Goal: Task Accomplishment & Management: Manage account settings

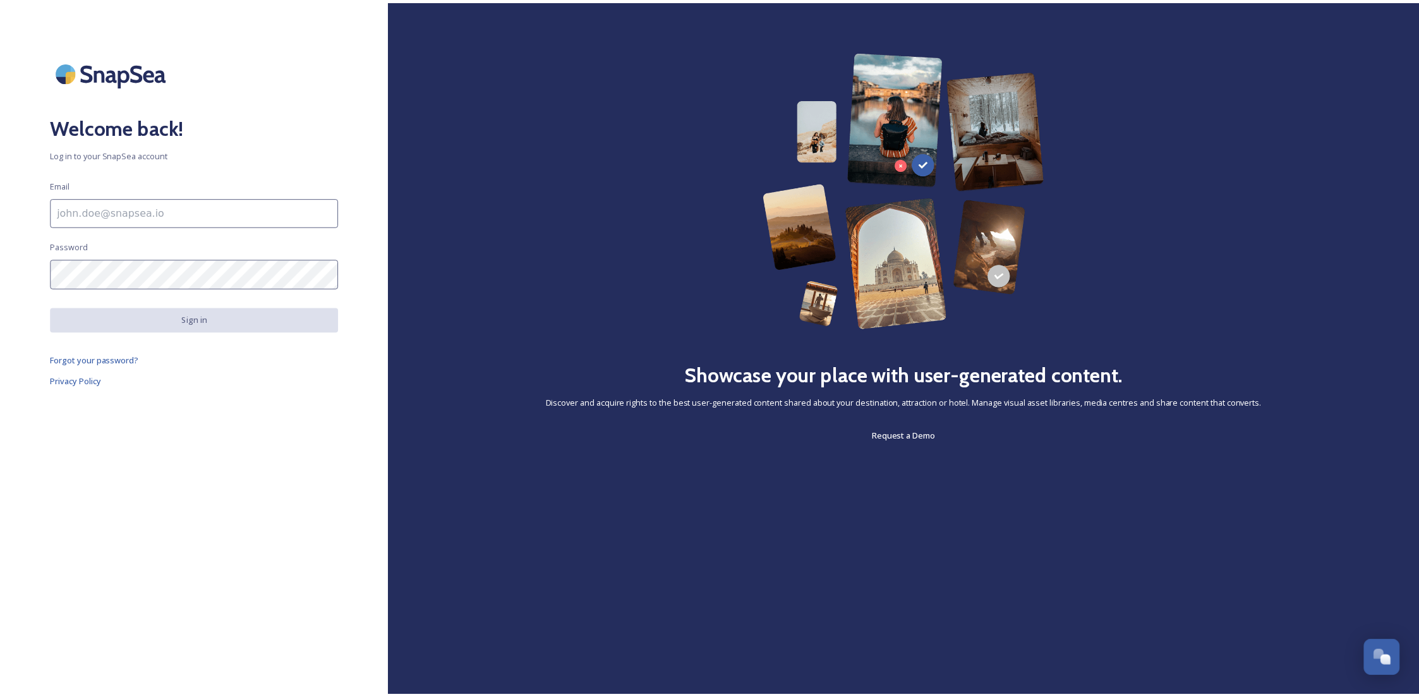
scroll to position [191, 0]
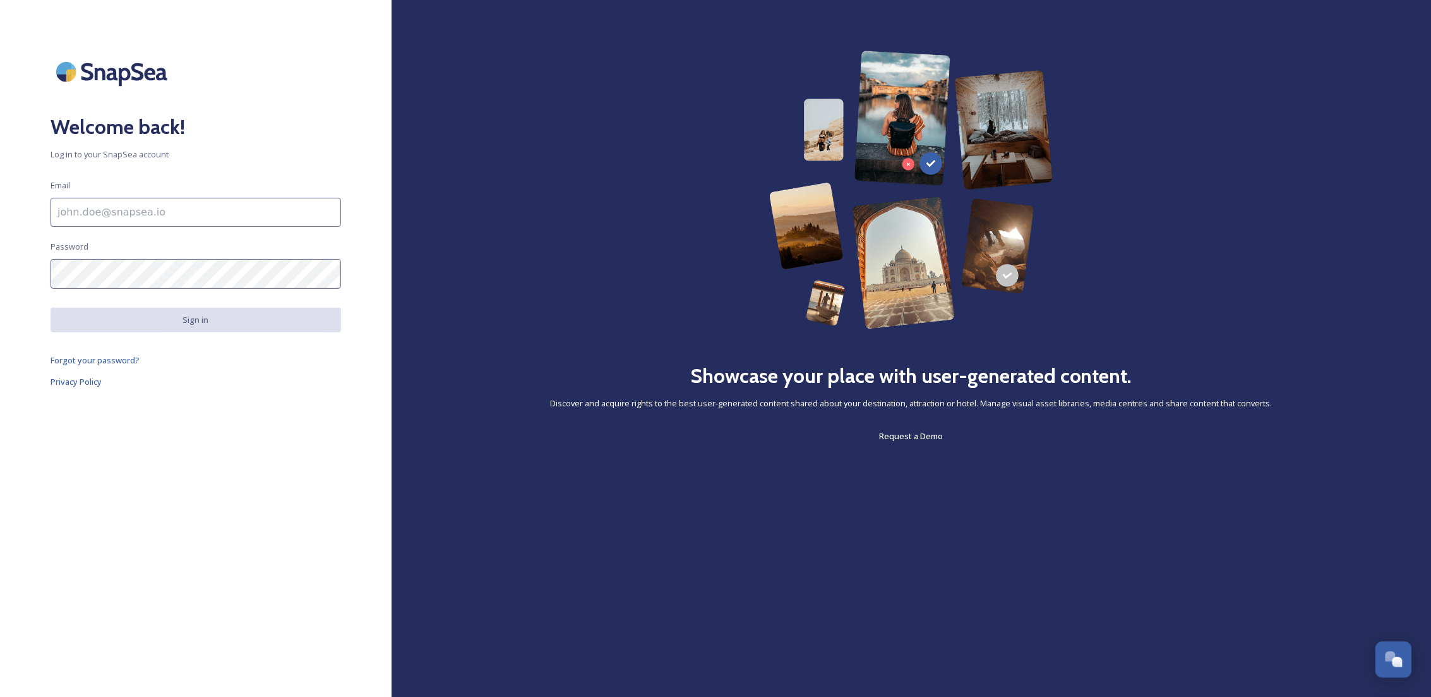
click at [183, 217] on input at bounding box center [196, 212] width 291 height 29
type input "[EMAIL_ADDRESS][DOMAIN_NAME]"
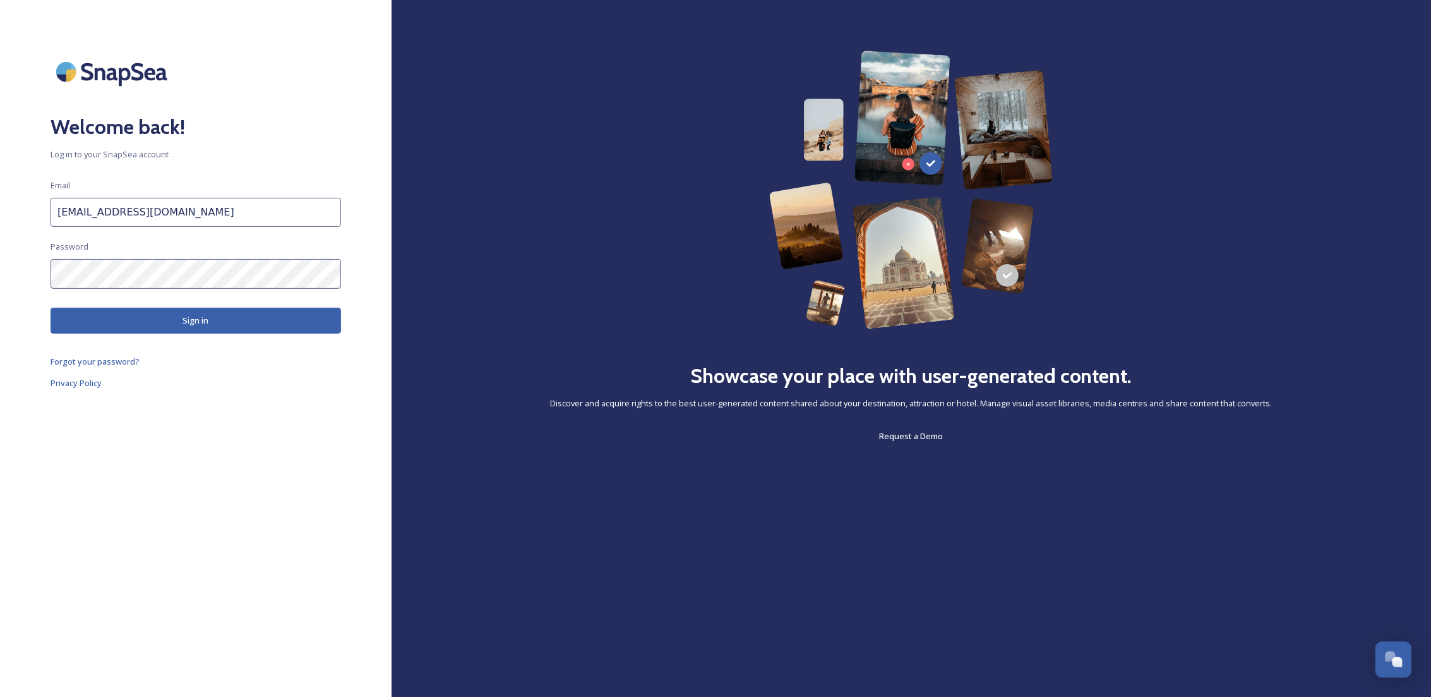
click at [171, 322] on button "Sign in" at bounding box center [196, 321] width 291 height 26
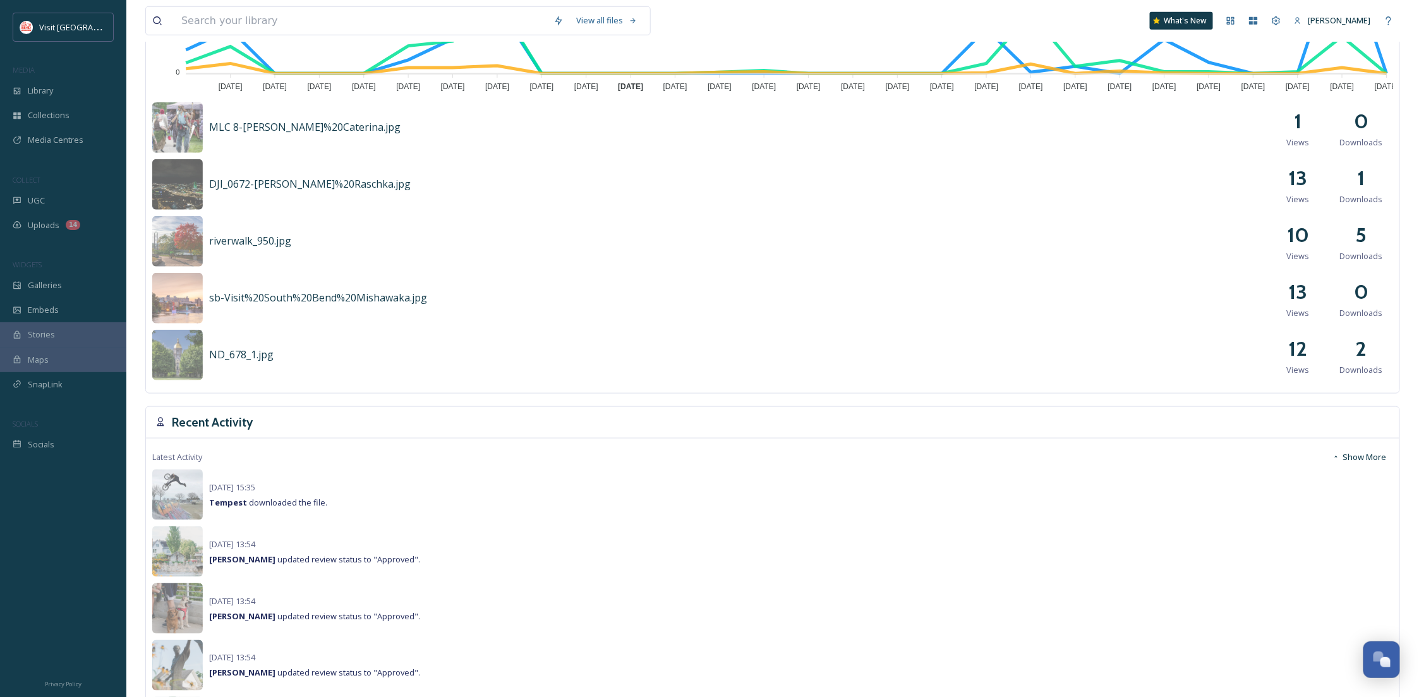
scroll to position [673, 0]
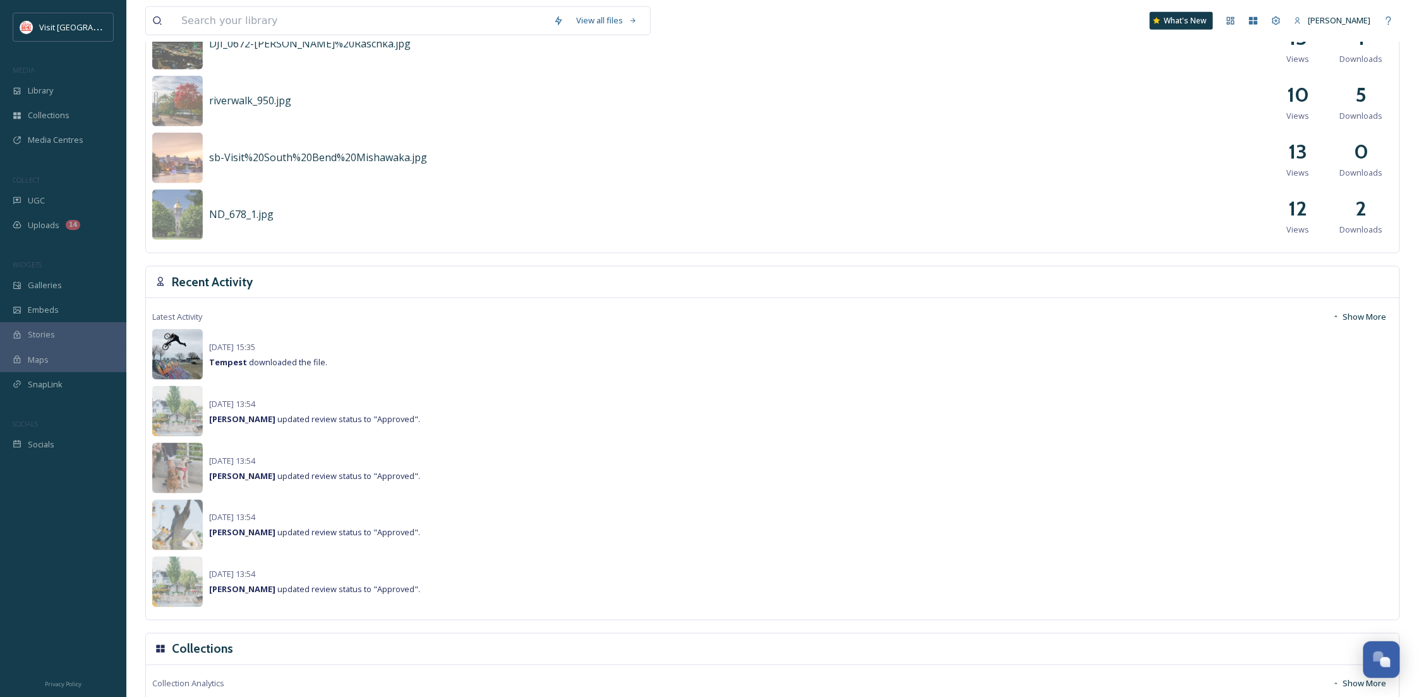
click at [172, 361] on img at bounding box center [177, 354] width 51 height 51
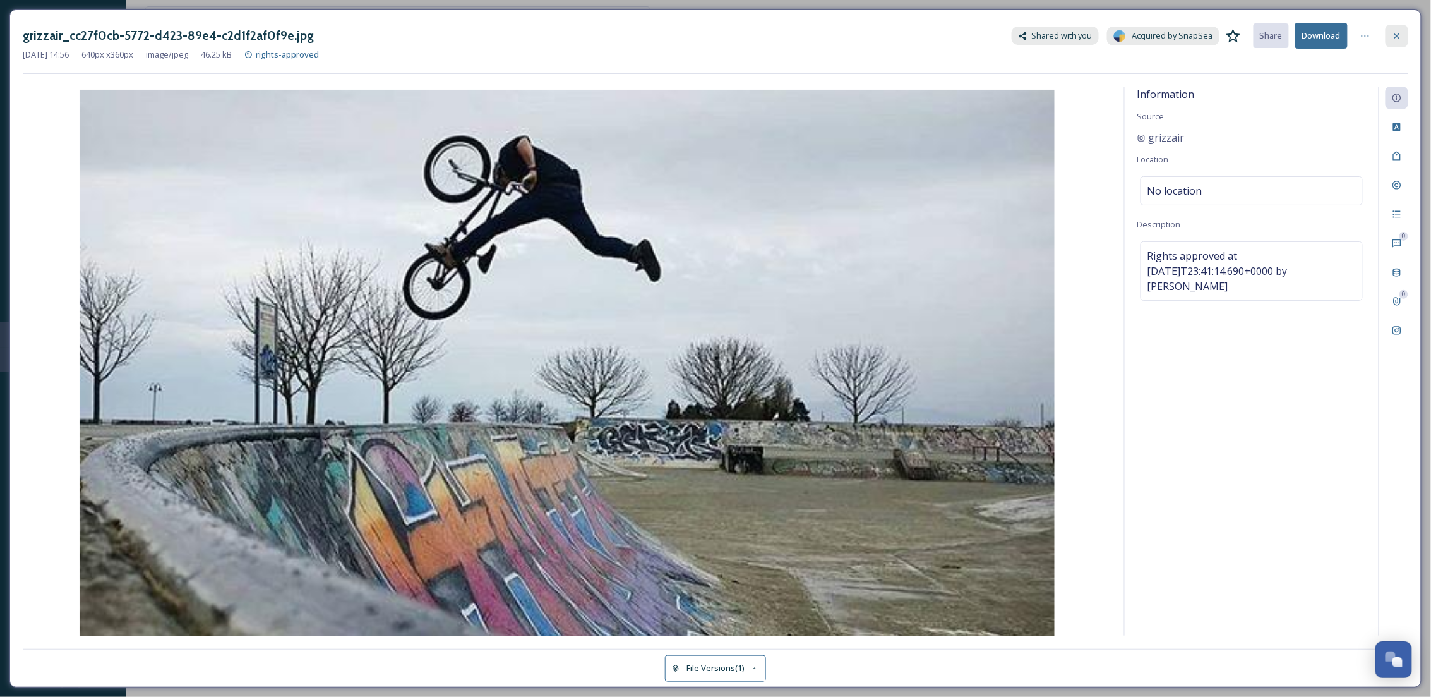
click at [1394, 31] on icon at bounding box center [1397, 36] width 10 height 10
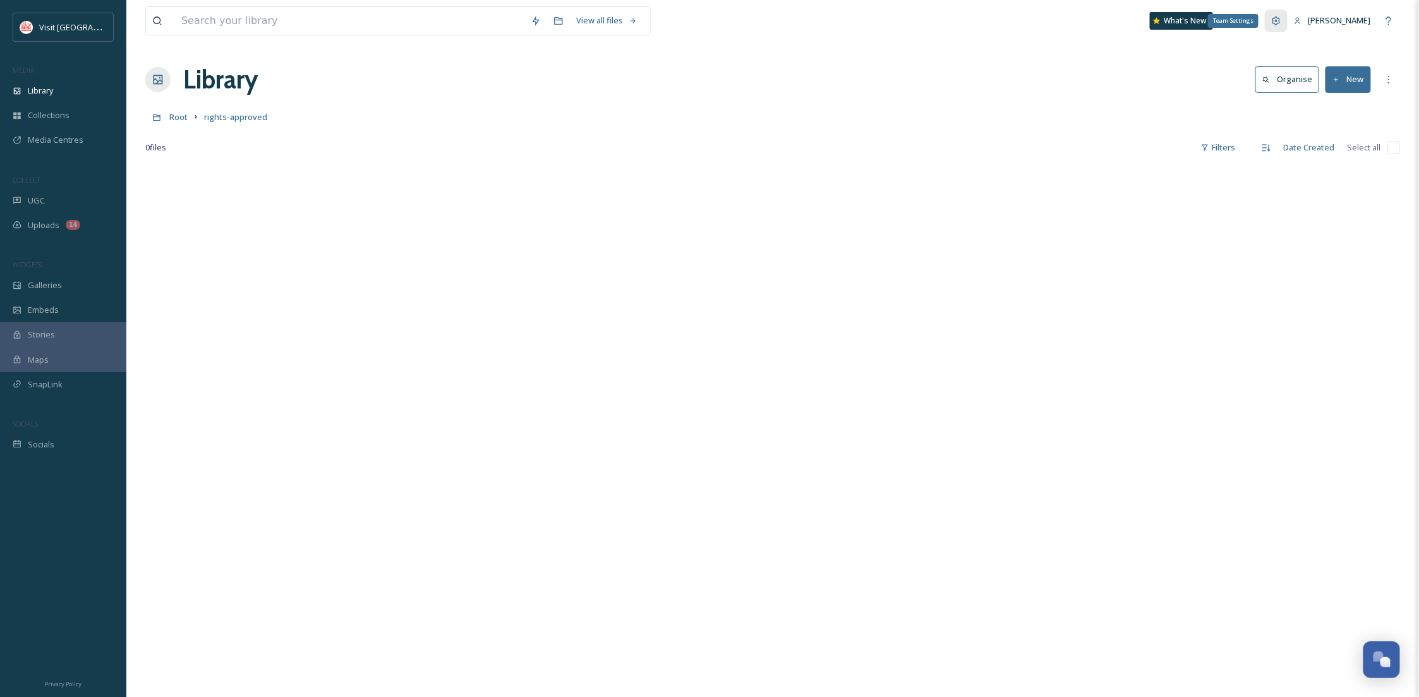
click at [1275, 23] on icon at bounding box center [1276, 21] width 10 height 10
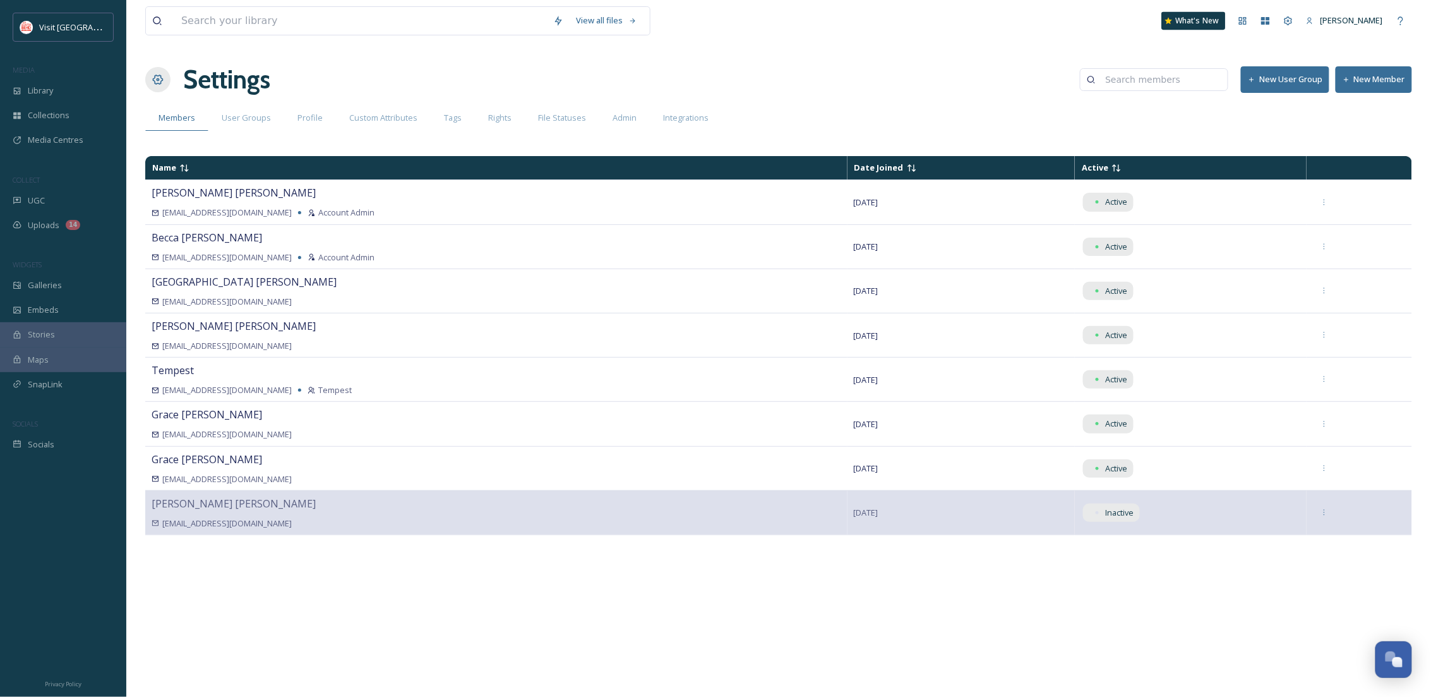
click at [1210, 17] on div "What's New" at bounding box center [1194, 21] width 64 height 18
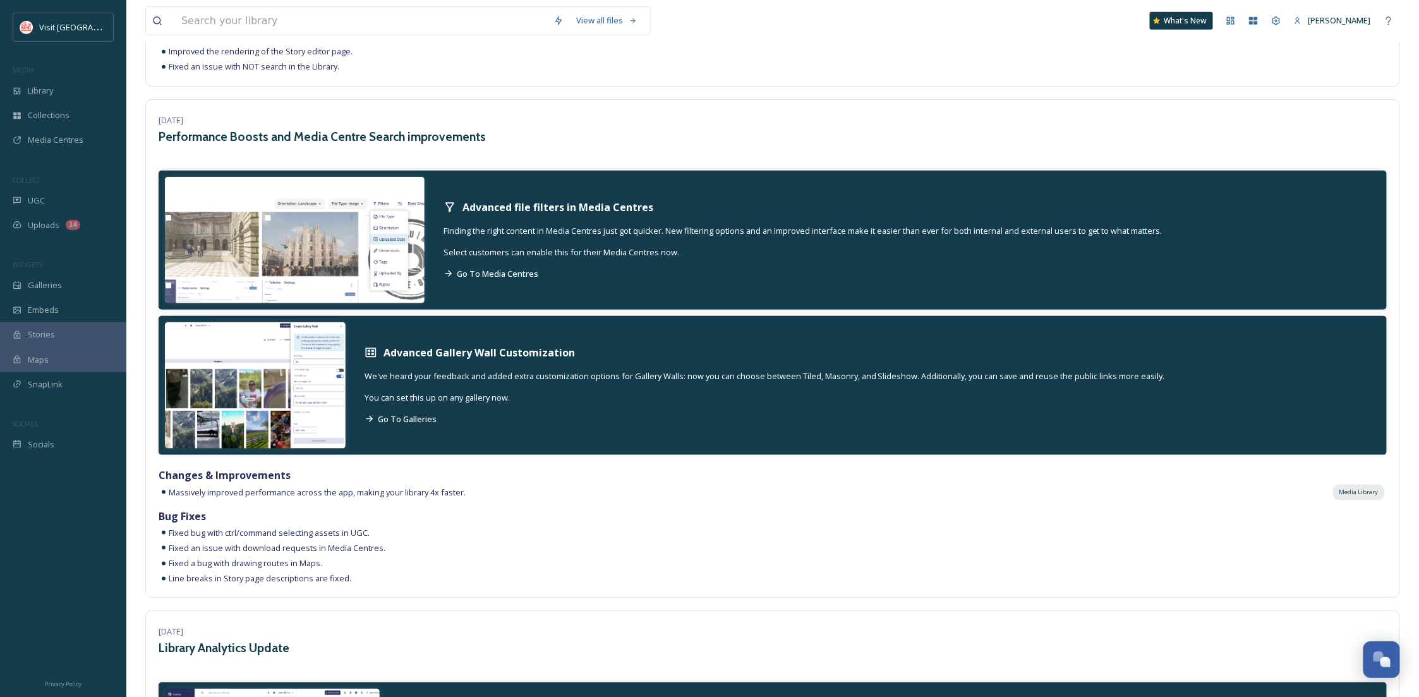
scroll to position [898, 0]
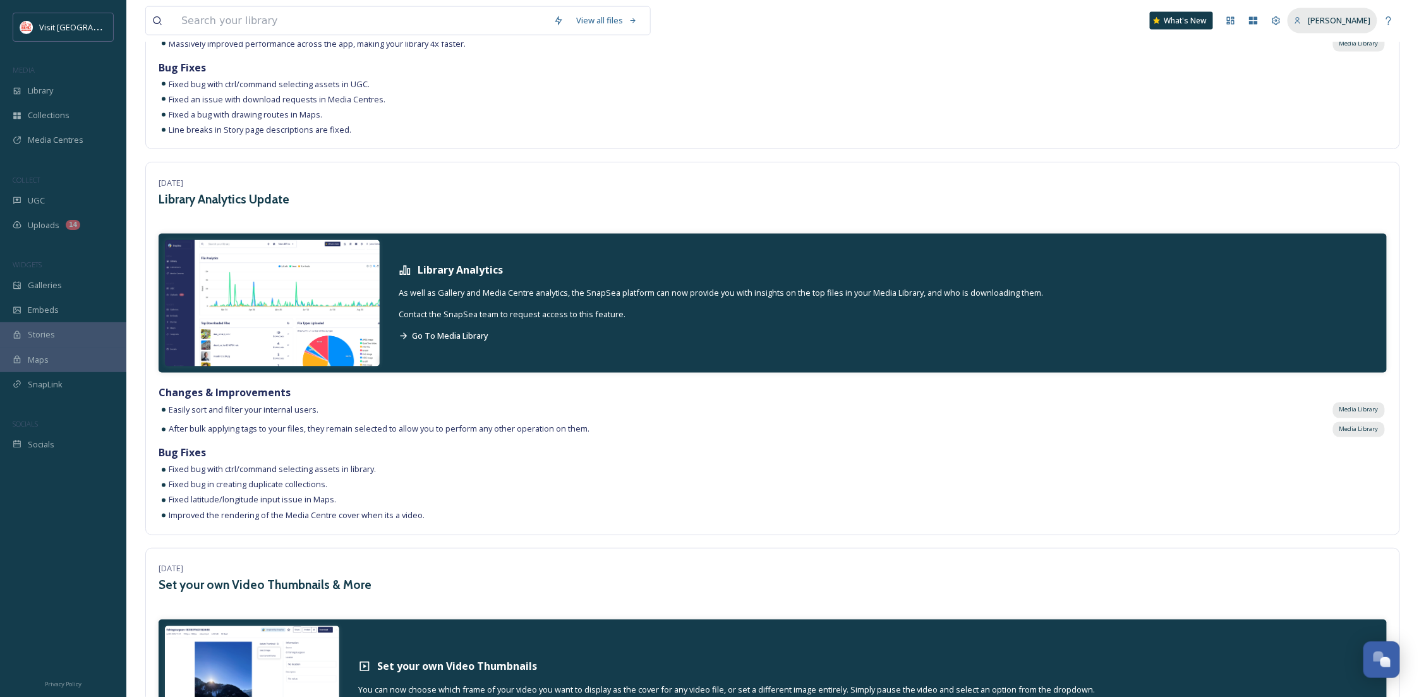
click at [1353, 15] on span "[PERSON_NAME]" at bounding box center [1339, 20] width 63 height 11
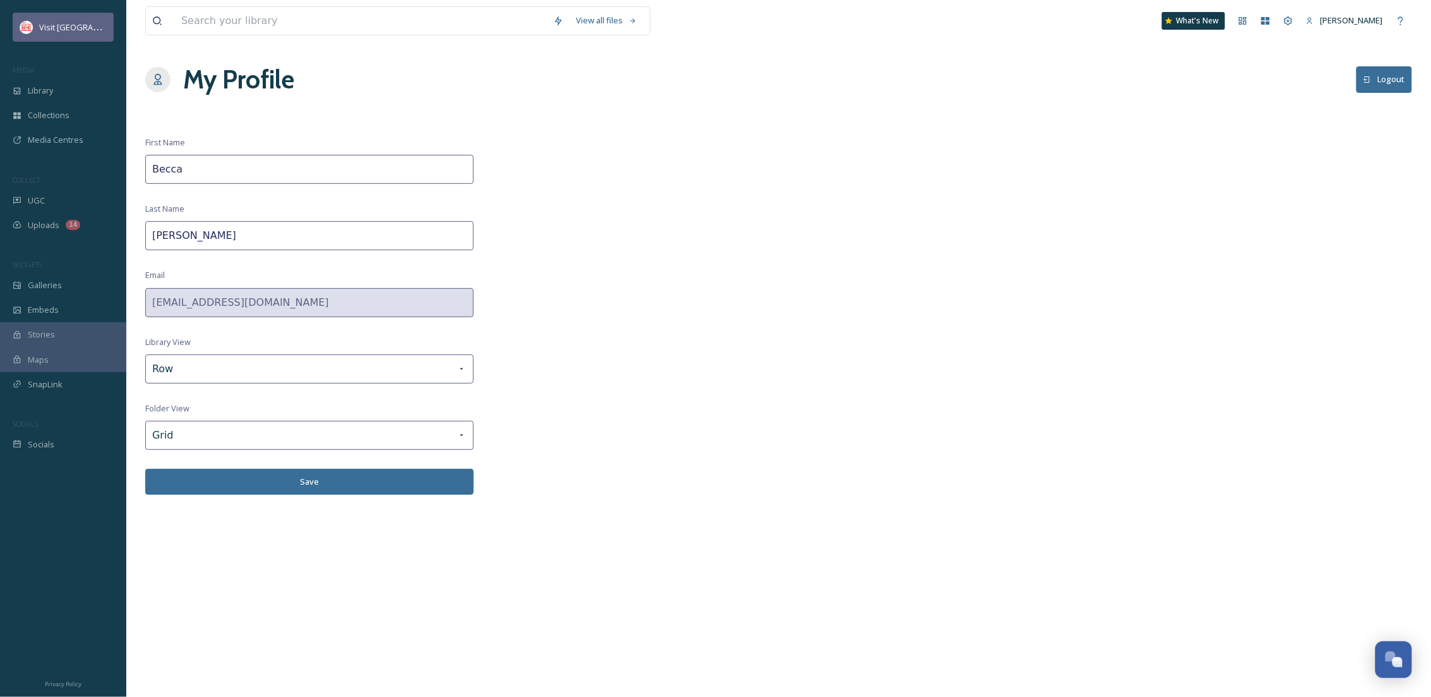
click at [39, 27] on span "Visit [GEOGRAPHIC_DATA]" at bounding box center [88, 27] width 98 height 12
click at [67, 80] on div "Library" at bounding box center [63, 90] width 126 height 25
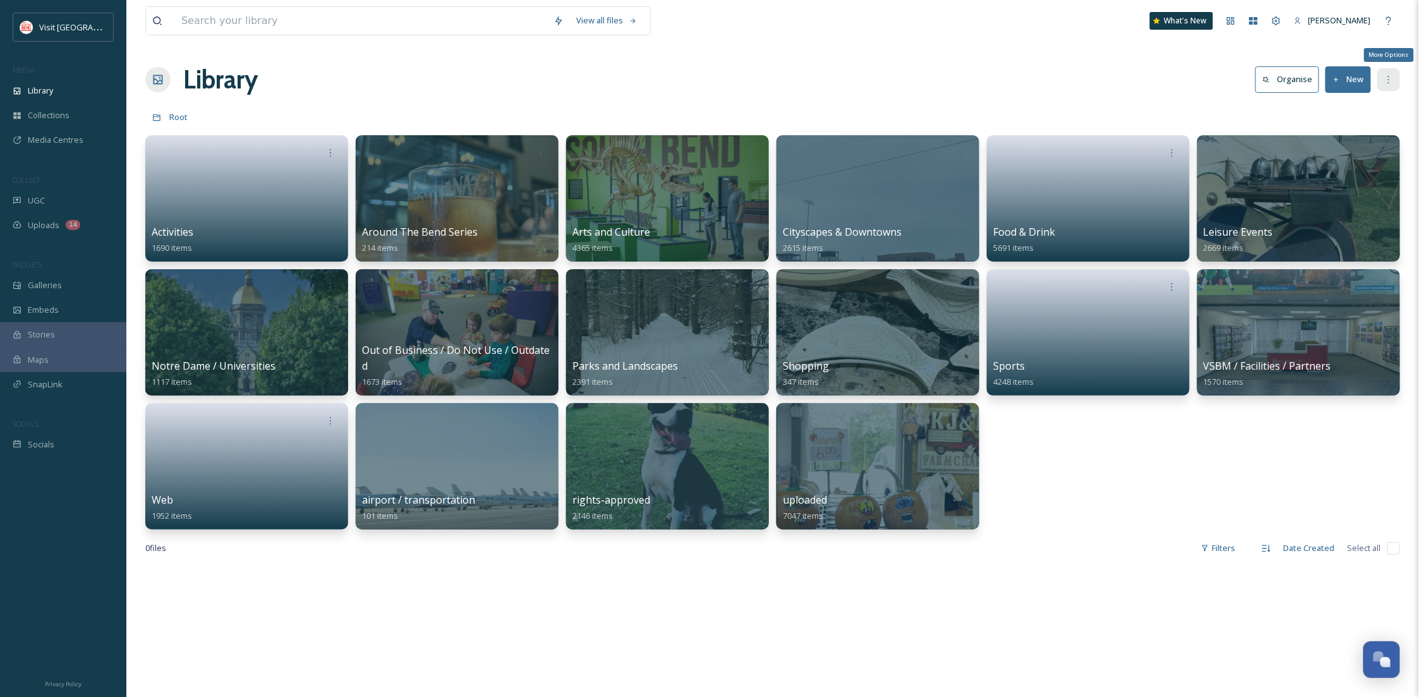
click at [1382, 83] on div "More Options" at bounding box center [1388, 79] width 23 height 23
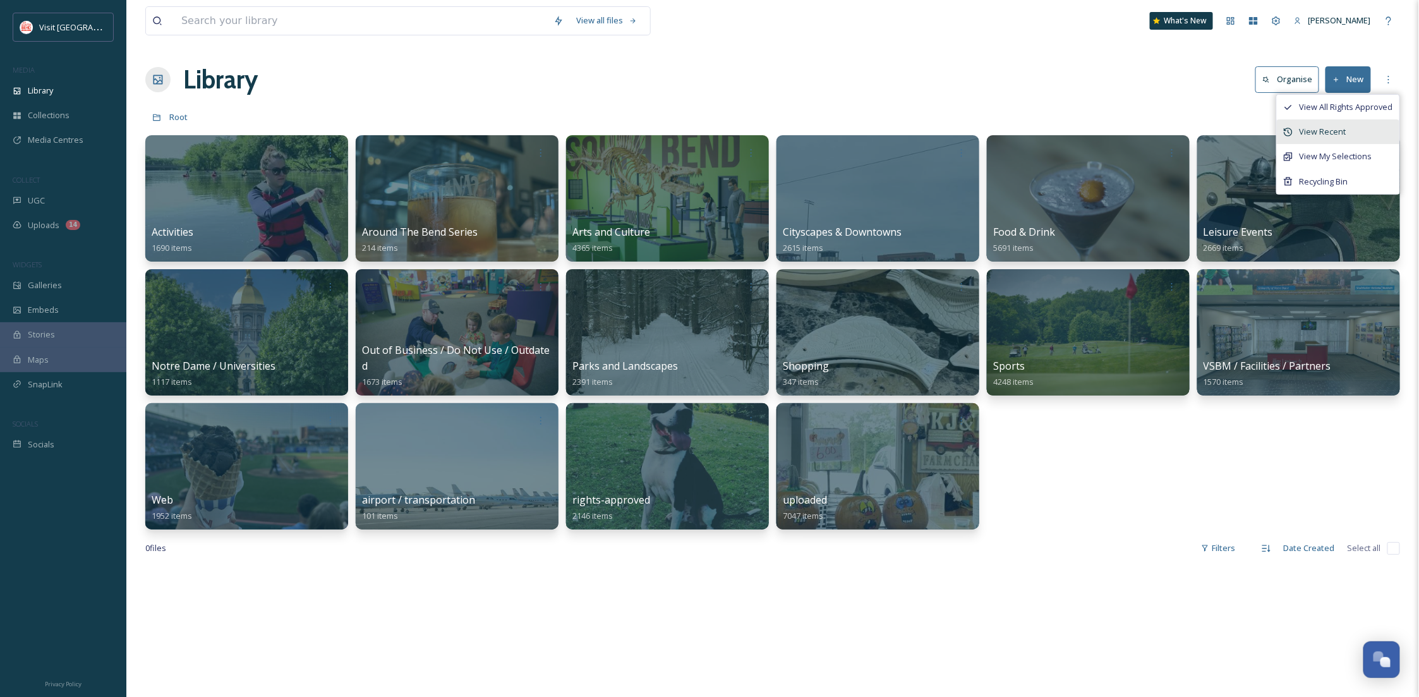
click at [1363, 130] on div "View Recent" at bounding box center [1338, 131] width 123 height 25
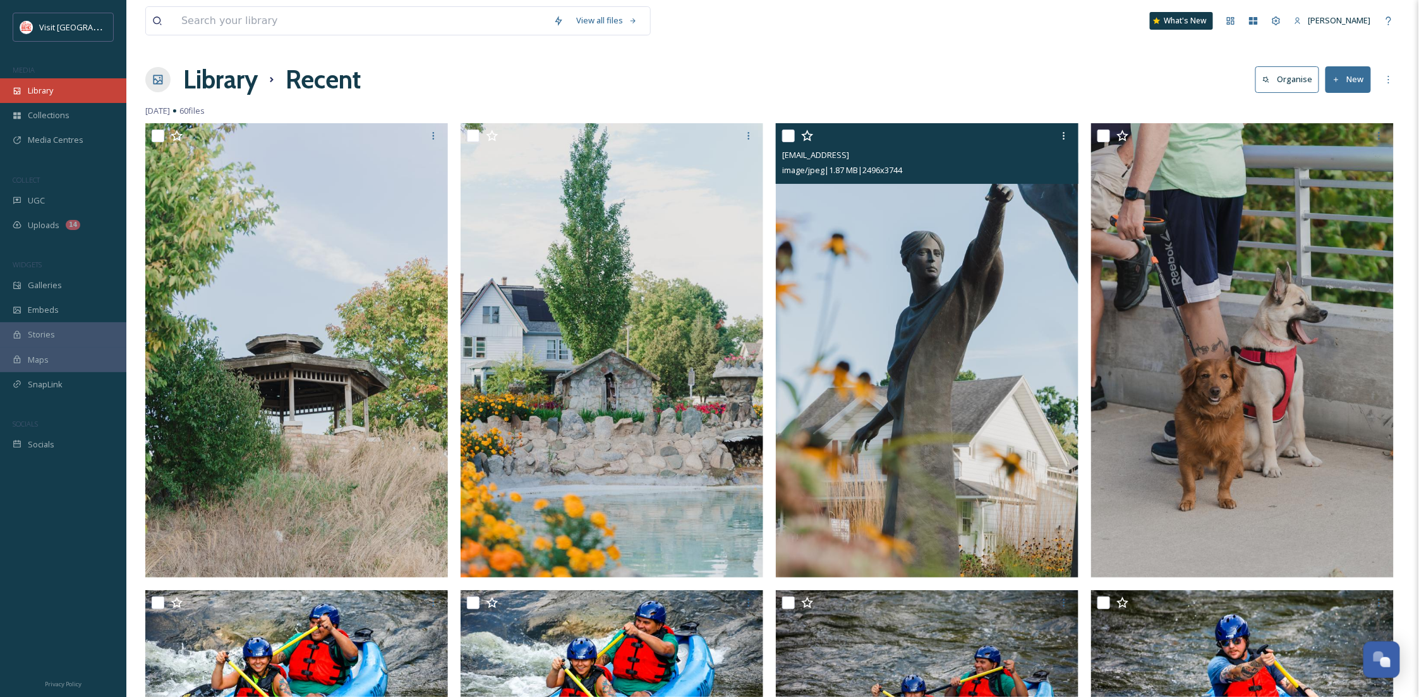
click at [59, 87] on div "Library" at bounding box center [63, 90] width 126 height 25
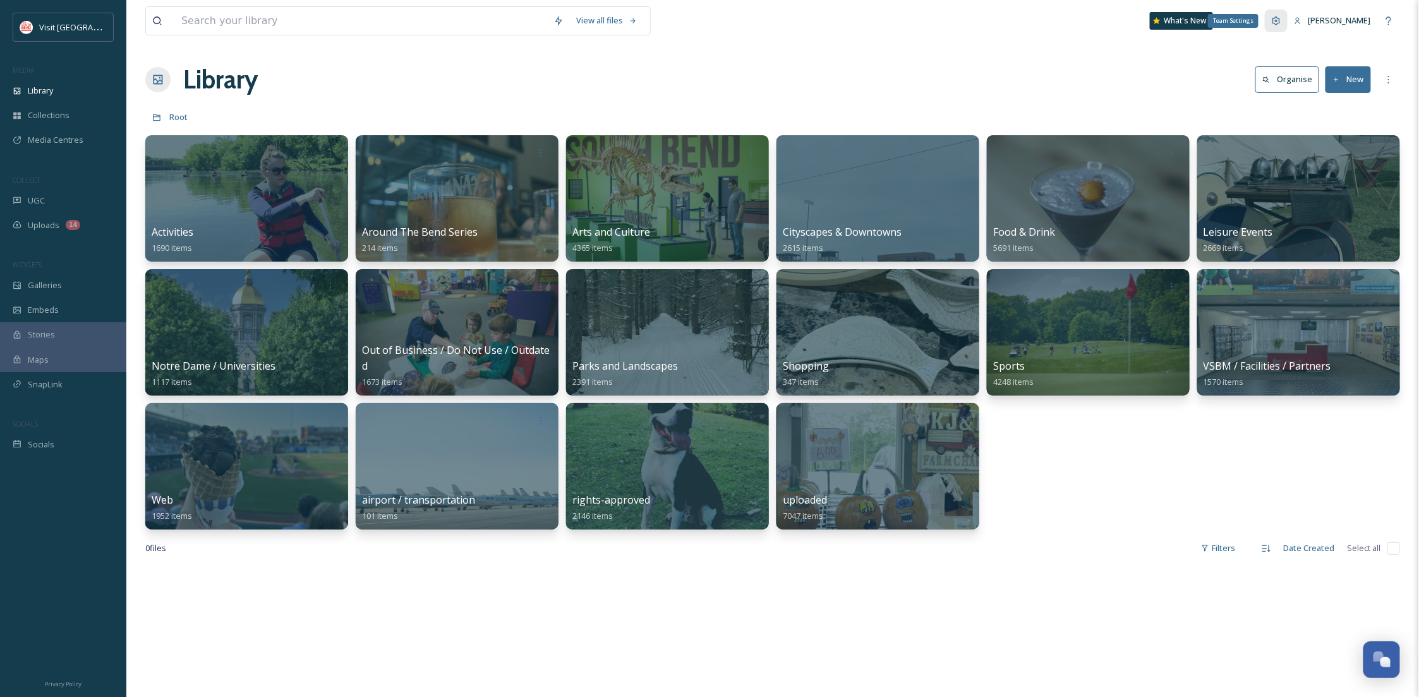
click at [1286, 20] on div "Team Settings" at bounding box center [1276, 20] width 23 height 23
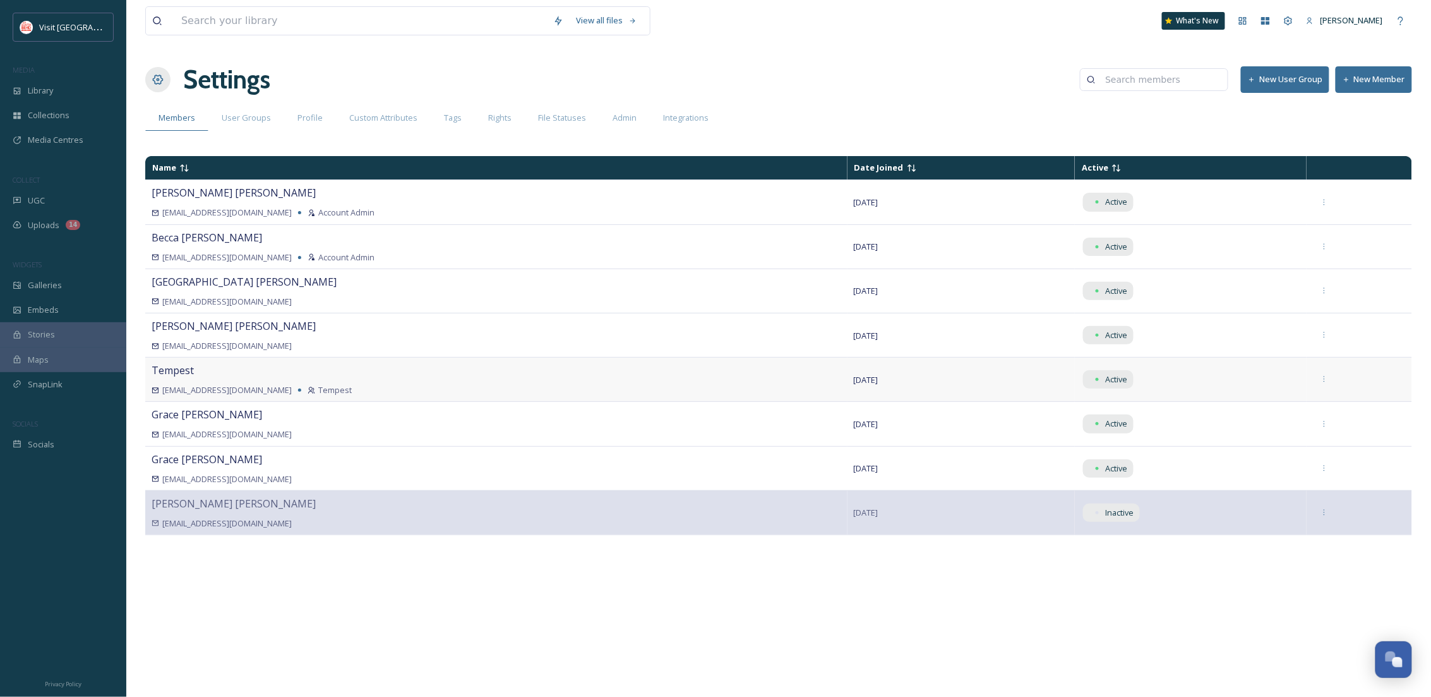
click at [398, 387] on div "[EMAIL_ADDRESS][DOMAIN_NAME] Tempest" at bounding box center [497, 390] width 690 height 12
click at [1323, 378] on icon at bounding box center [1325, 379] width 8 height 8
click at [1185, 613] on div "Name Date Joined Active [PERSON_NAME] [EMAIL_ADDRESS][DOMAIN_NAME] Account Admi…" at bounding box center [778, 419] width 1267 height 539
click at [66, 86] on div "Library" at bounding box center [63, 90] width 126 height 25
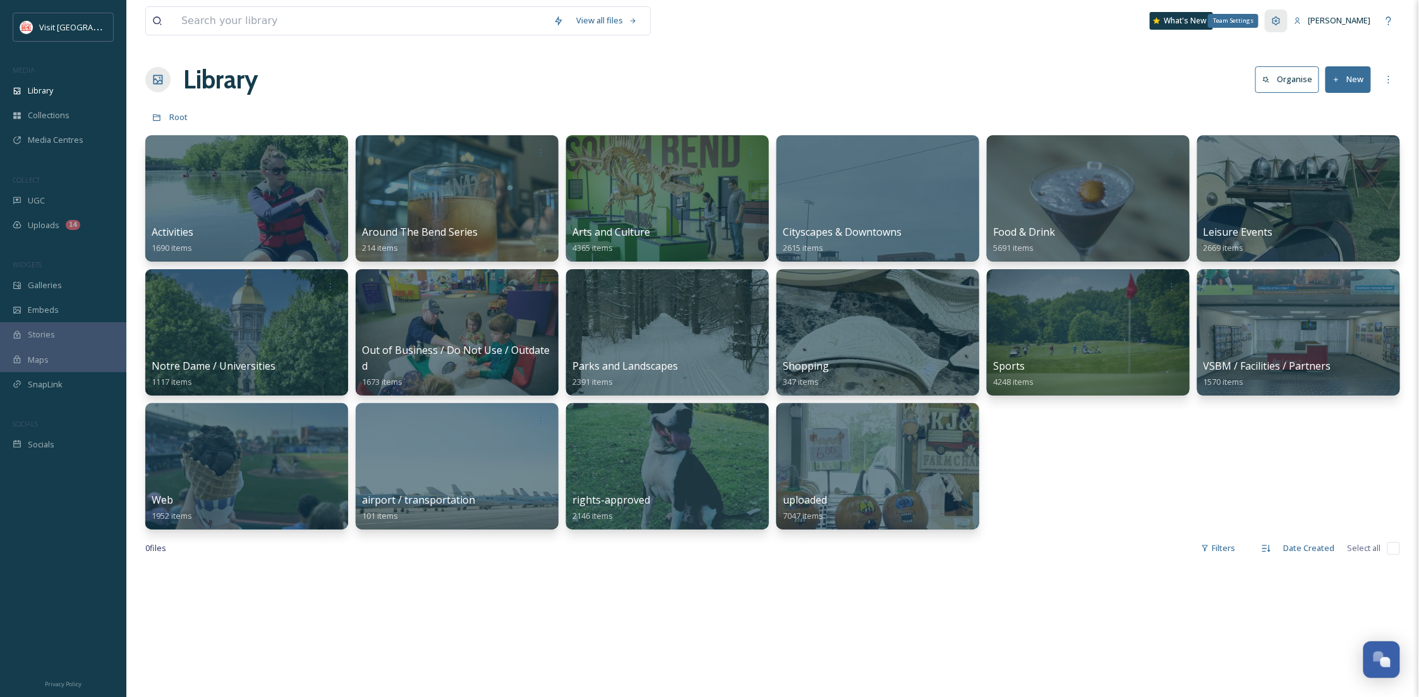
click at [1271, 16] on icon at bounding box center [1276, 21] width 10 height 10
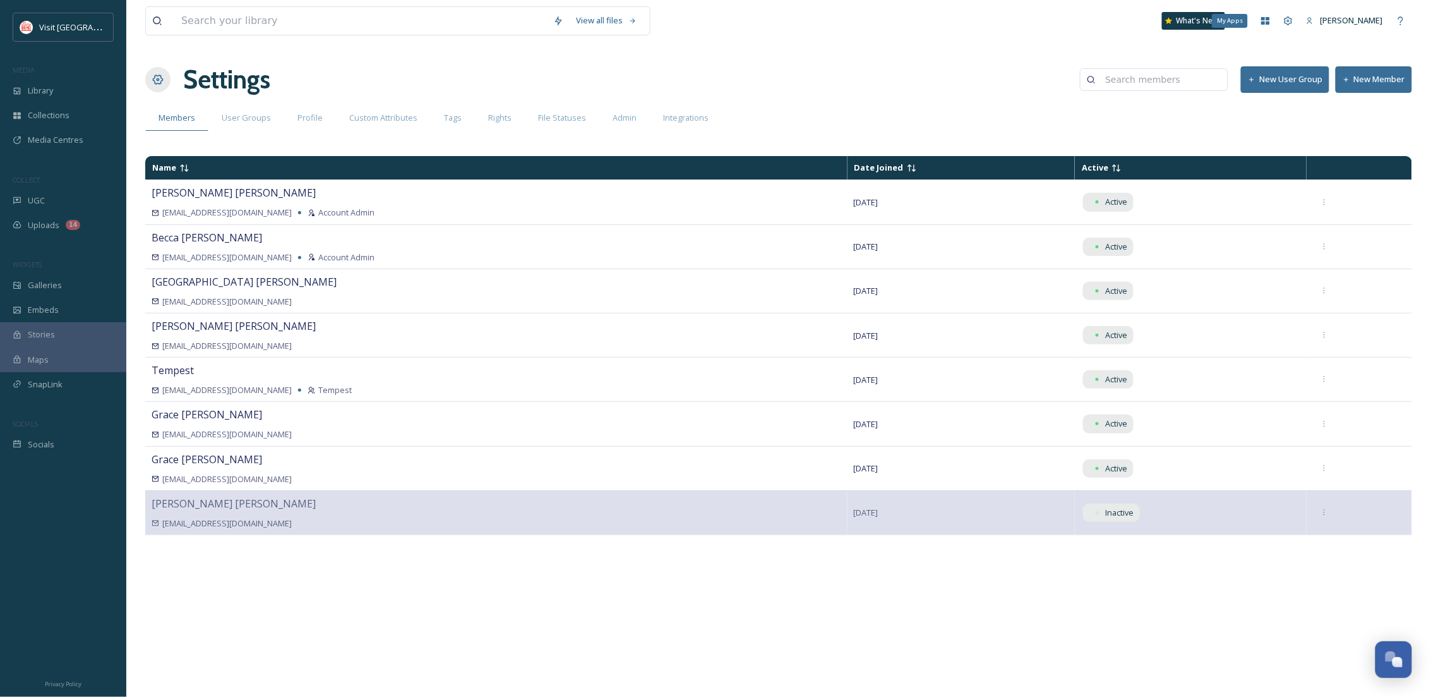
click at [1271, 16] on div "My Apps" at bounding box center [1266, 20] width 23 height 23
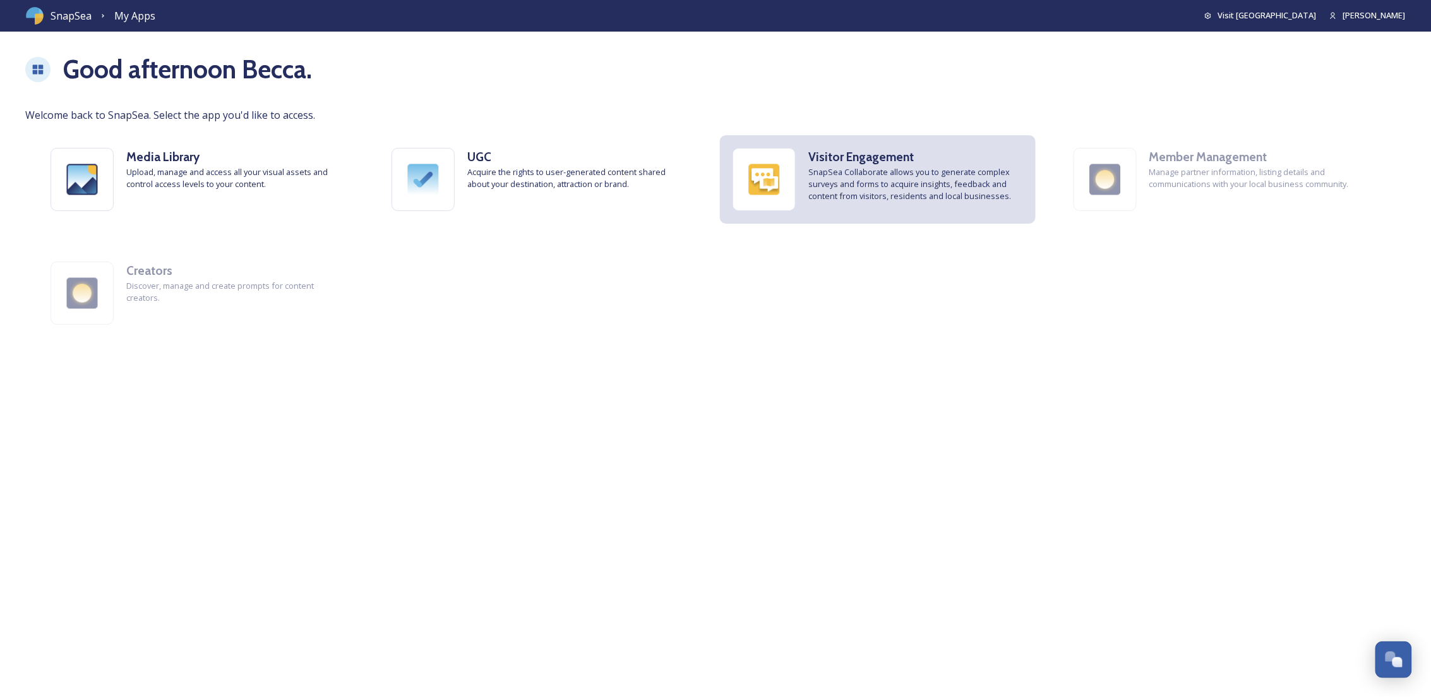
click at [891, 144] on div "Visitor Engagement SnapSea Collaborate allows you to generate complex surveys a…" at bounding box center [878, 179] width 316 height 88
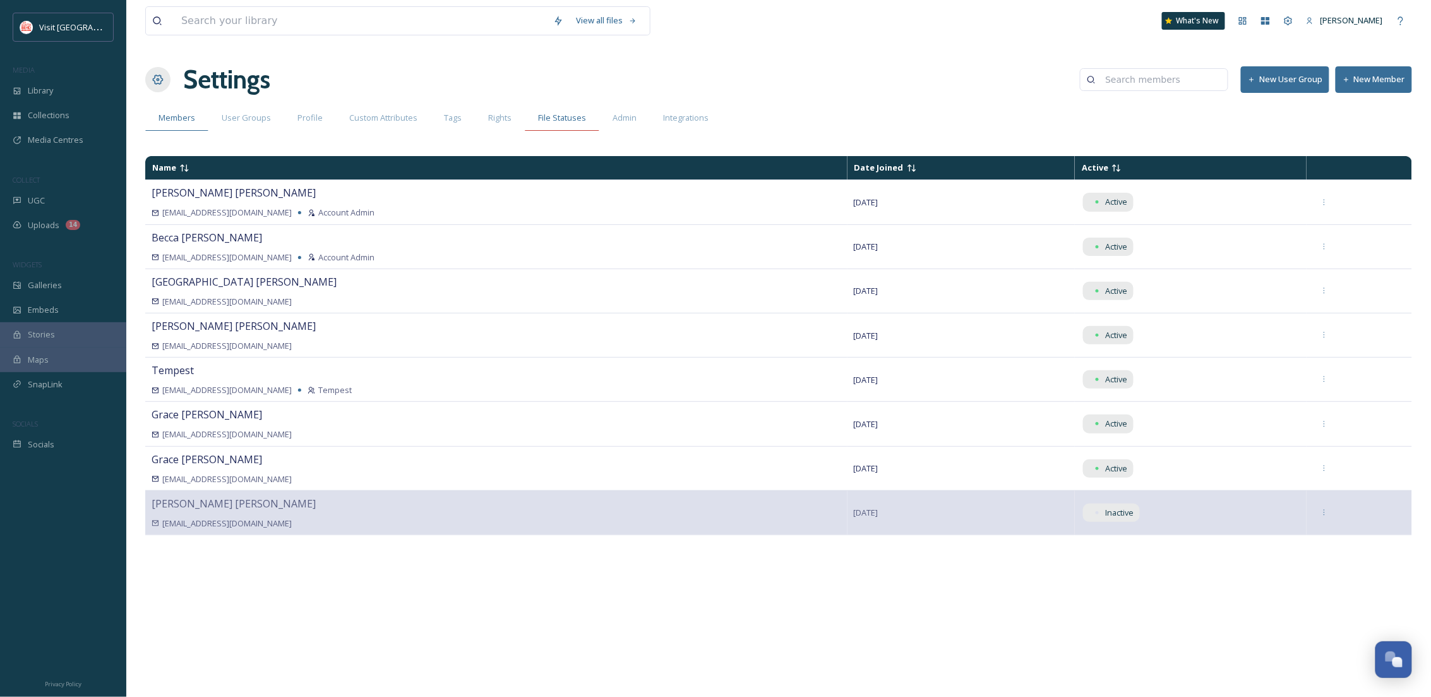
click at [553, 115] on span "File Statuses" at bounding box center [562, 118] width 48 height 12
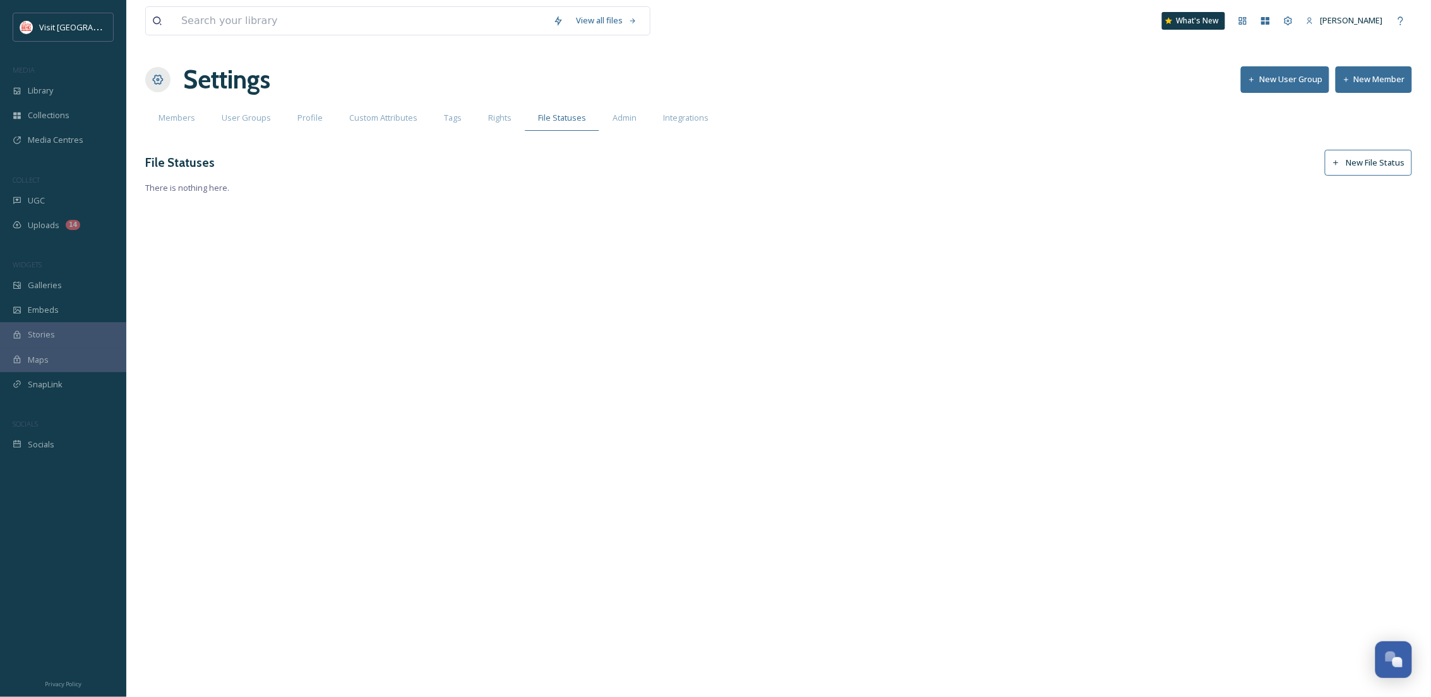
click at [490, 124] on div "Rights" at bounding box center [500, 118] width 50 height 26
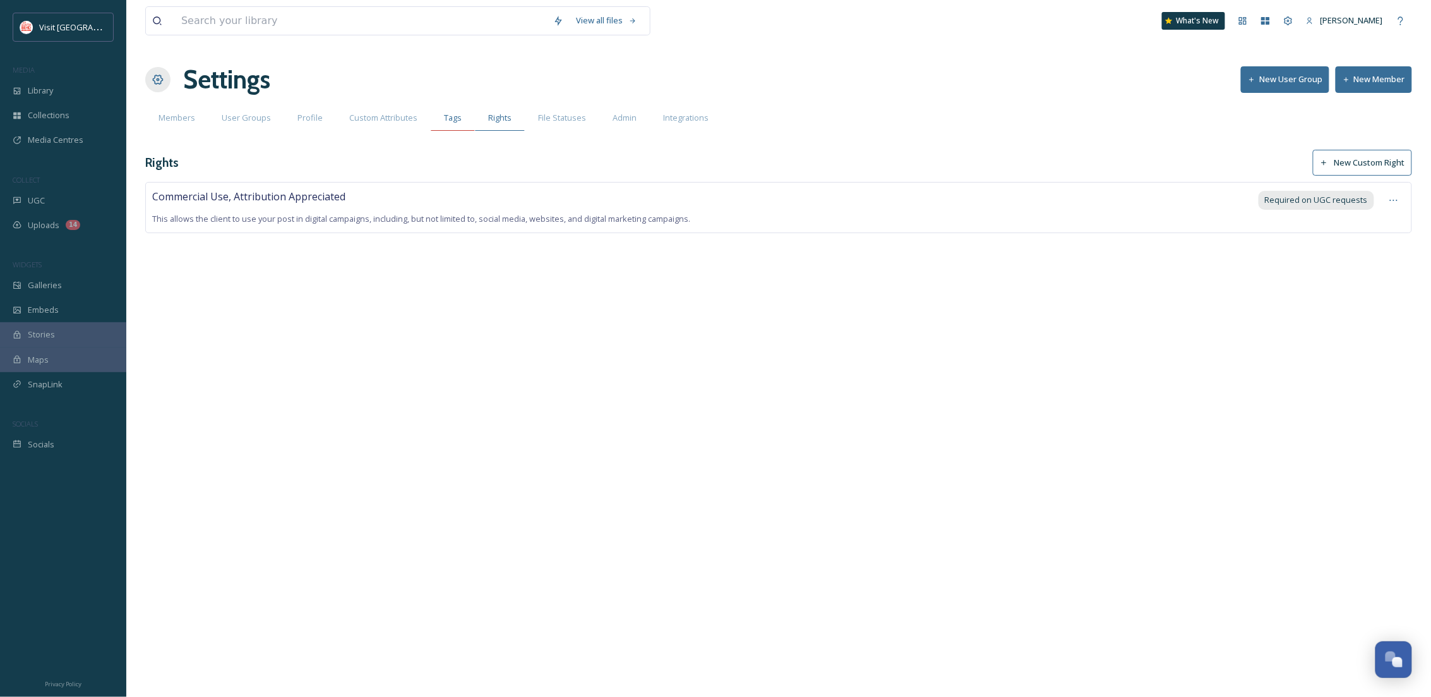
click at [442, 124] on div "Tags" at bounding box center [453, 118] width 44 height 26
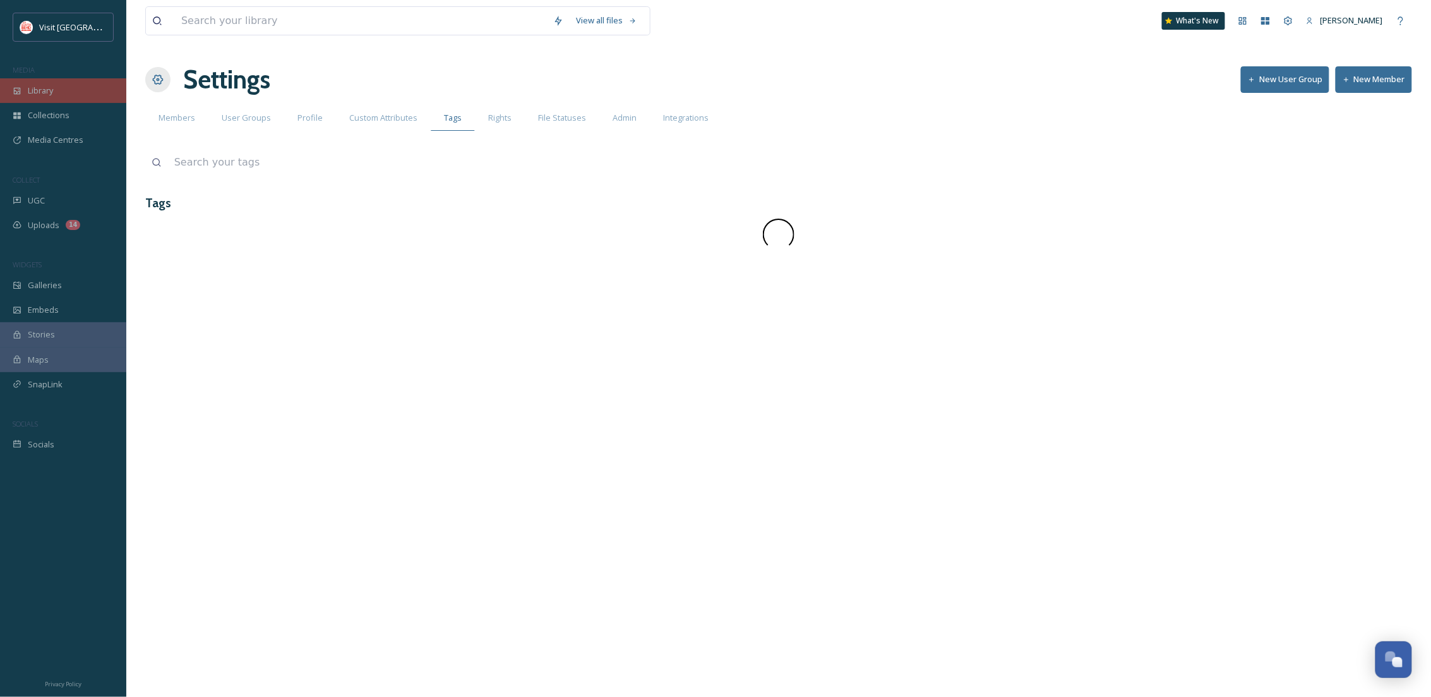
click at [59, 85] on div "Library" at bounding box center [63, 90] width 126 height 25
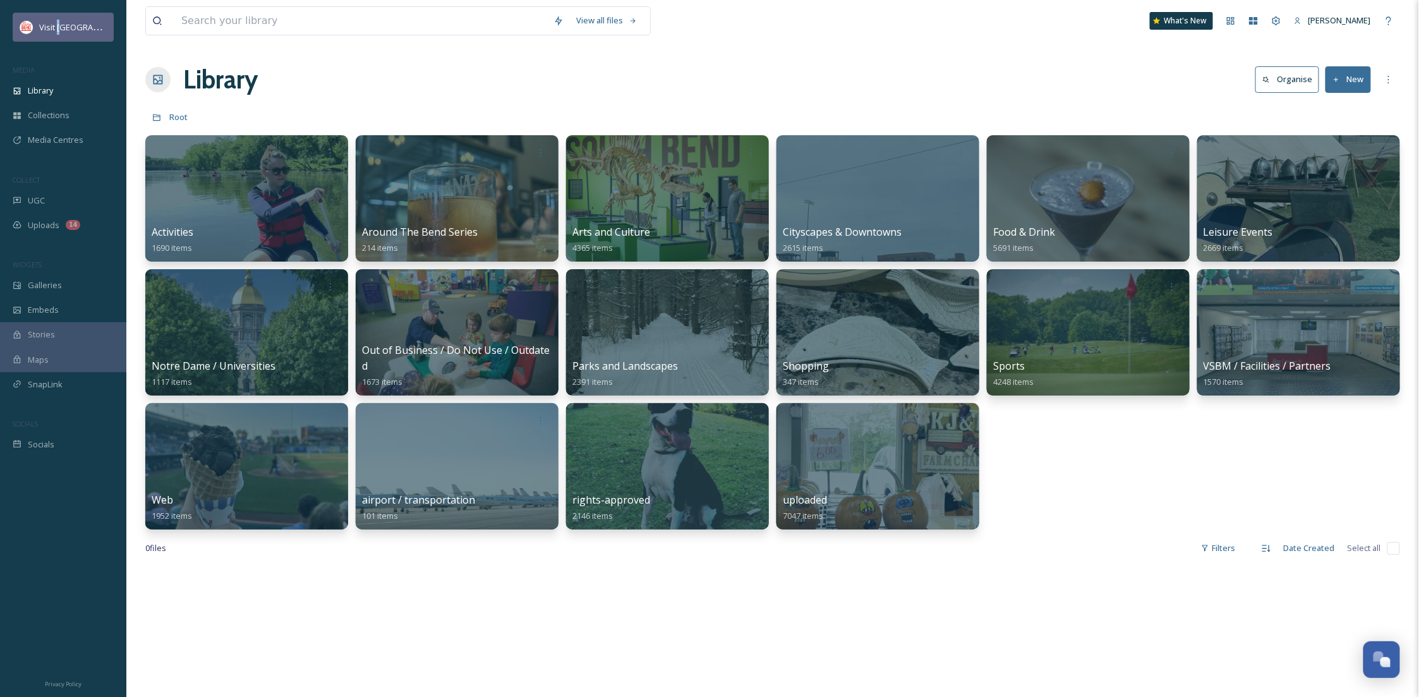
click at [59, 30] on span "Visit [GEOGRAPHIC_DATA]" at bounding box center [88, 27] width 98 height 12
click at [92, 33] on div "Visit [GEOGRAPHIC_DATA]" at bounding box center [73, 27] width 68 height 15
click at [1361, 21] on span "[PERSON_NAME]" at bounding box center [1339, 20] width 63 height 11
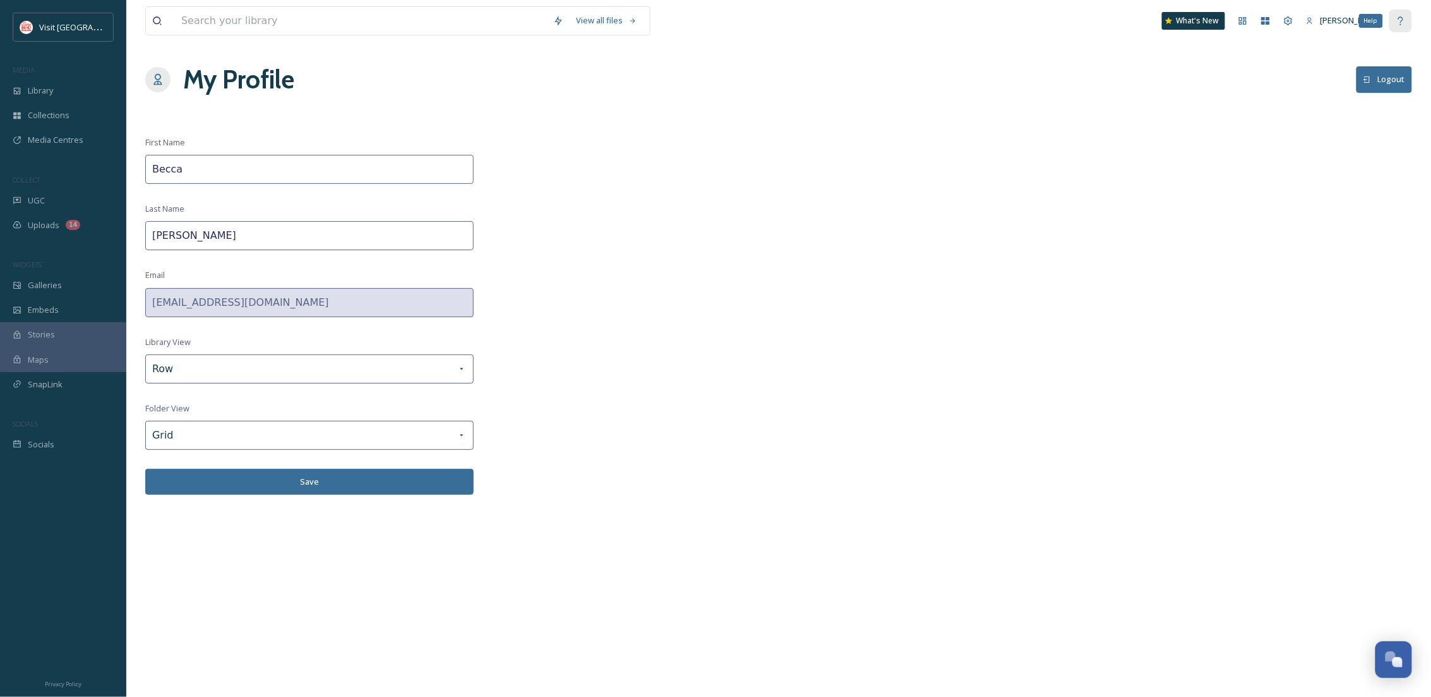
click at [1397, 25] on icon at bounding box center [1401, 21] width 10 height 10
click at [1240, 23] on icon at bounding box center [1243, 21] width 8 height 8
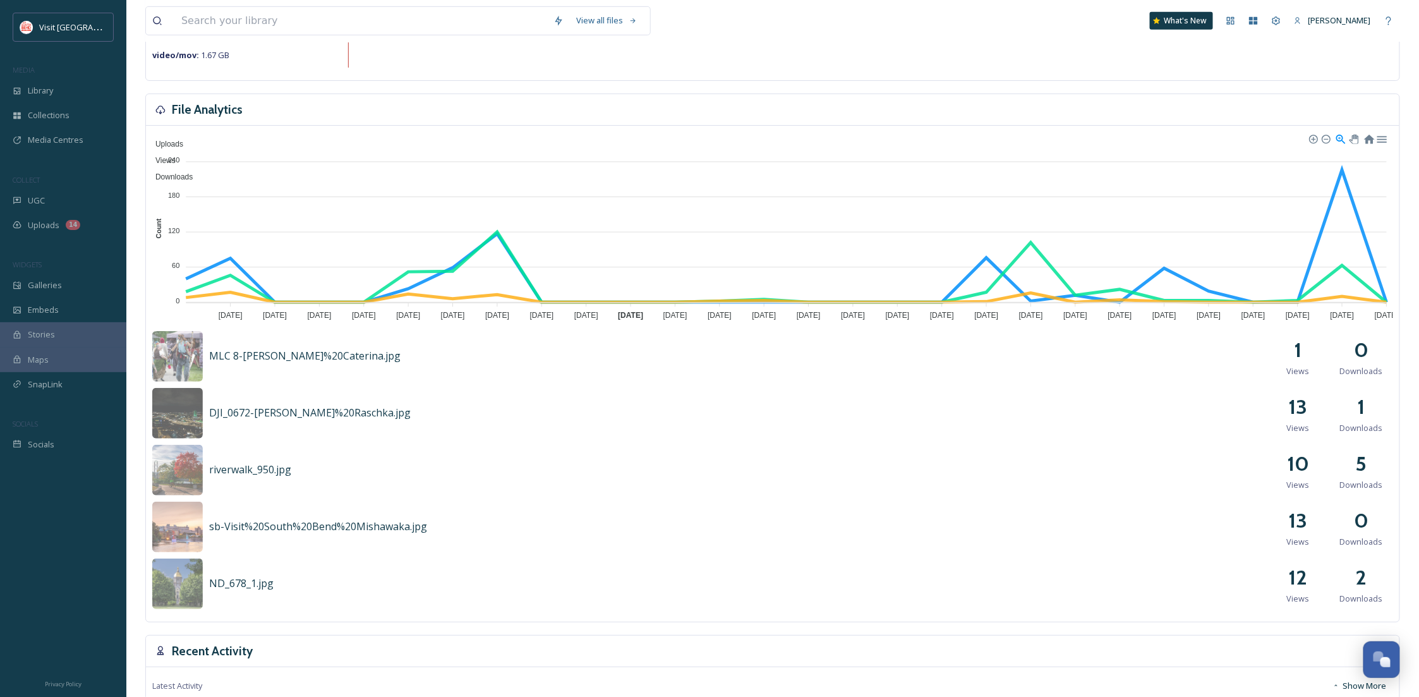
scroll to position [224, 0]
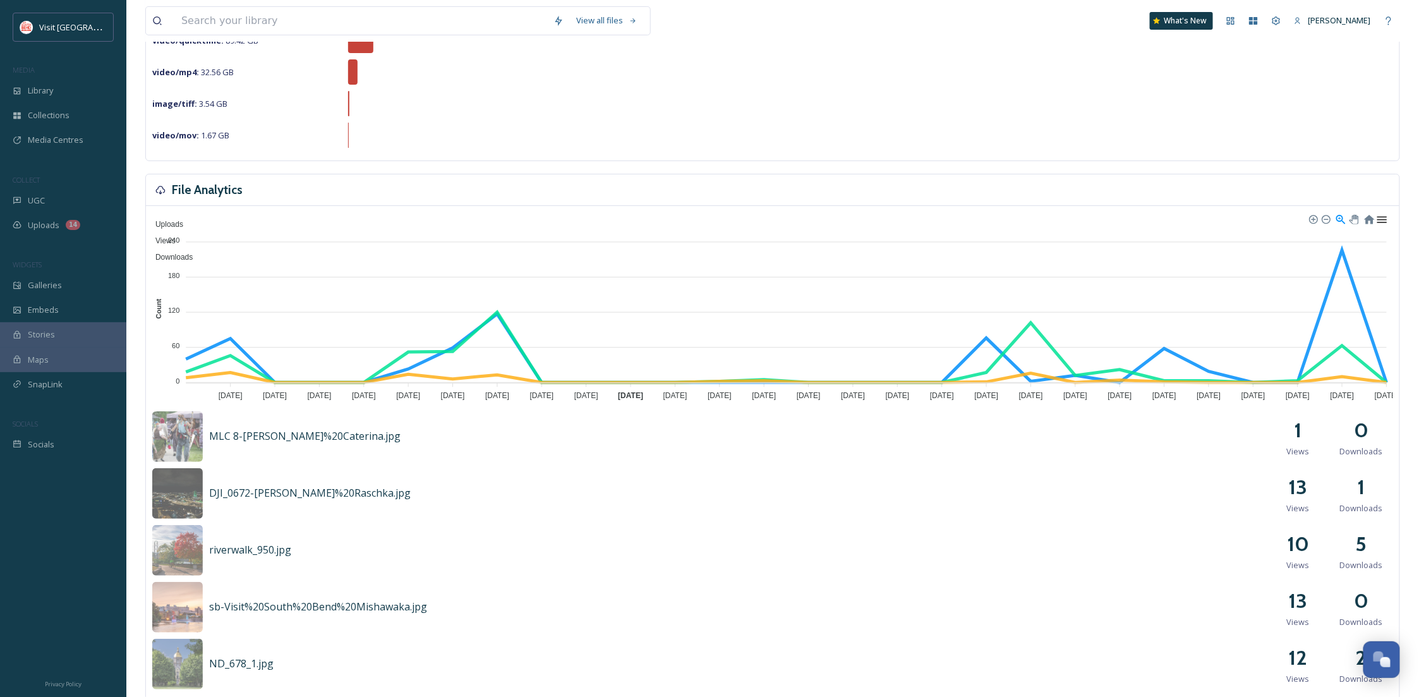
click at [1382, 220] on div at bounding box center [1381, 218] width 11 height 11
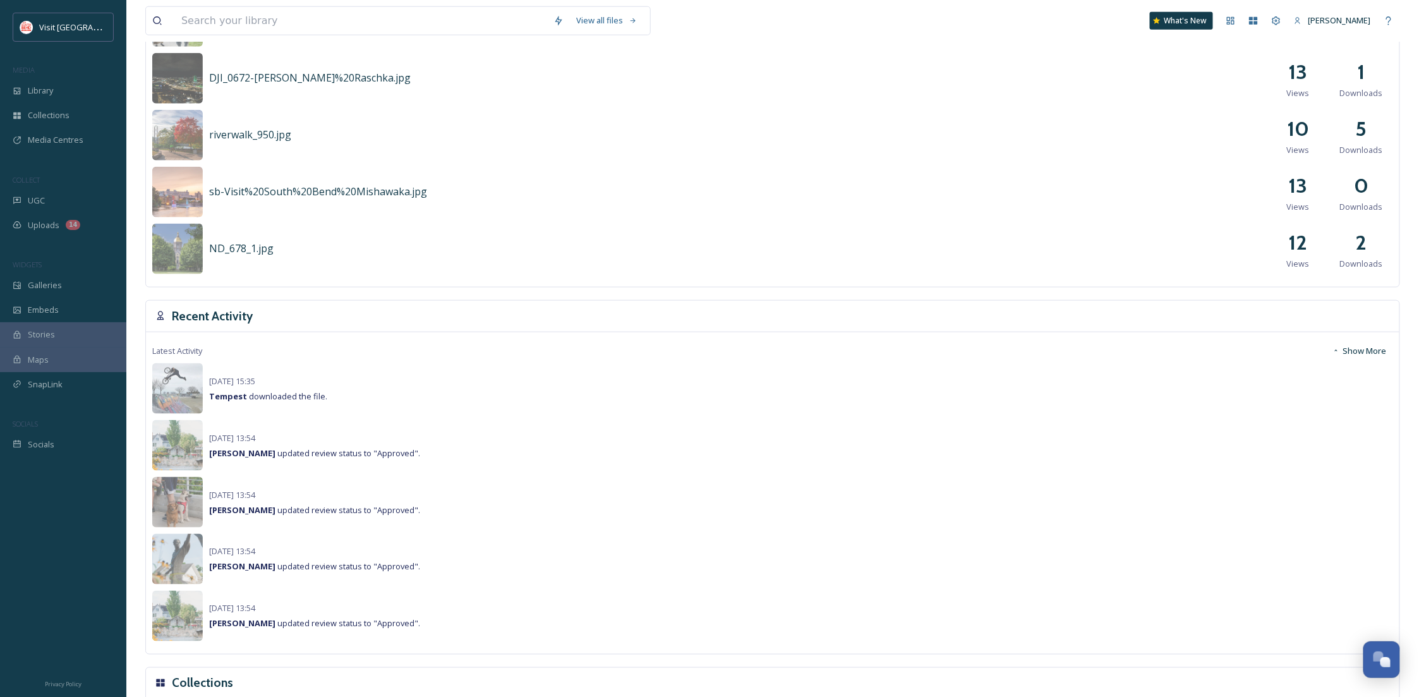
scroll to position [673, 0]
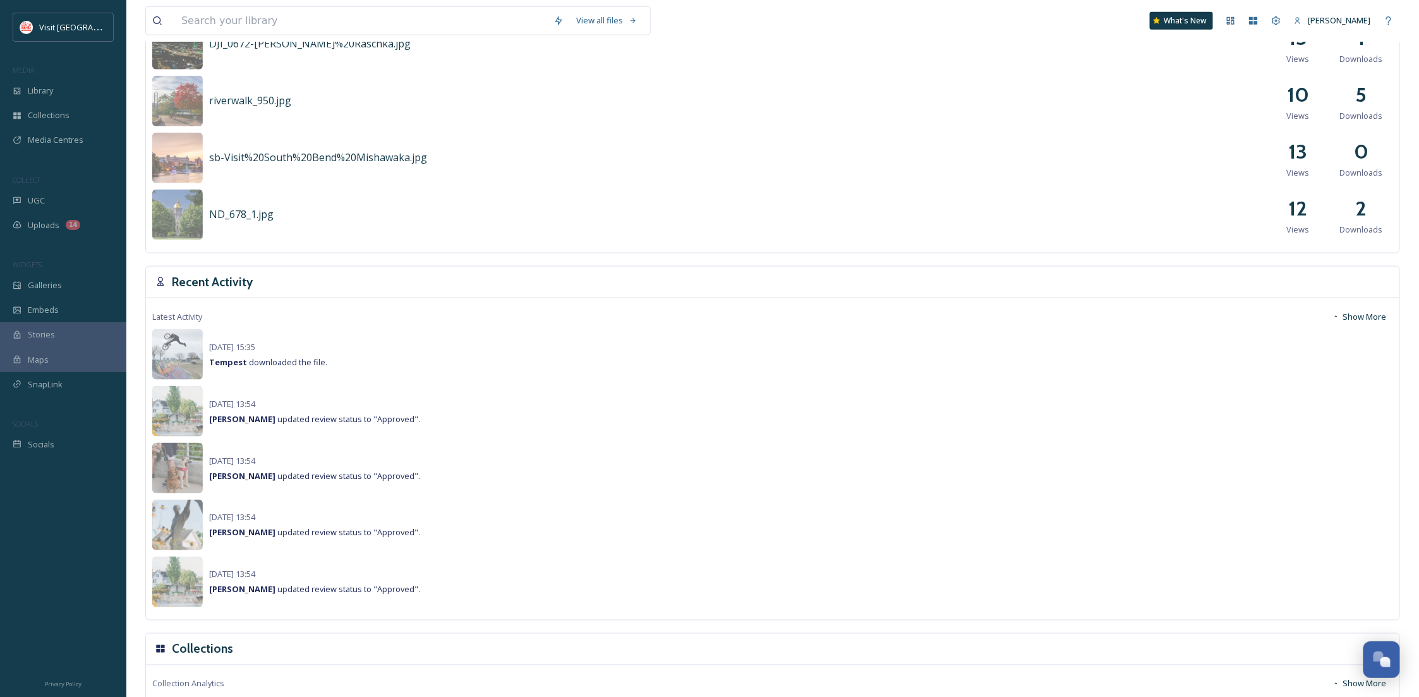
click at [1368, 316] on button "Show More" at bounding box center [1359, 316] width 67 height 25
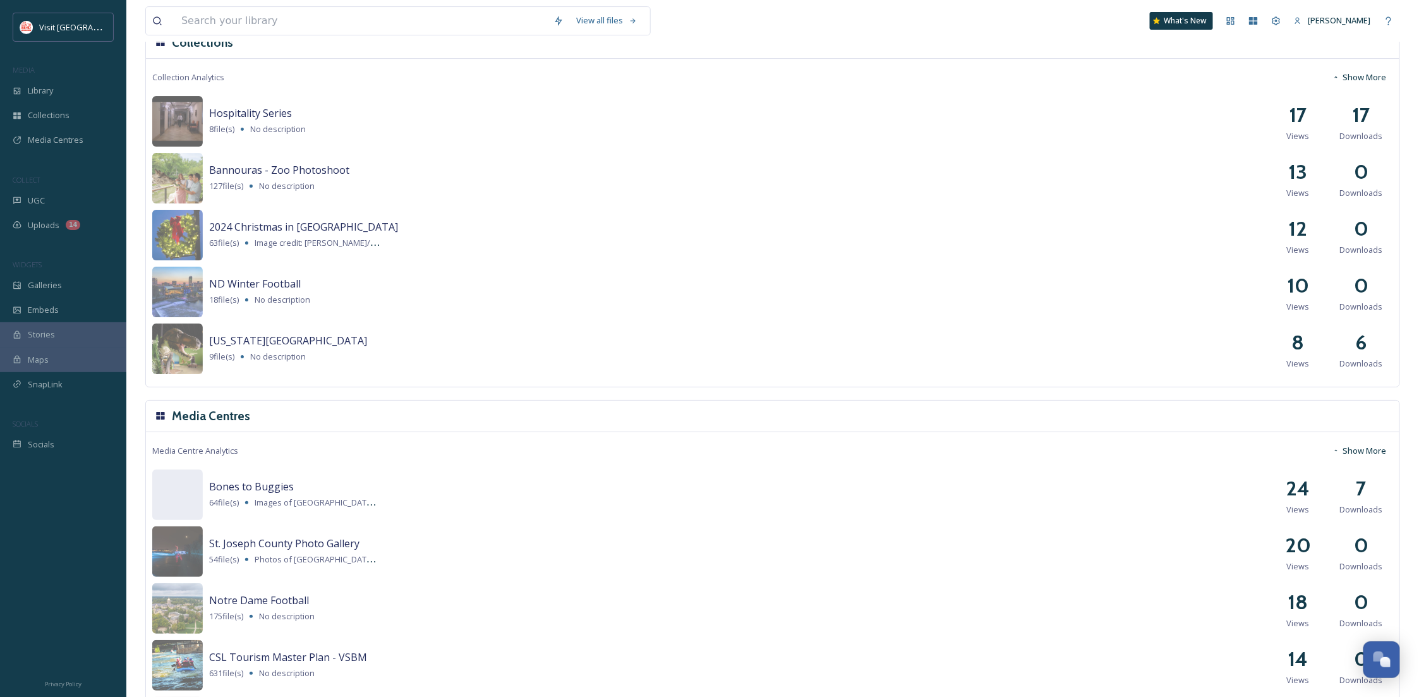
scroll to position [2097, 0]
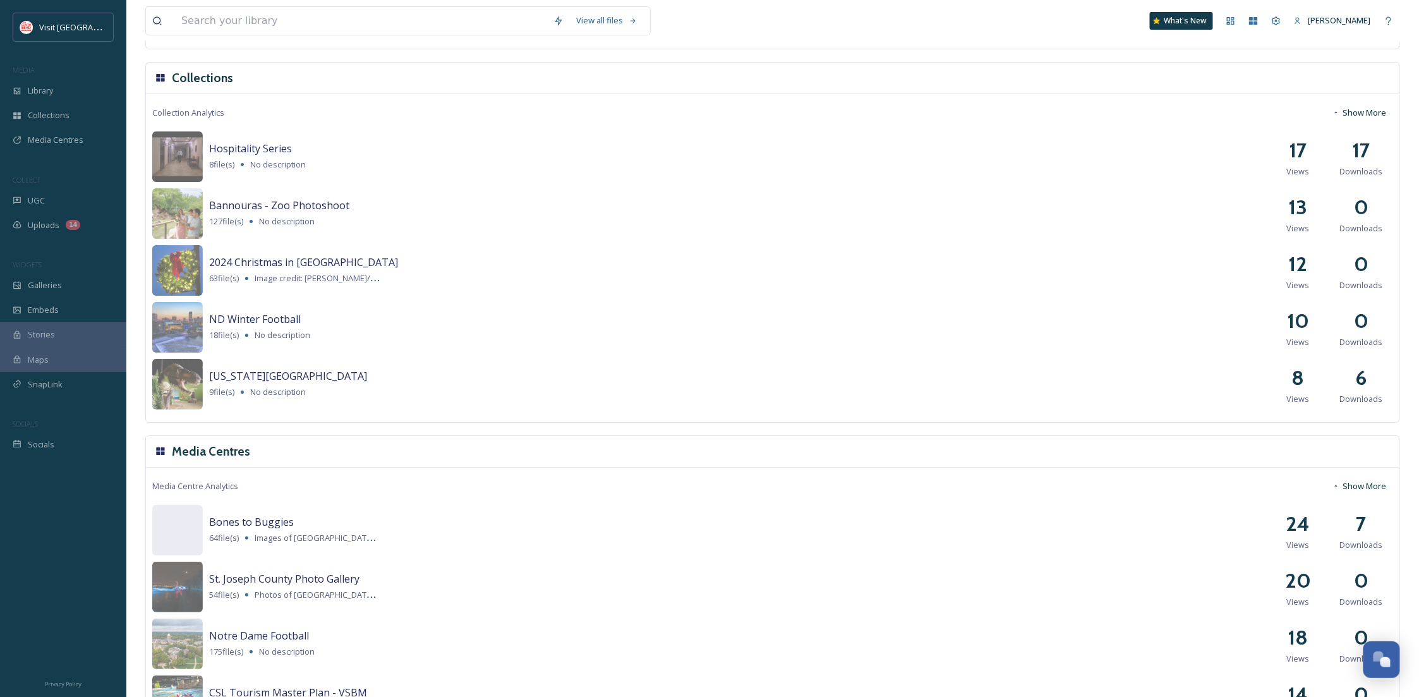
click at [1370, 111] on button "Show More" at bounding box center [1359, 112] width 67 height 25
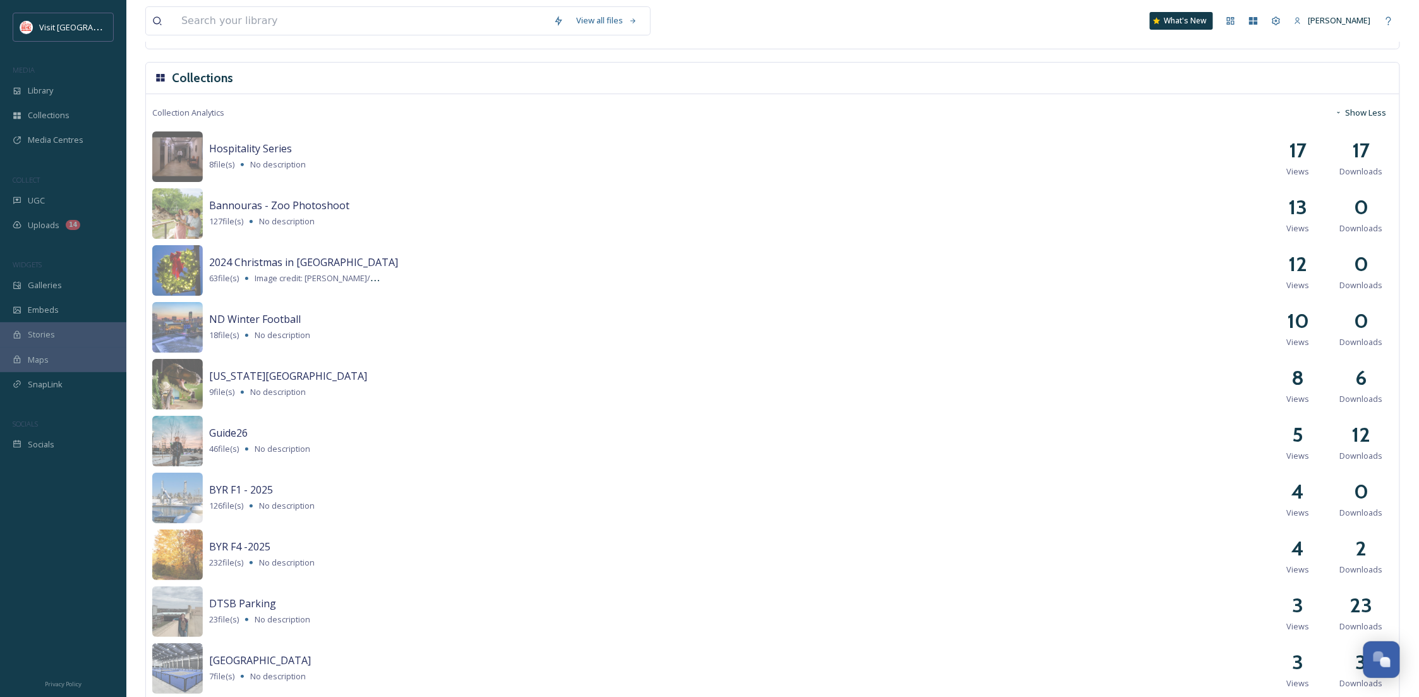
click at [1370, 111] on button "Show Less" at bounding box center [1360, 112] width 64 height 25
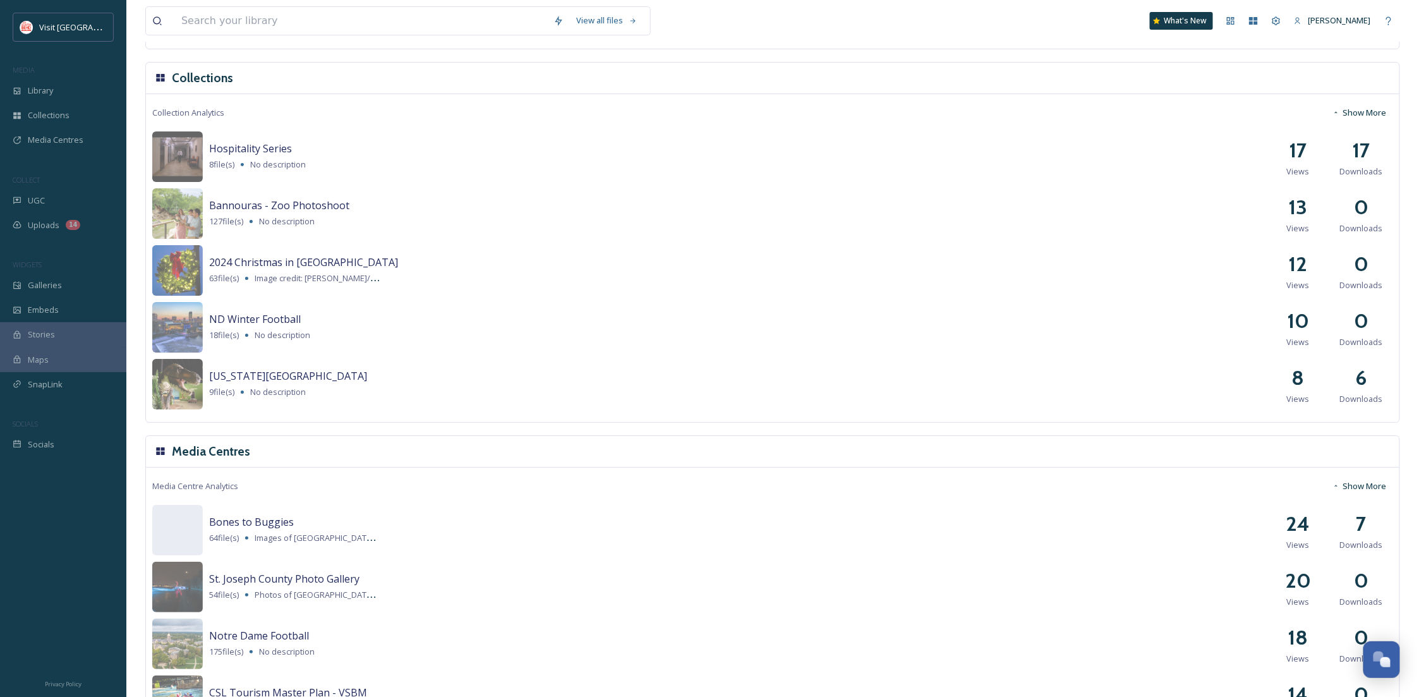
click at [1370, 111] on button "Show More" at bounding box center [1359, 112] width 67 height 25
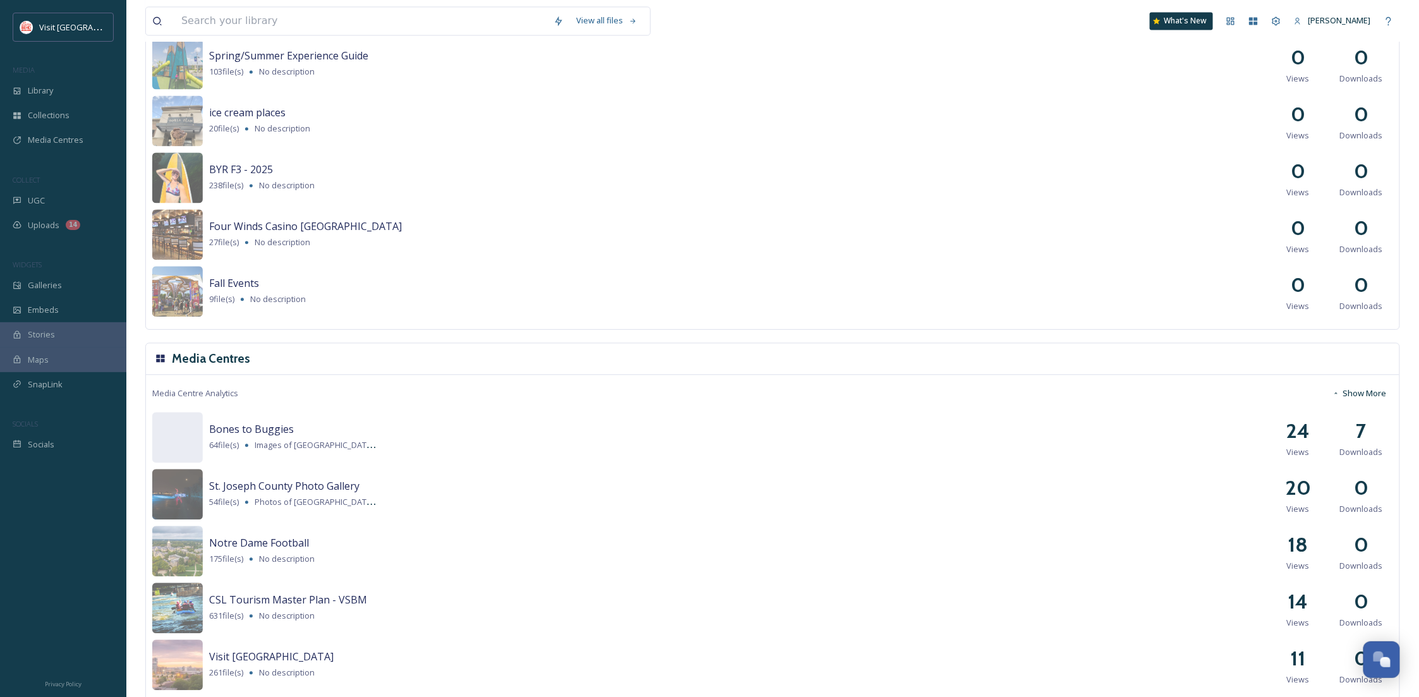
scroll to position [3574, 0]
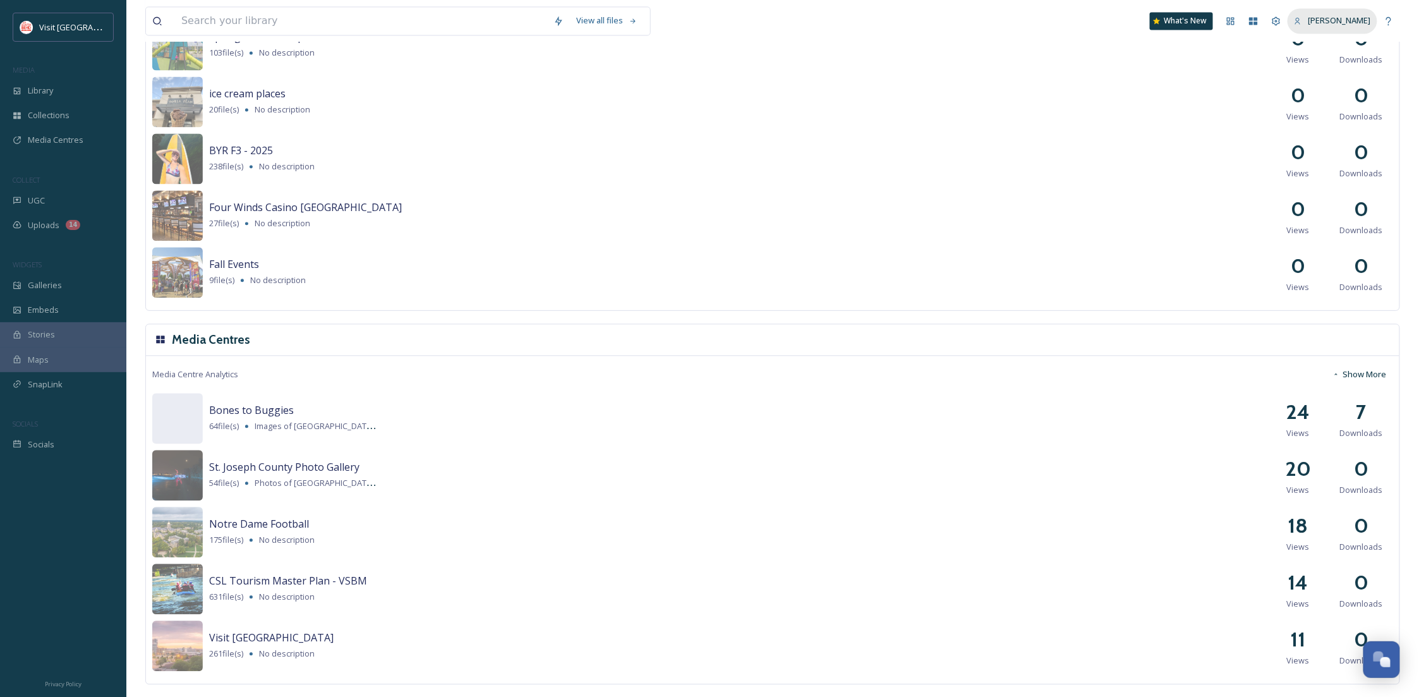
click at [1326, 29] on div "[PERSON_NAME]" at bounding box center [1332, 20] width 90 height 25
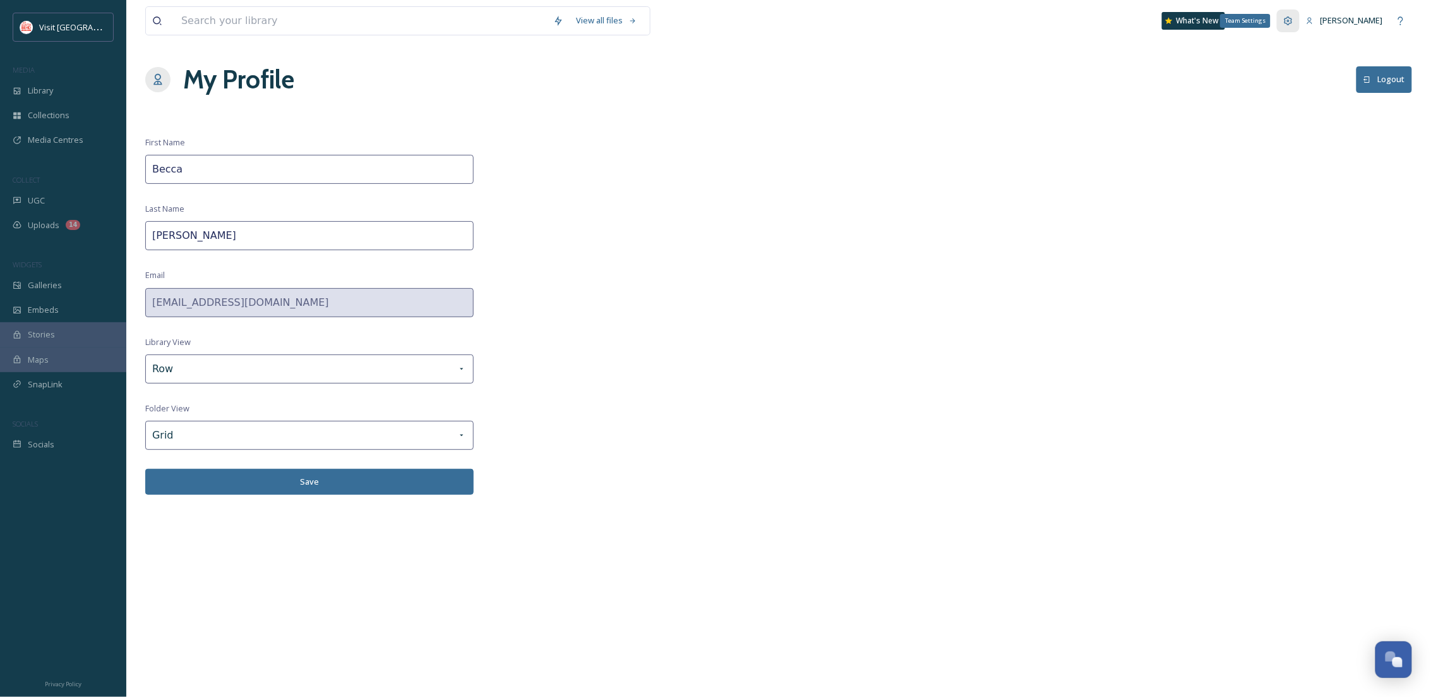
click at [1286, 20] on icon at bounding box center [1289, 20] width 8 height 8
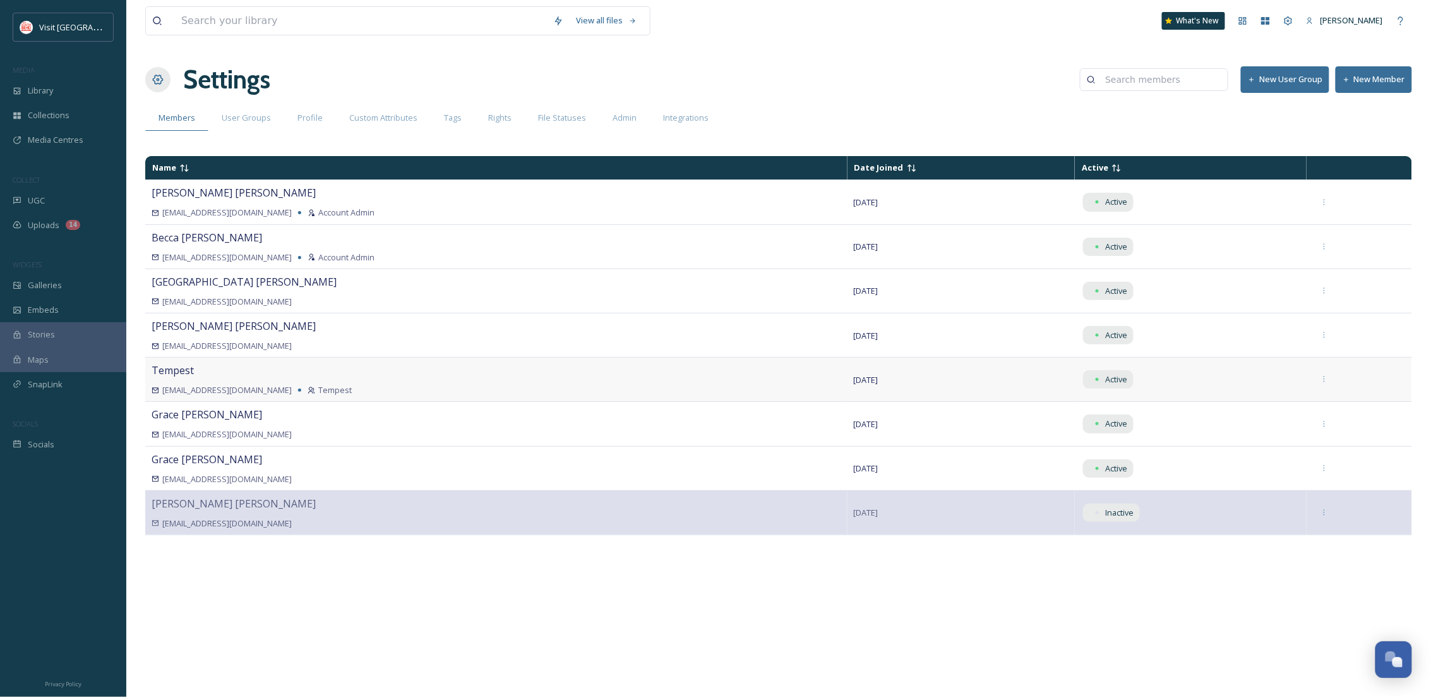
click at [346, 387] on div "[EMAIL_ADDRESS][DOMAIN_NAME] Tempest" at bounding box center [497, 390] width 690 height 12
click at [192, 371] on span "Tempest" at bounding box center [173, 370] width 42 height 14
click at [1020, 384] on td "[DATE]" at bounding box center [962, 380] width 228 height 44
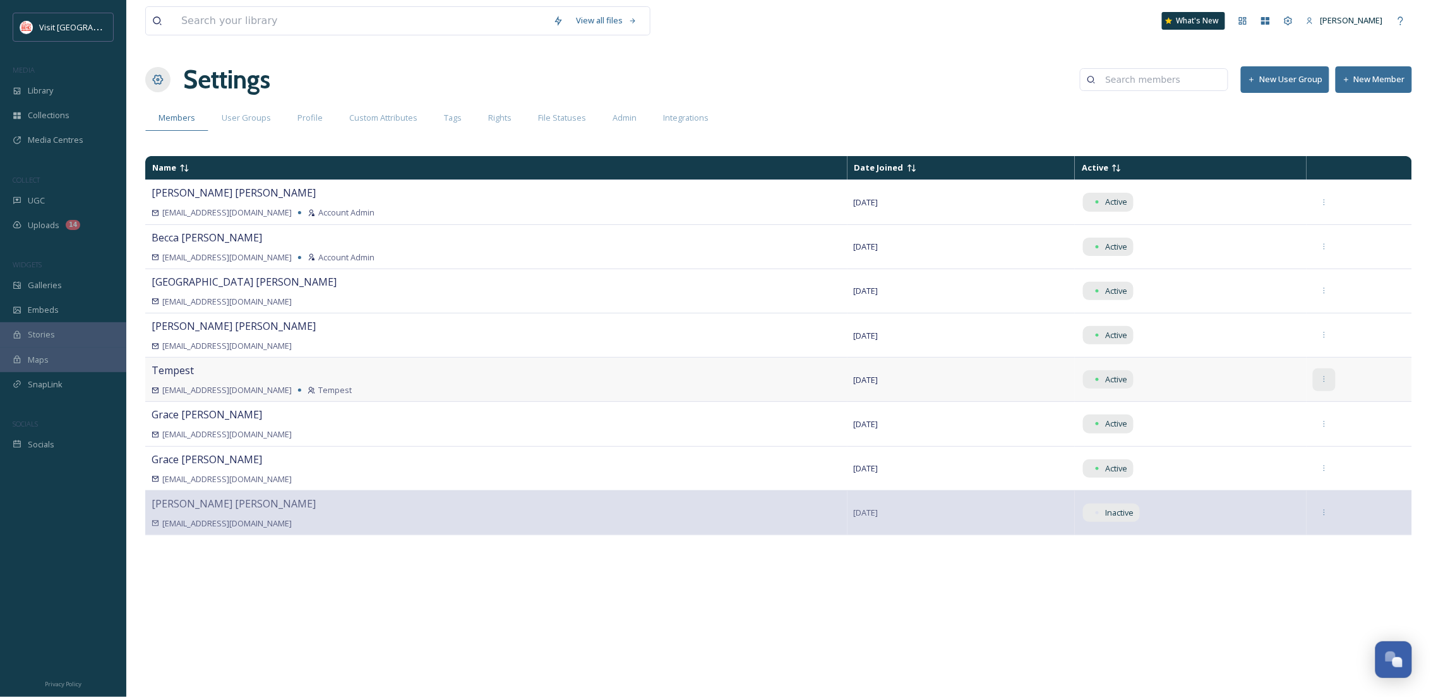
click at [1339, 380] on td at bounding box center [1359, 380] width 105 height 44
click at [1327, 382] on icon at bounding box center [1325, 379] width 8 height 8
drag, startPoint x: 989, startPoint y: 385, endPoint x: 802, endPoint y: 385, distance: 187.0
click at [989, 385] on td "[DATE]" at bounding box center [962, 380] width 228 height 44
click at [48, 87] on span "Library" at bounding box center [40, 91] width 25 height 12
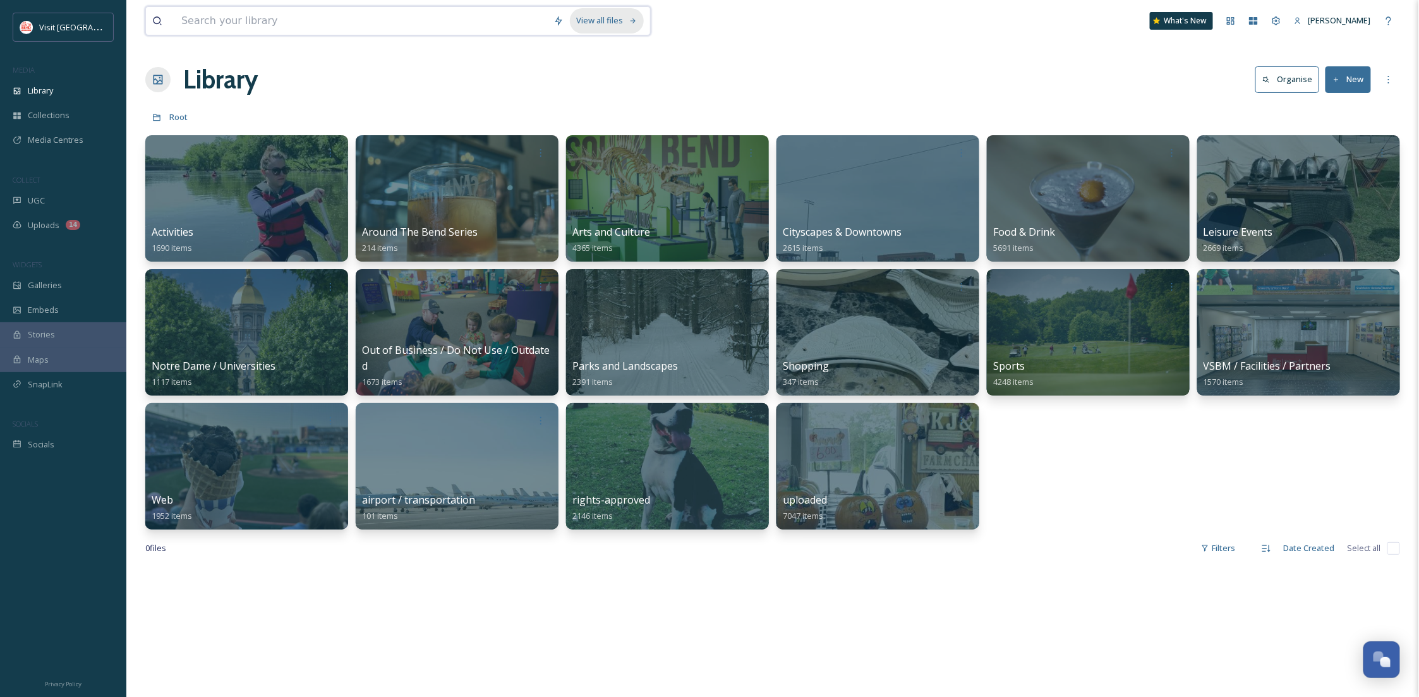
click at [630, 27] on div "View all files" at bounding box center [607, 20] width 74 height 25
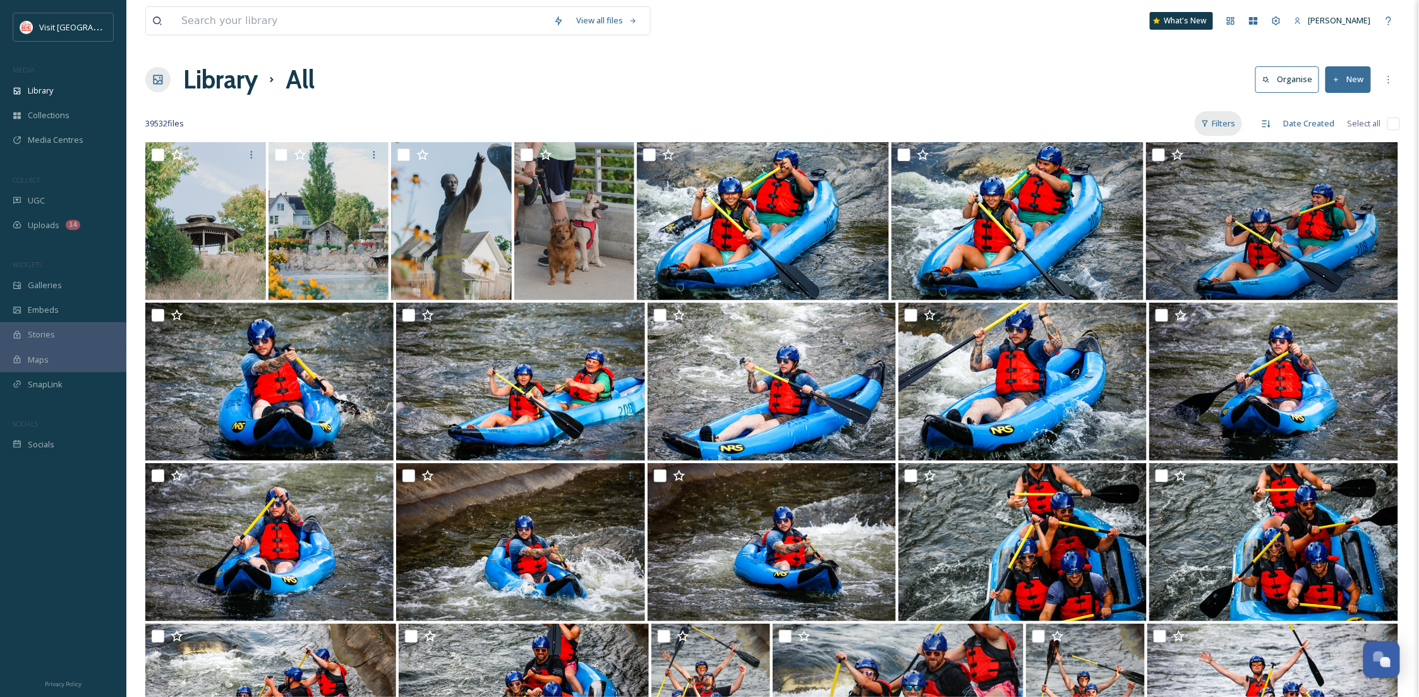
click at [1220, 124] on div "Filters" at bounding box center [1218, 123] width 47 height 25
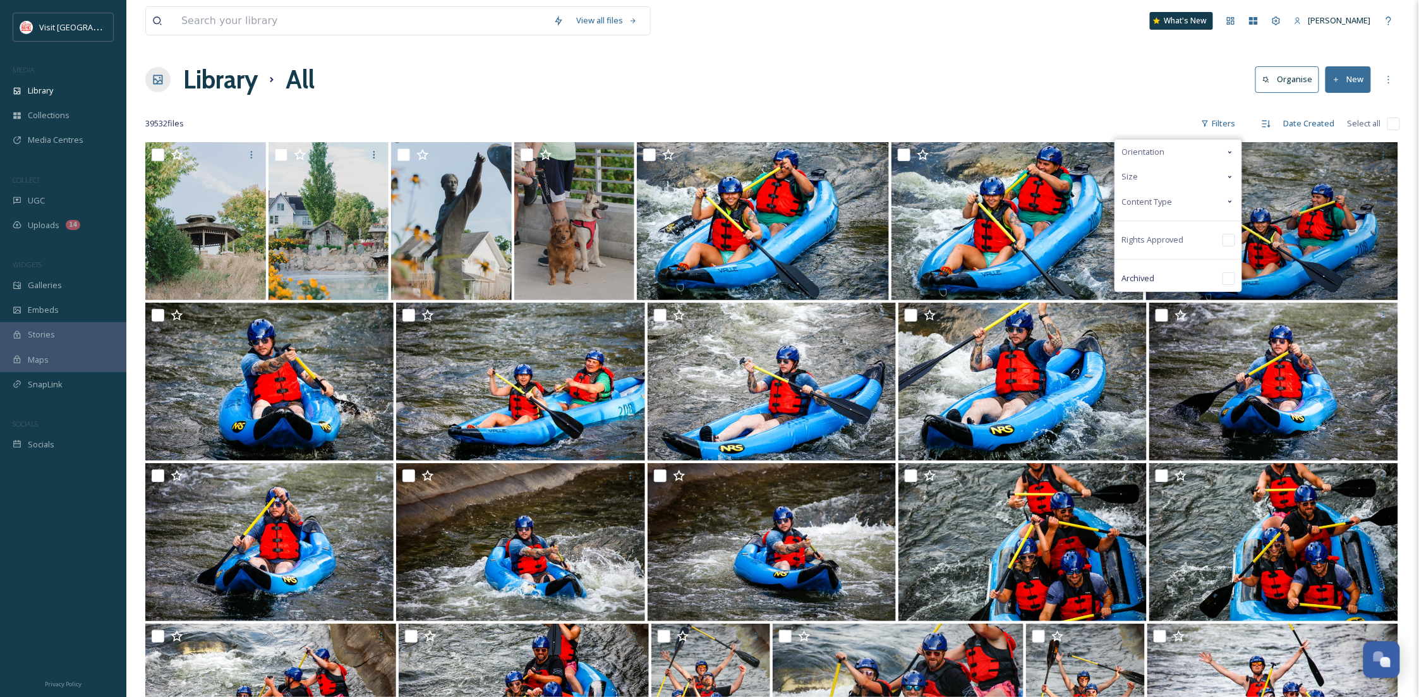
click at [1177, 193] on div "Content Type" at bounding box center [1178, 202] width 126 height 25
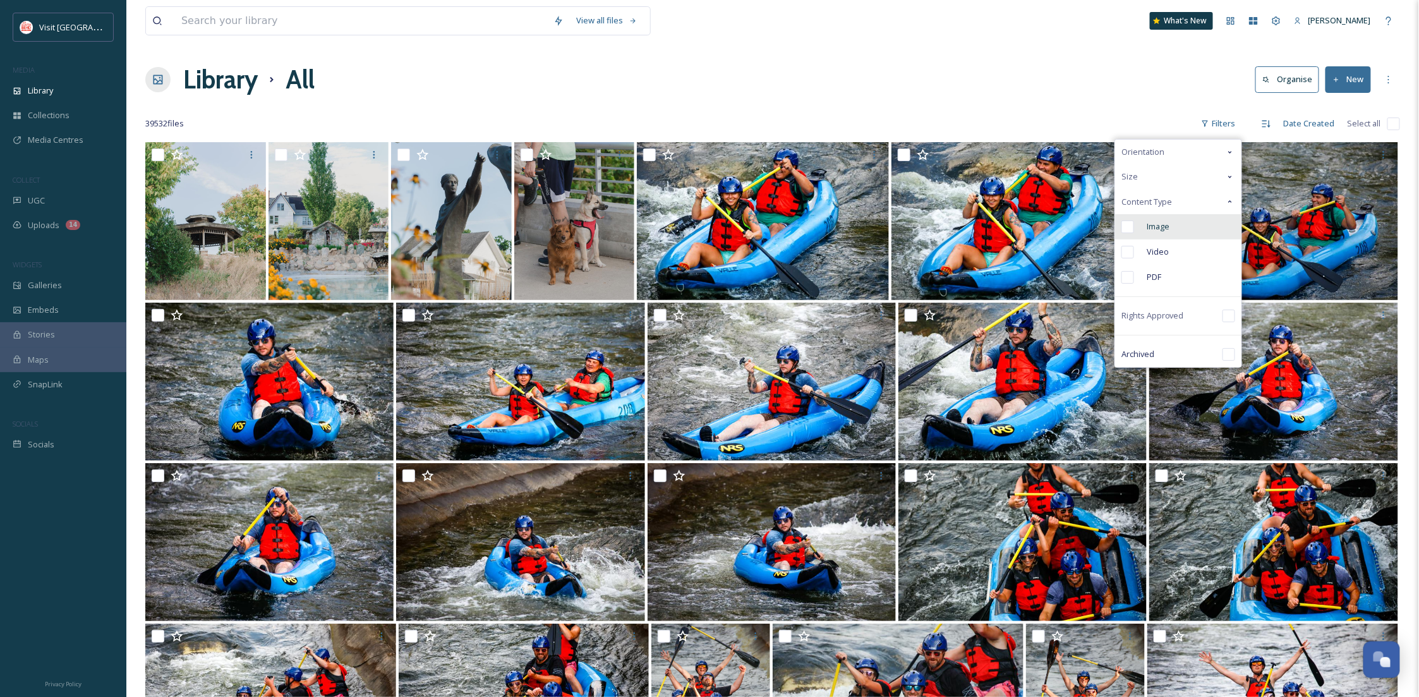
click at [1172, 235] on div "Image" at bounding box center [1178, 226] width 126 height 25
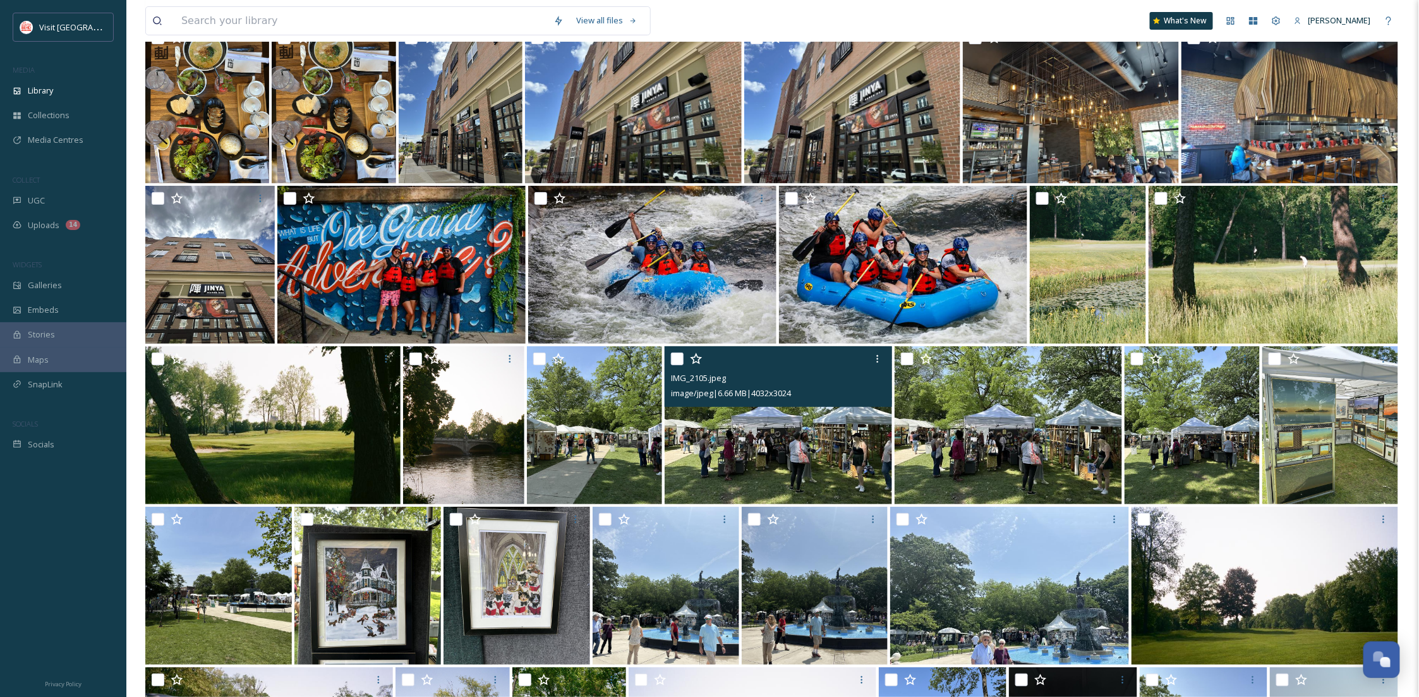
scroll to position [9808, 0]
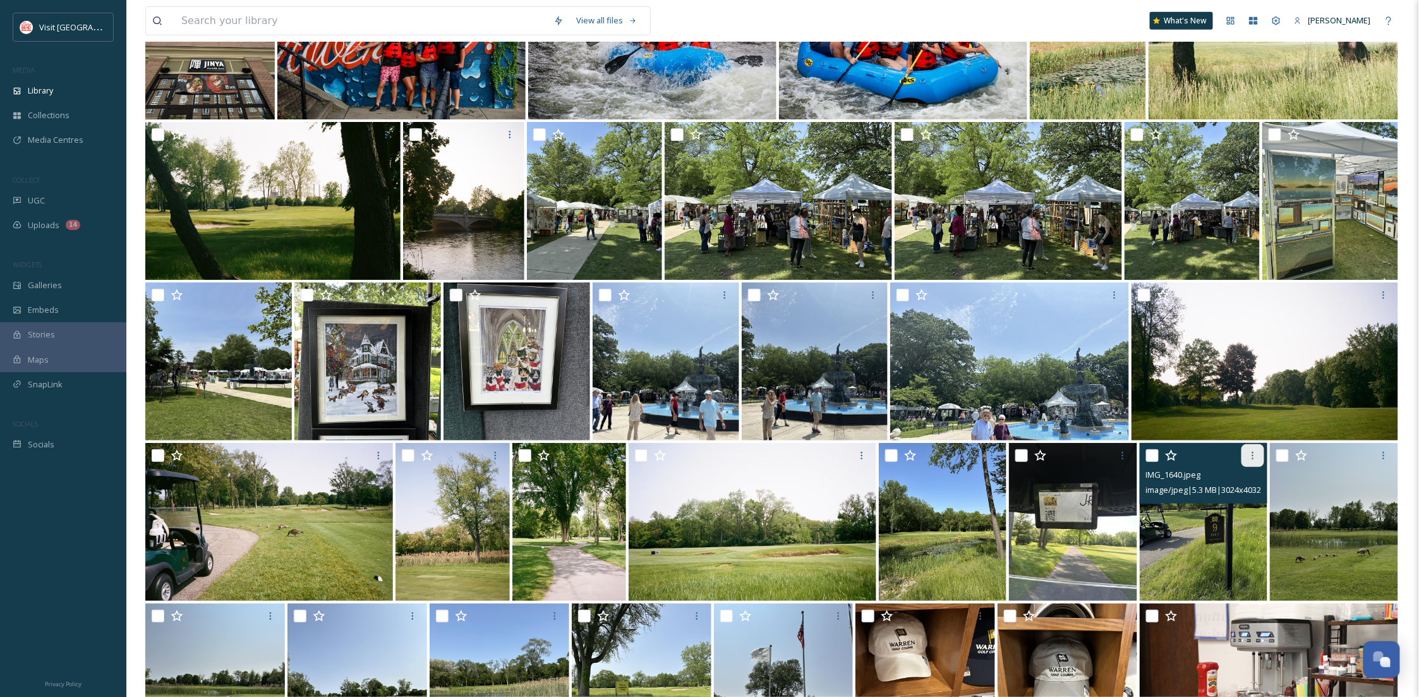
click at [1253, 456] on icon at bounding box center [1253, 456] width 2 height 8
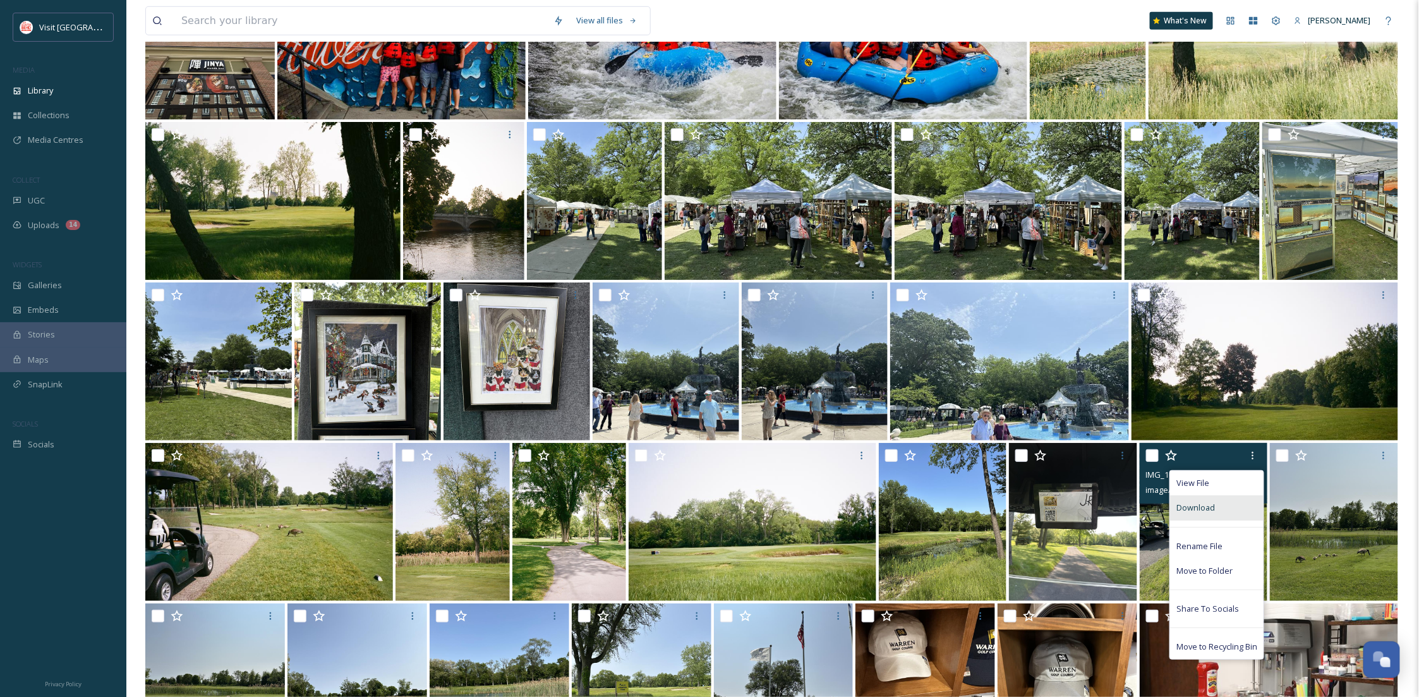
click at [1232, 515] on div "Download" at bounding box center [1216, 507] width 93 height 25
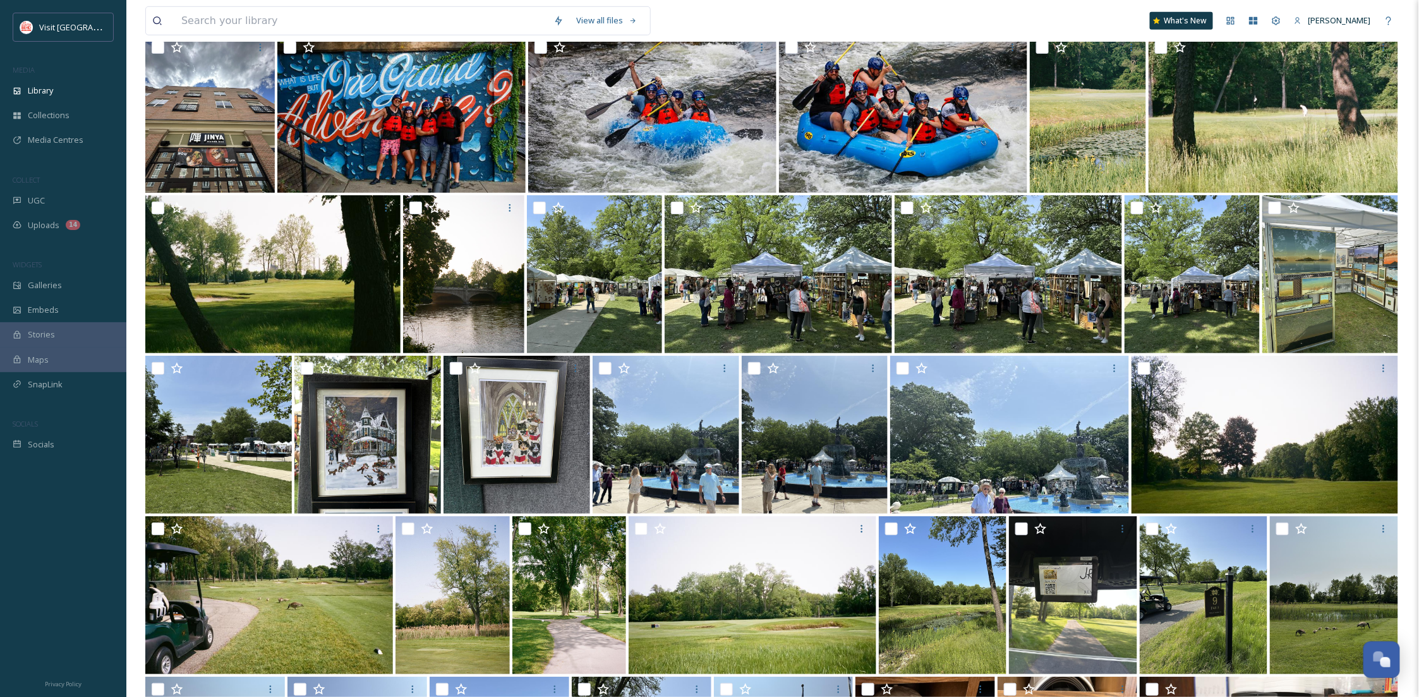
scroll to position [9913, 0]
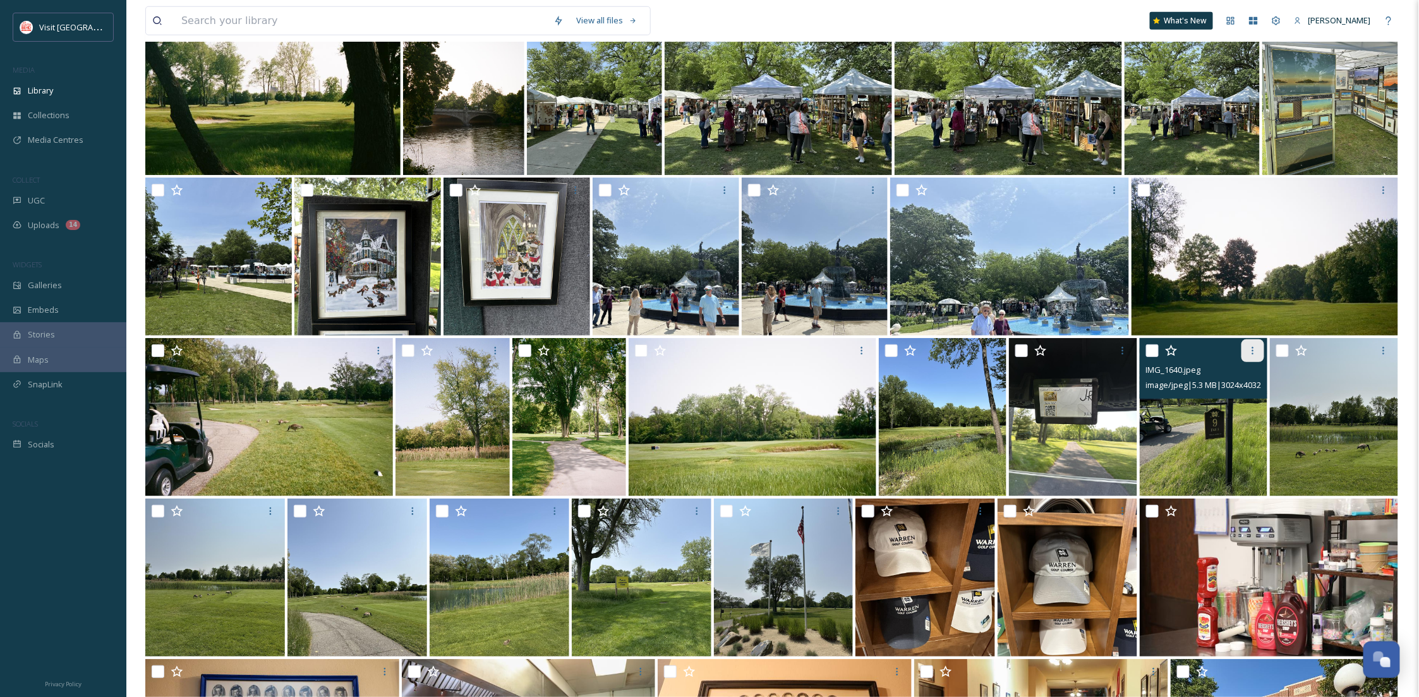
click at [1252, 351] on icon at bounding box center [1253, 351] width 10 height 10
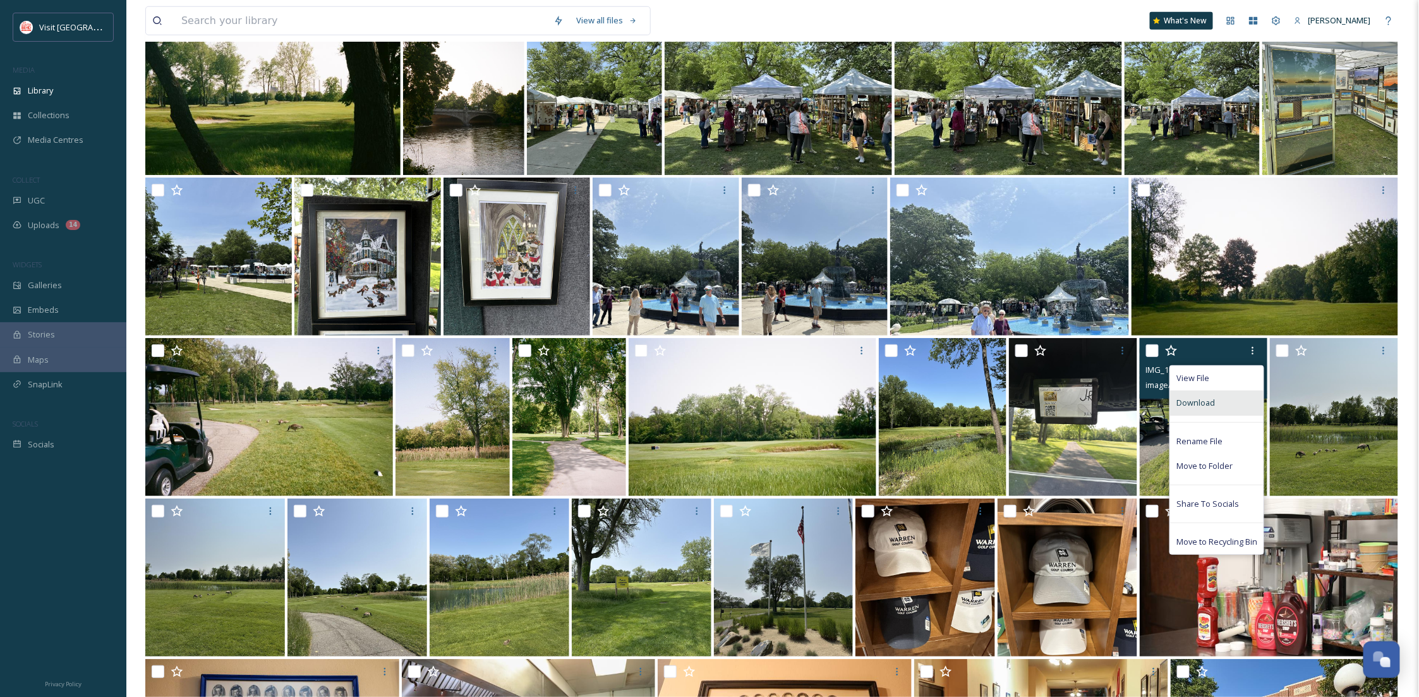
click at [1216, 409] on div "Download" at bounding box center [1216, 402] width 93 height 25
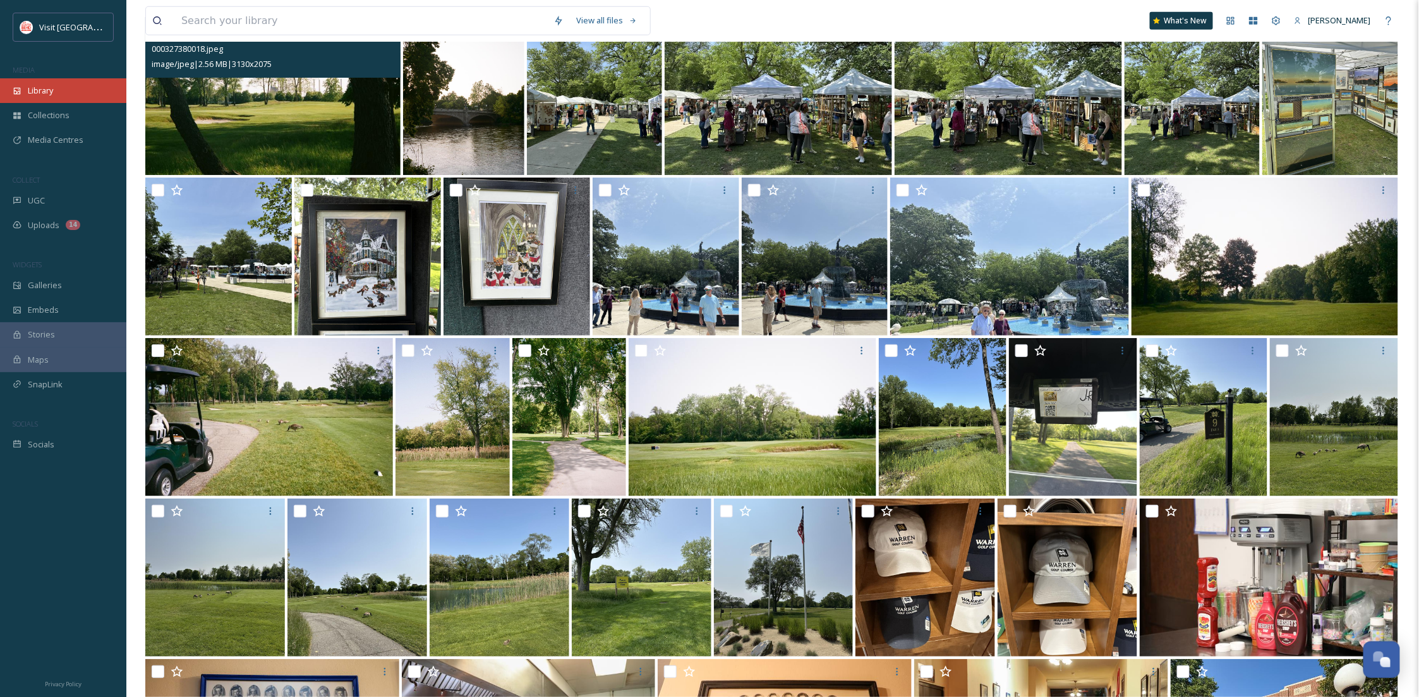
click at [79, 92] on div "Library" at bounding box center [63, 90] width 126 height 25
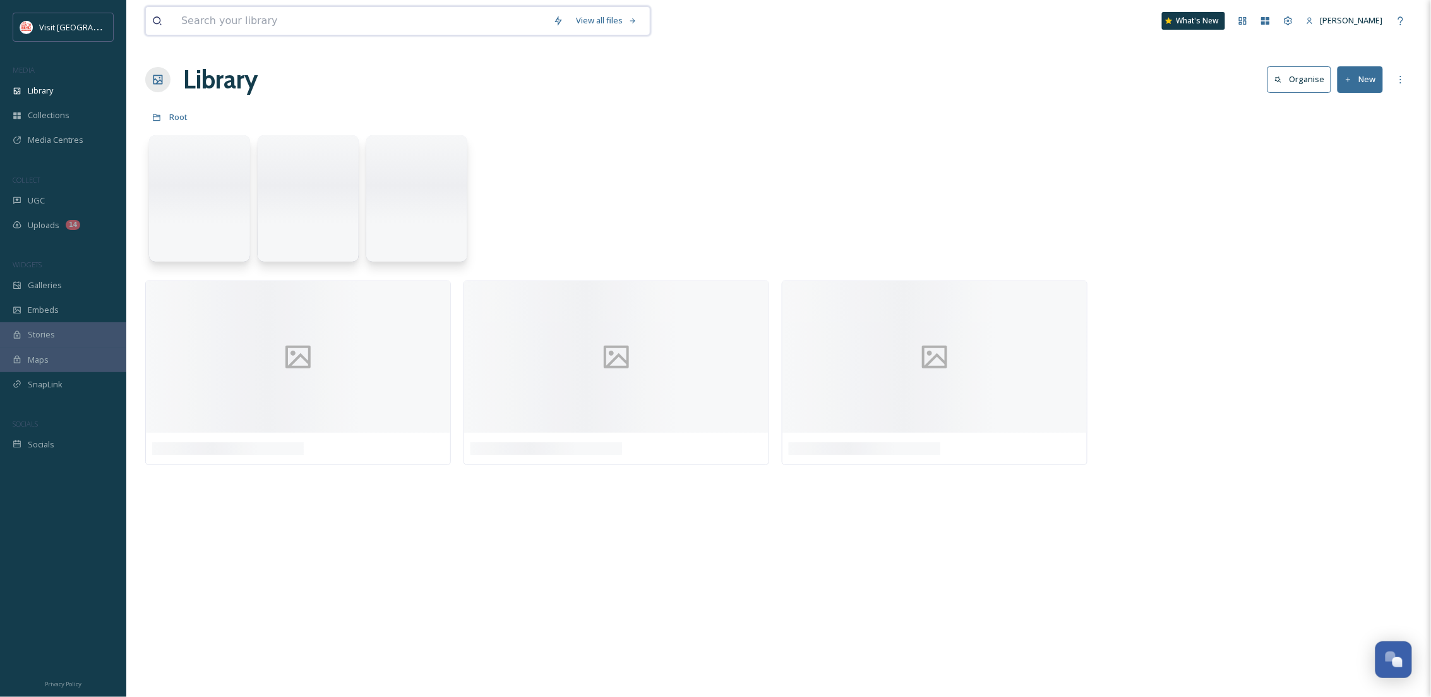
click at [292, 23] on input at bounding box center [361, 21] width 372 height 28
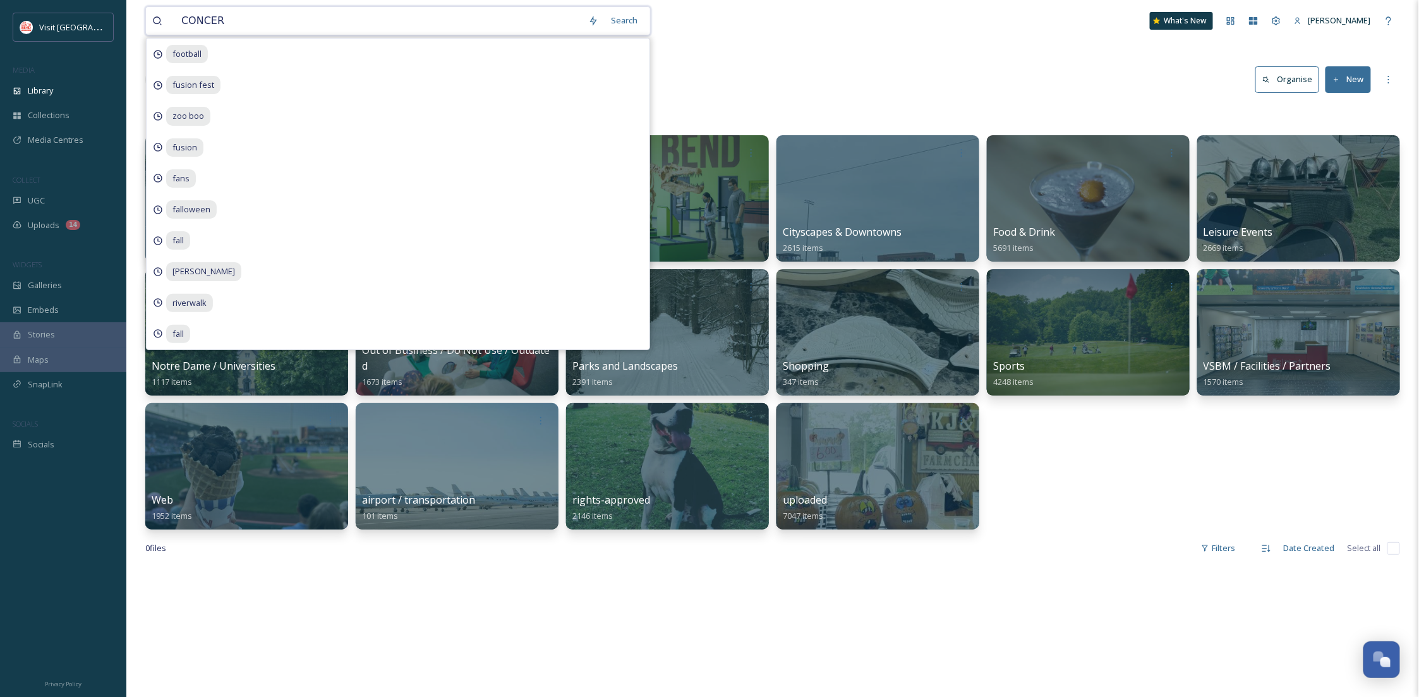
type input "CONCERT"
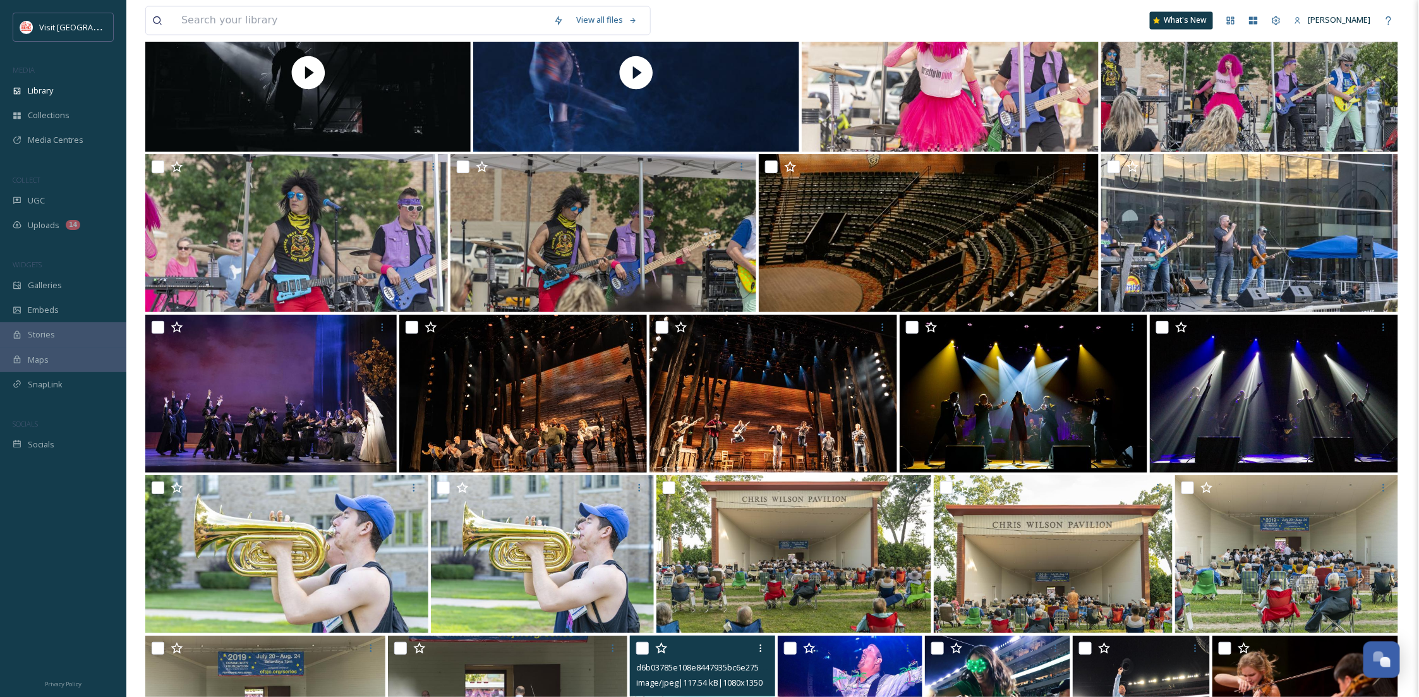
scroll to position [3315, 0]
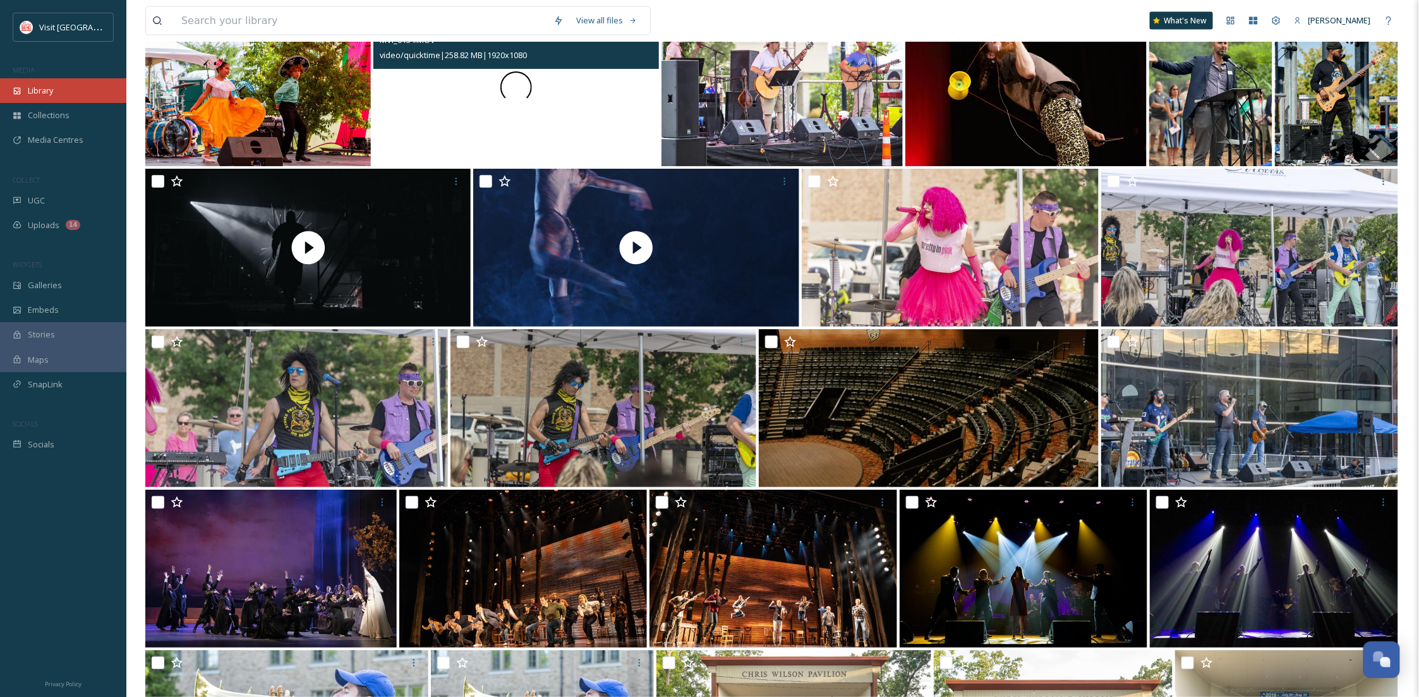
click at [65, 90] on div "Library" at bounding box center [63, 90] width 126 height 25
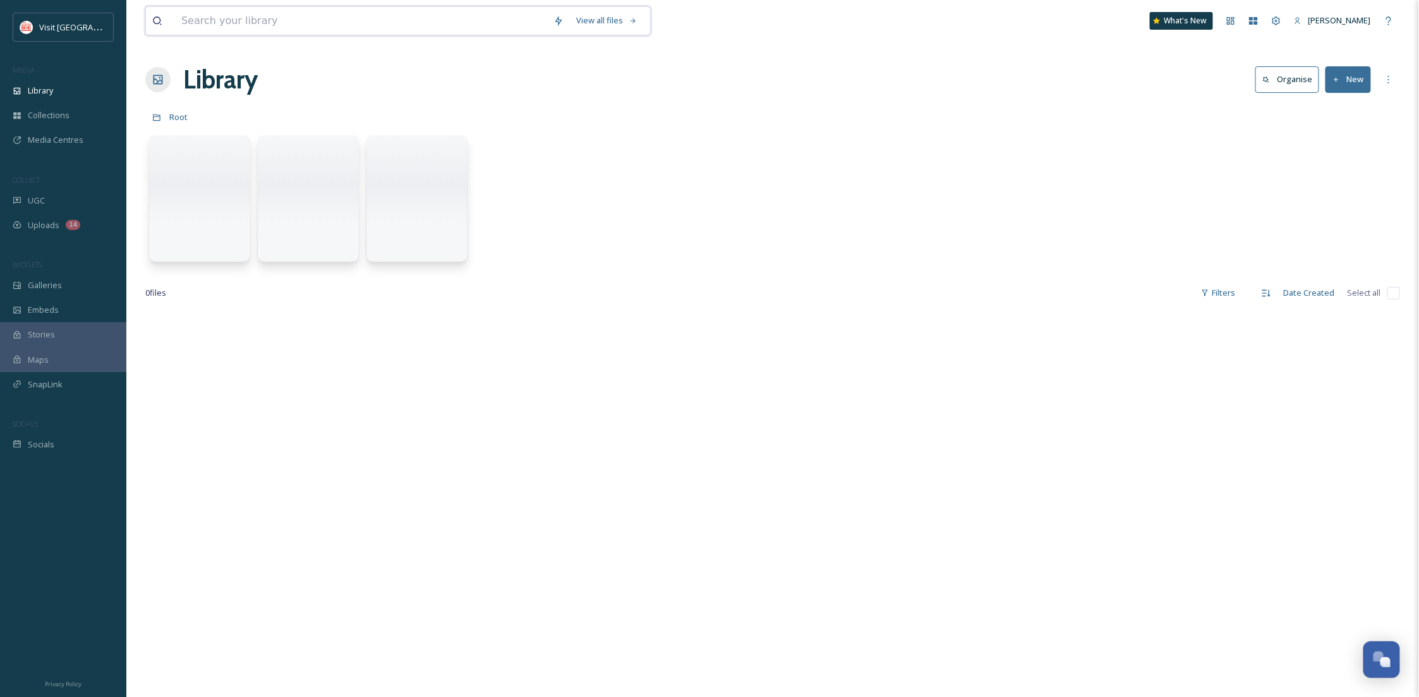
click at [270, 23] on input at bounding box center [361, 21] width 372 height 28
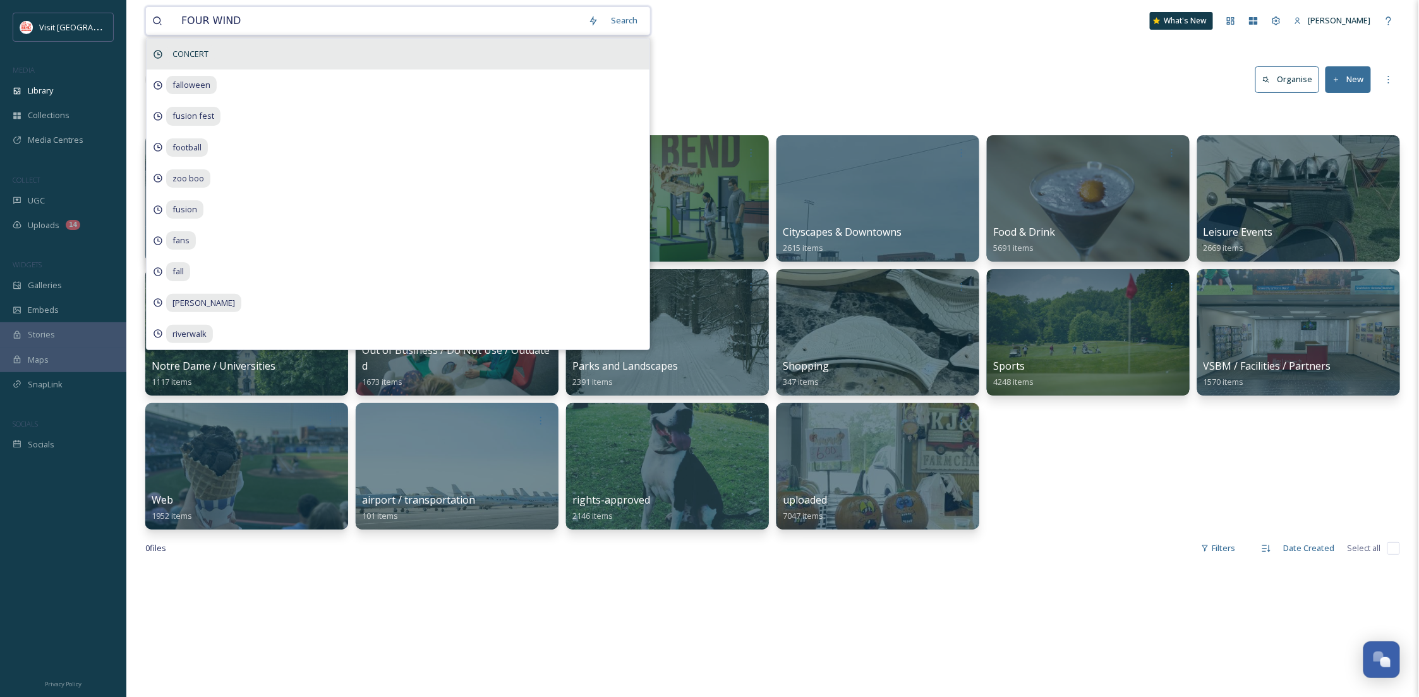
type input "FOUR WINDS"
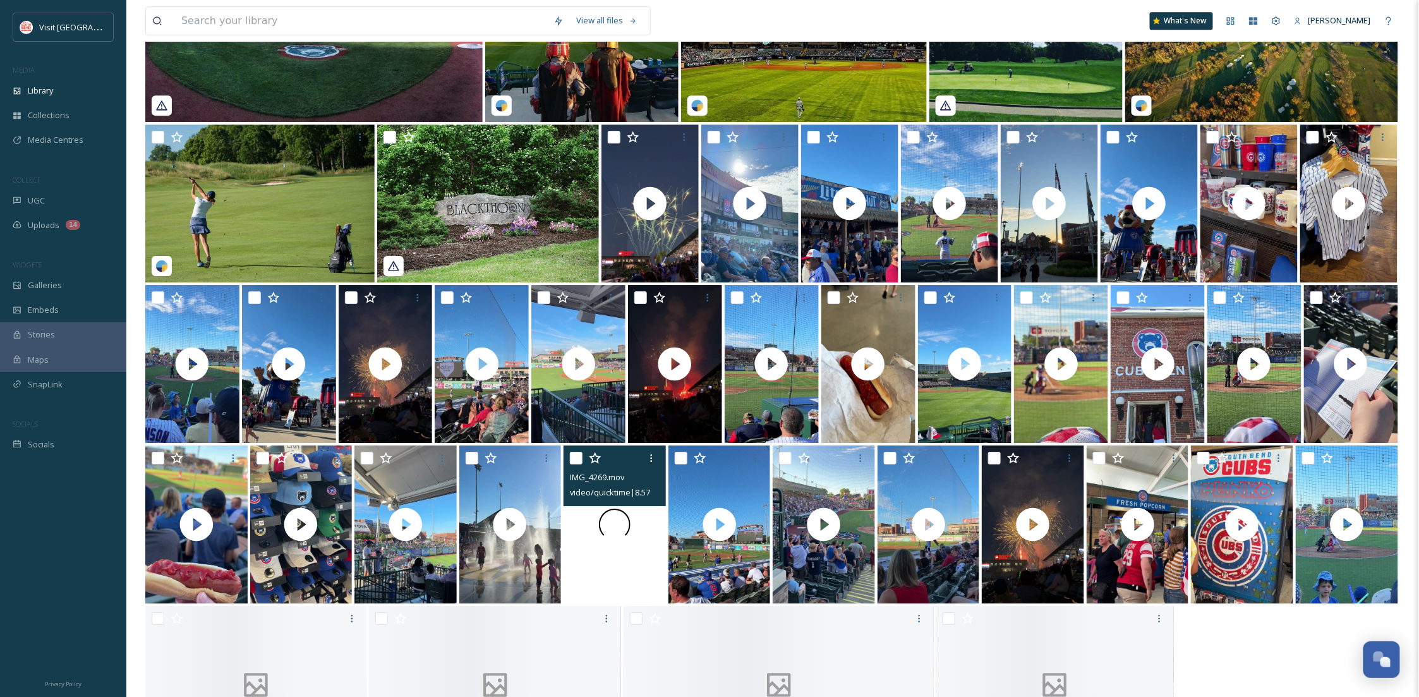
scroll to position [1999, 0]
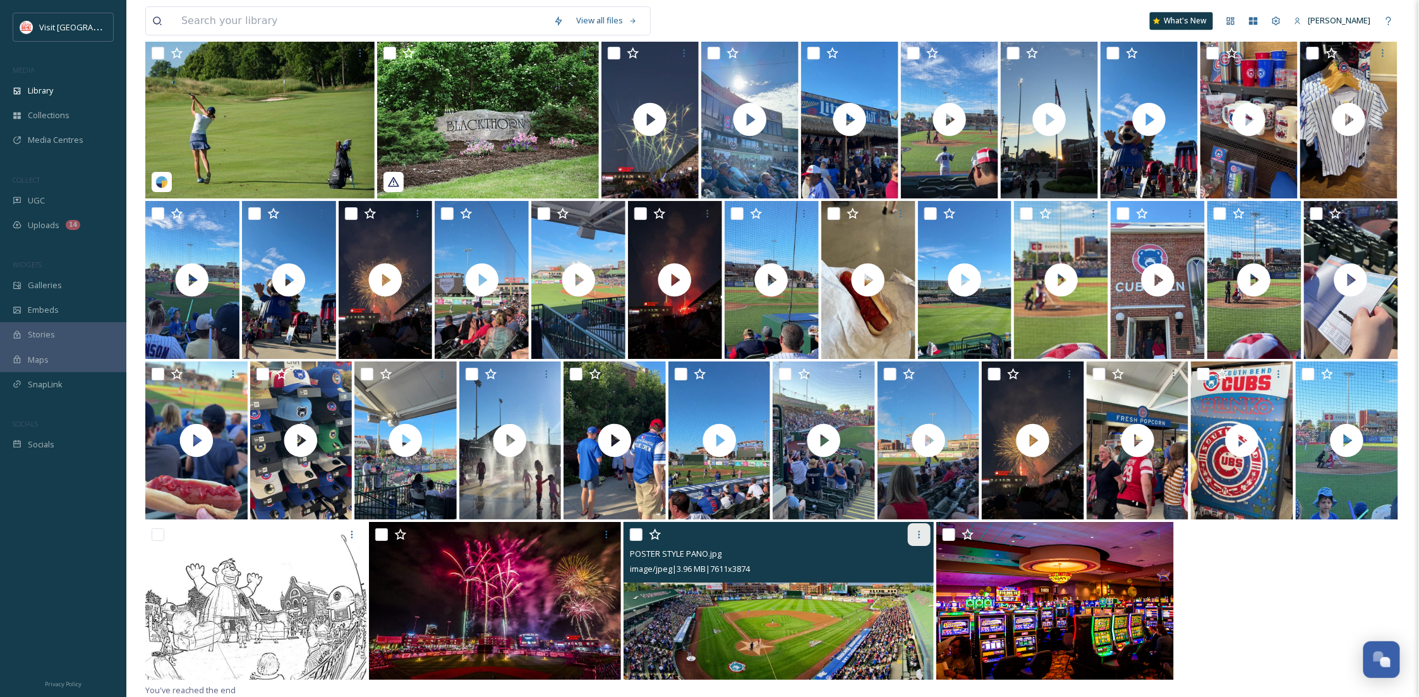
click at [913, 543] on div at bounding box center [919, 534] width 23 height 23
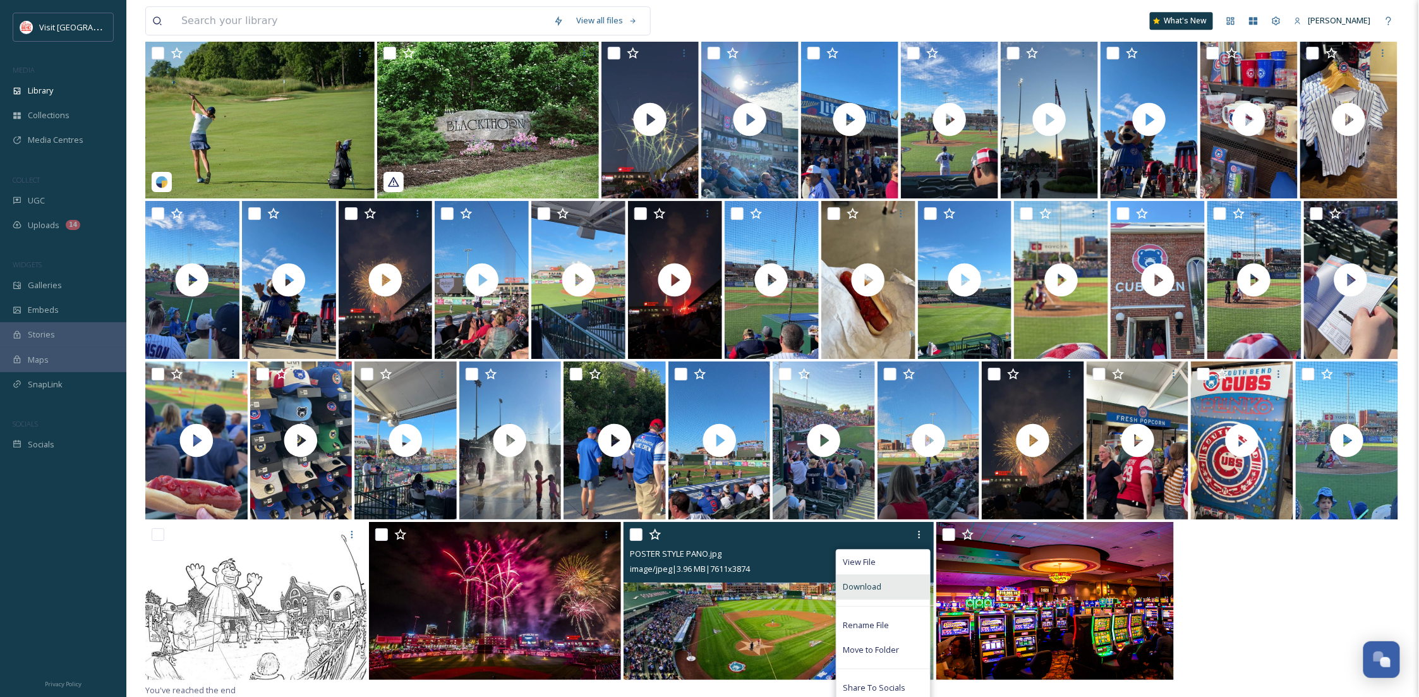
click at [887, 595] on div "Download" at bounding box center [882, 586] width 93 height 25
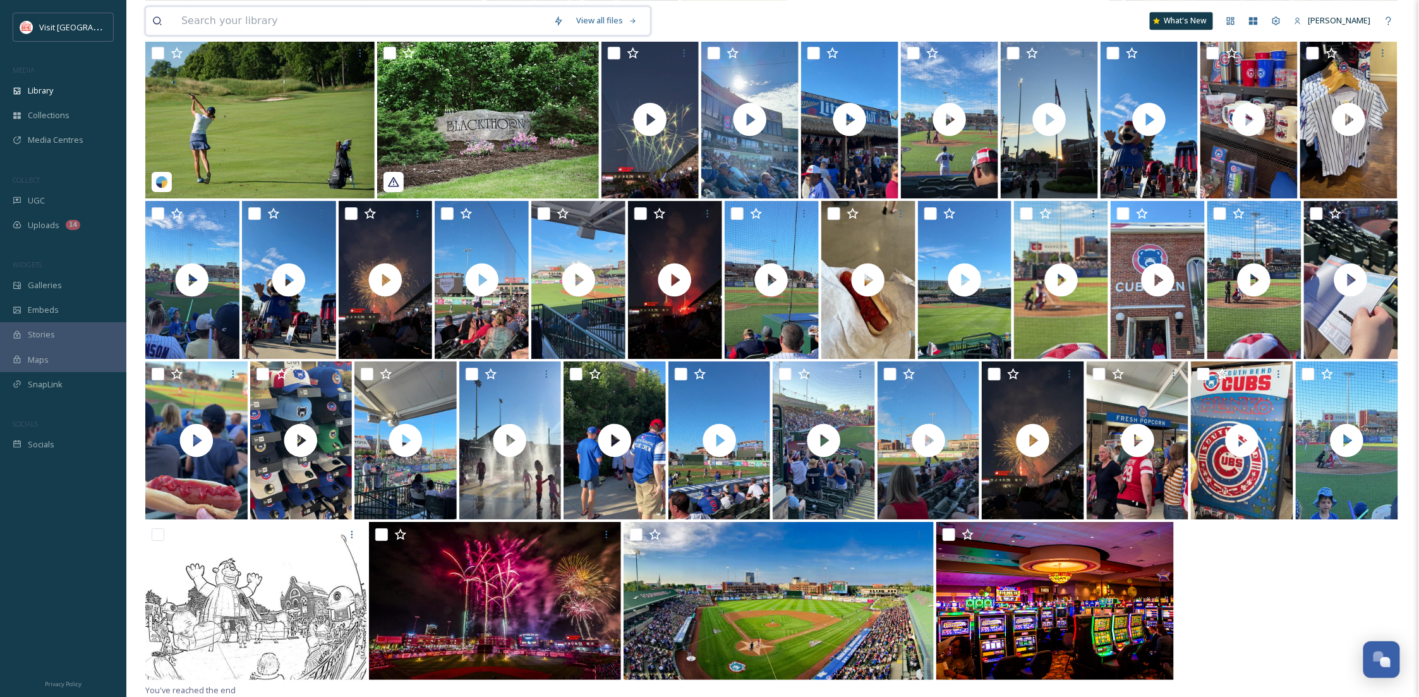
click at [298, 19] on input at bounding box center [361, 21] width 372 height 28
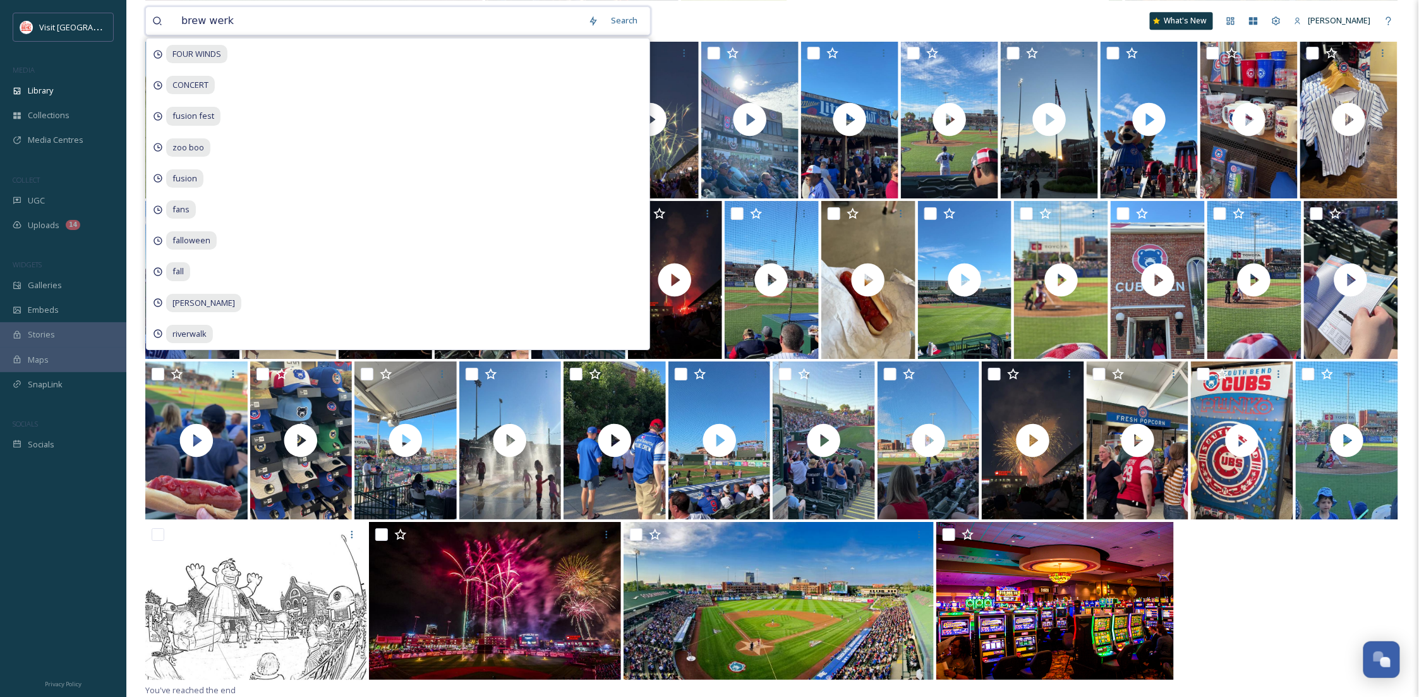
type input "brew werks"
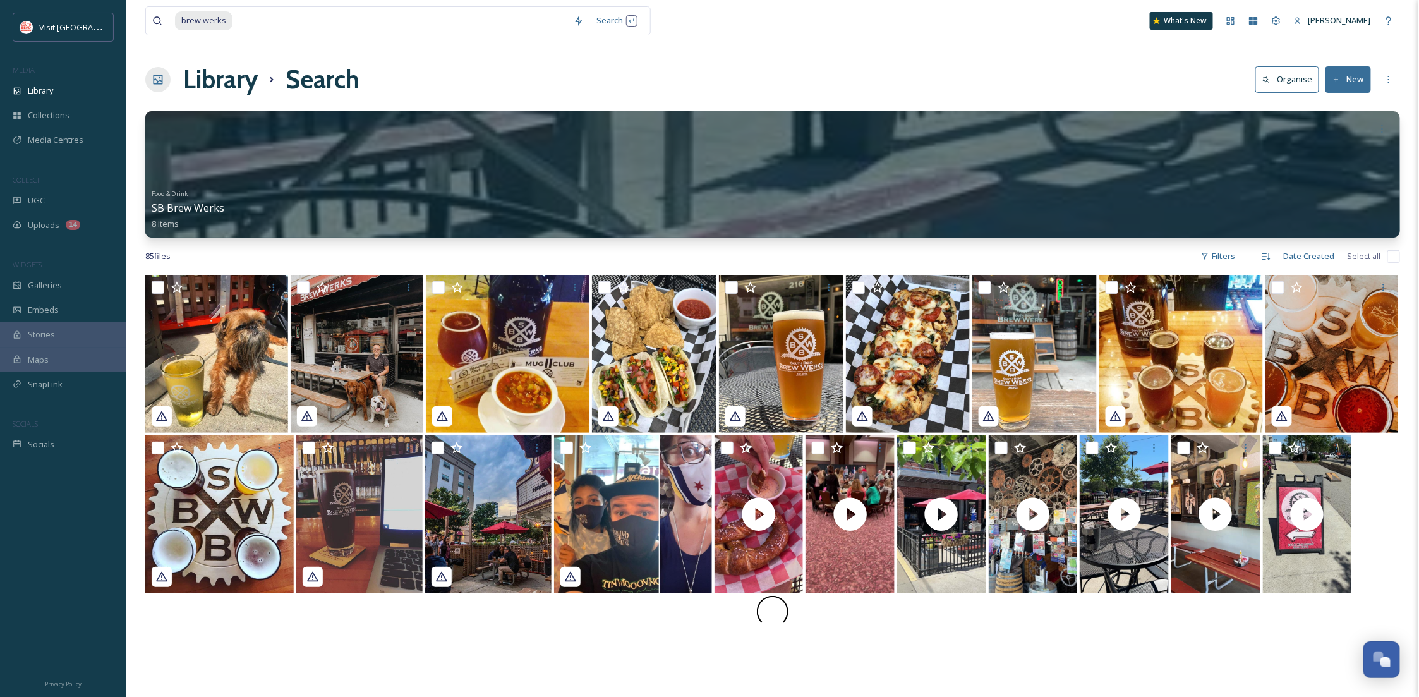
click at [1062, 252] on div "85 file s Filters Date Created Select all" at bounding box center [772, 256] width 1255 height 25
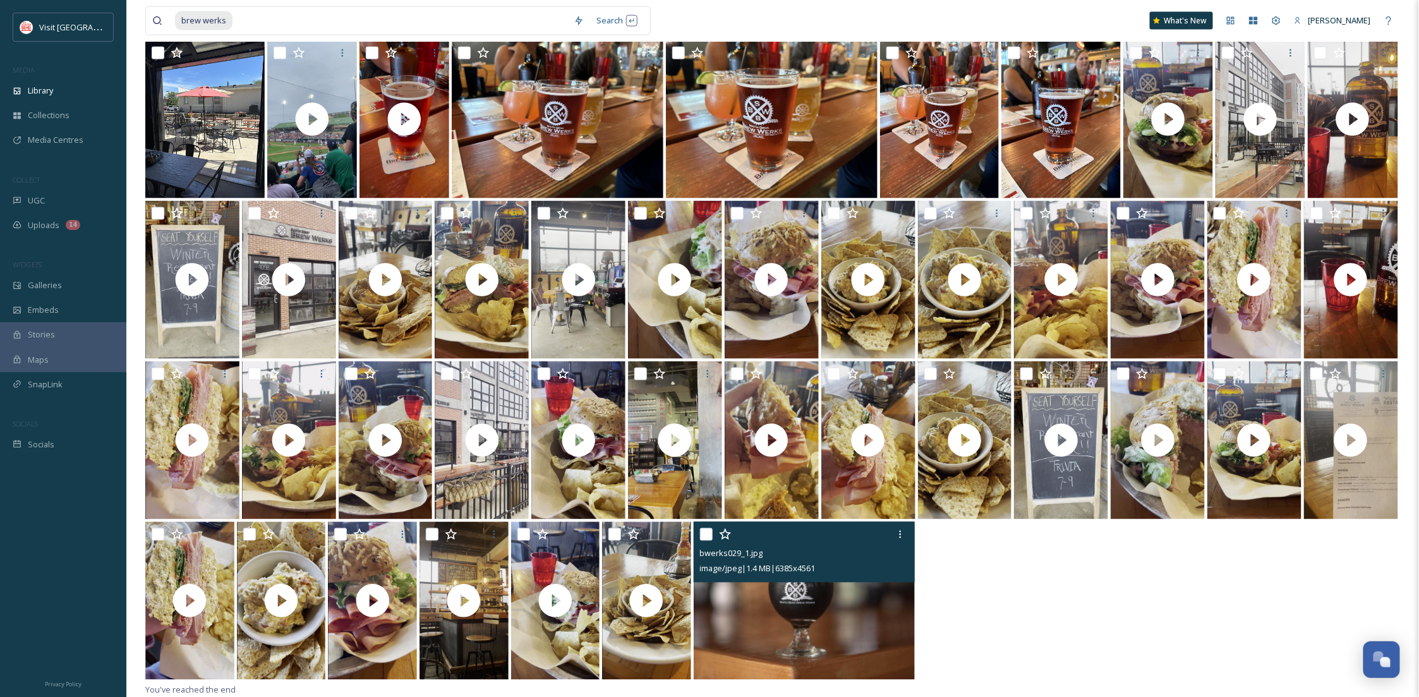
scroll to position [427, 0]
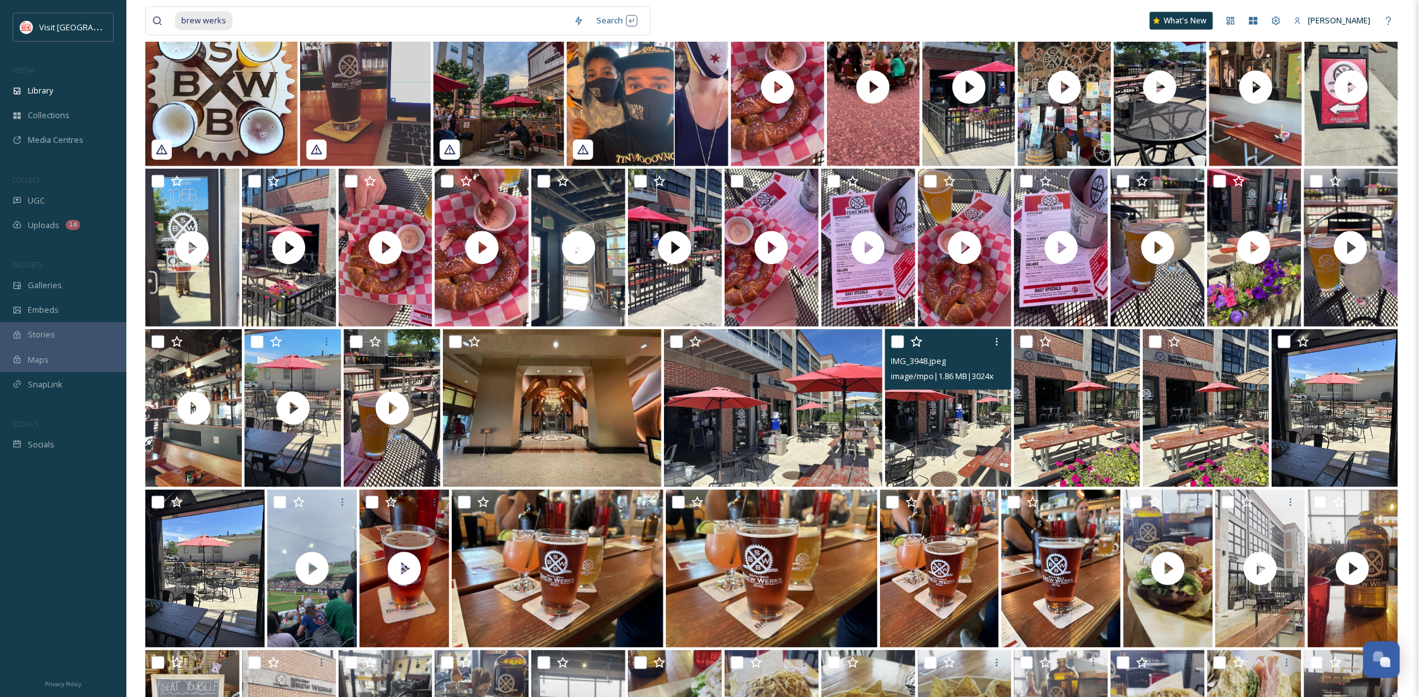
click at [966, 433] on img at bounding box center [948, 408] width 126 height 158
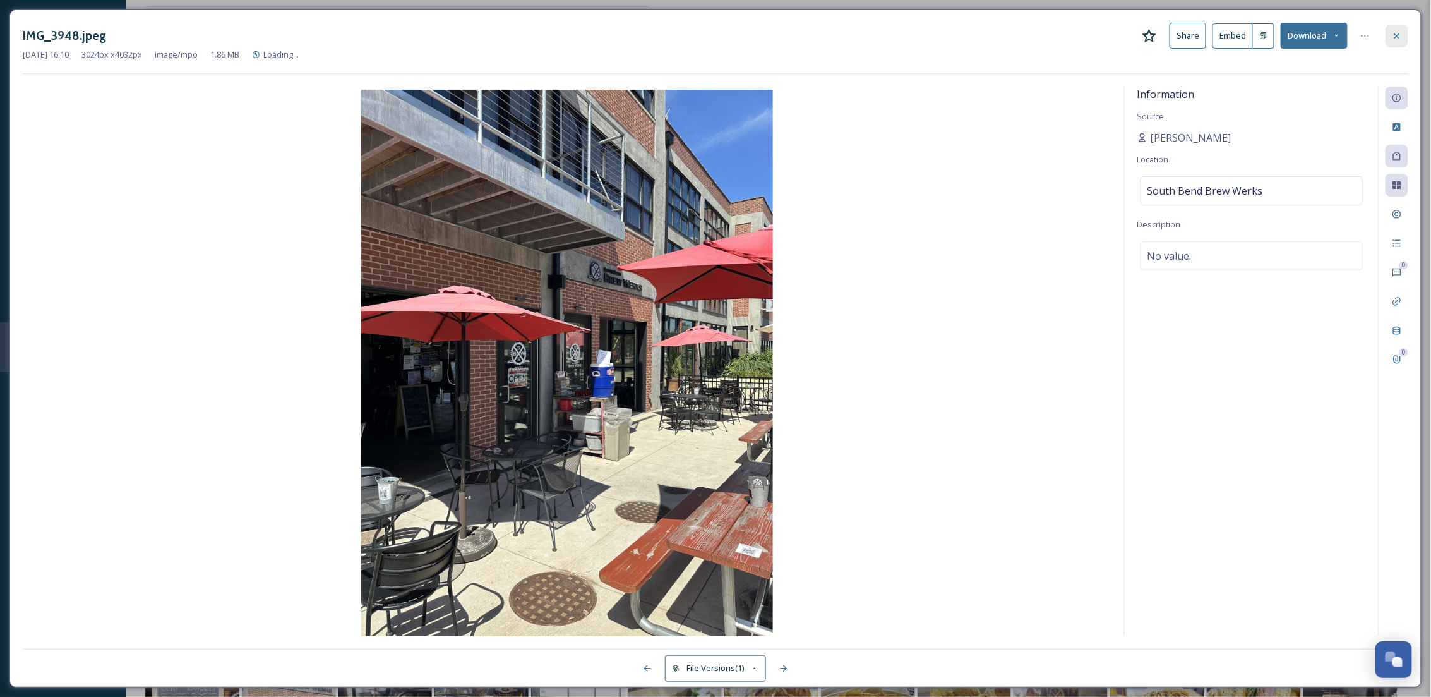
click at [1406, 41] on div at bounding box center [1397, 36] width 23 height 23
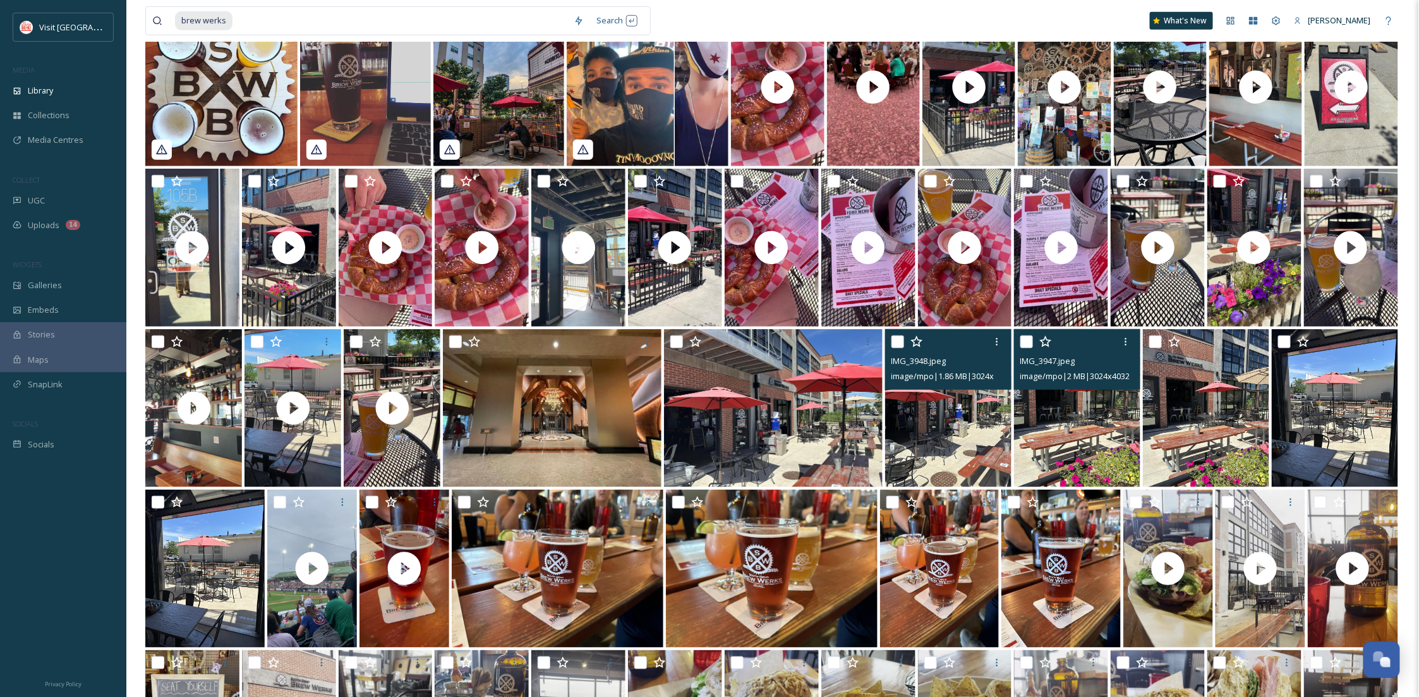
click at [1080, 445] on img at bounding box center [1077, 408] width 126 height 158
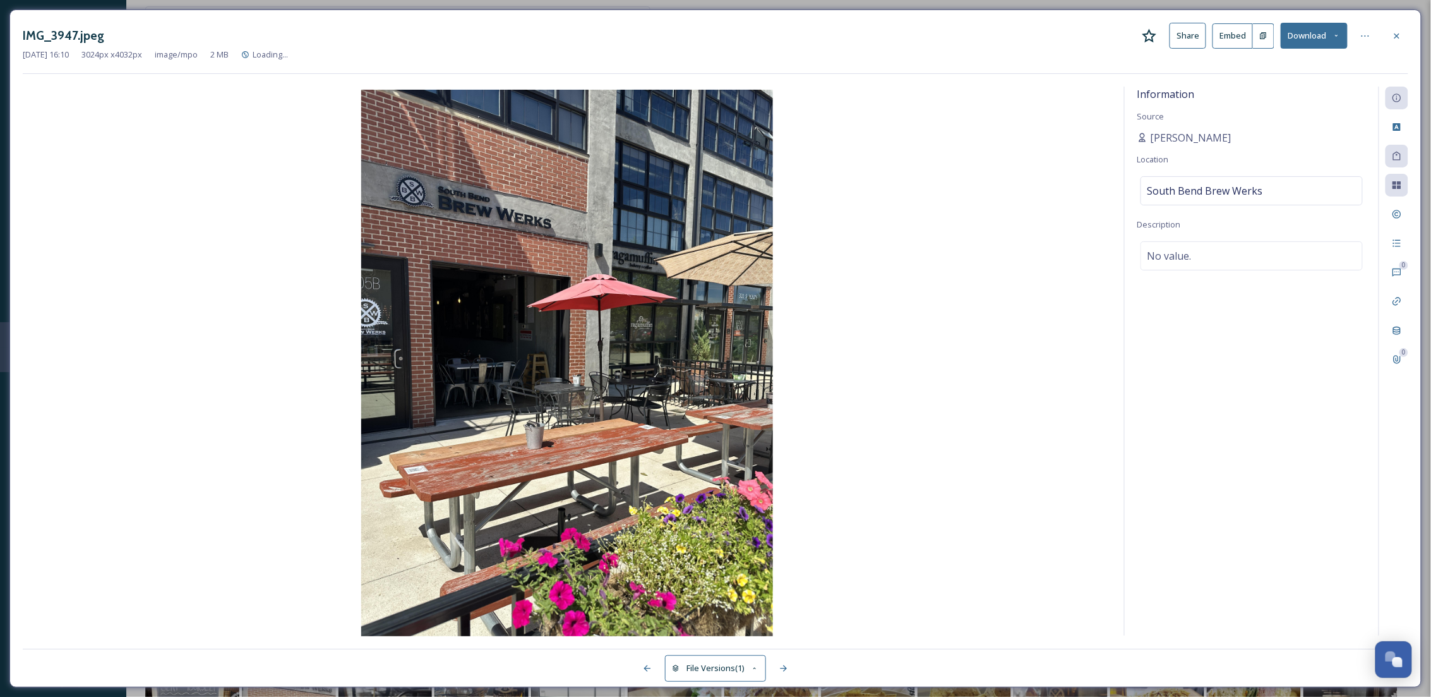
click at [1333, 43] on button "Download" at bounding box center [1314, 36] width 67 height 26
click at [1294, 63] on span "Download Original (3024 x 4032)" at bounding box center [1281, 65] width 119 height 12
click at [1394, 28] on div at bounding box center [1397, 36] width 23 height 23
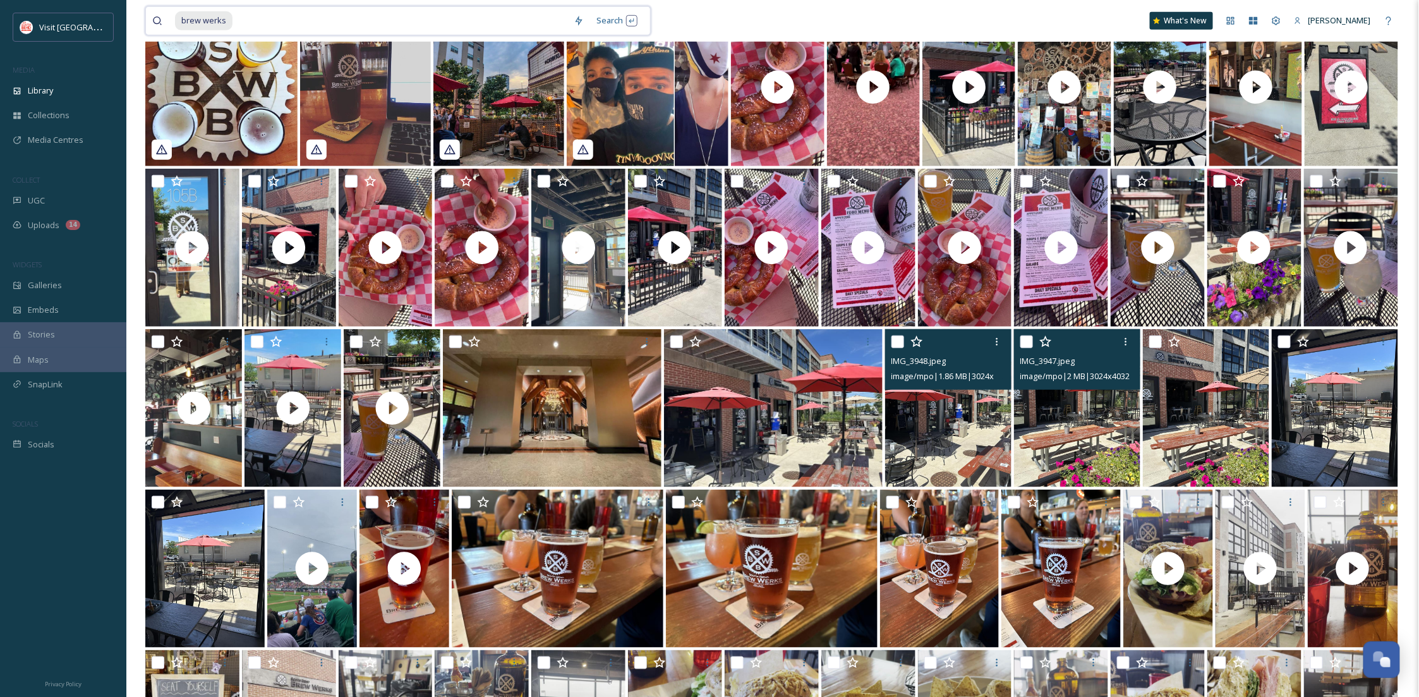
click at [260, 19] on input at bounding box center [401, 21] width 334 height 28
type input "b"
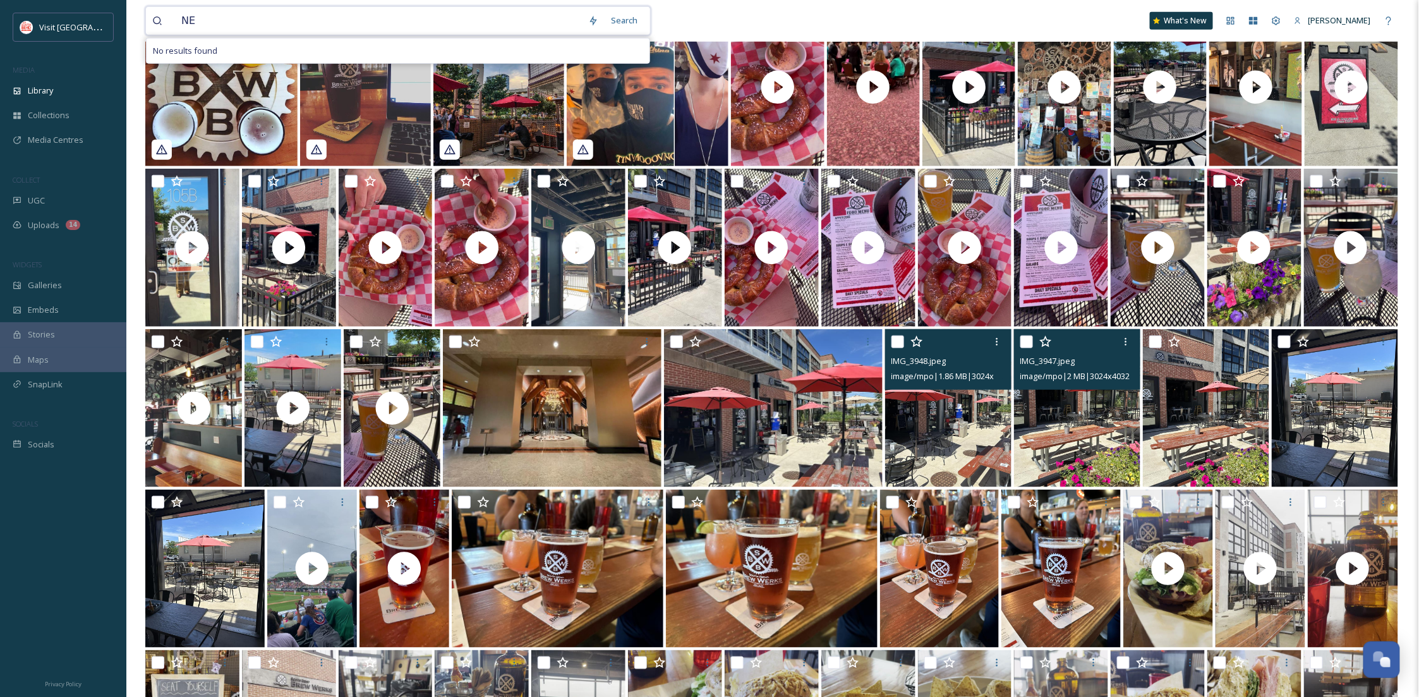
type input "N"
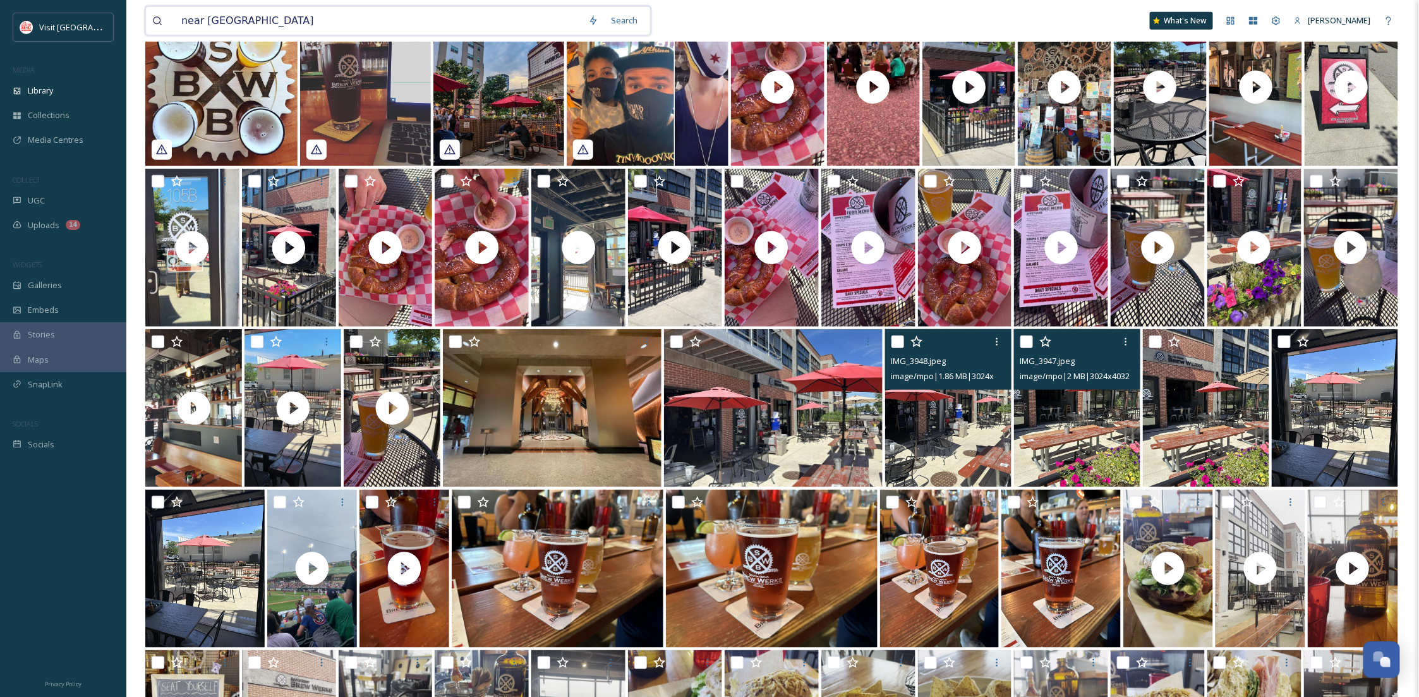
type input "near northwest"
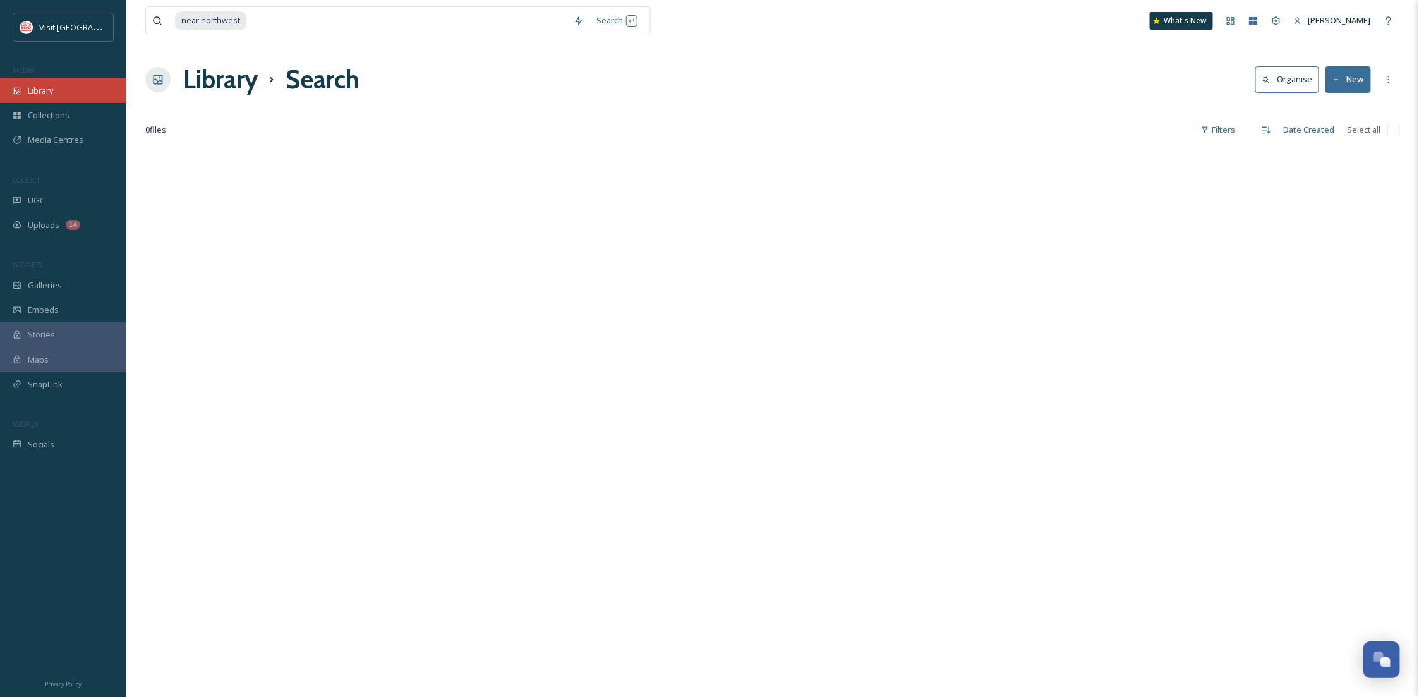
click at [54, 81] on div "Library" at bounding box center [63, 90] width 126 height 25
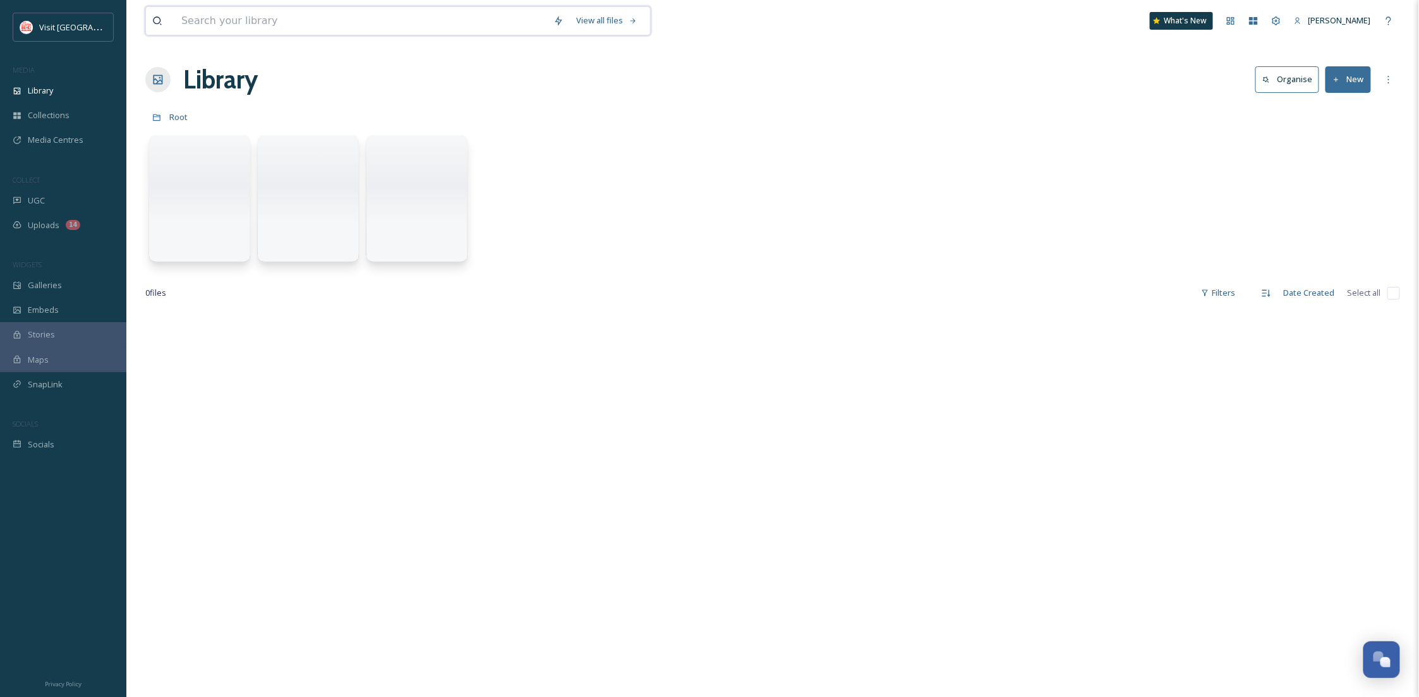
click at [217, 31] on input at bounding box center [361, 21] width 372 height 28
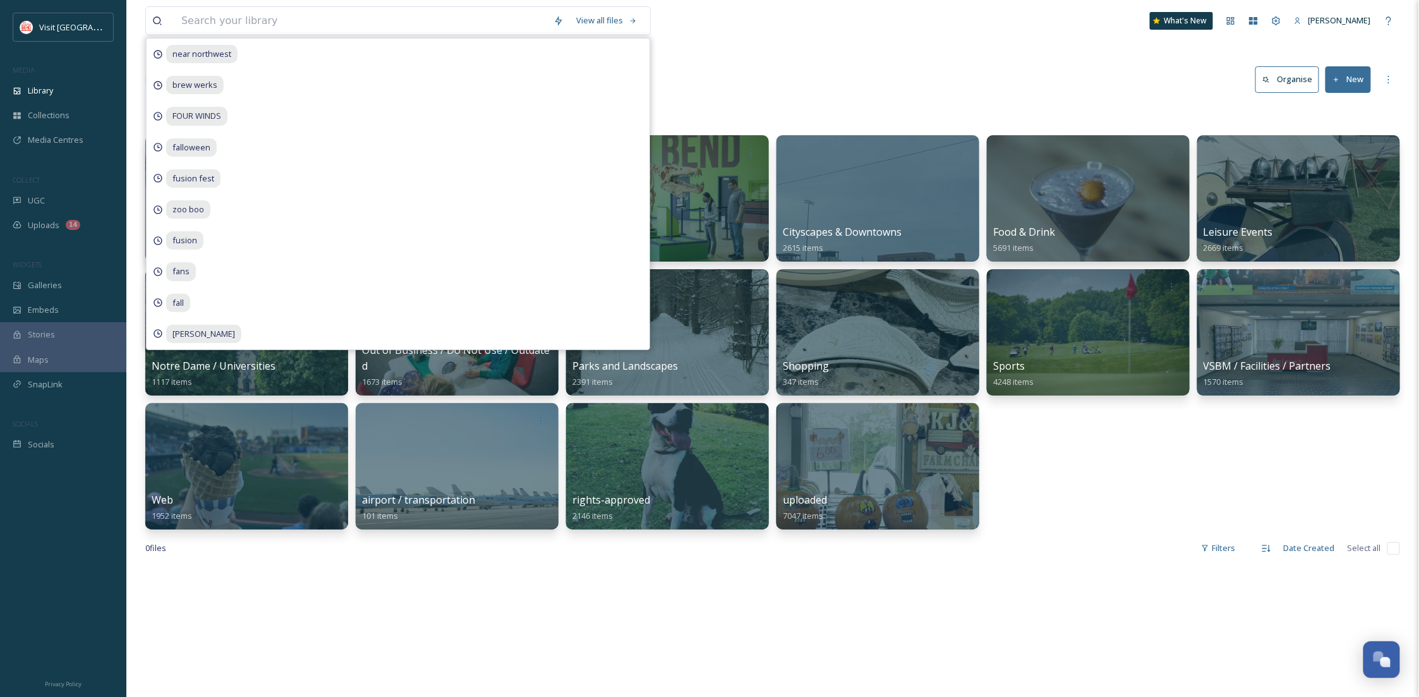
click at [752, 85] on div "Library Organise New" at bounding box center [772, 80] width 1255 height 38
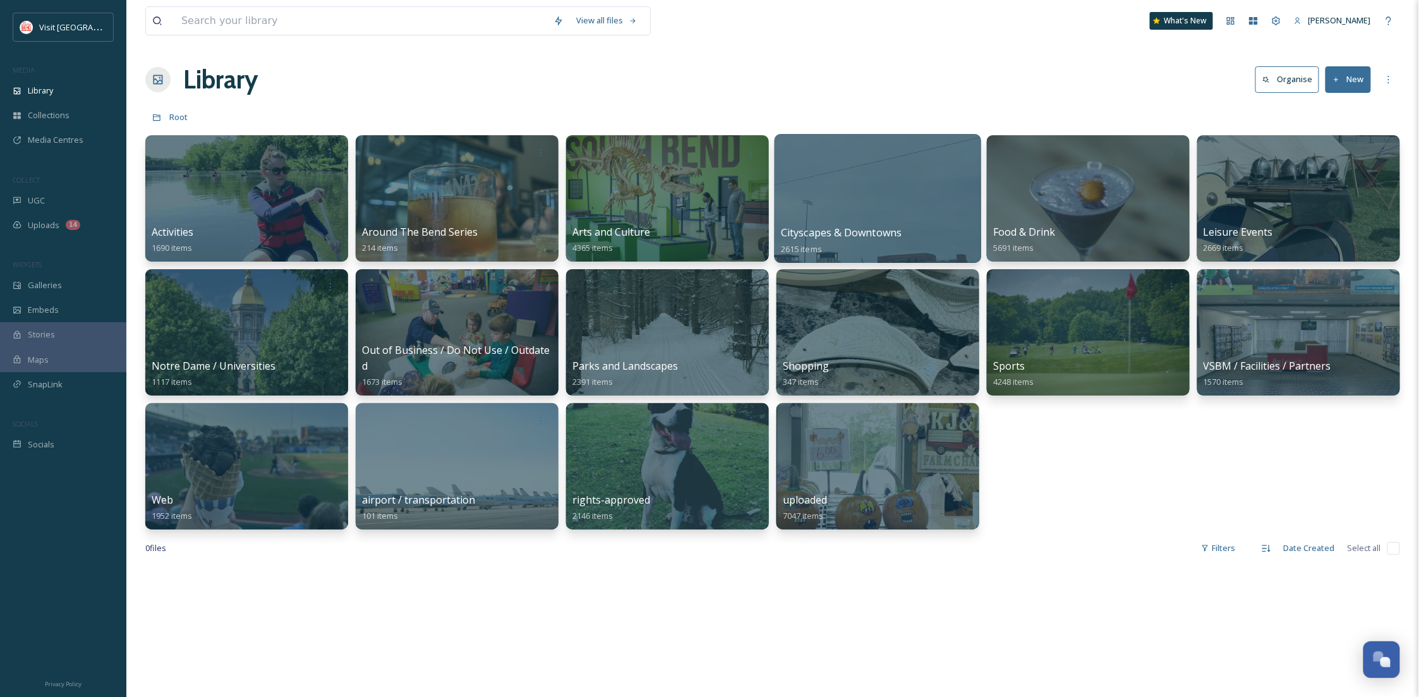
click at [850, 201] on div at bounding box center [877, 198] width 207 height 129
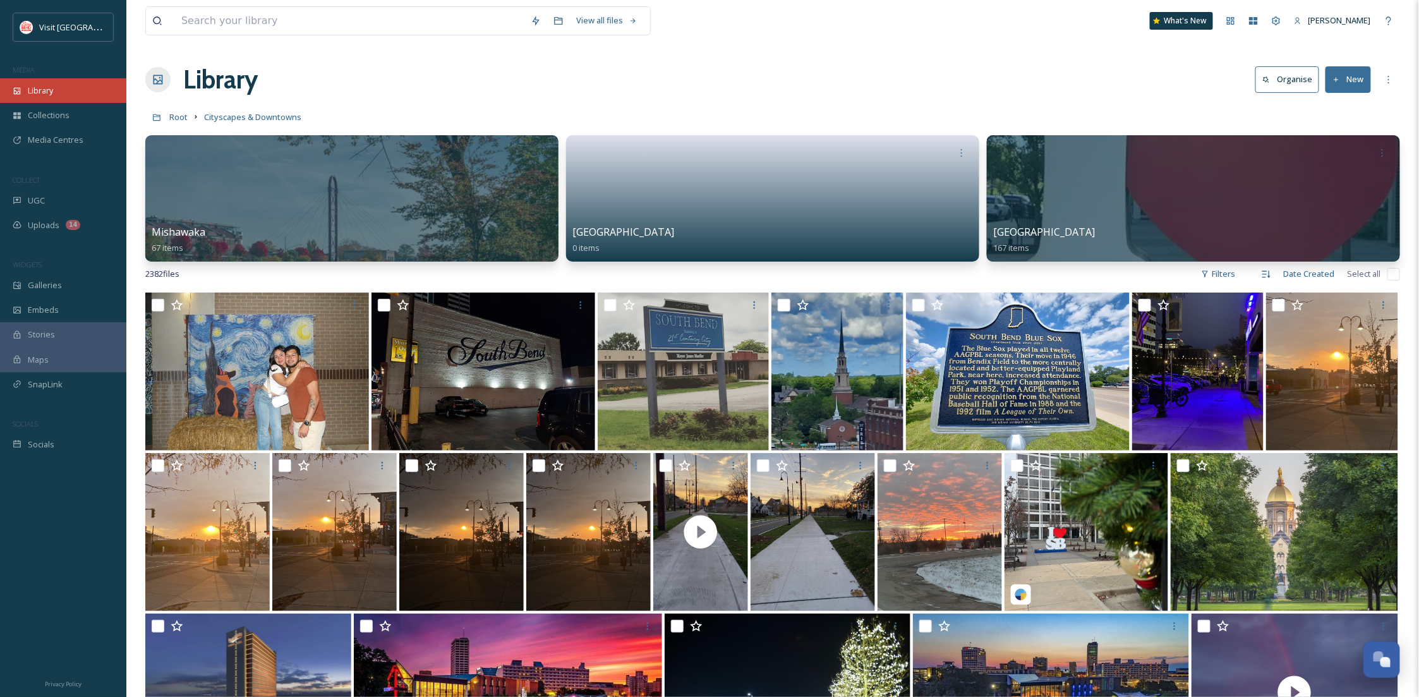
click at [67, 101] on div "Library" at bounding box center [63, 90] width 126 height 25
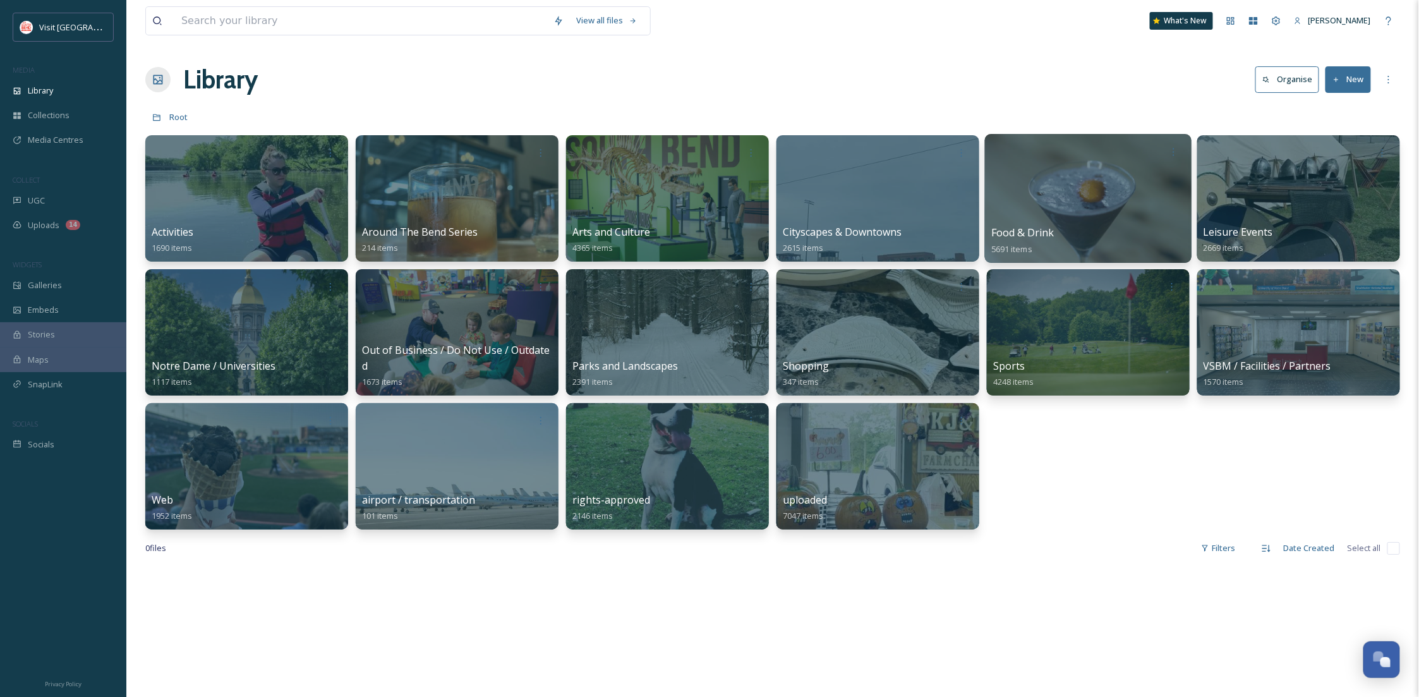
click at [1116, 205] on div at bounding box center [1088, 198] width 207 height 129
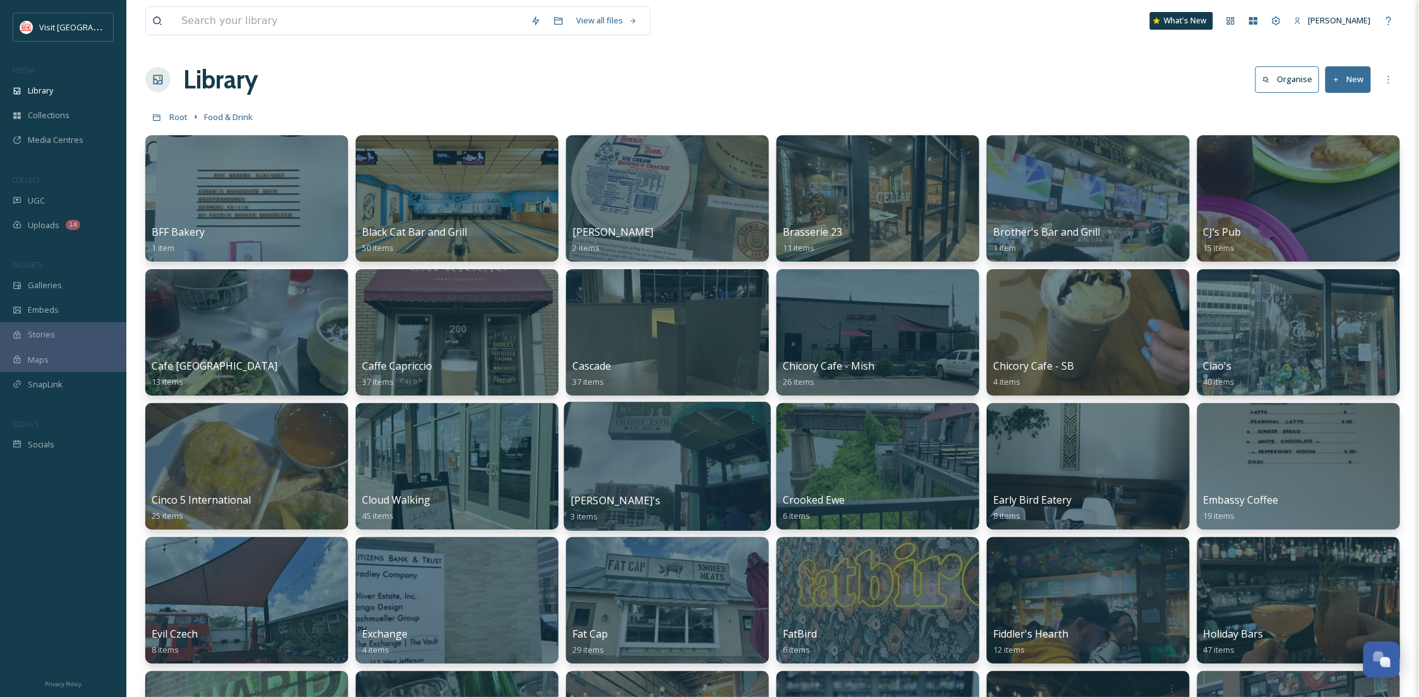
click at [654, 460] on div at bounding box center [667, 466] width 207 height 129
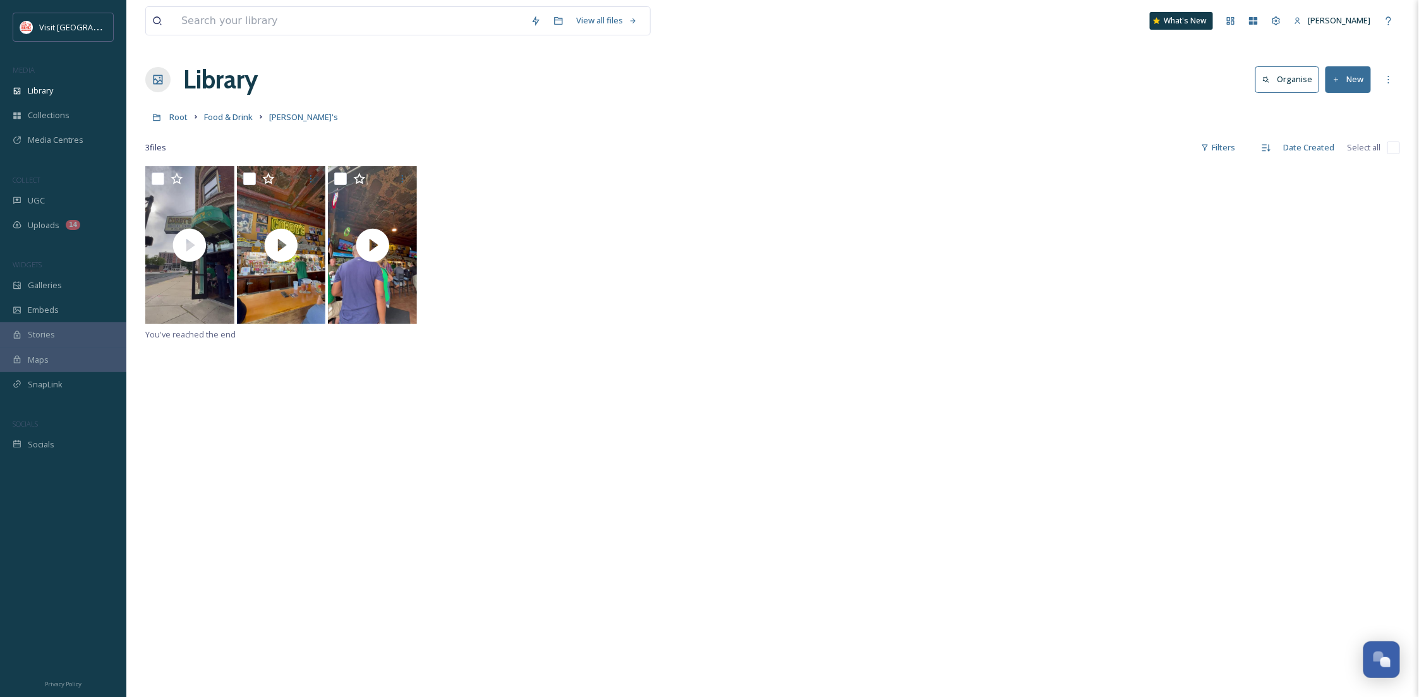
click at [1343, 76] on button "New" at bounding box center [1347, 79] width 45 height 26
click at [1315, 106] on icon at bounding box center [1310, 109] width 10 height 10
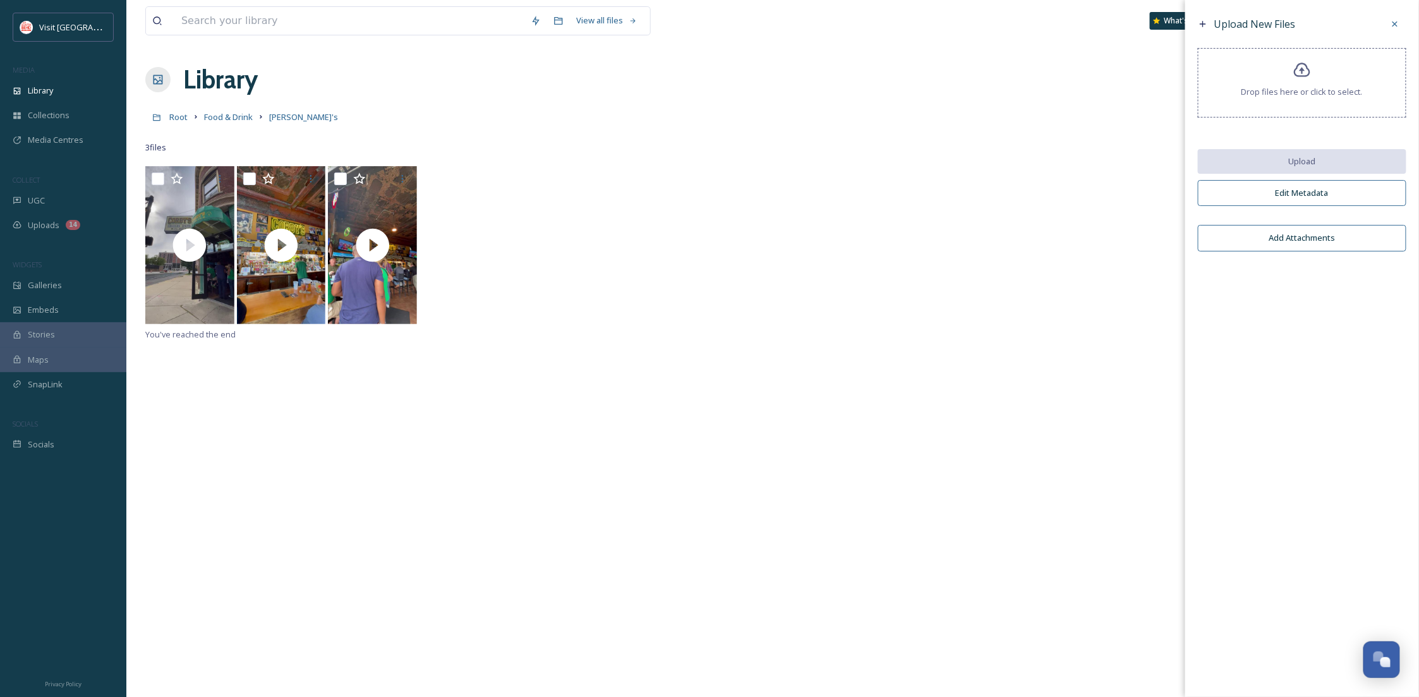
click at [1315, 78] on div "Drop files here or click to select." at bounding box center [1302, 82] width 208 height 69
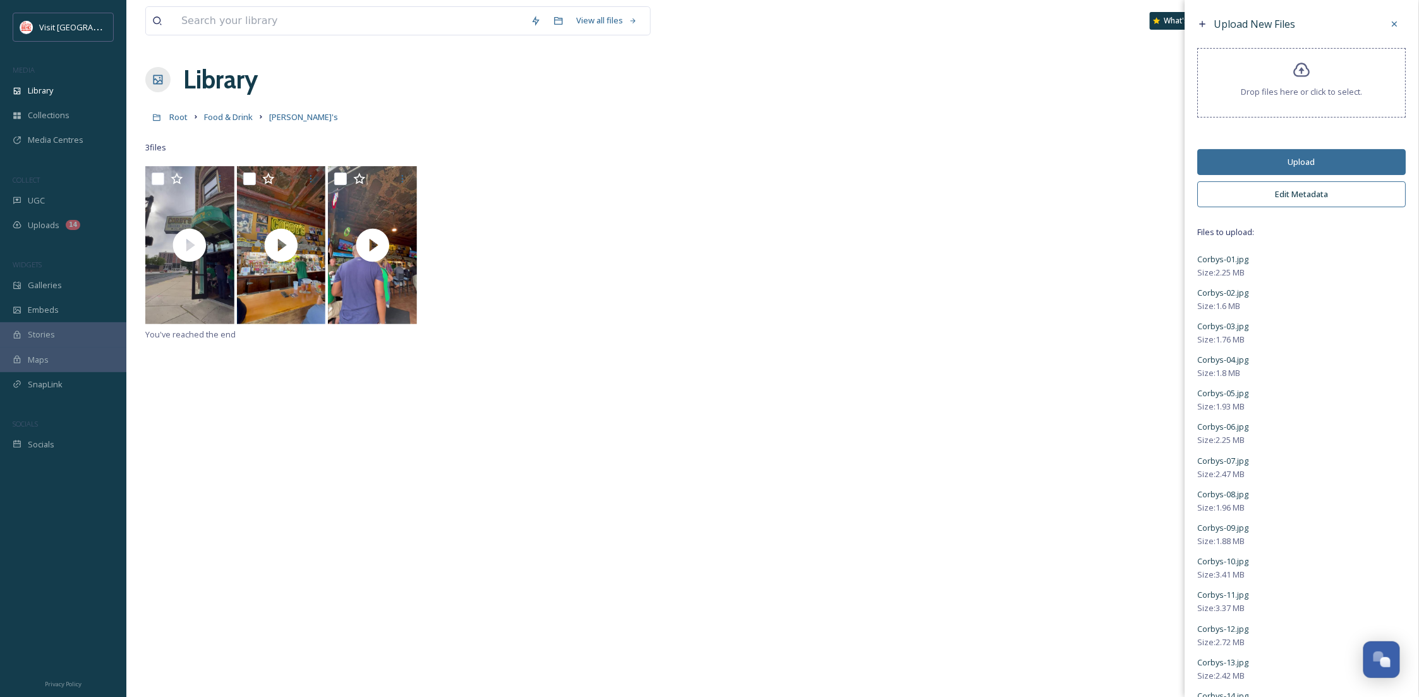
click at [1303, 184] on button "Edit Metadata" at bounding box center [1302, 194] width 208 height 26
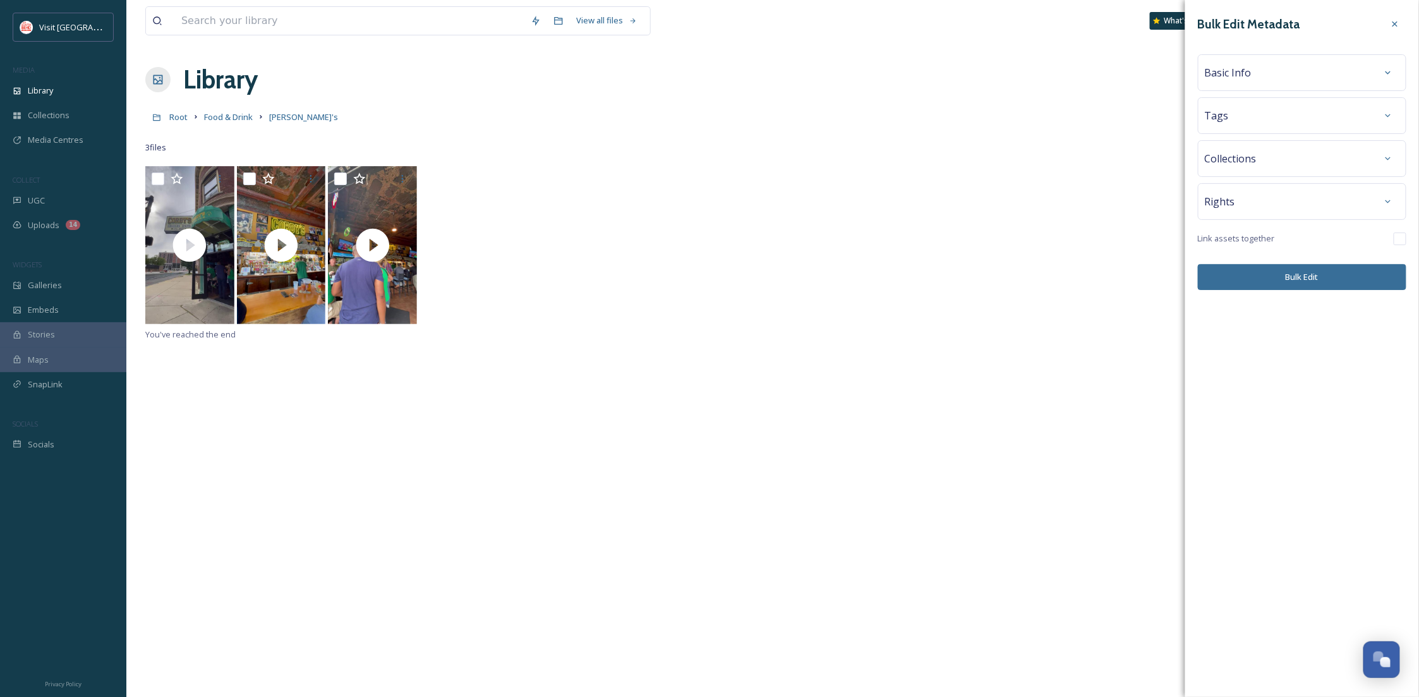
click at [1255, 83] on div "Basic Info" at bounding box center [1302, 72] width 195 height 23
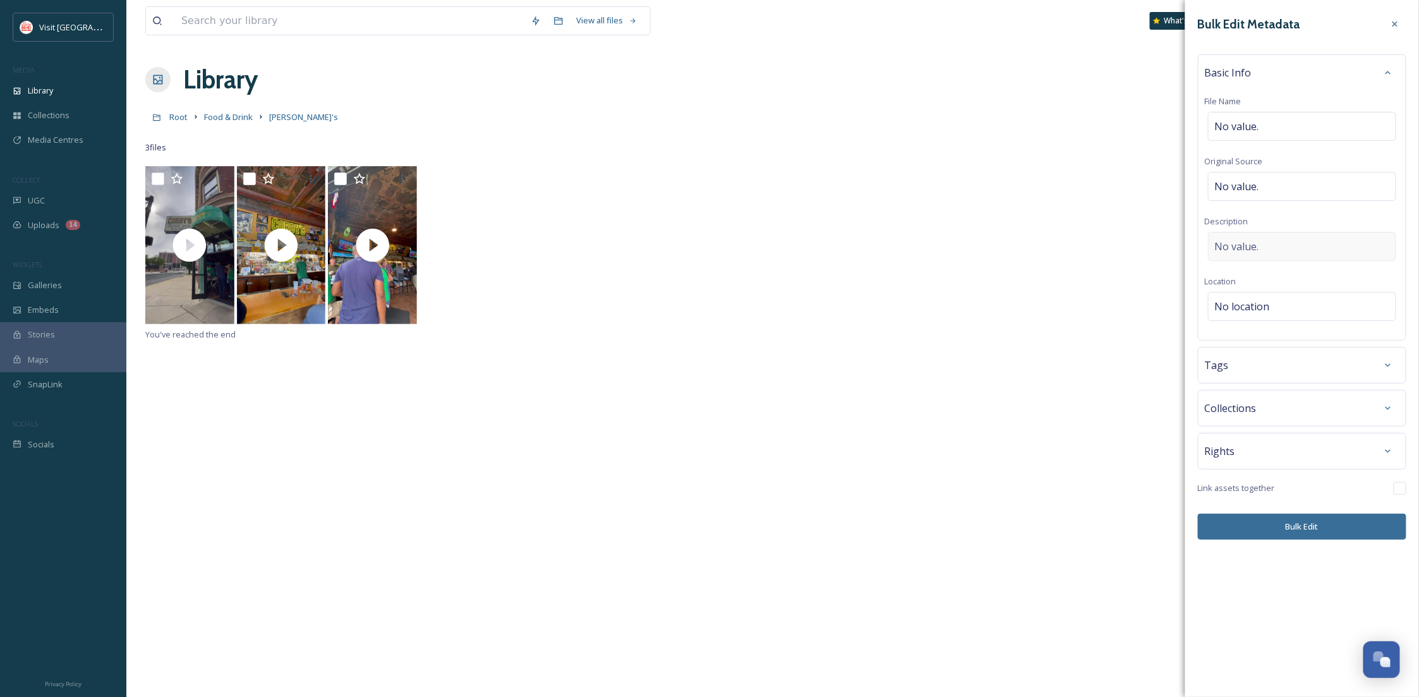
click at [1261, 238] on div "No value." at bounding box center [1302, 246] width 188 height 29
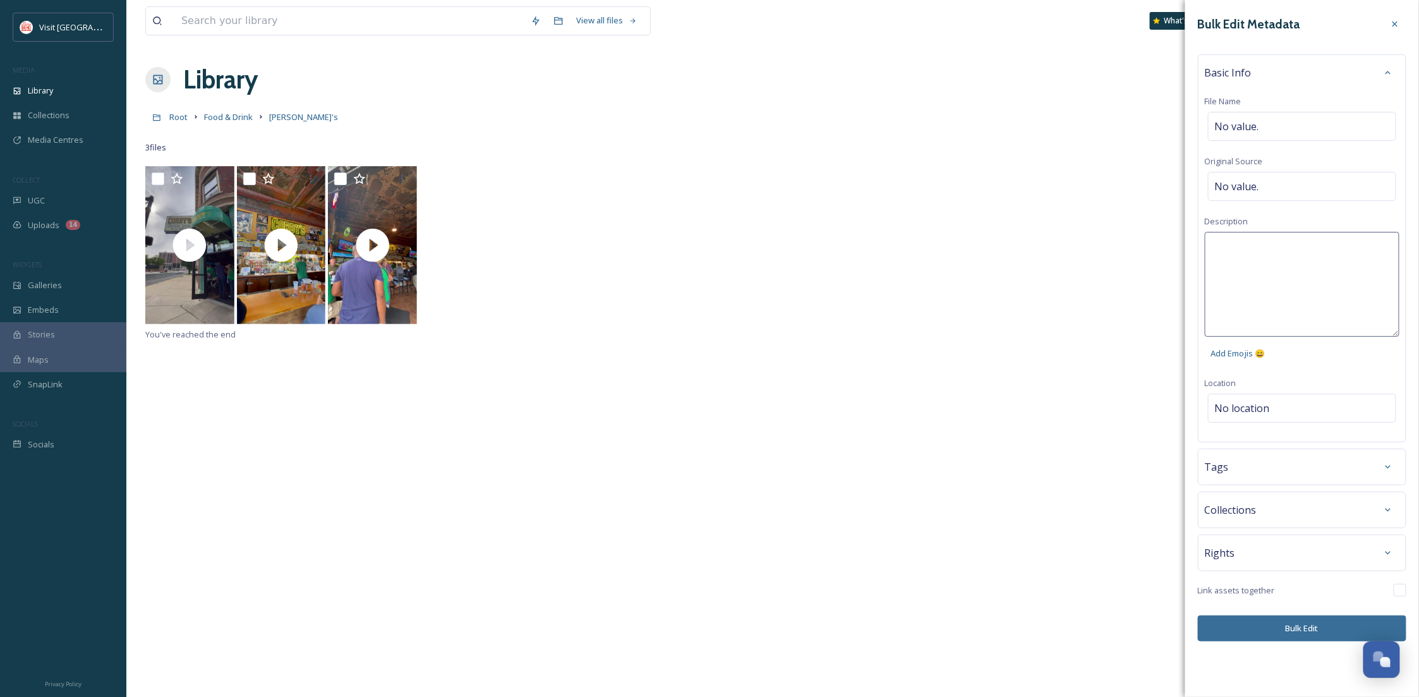
click at [1272, 248] on textarea at bounding box center [1302, 284] width 195 height 105
click at [1253, 248] on textarea "[PERSON_NAME]'s [DATE] before football game" at bounding box center [1302, 284] width 195 height 105
click at [1333, 246] on textarea "[PERSON_NAME]'s on a [DATE] before football game" at bounding box center [1302, 284] width 195 height 105
drag, startPoint x: 1337, startPoint y: 255, endPoint x: 1385, endPoint y: 263, distance: 48.7
click at [1385, 263] on textarea "[PERSON_NAME]'s on a [DATE] before aa football game" at bounding box center [1302, 284] width 195 height 105
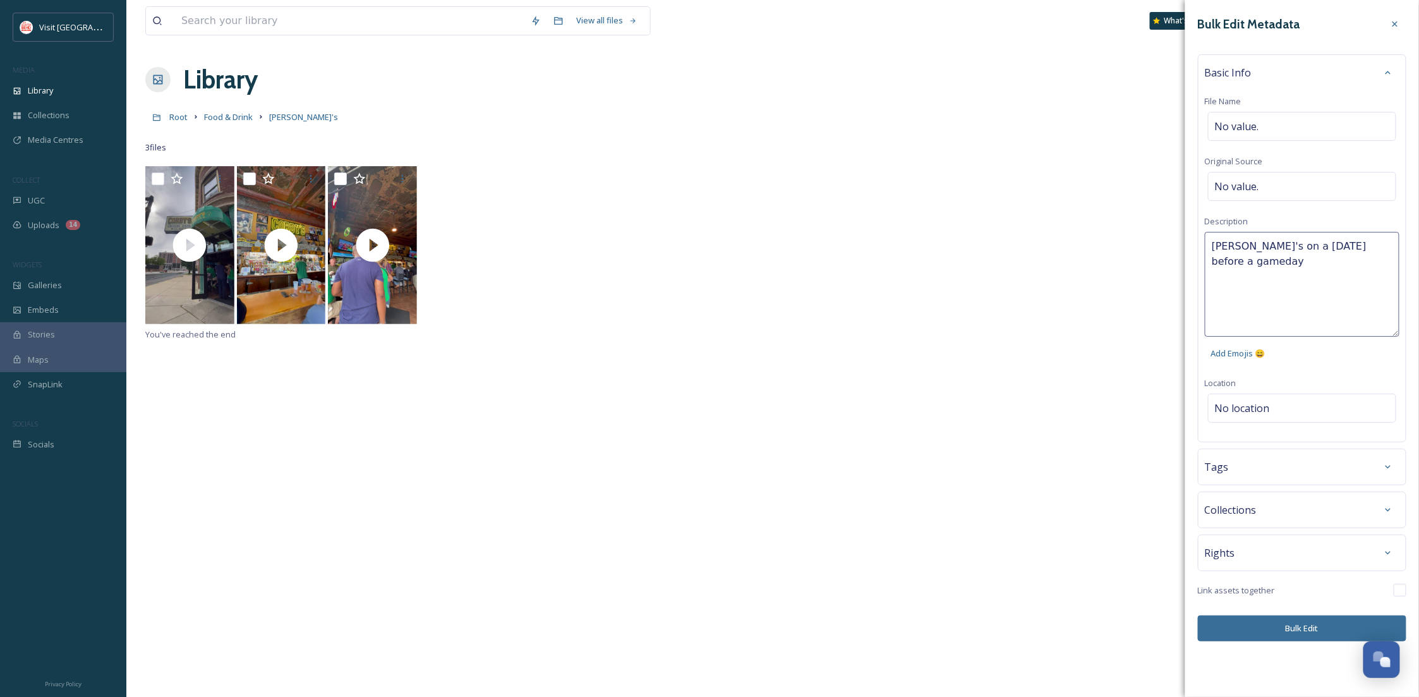
type textarea "[PERSON_NAME]'s on a [DATE] before a gameday"
click at [1248, 248] on textarea "[PERSON_NAME]'s on a [DATE] before a gameday" at bounding box center [1302, 284] width 195 height 105
click at [1272, 473] on div "Bulk Edit Metadata Basic Info File Name No value. Original Source No value. Des…" at bounding box center [1302, 327] width 234 height 654
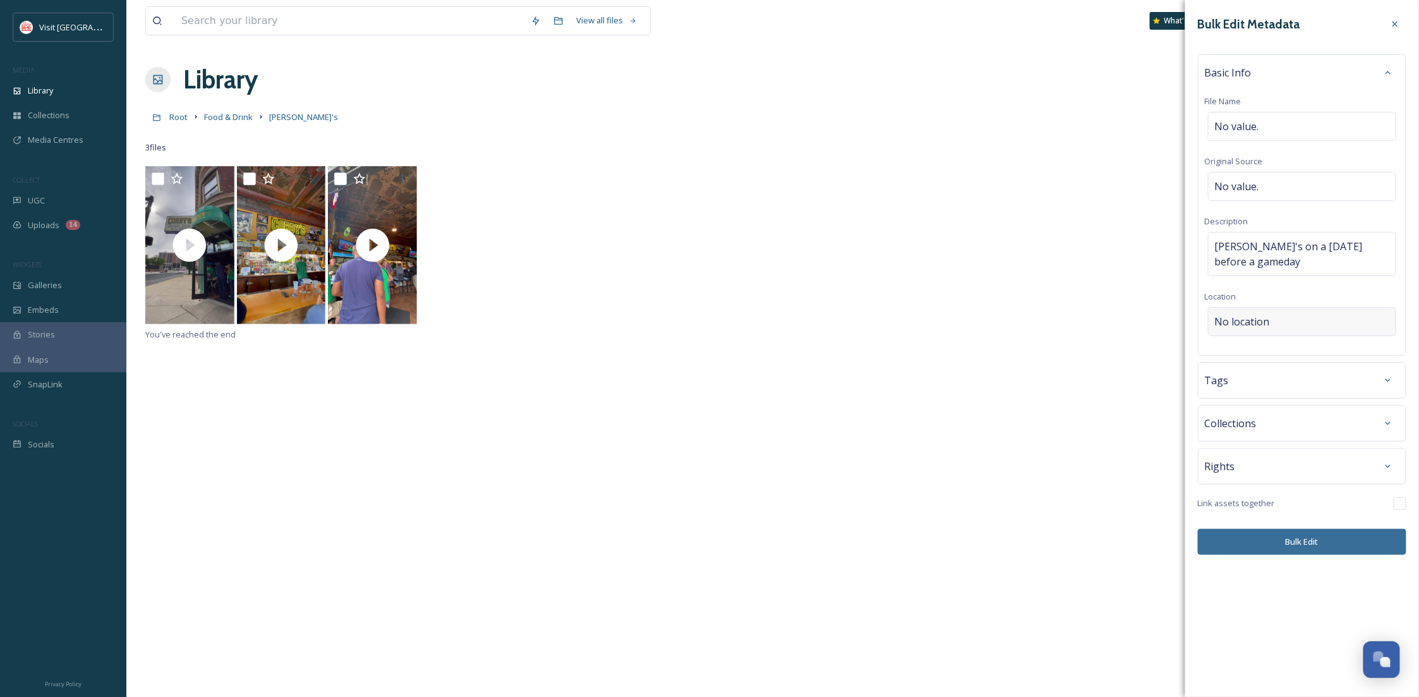
click at [1302, 327] on div "No location" at bounding box center [1302, 321] width 188 height 29
click at [1306, 326] on input at bounding box center [1301, 322] width 187 height 28
type input "corbys"
click at [1287, 358] on div "[PERSON_NAME]'s Irish Pub [STREET_ADDRESS]" at bounding box center [1267, 361] width 104 height 30
click at [1287, 382] on div "Tags" at bounding box center [1302, 380] width 195 height 23
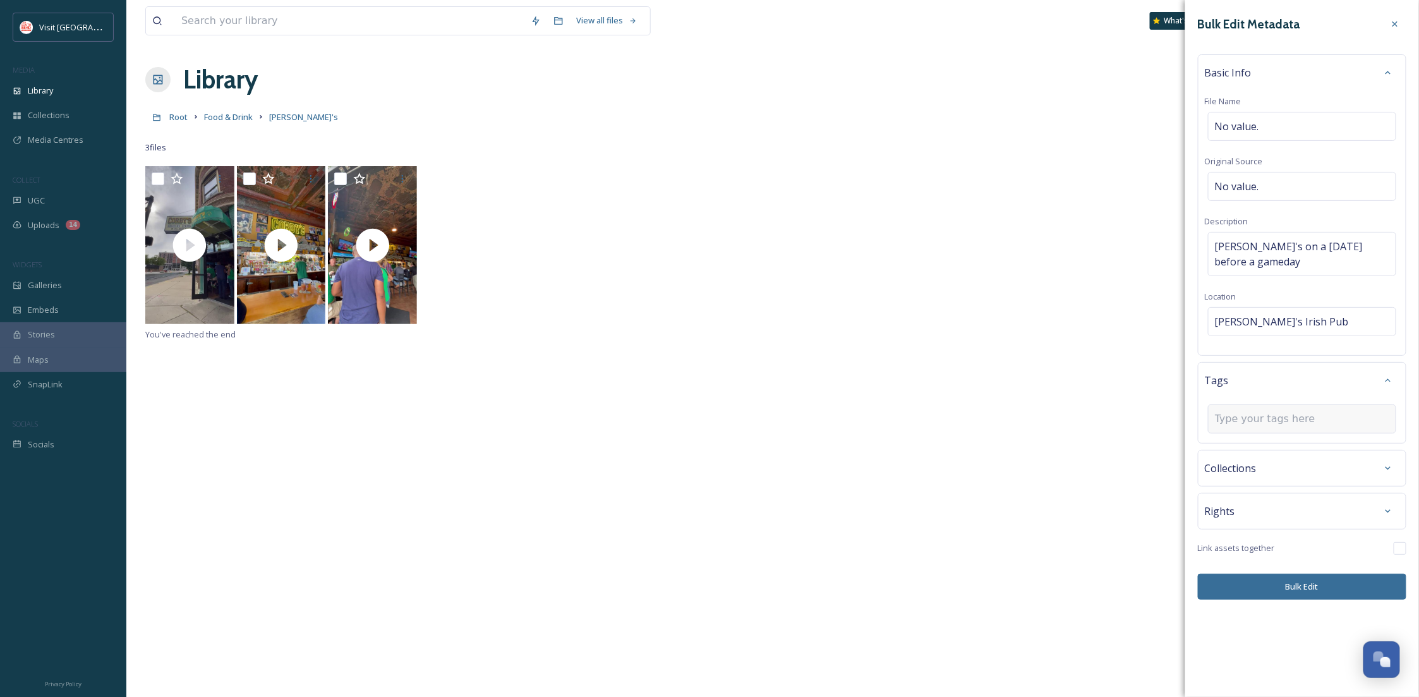
click at [1290, 416] on input at bounding box center [1278, 418] width 126 height 15
type input "bar"
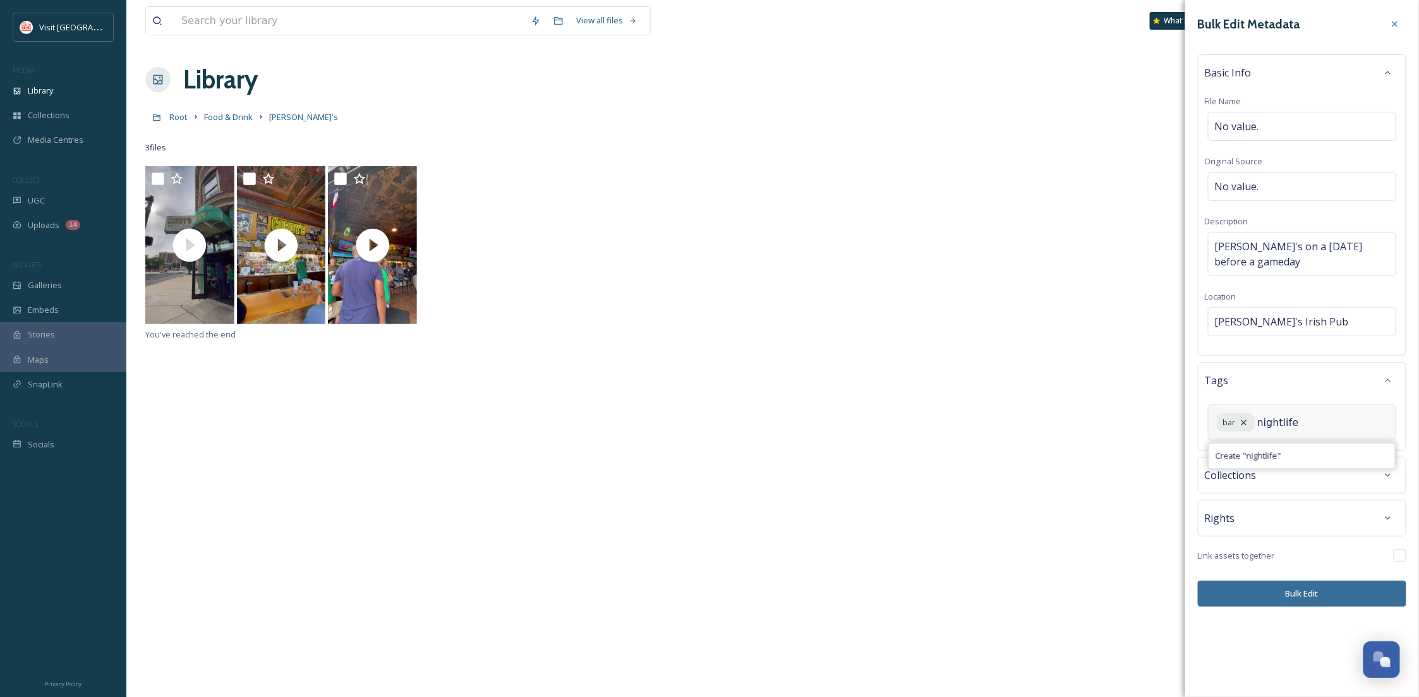
type input "nightlife"
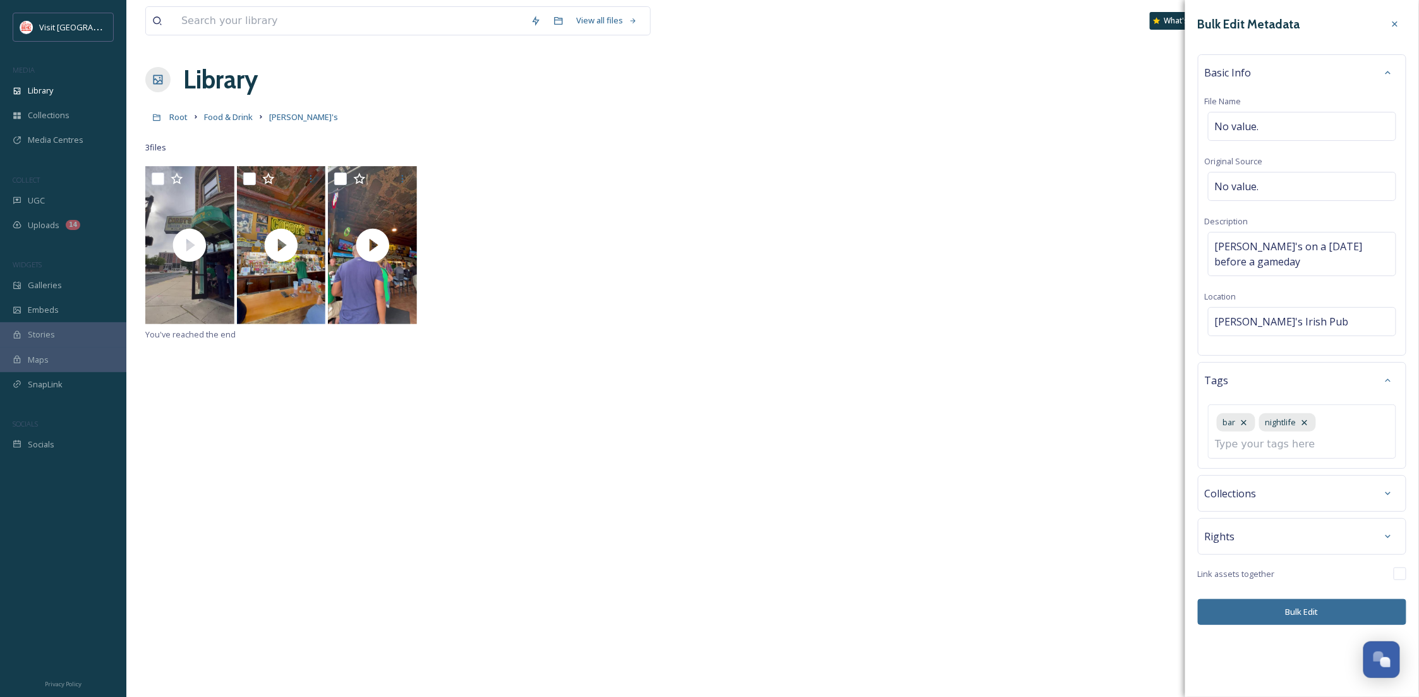
click at [1286, 612] on div "Bulk Edit Metadata Basic Info File Name No value. Original Source No value. Des…" at bounding box center [1302, 318] width 234 height 637
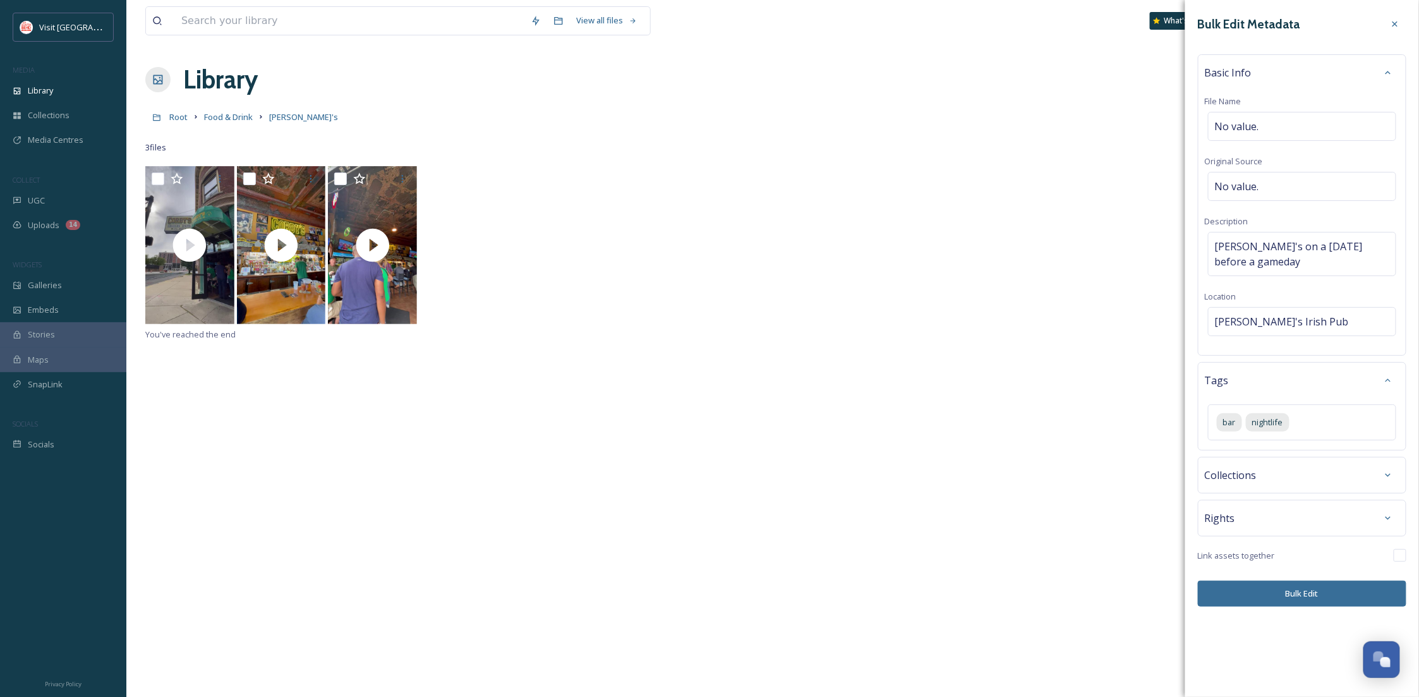
click at [1311, 591] on button "Bulk Edit" at bounding box center [1302, 594] width 208 height 26
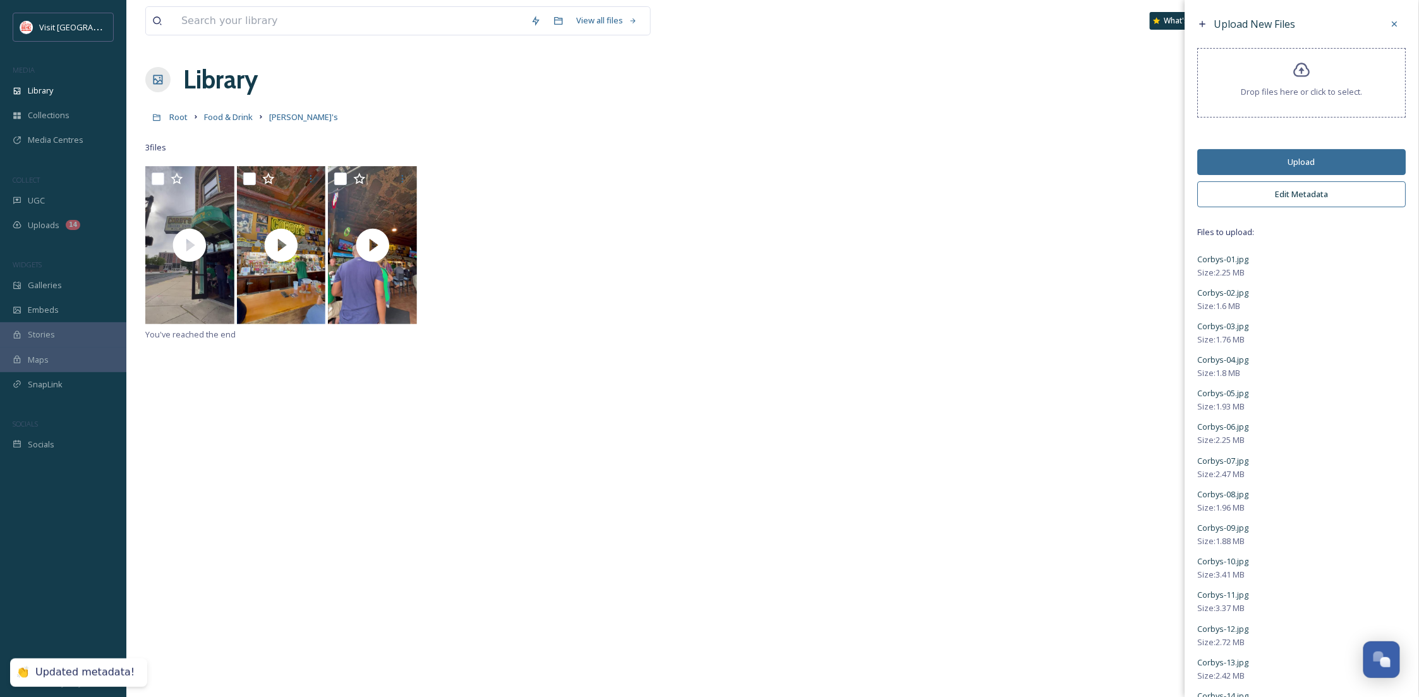
click at [1296, 168] on button "Upload" at bounding box center [1302, 162] width 208 height 26
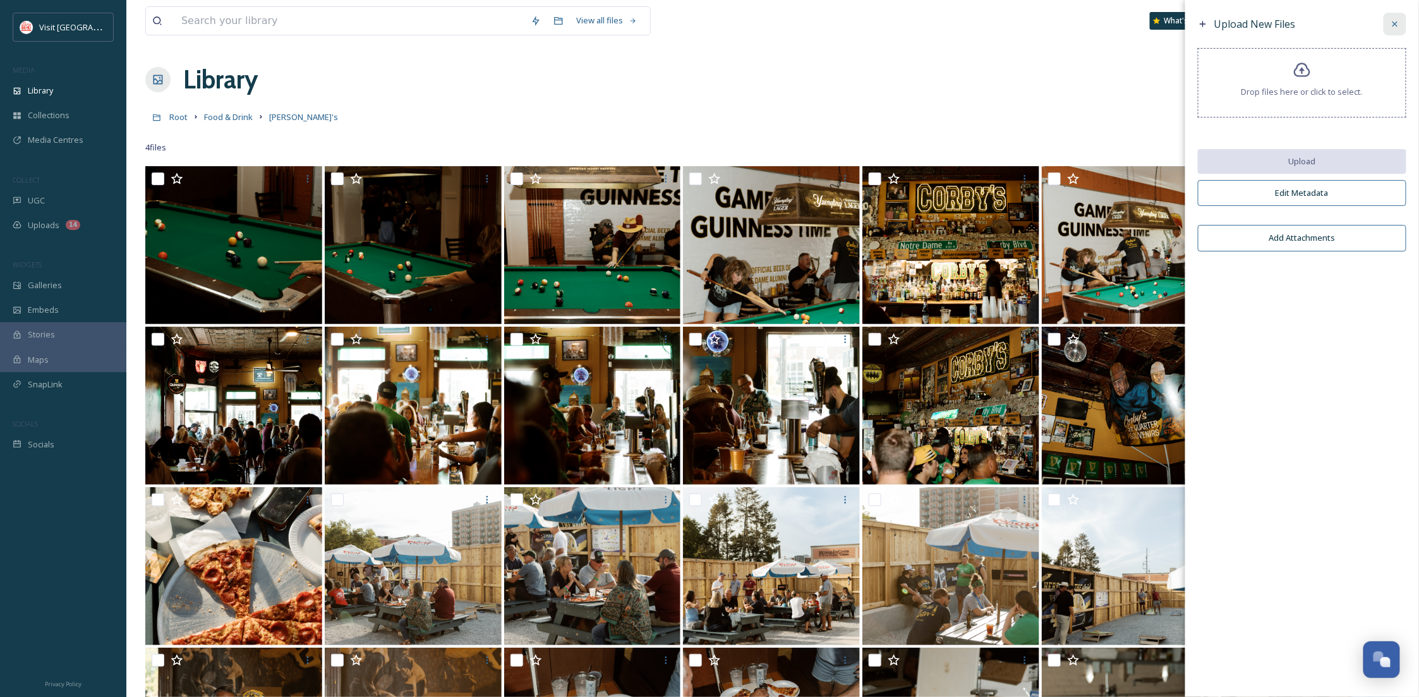
click at [1388, 28] on div at bounding box center [1394, 24] width 23 height 23
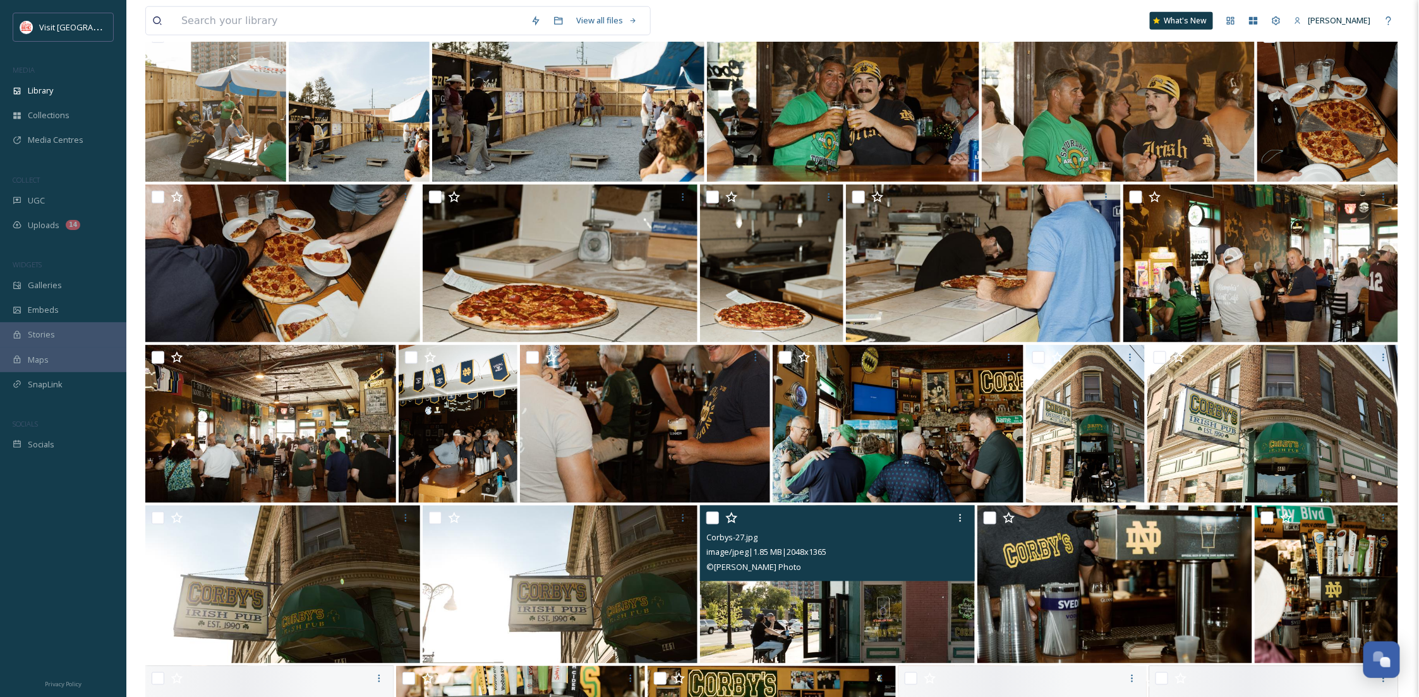
scroll to position [287, 0]
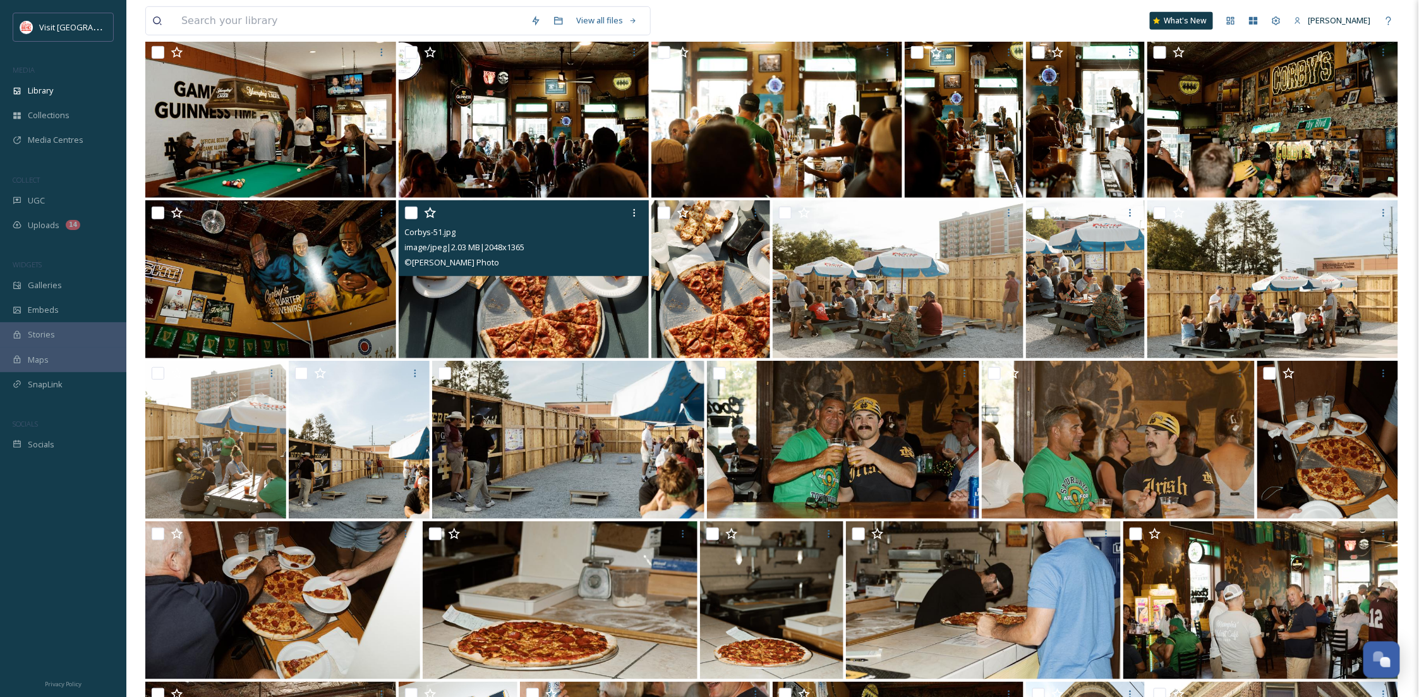
click at [406, 211] on input "checkbox" at bounding box center [411, 213] width 13 height 13
checkbox input "true"
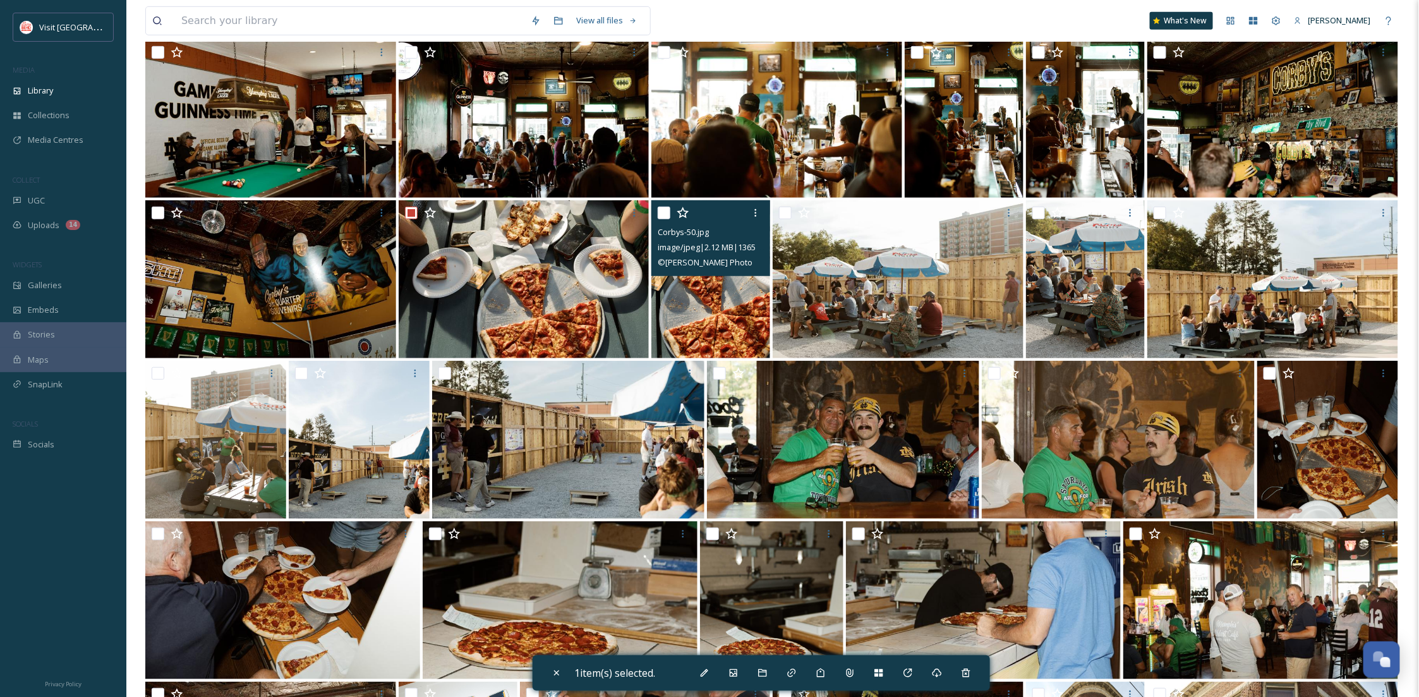
click at [668, 210] on input "checkbox" at bounding box center [664, 213] width 13 height 13
checkbox input "true"
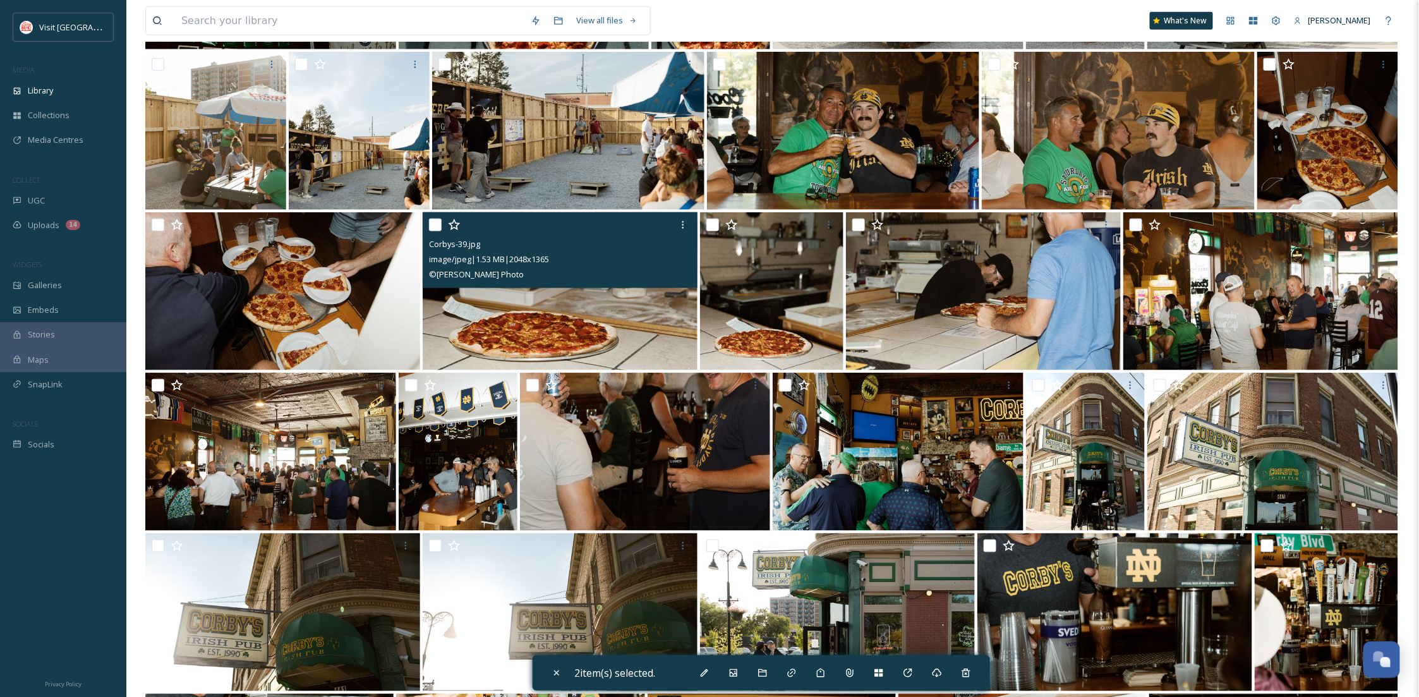
scroll to position [511, 0]
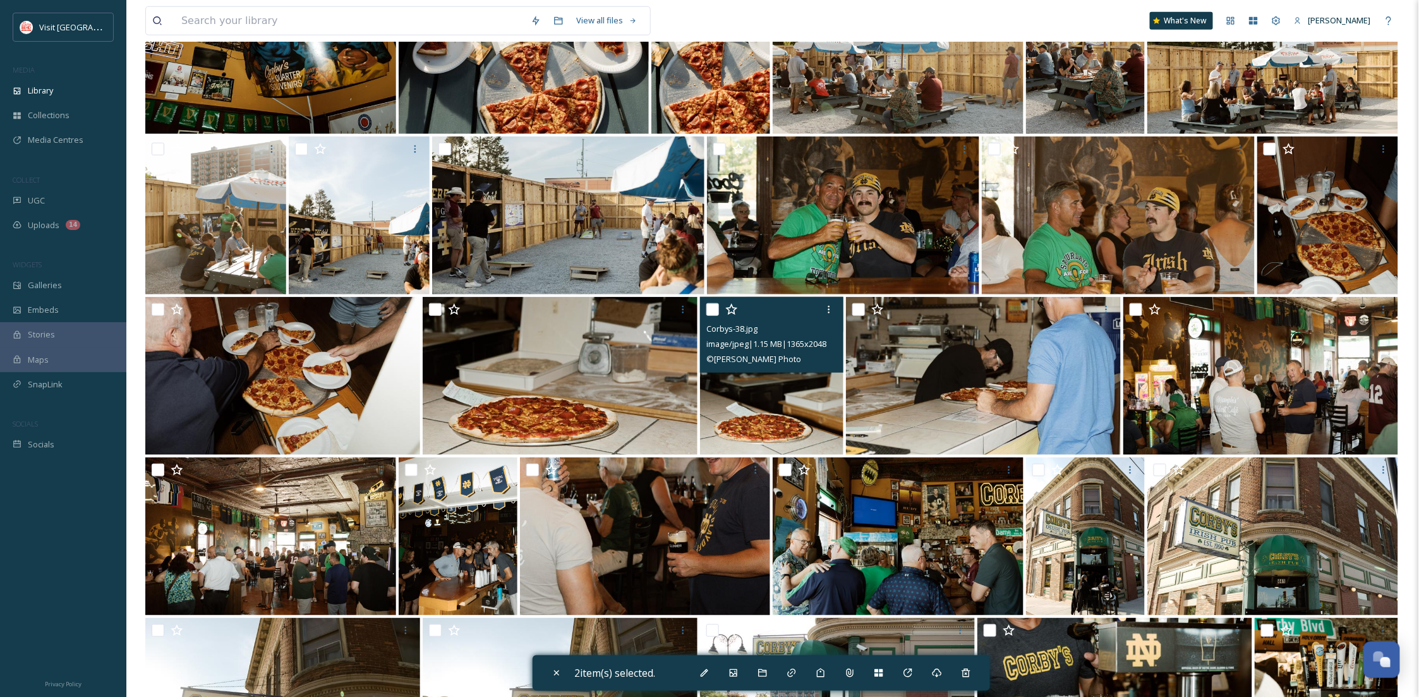
click at [708, 306] on input "checkbox" at bounding box center [712, 309] width 13 height 13
checkbox input "true"
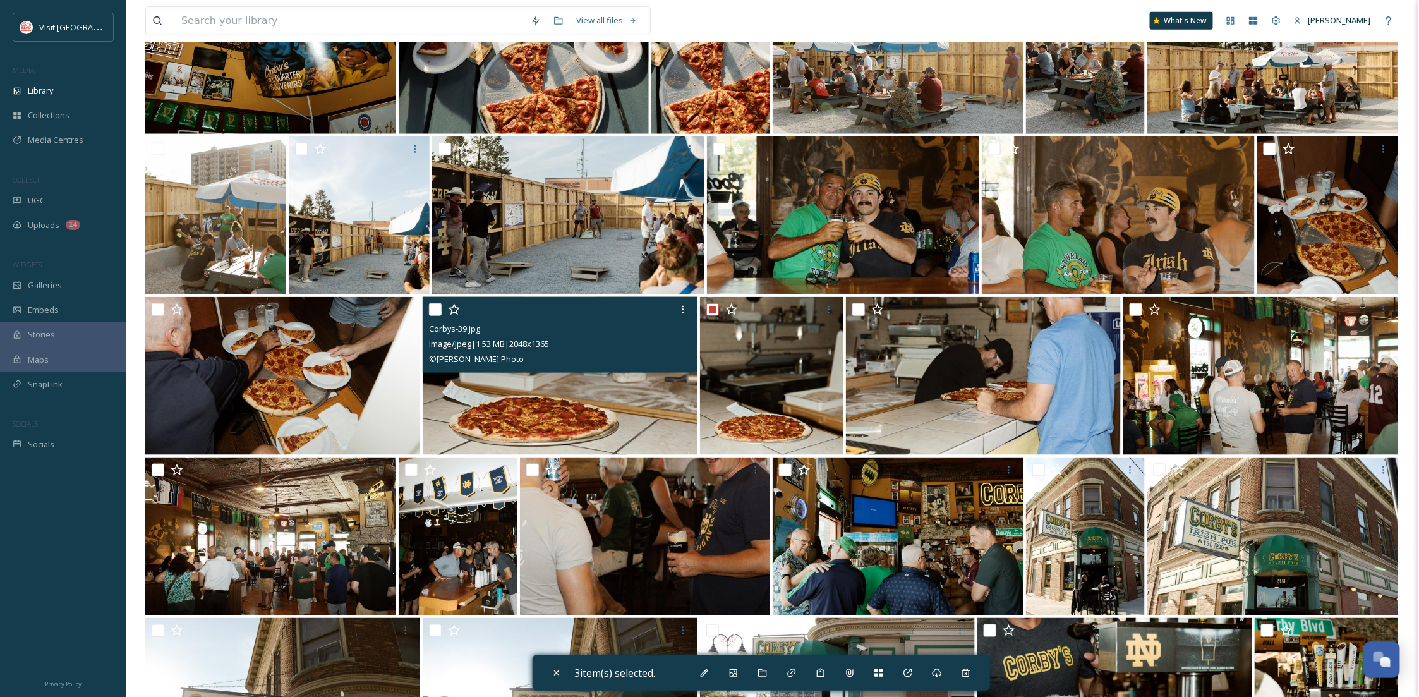
click at [435, 311] on input "checkbox" at bounding box center [435, 309] width 13 height 13
checkbox input "true"
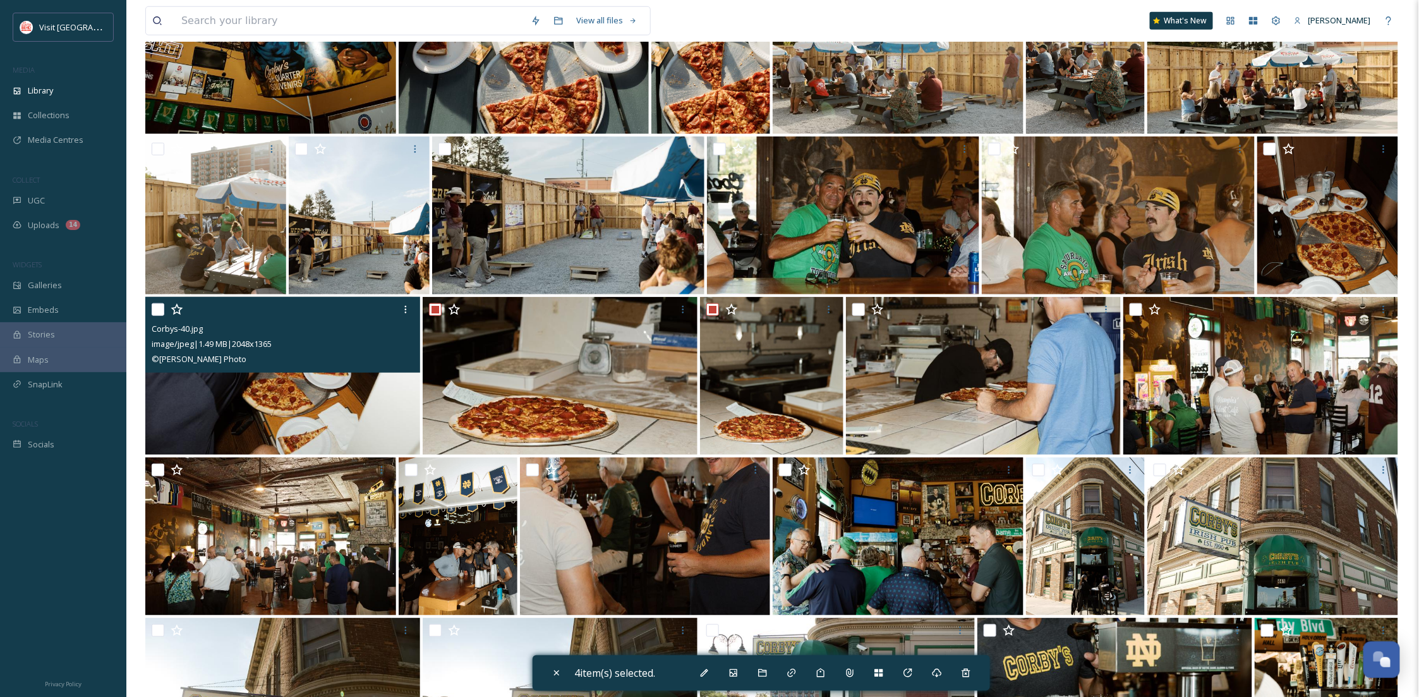
click at [150, 306] on div "Corbys-40.jpg image/jpeg | 1.49 MB | 2048 x 1365 © Becca Alex Photo" at bounding box center [282, 335] width 275 height 76
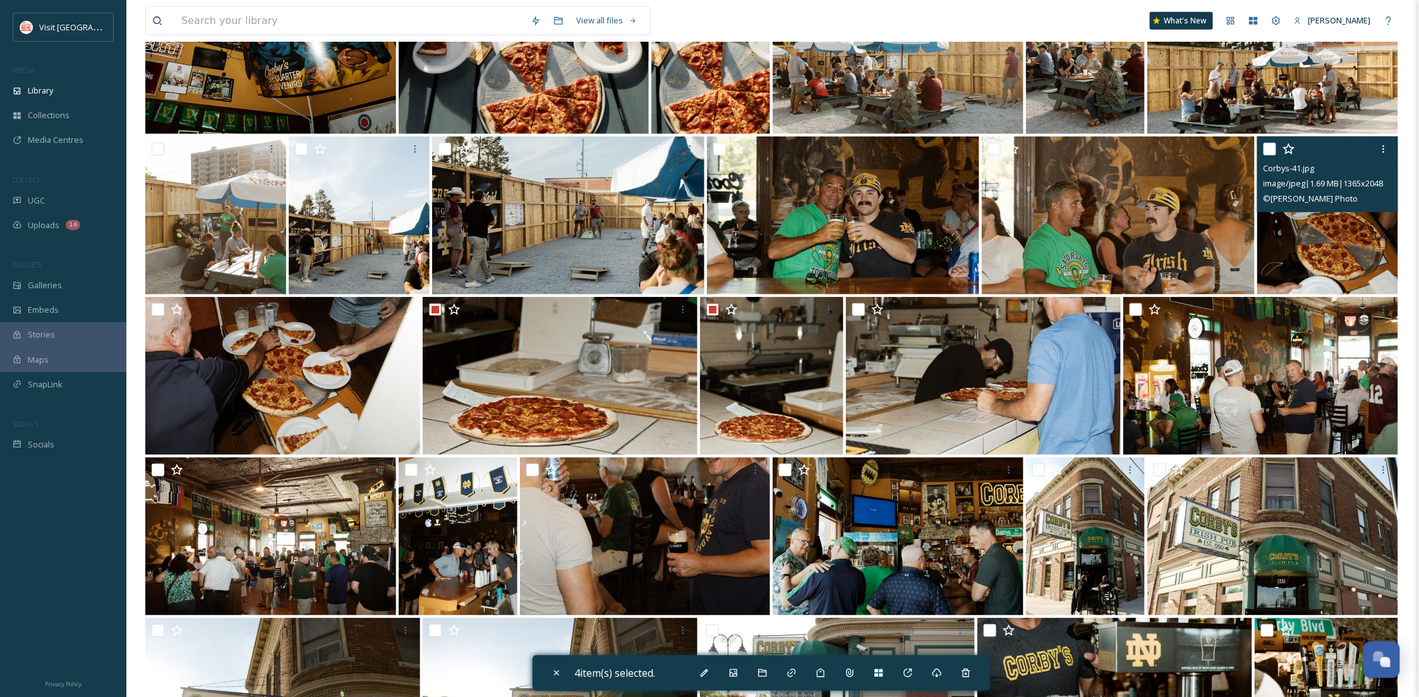
click at [1271, 147] on input "checkbox" at bounding box center [1269, 149] width 13 height 13
checkbox input "true"
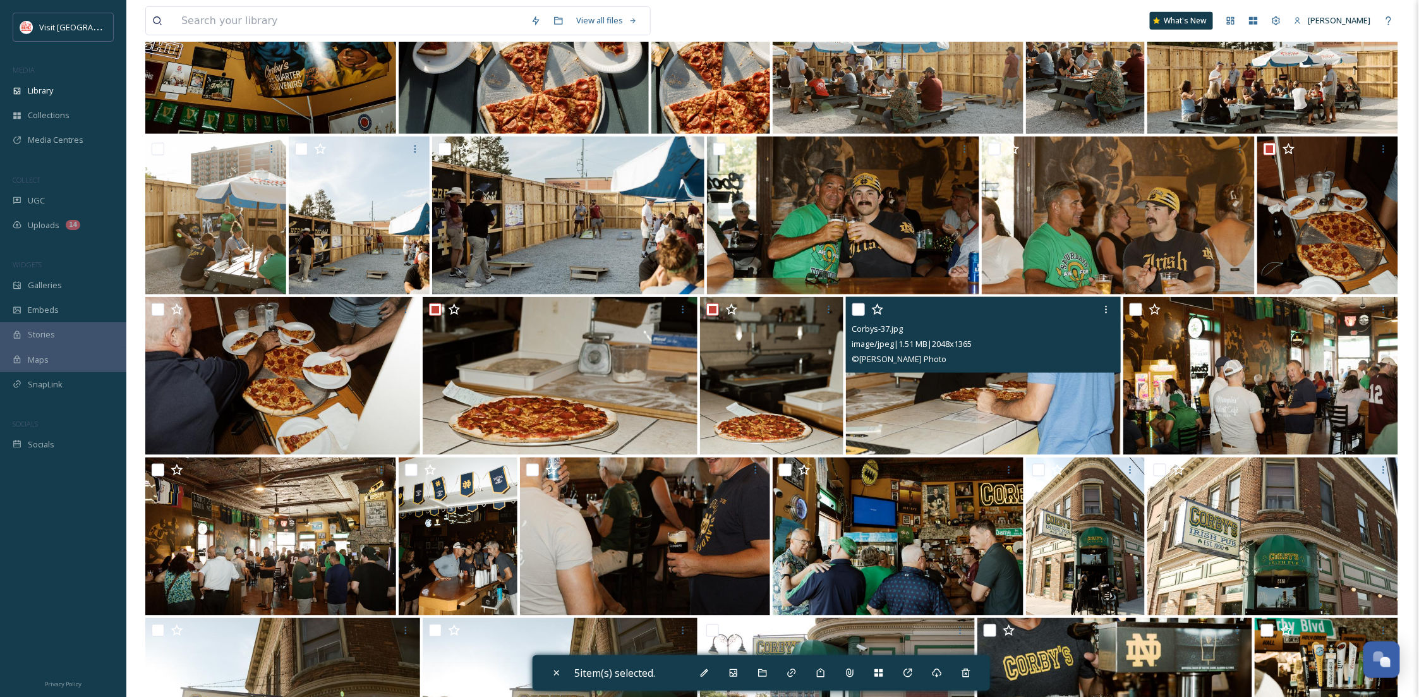
click at [855, 304] on input "checkbox" at bounding box center [858, 309] width 13 height 13
checkbox input "true"
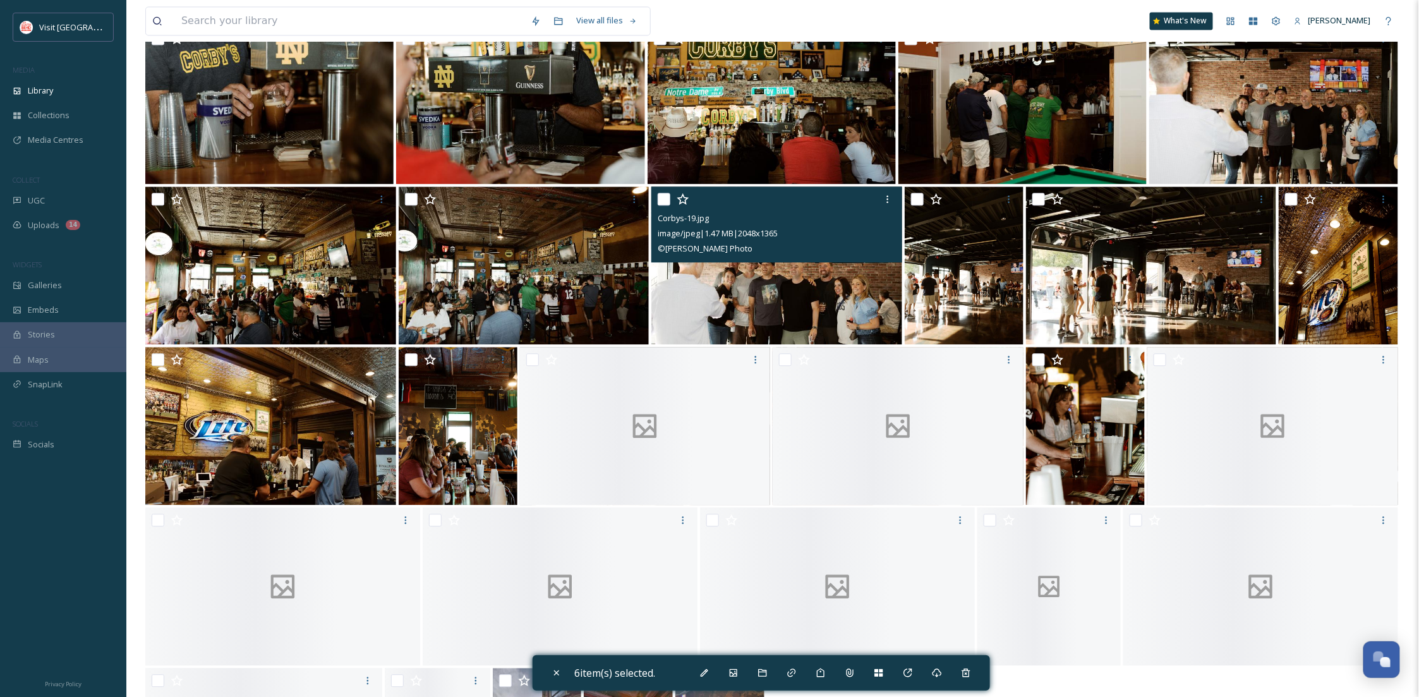
scroll to position [1298, 0]
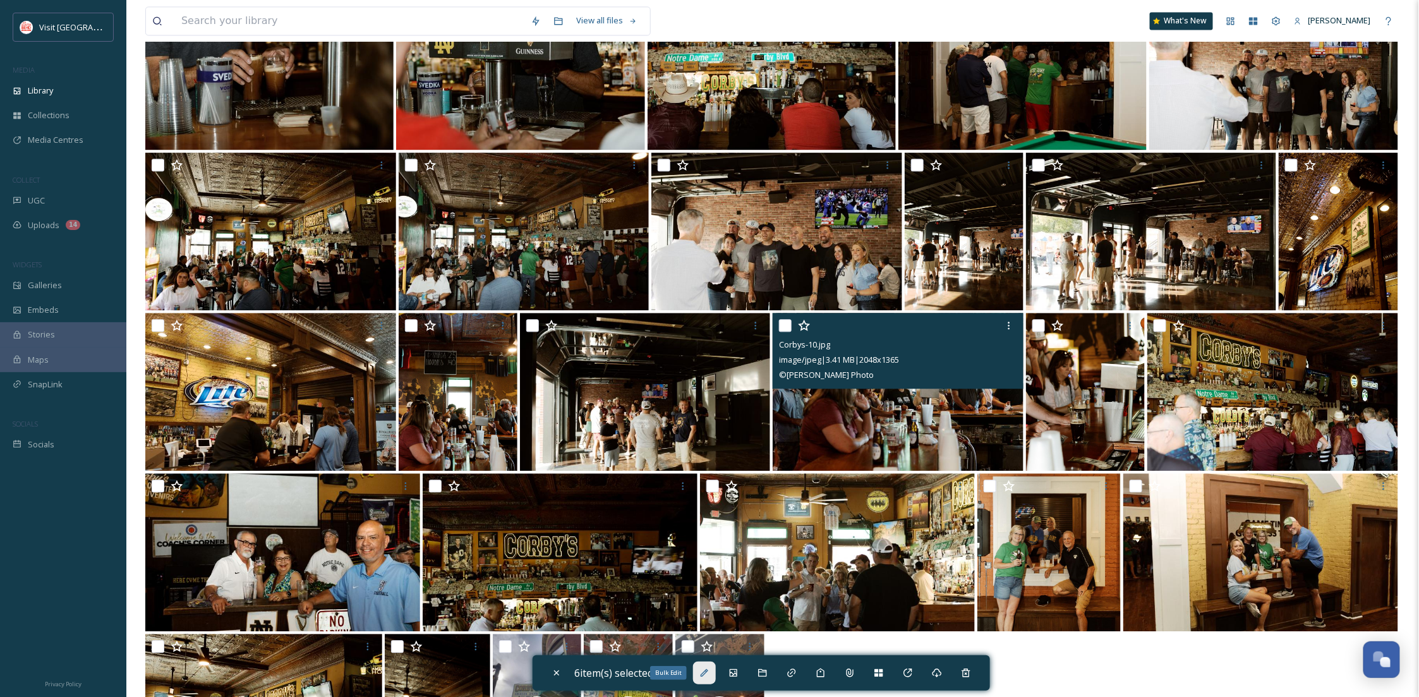
click at [709, 675] on icon at bounding box center [704, 673] width 10 height 10
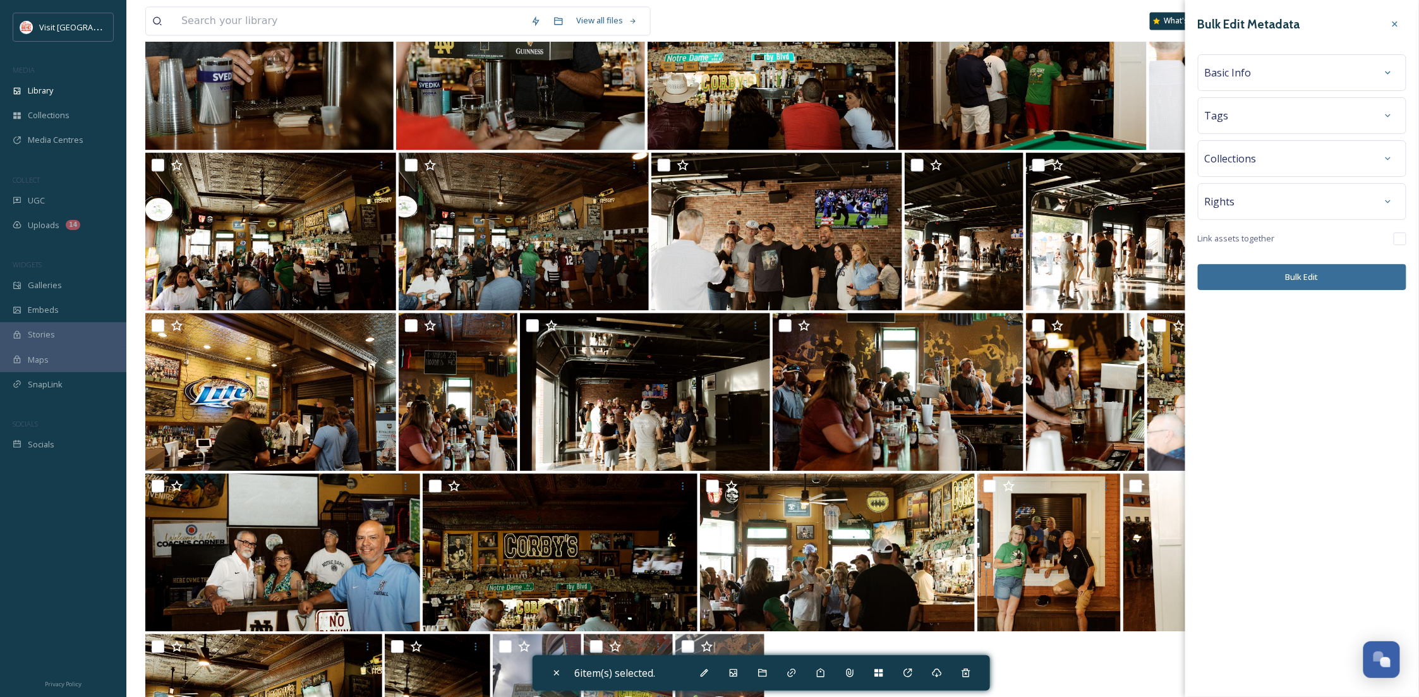
click at [1300, 118] on div "Tags" at bounding box center [1302, 115] width 195 height 23
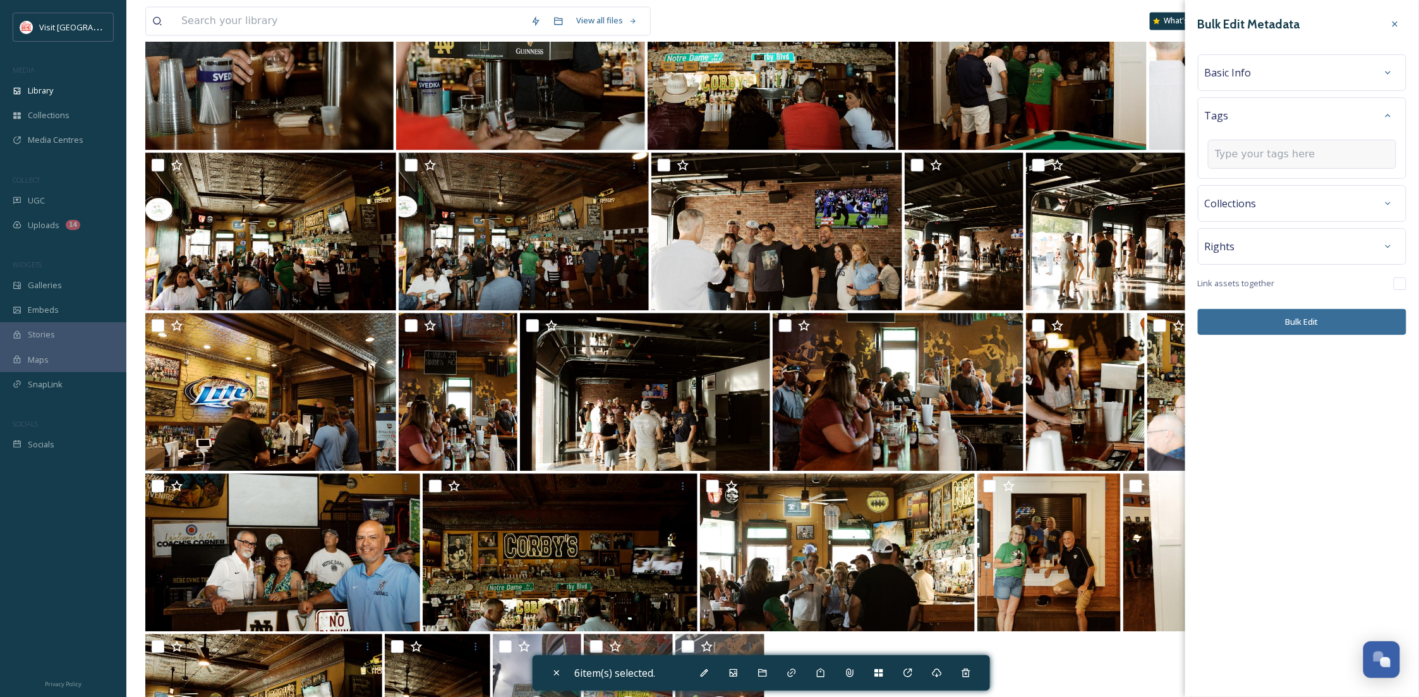
click at [1268, 158] on input at bounding box center [1278, 154] width 126 height 15
type input "pizza"
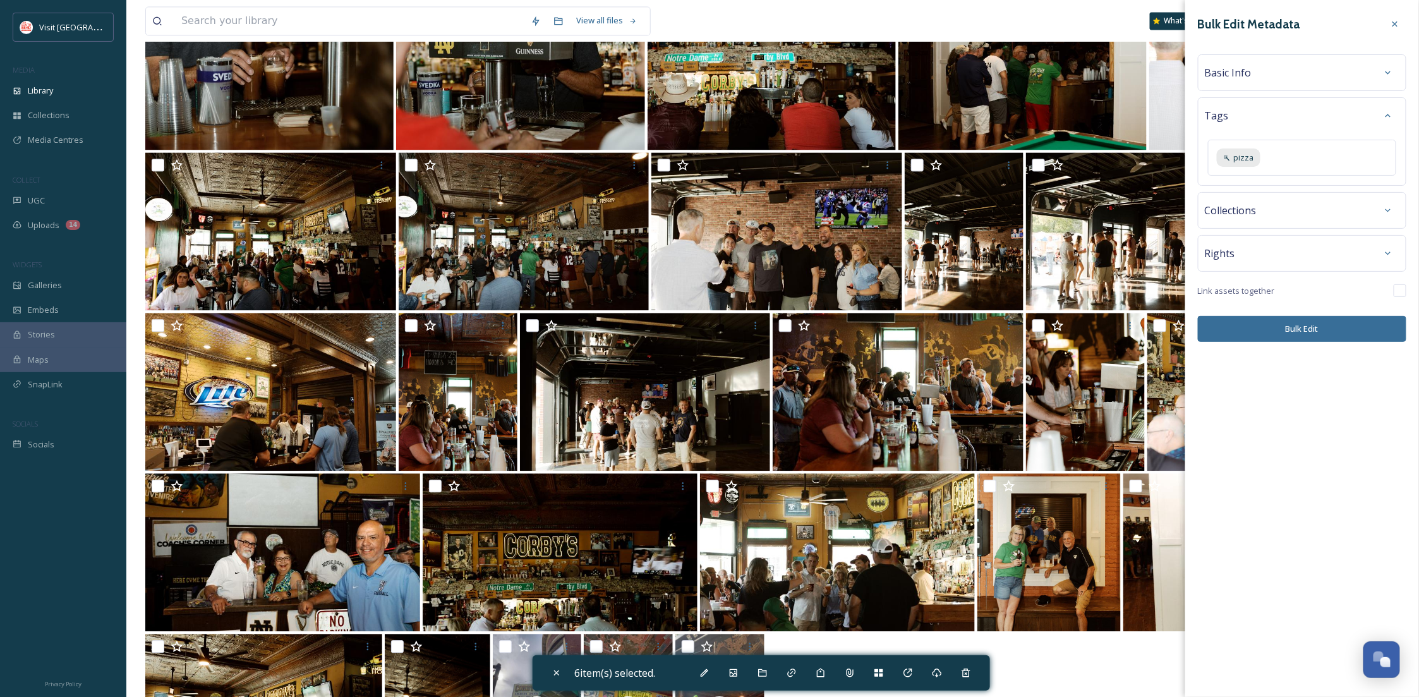
click at [1297, 336] on button "Bulk Edit" at bounding box center [1302, 329] width 208 height 26
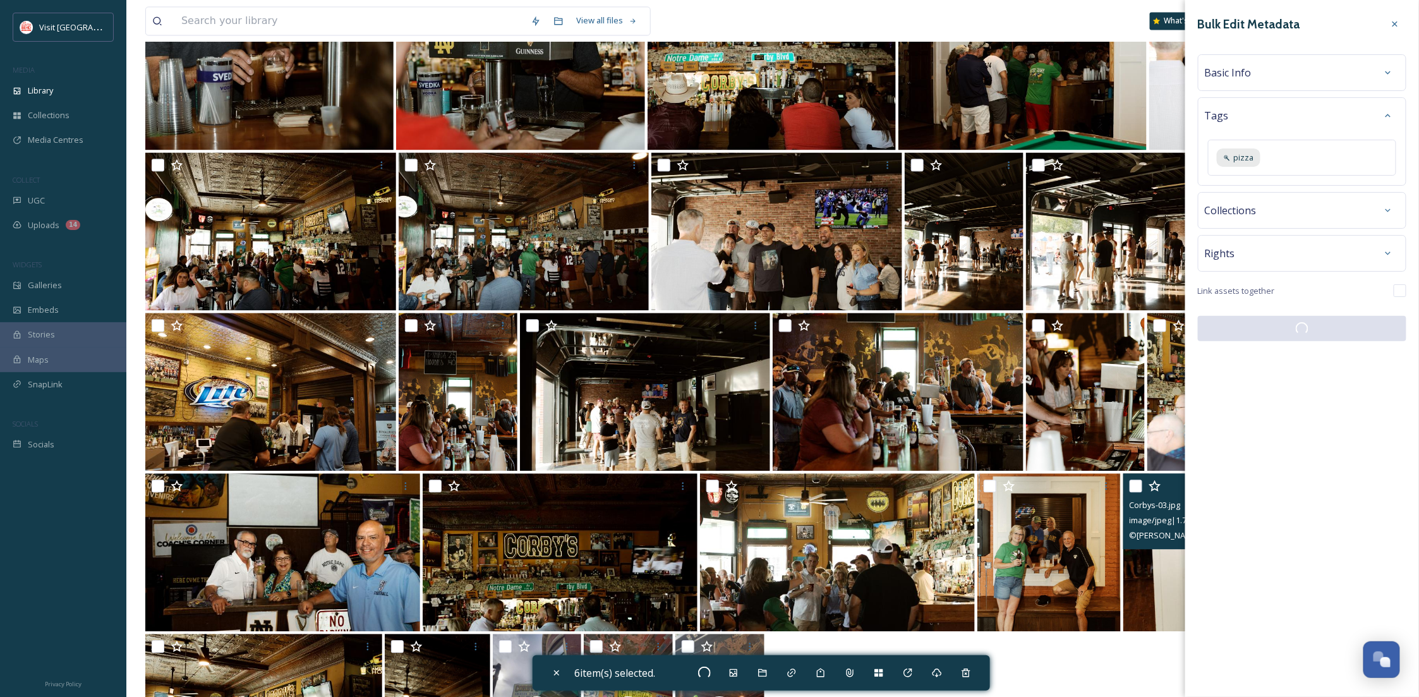
checkbox input "false"
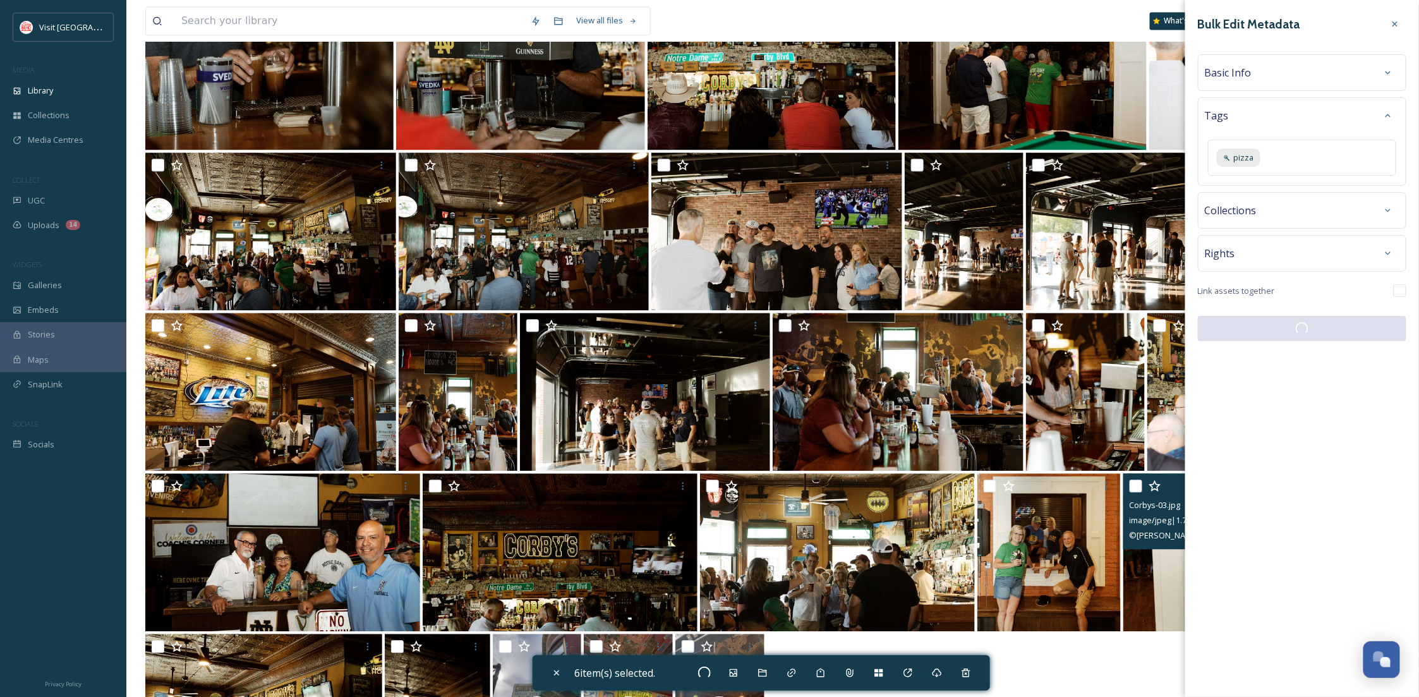
checkbox input "false"
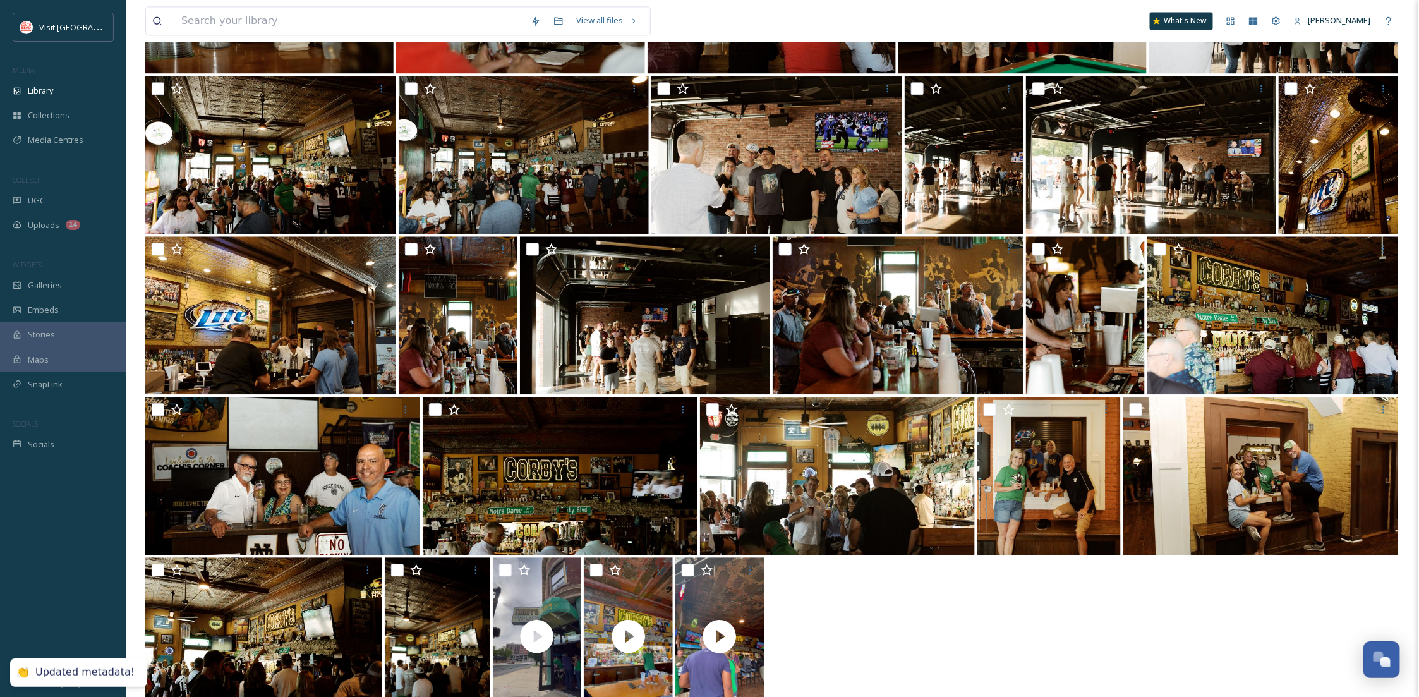
scroll to position [1409, 0]
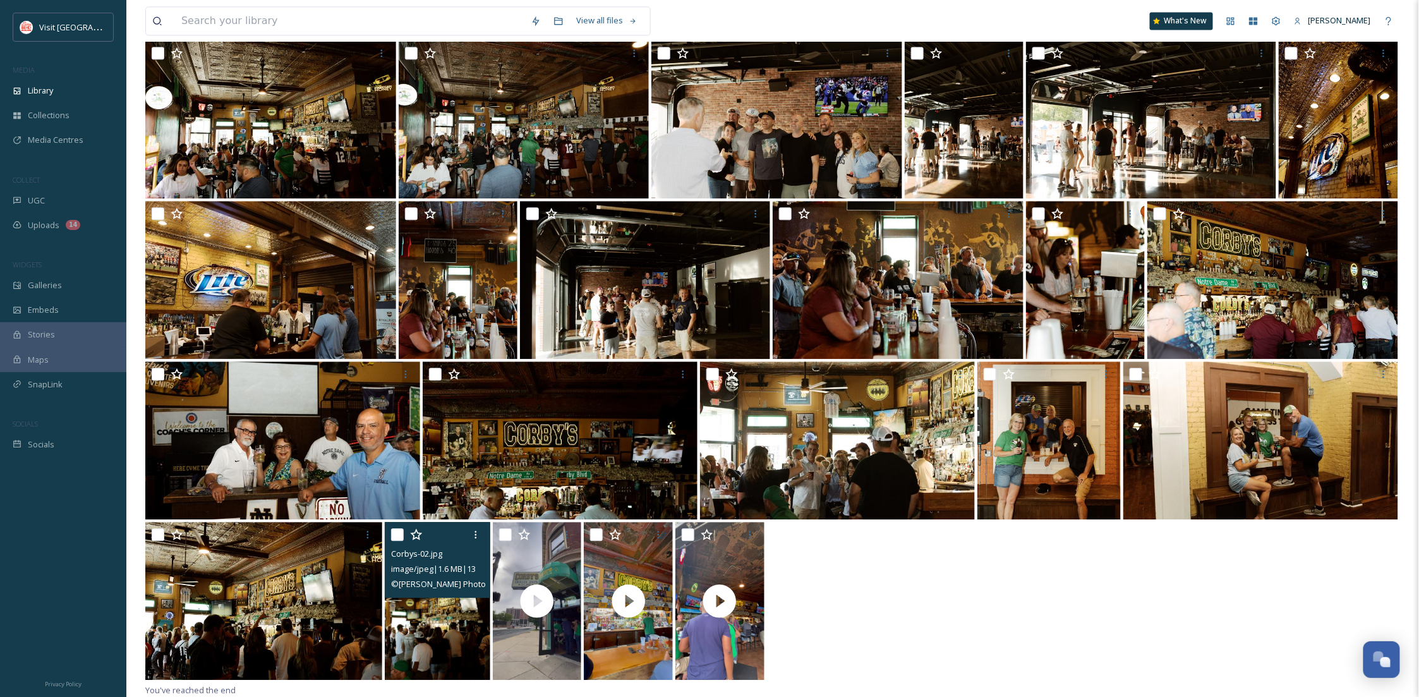
click at [398, 538] on input "checkbox" at bounding box center [397, 534] width 13 height 13
checkbox input "true"
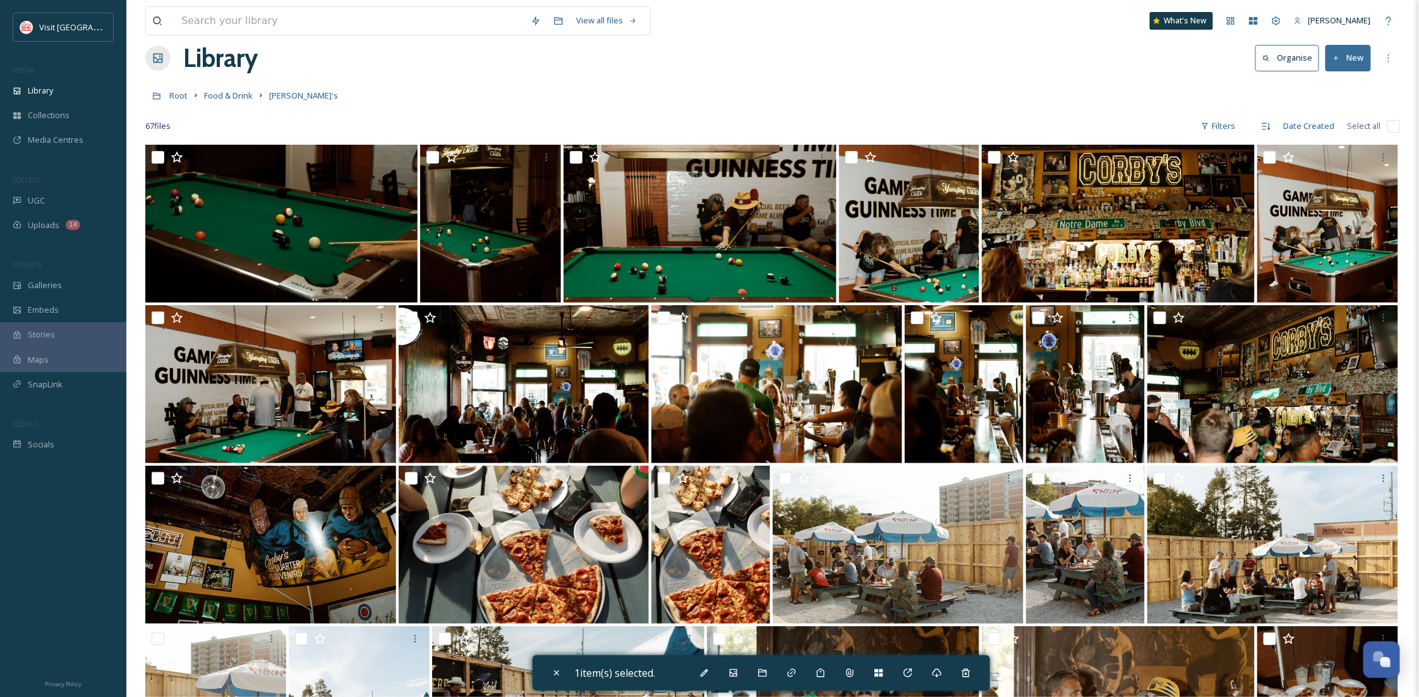
scroll to position [0, 0]
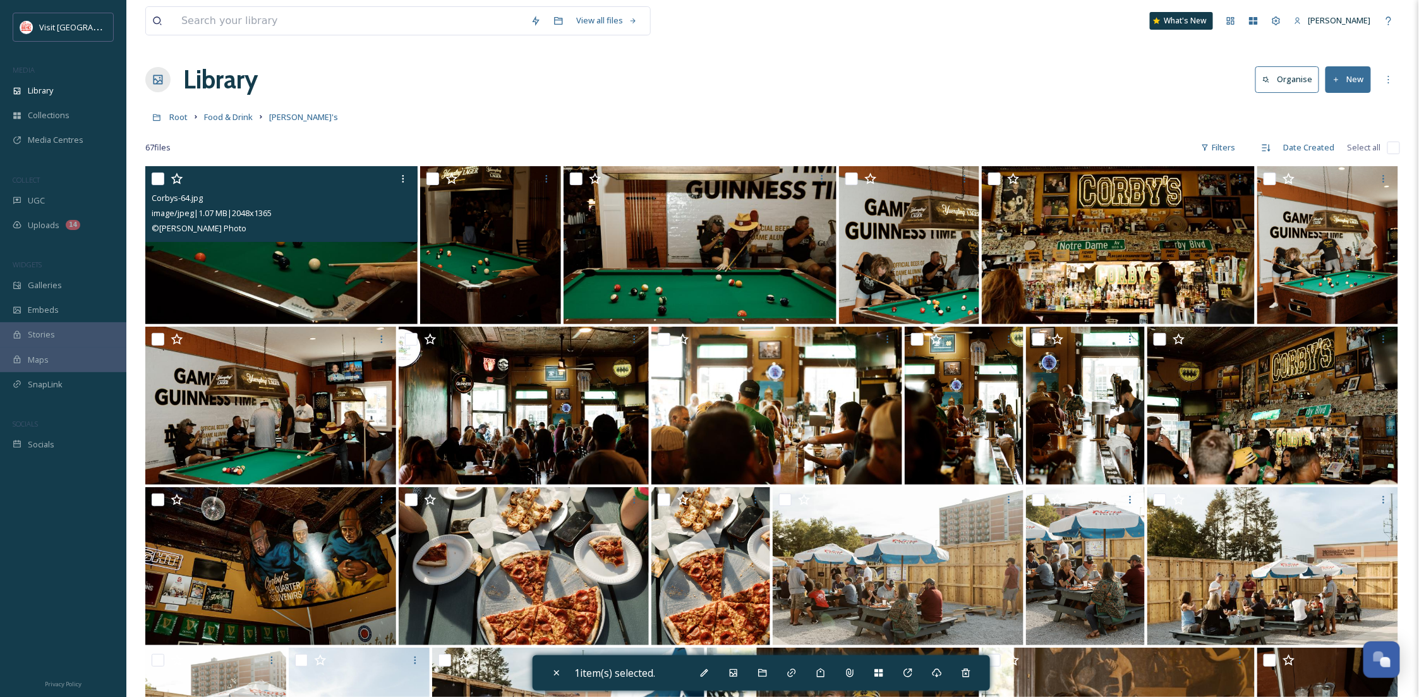
click at [160, 182] on input "checkbox" at bounding box center [158, 178] width 13 height 13
click at [152, 172] on input "checkbox" at bounding box center [158, 178] width 13 height 13
click at [251, 248] on img at bounding box center [281, 245] width 272 height 158
checkbox input "true"
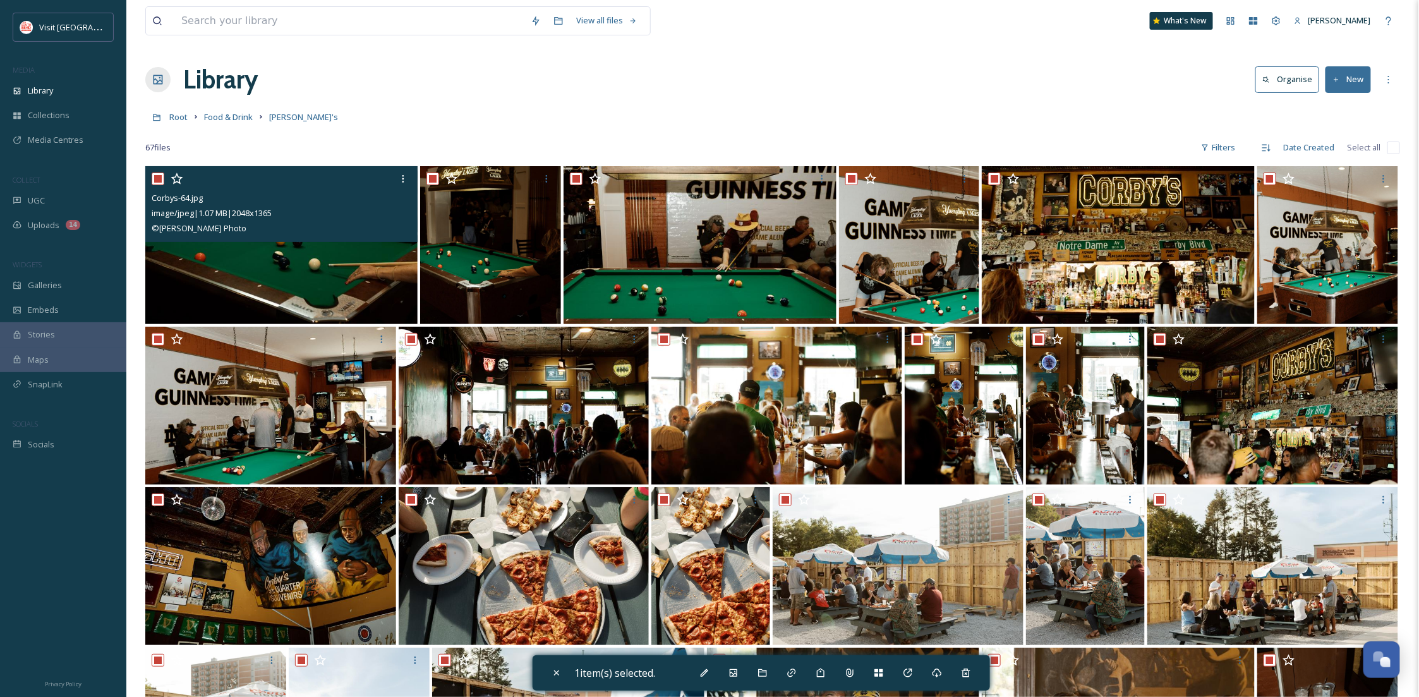
checkbox input "true"
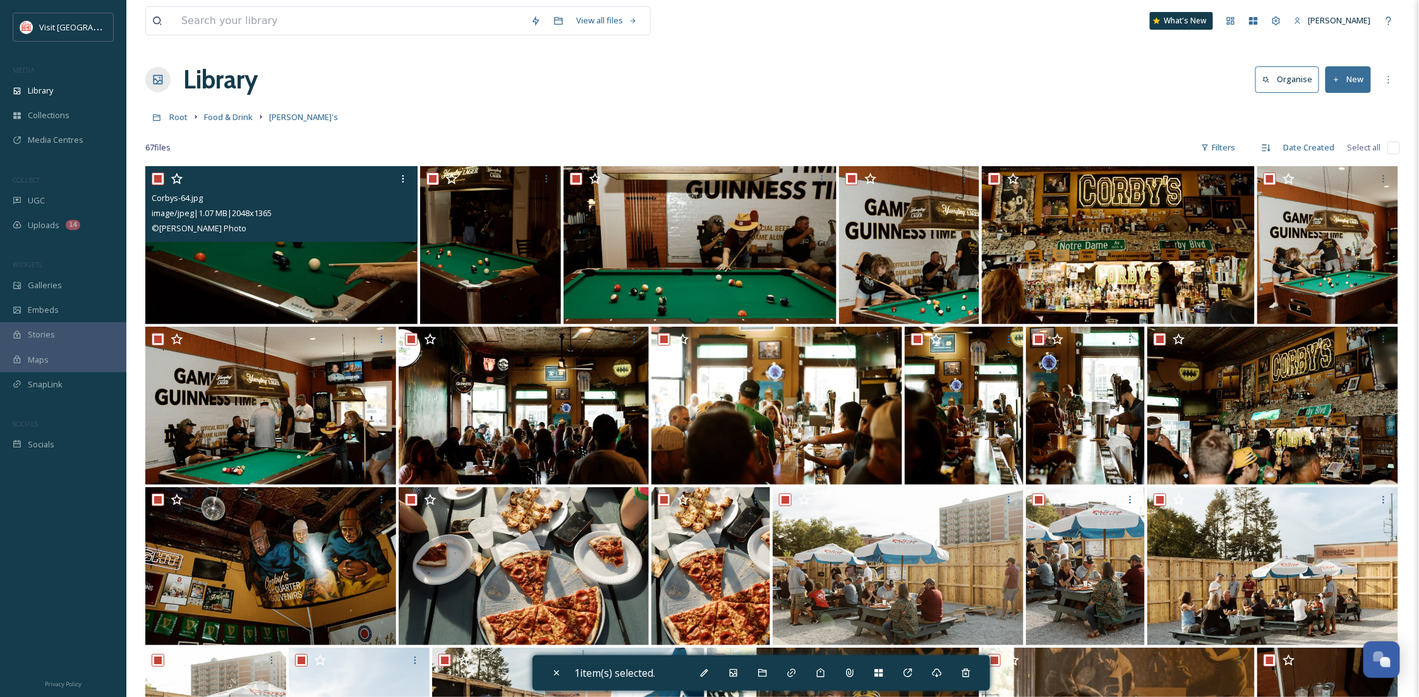
checkbox input "true"
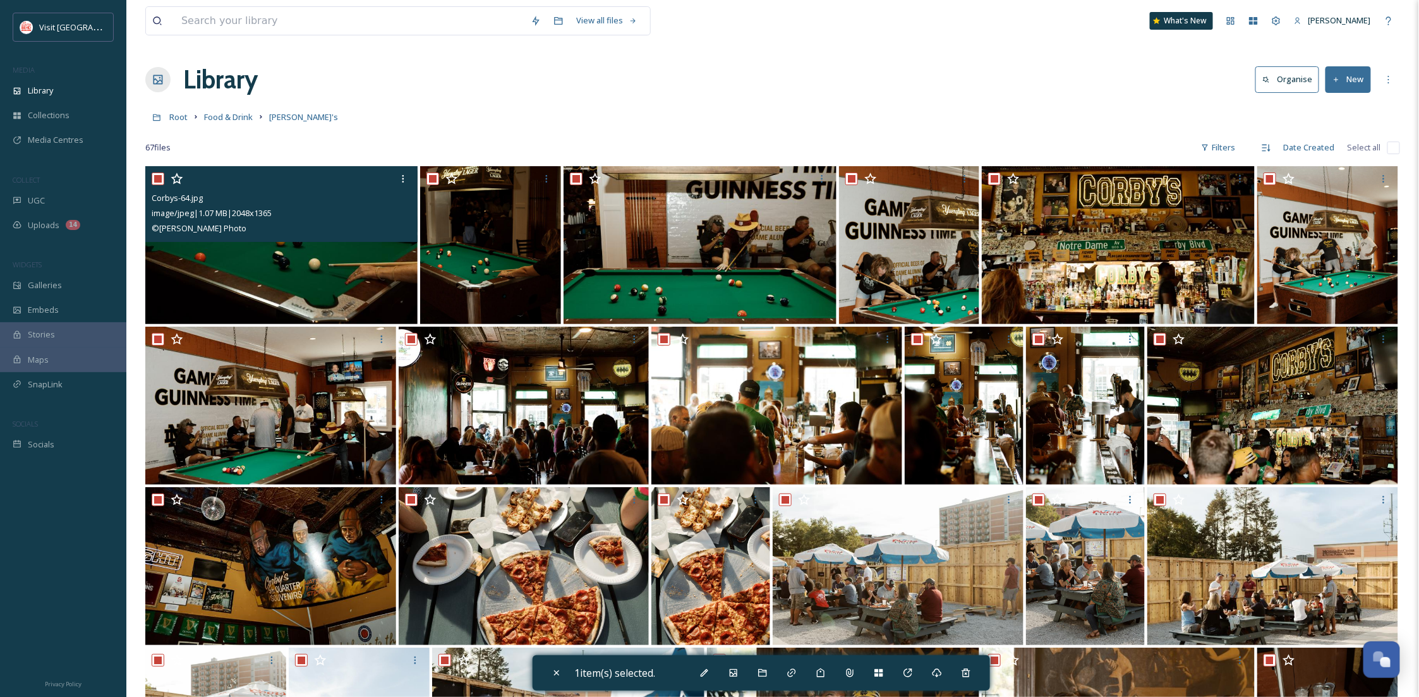
checkbox input "true"
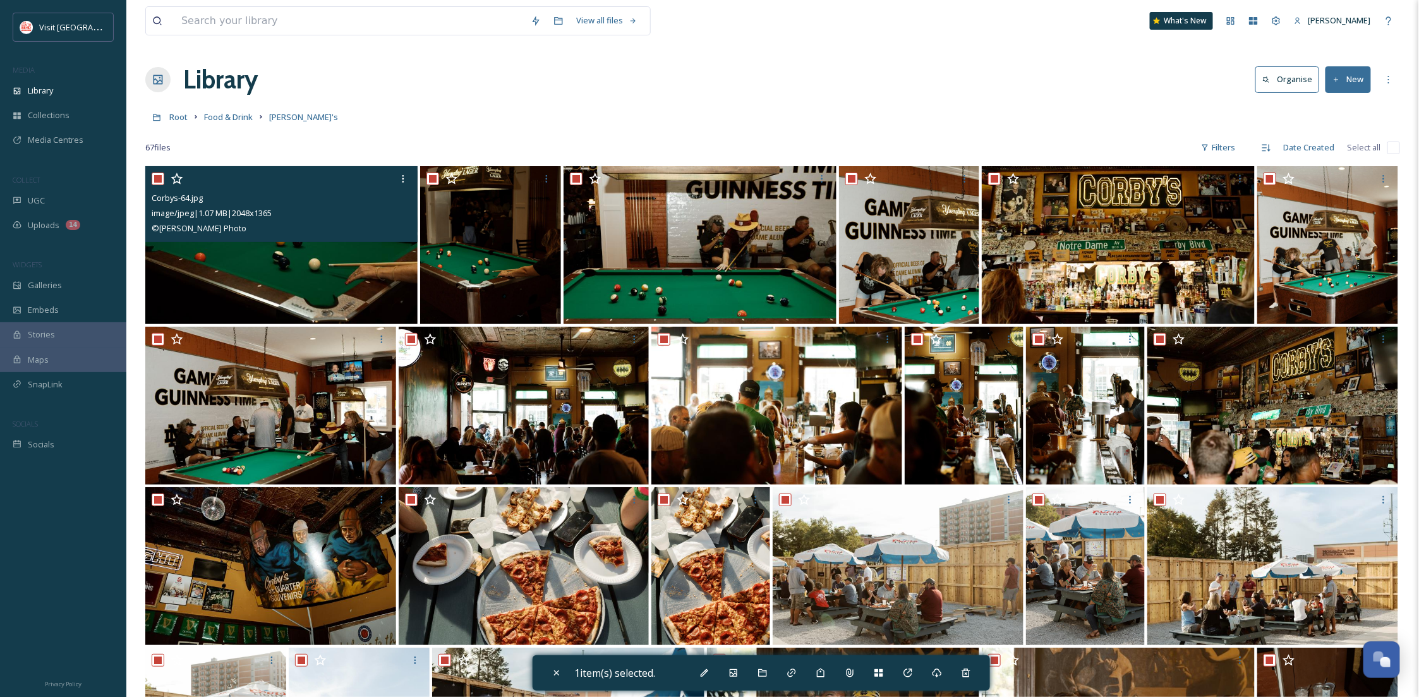
checkbox input "true"
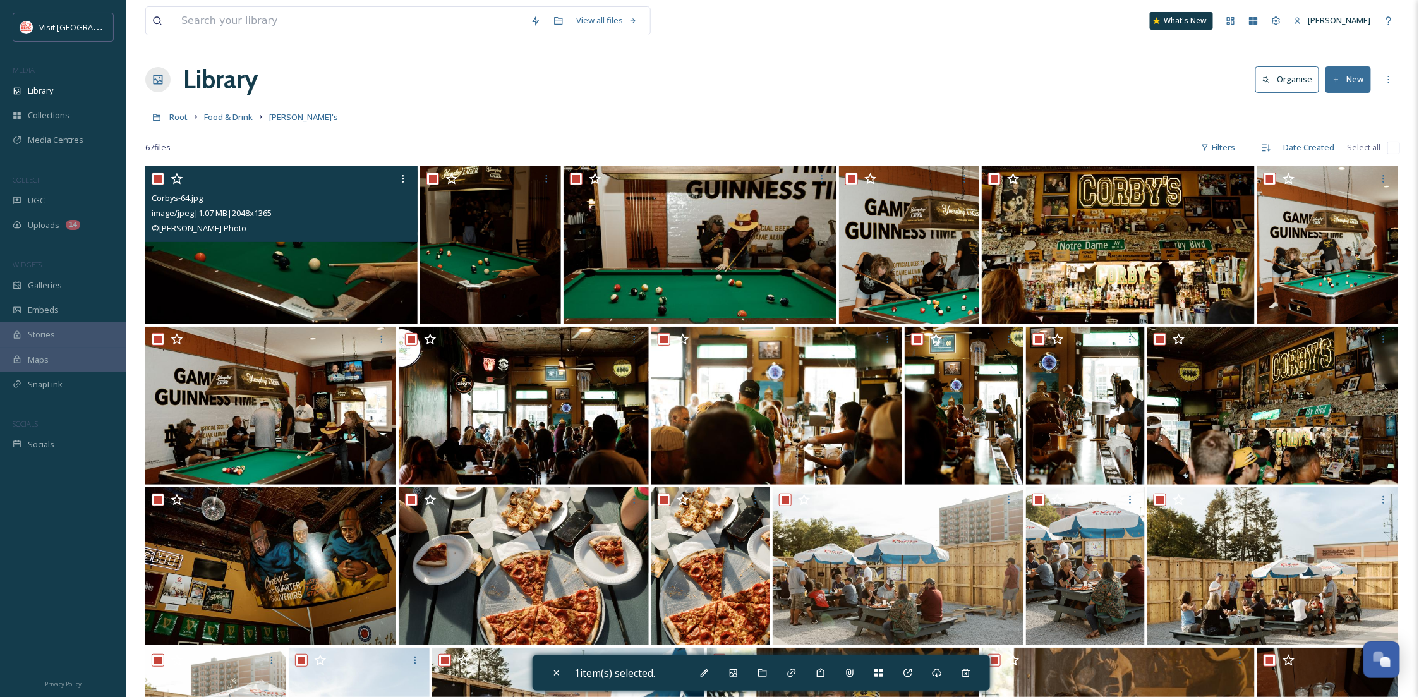
checkbox input "true"
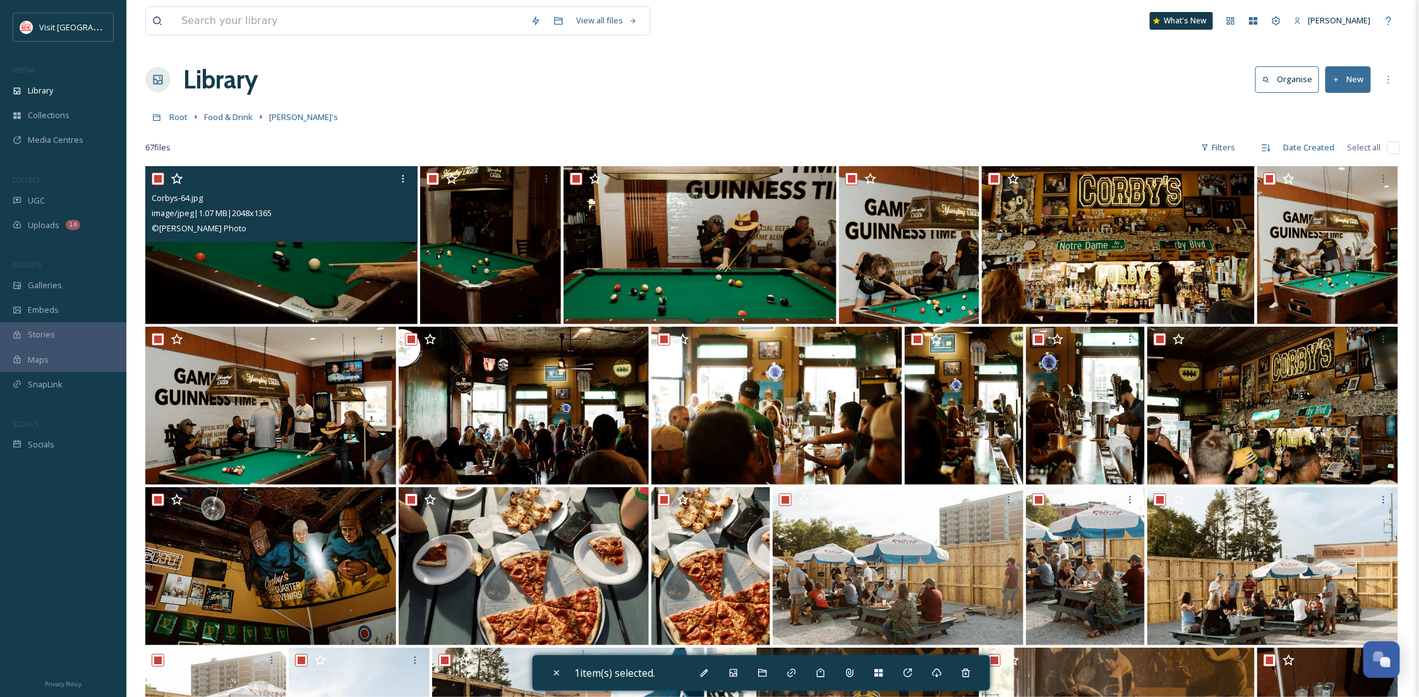
checkbox input "true"
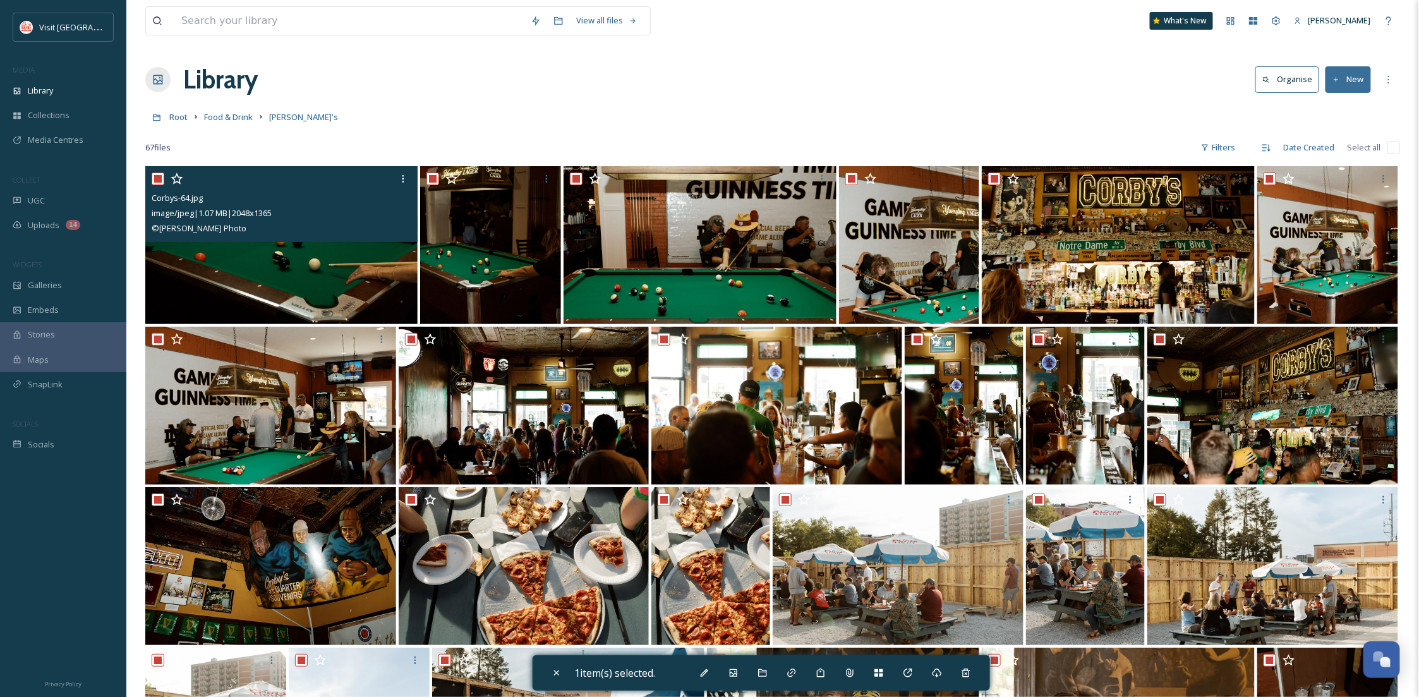
checkbox input "true"
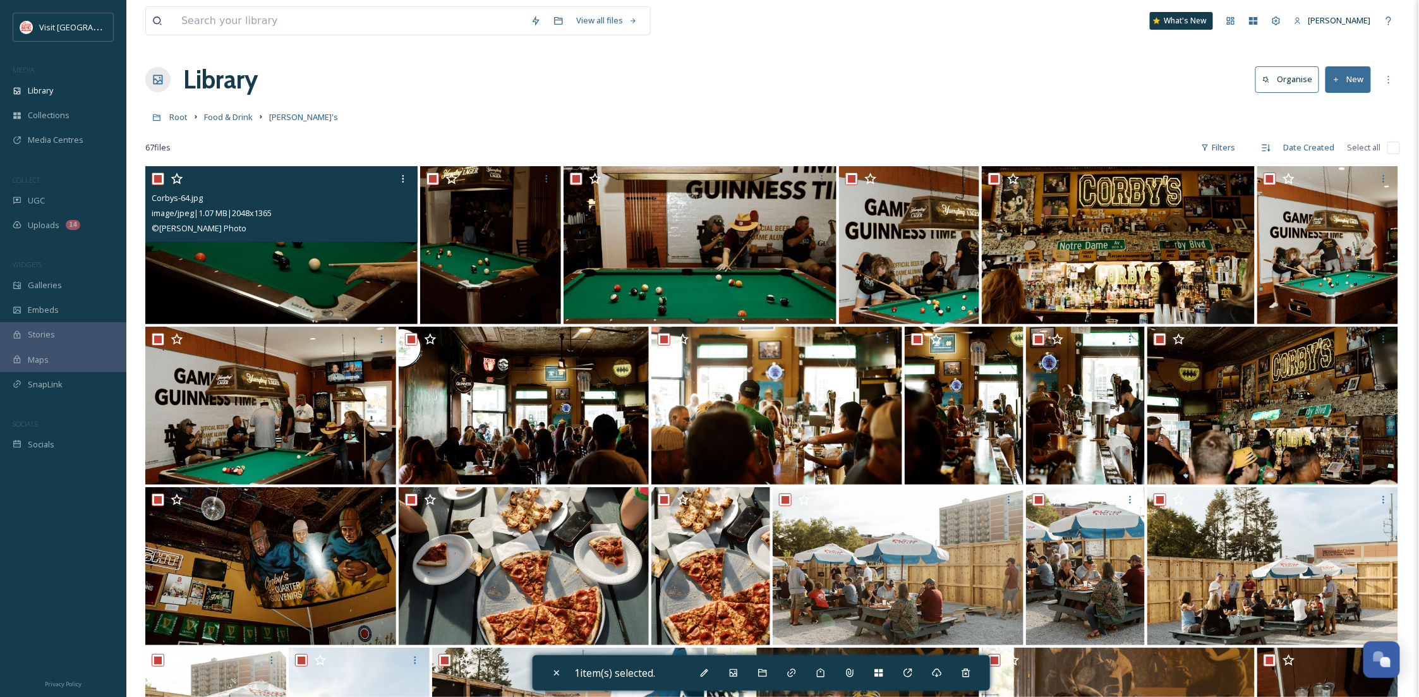
checkbox input "true"
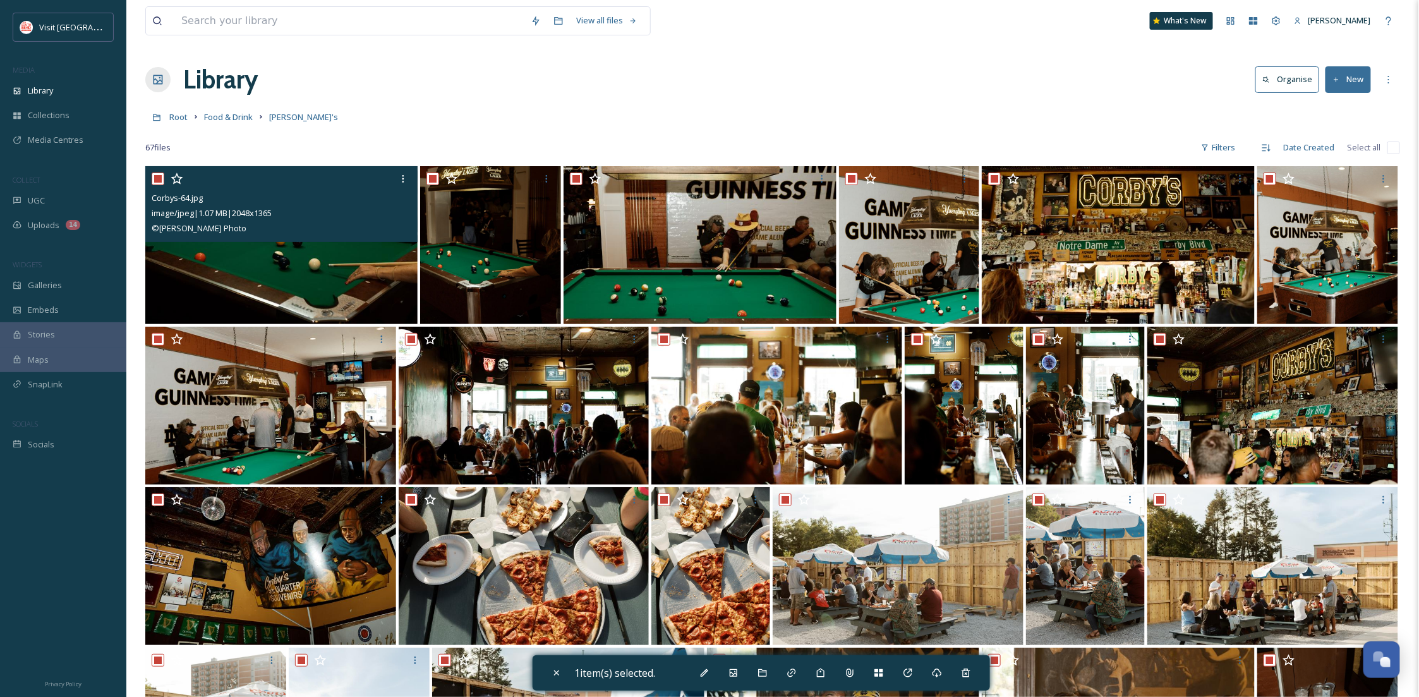
checkbox input "true"
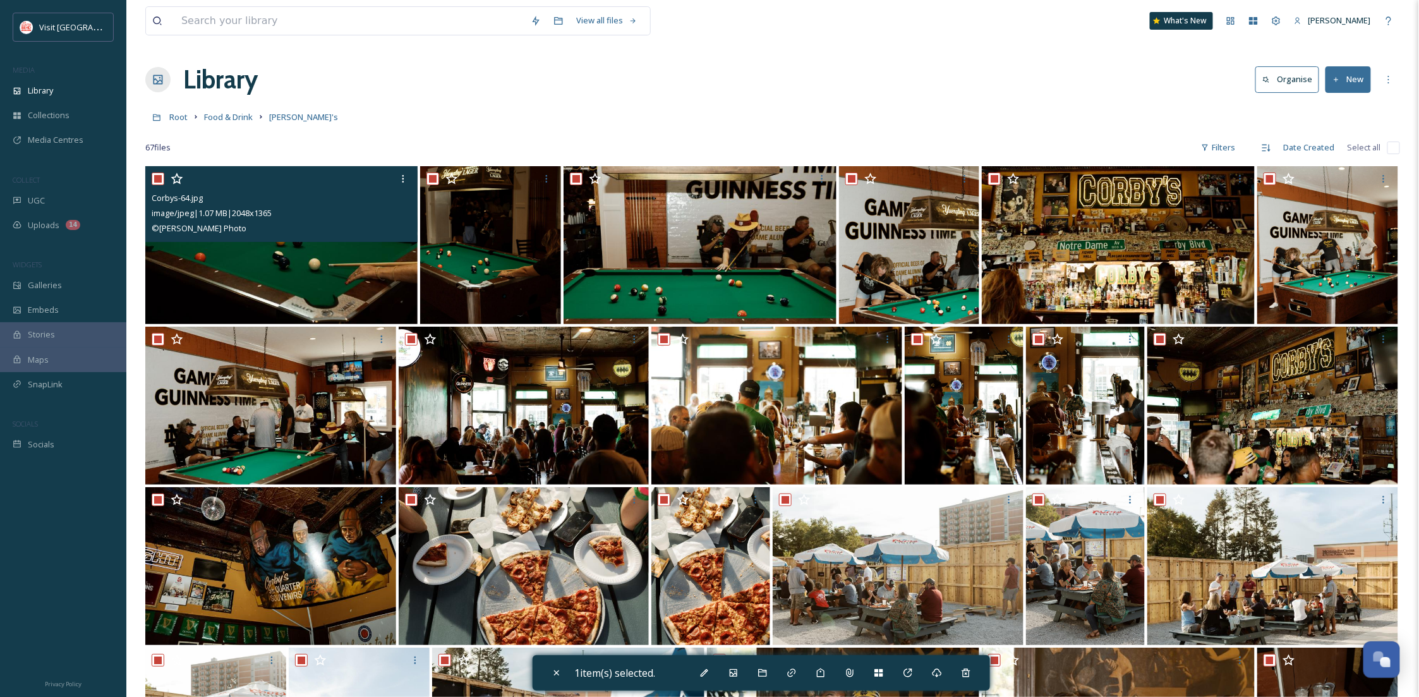
checkbox input "true"
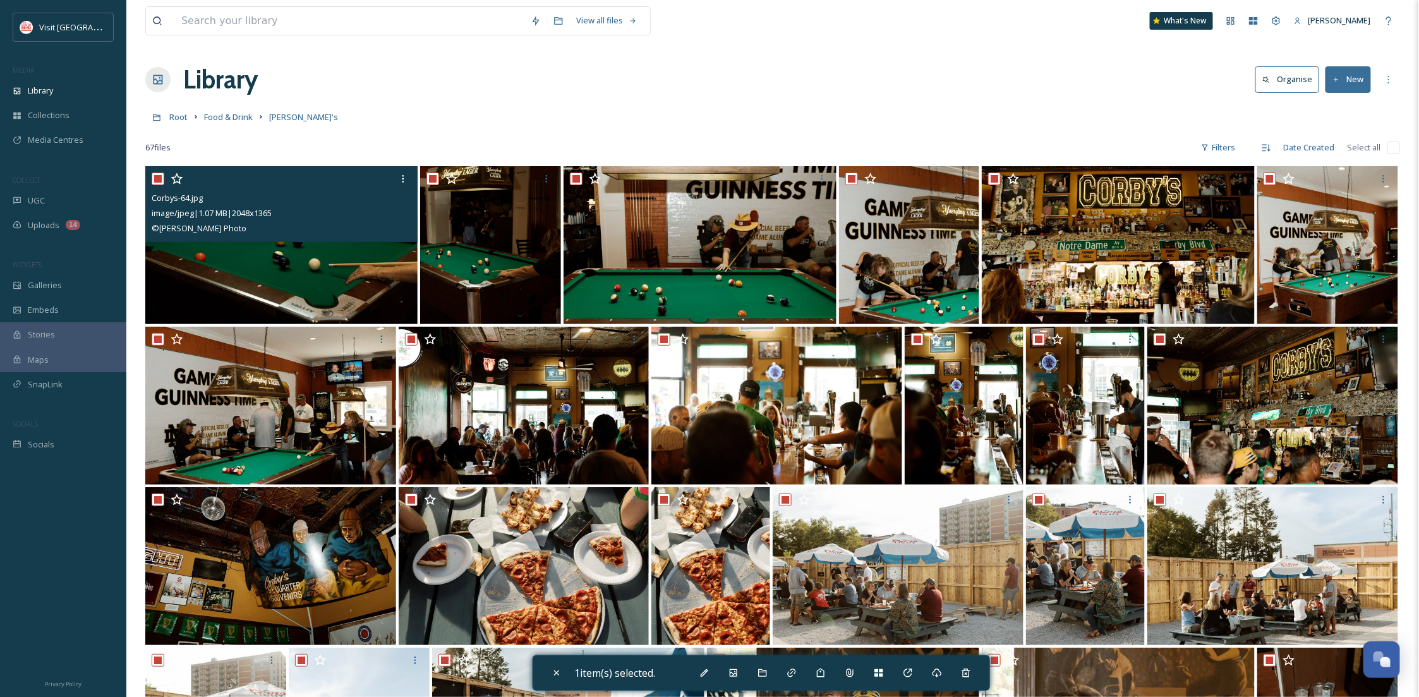
checkbox input "true"
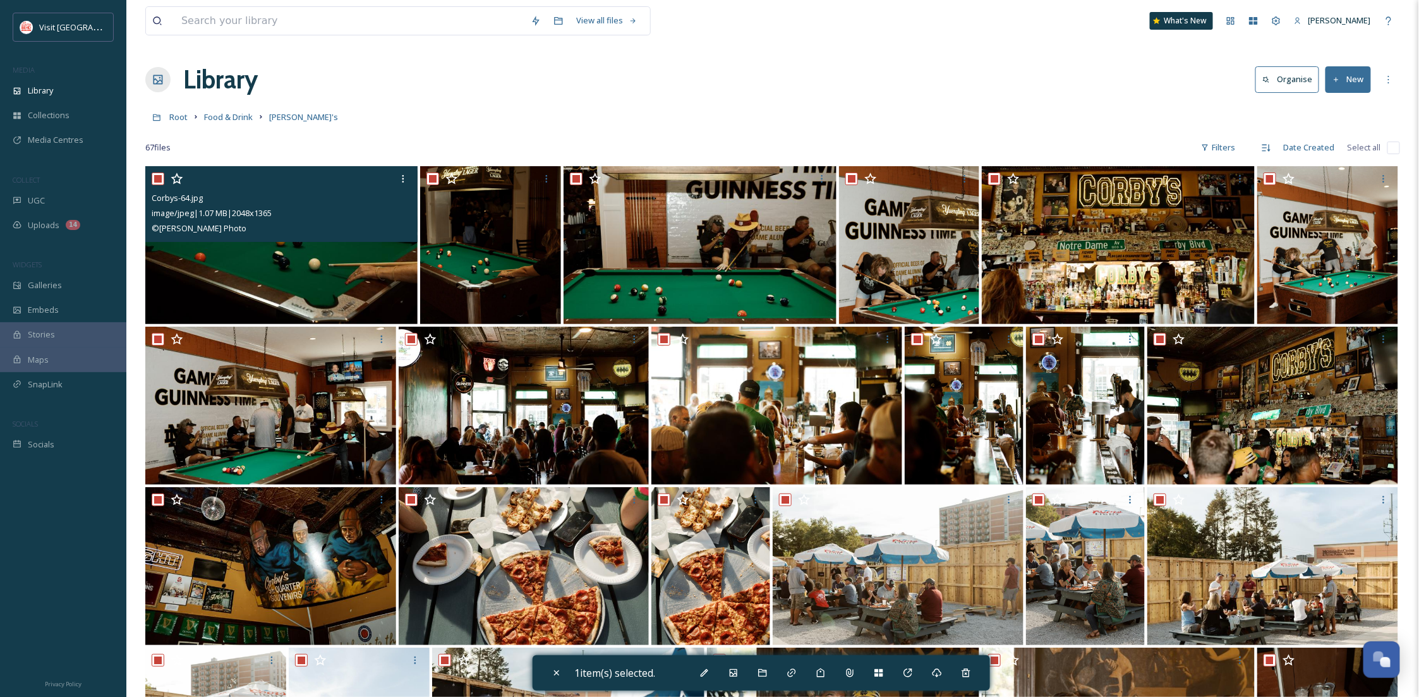
checkbox input "true"
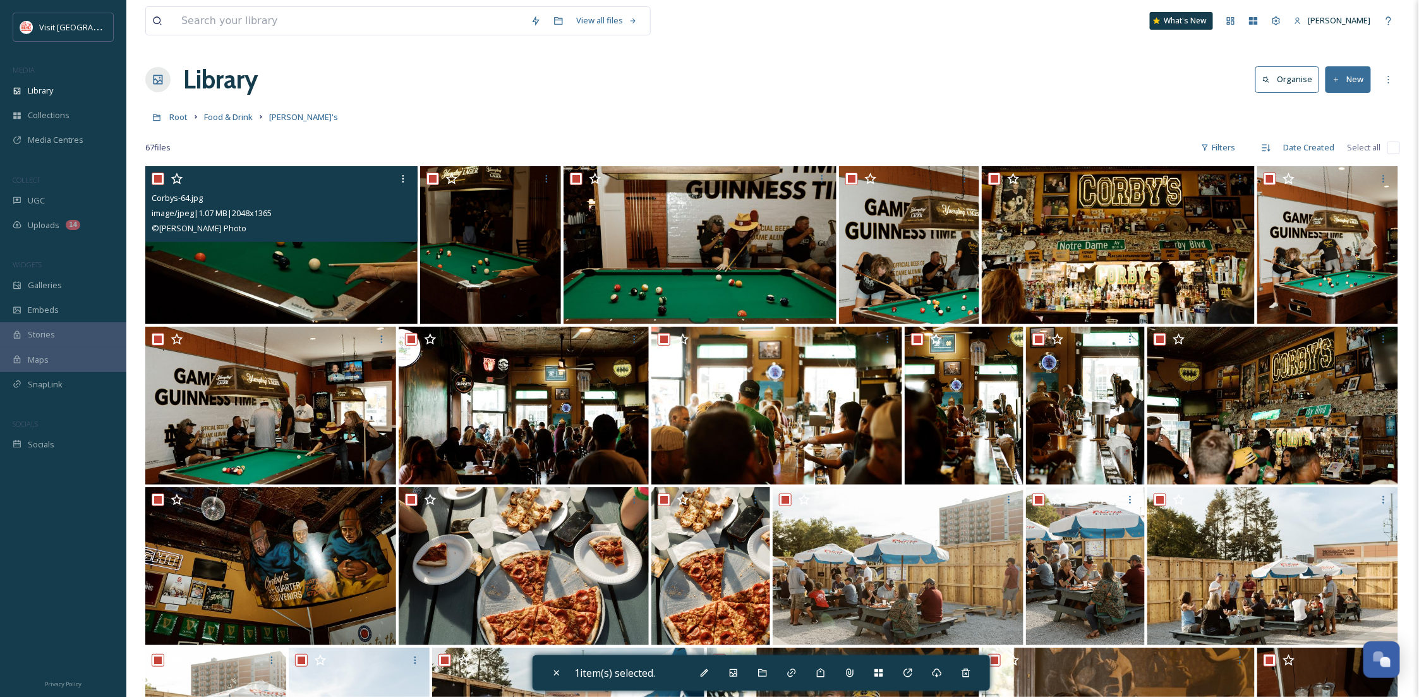
checkbox input "true"
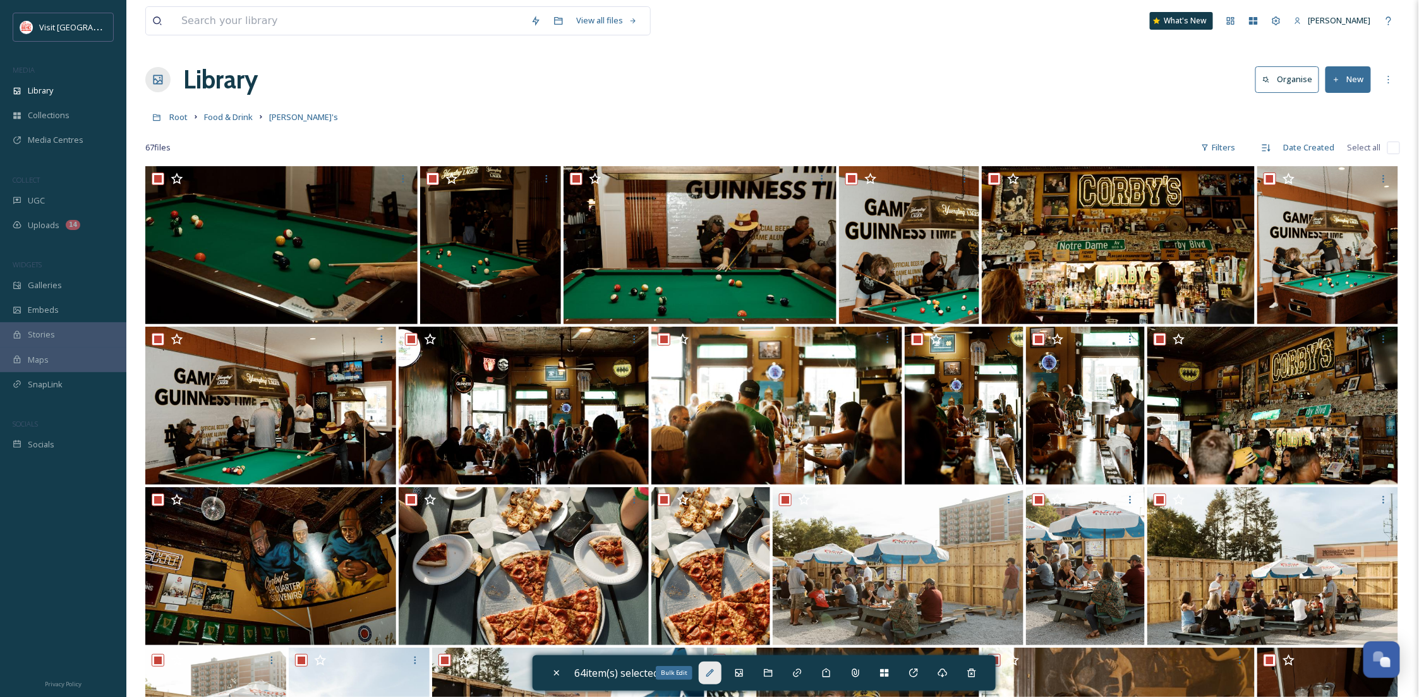
click at [710, 668] on icon at bounding box center [710, 673] width 10 height 10
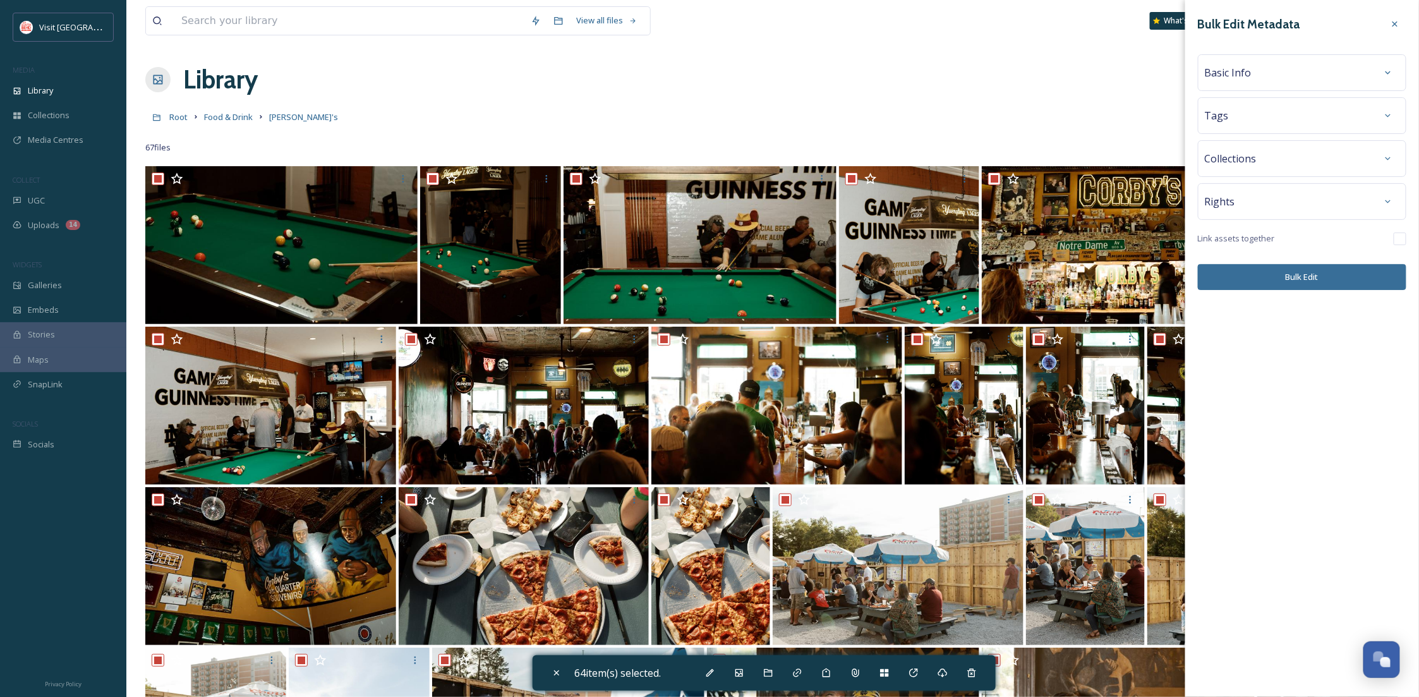
click at [1248, 111] on div "Tags" at bounding box center [1302, 115] width 195 height 23
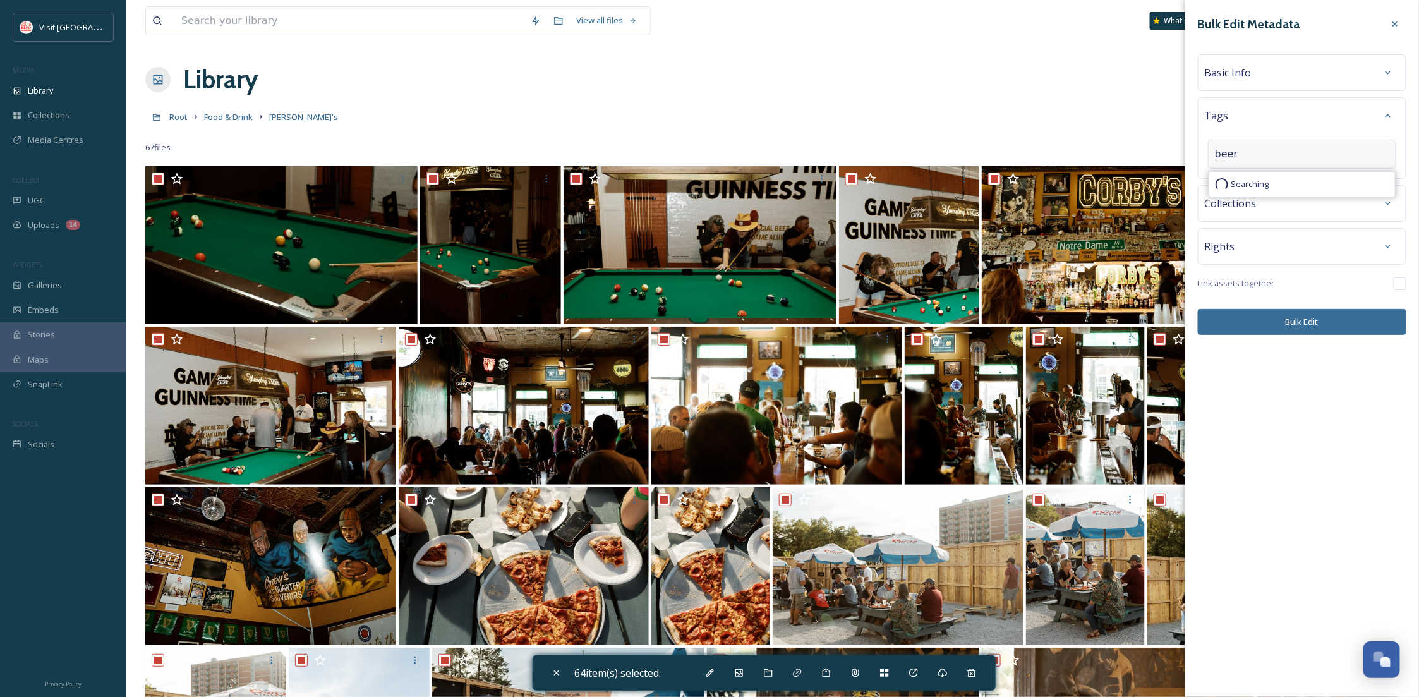
type input "beer"
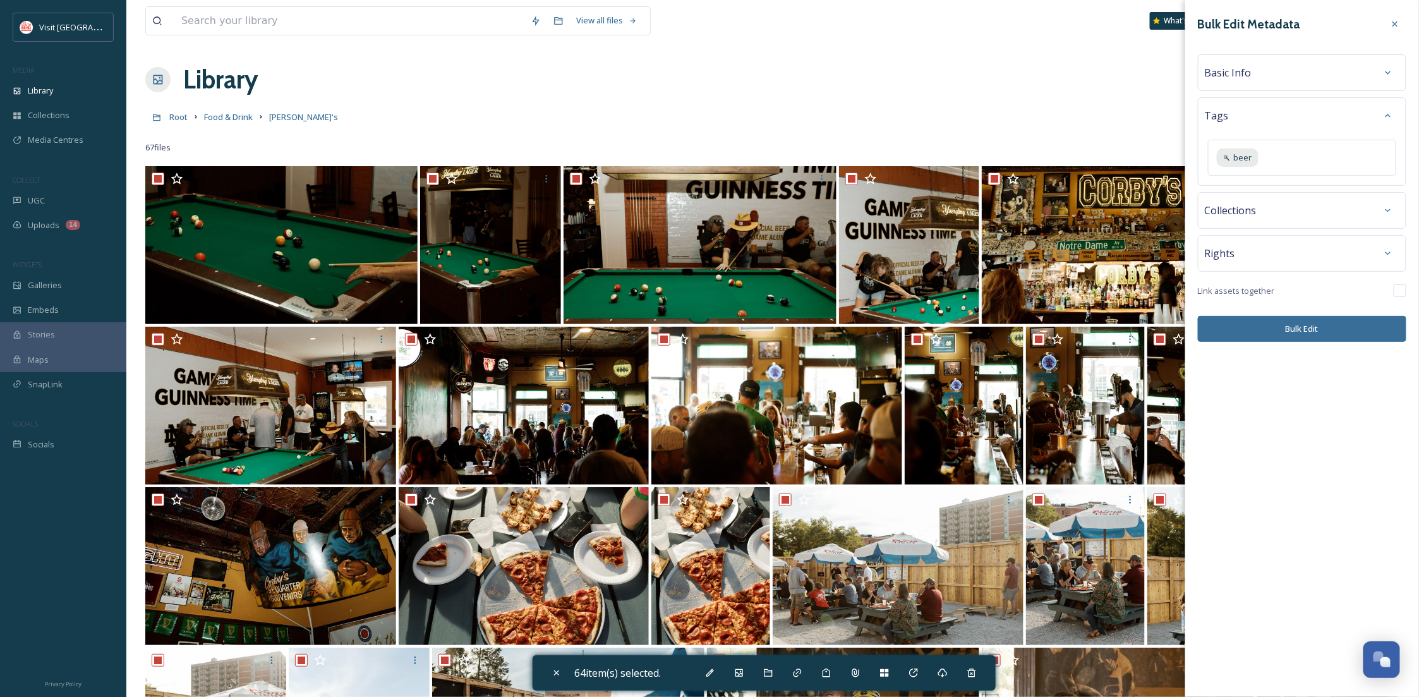
click at [1333, 336] on button "Bulk Edit" at bounding box center [1302, 329] width 208 height 26
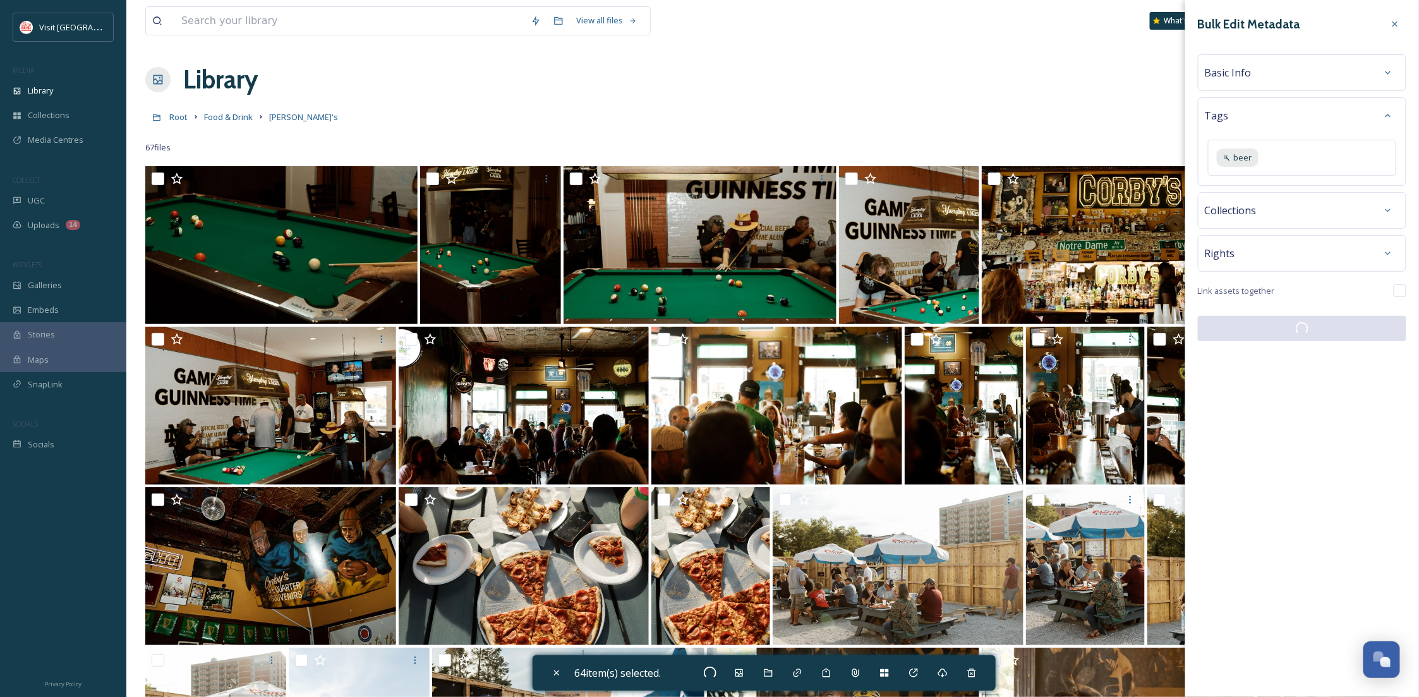
checkbox input "false"
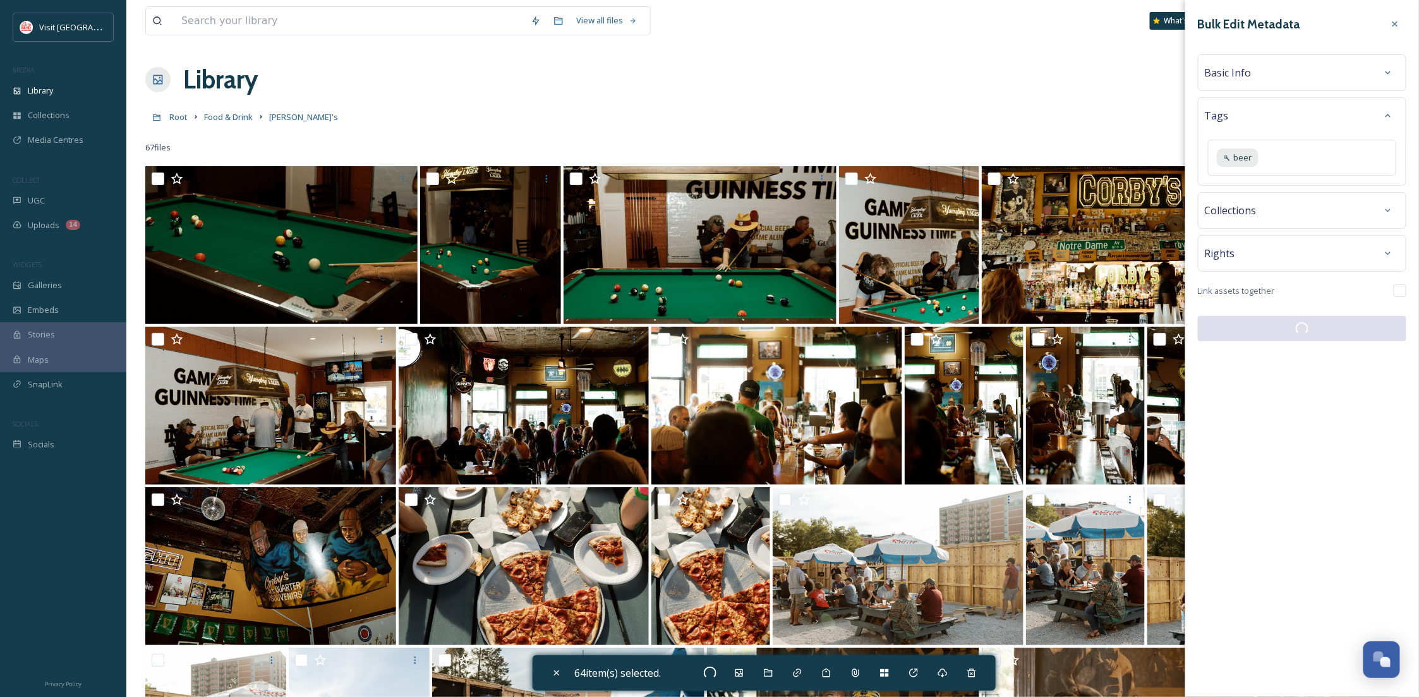
checkbox input "false"
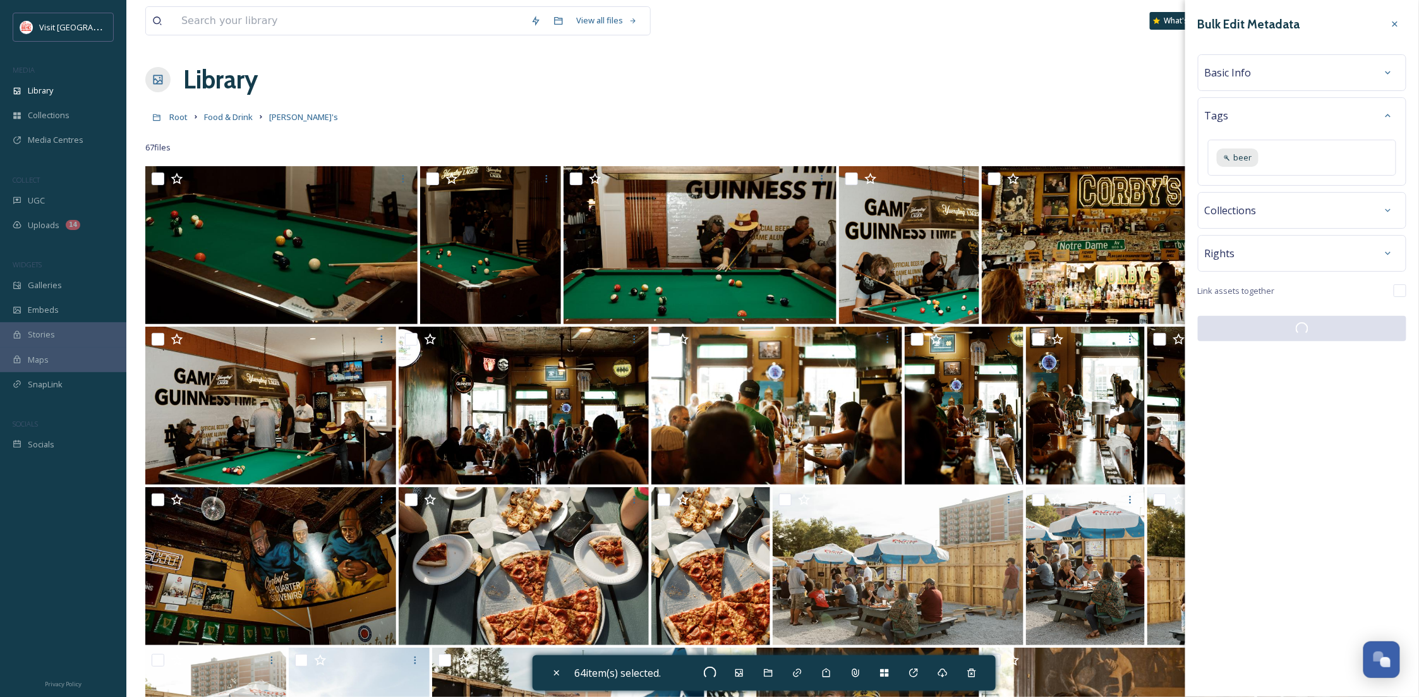
checkbox input "false"
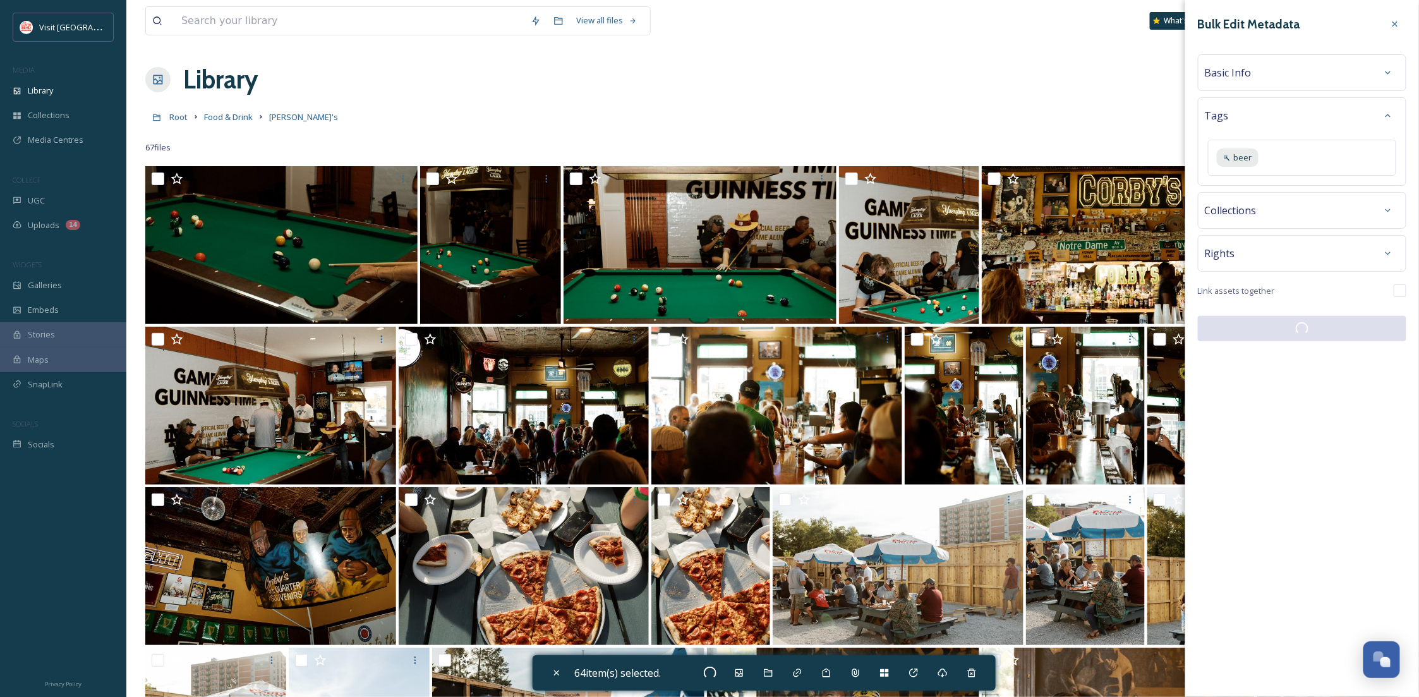
checkbox input "false"
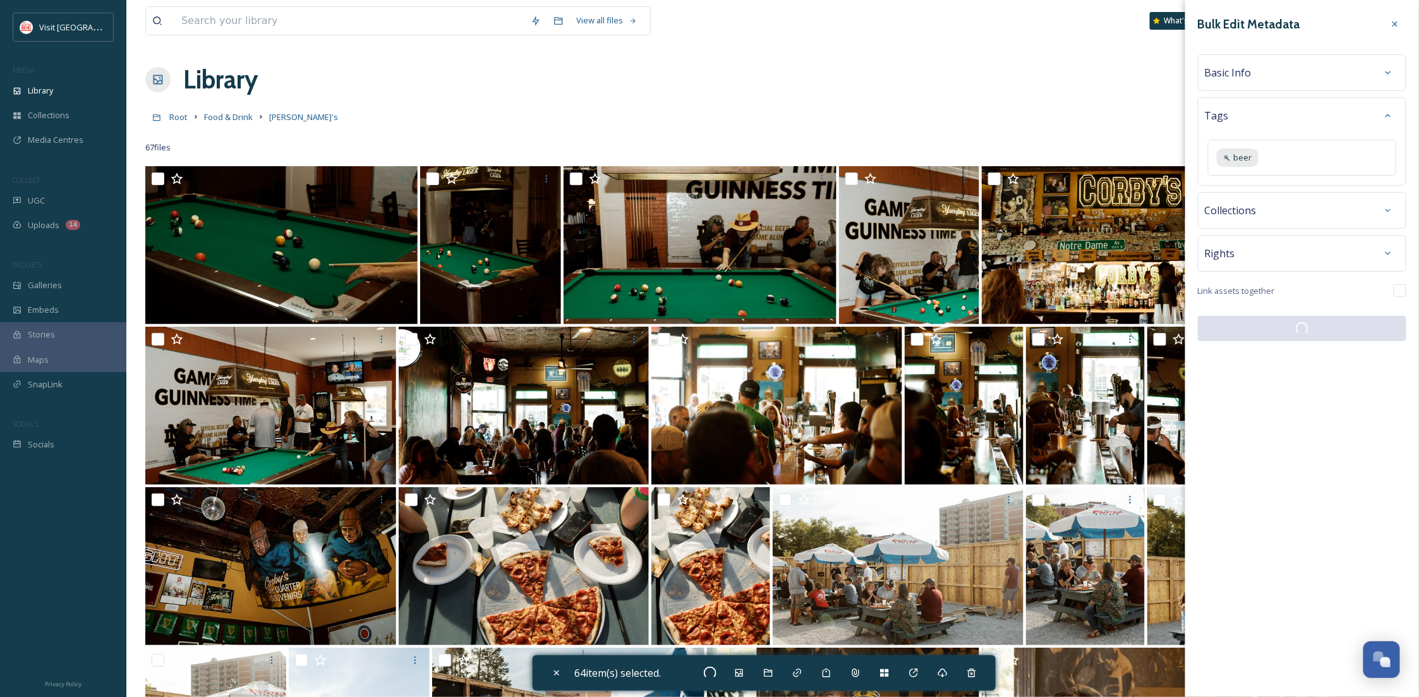
checkbox input "false"
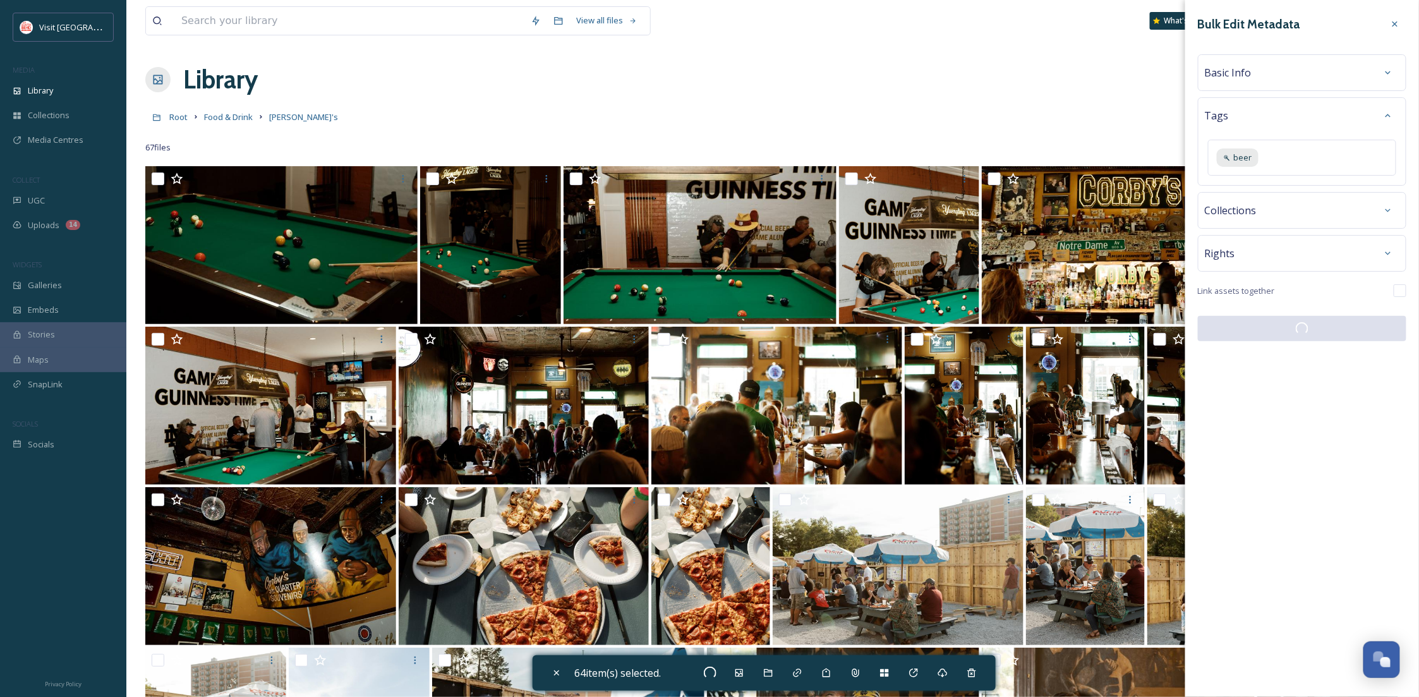
checkbox input "false"
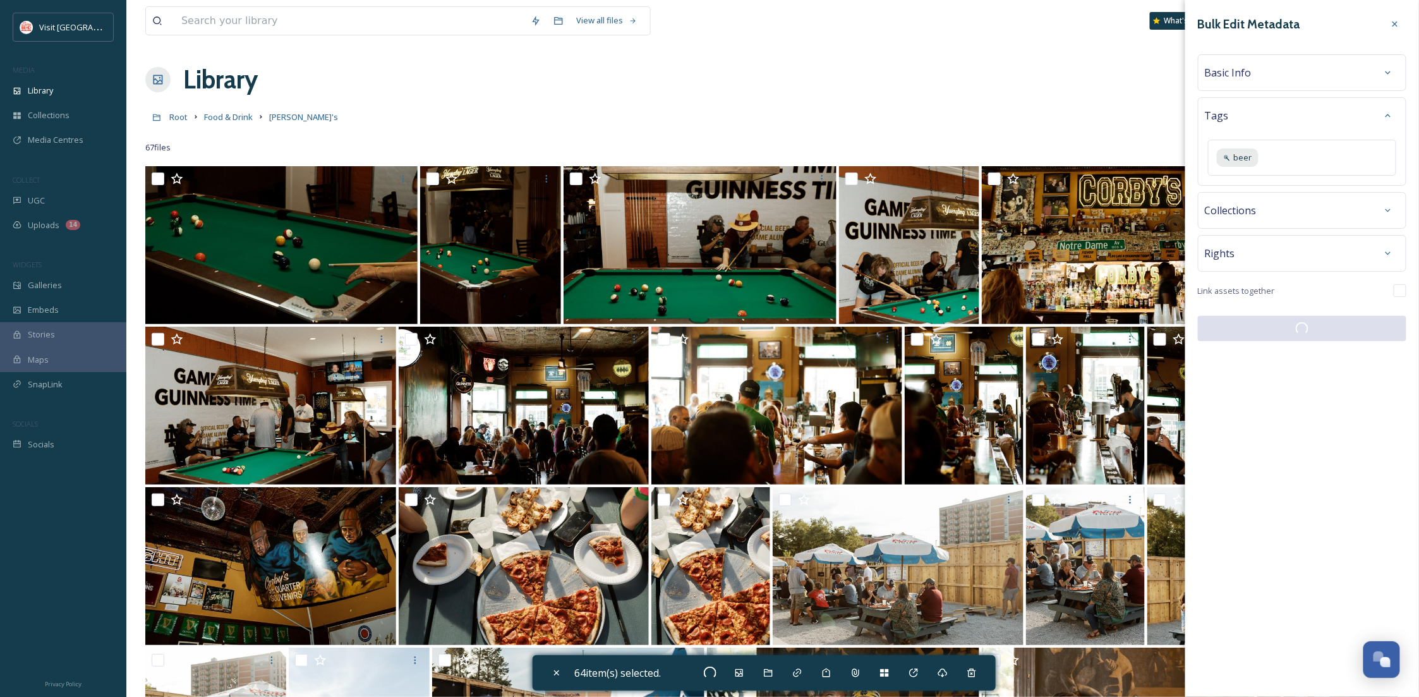
checkbox input "false"
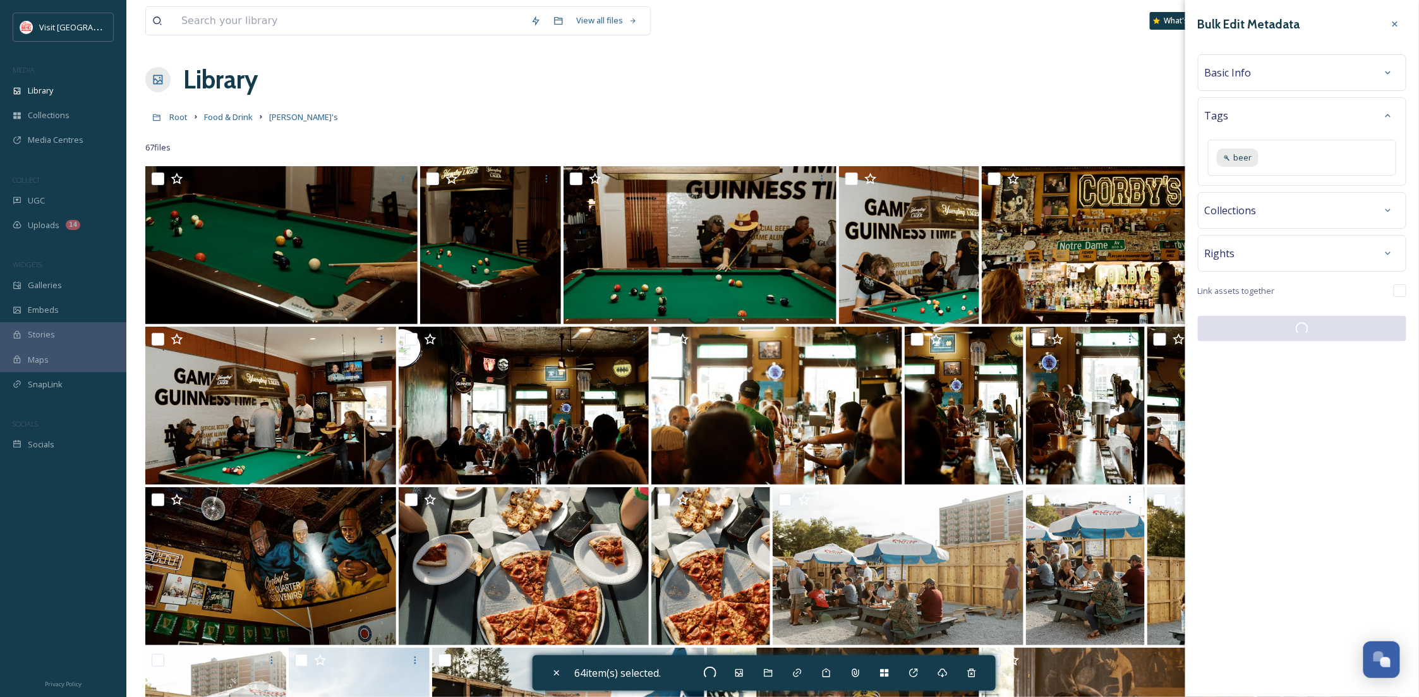
checkbox input "false"
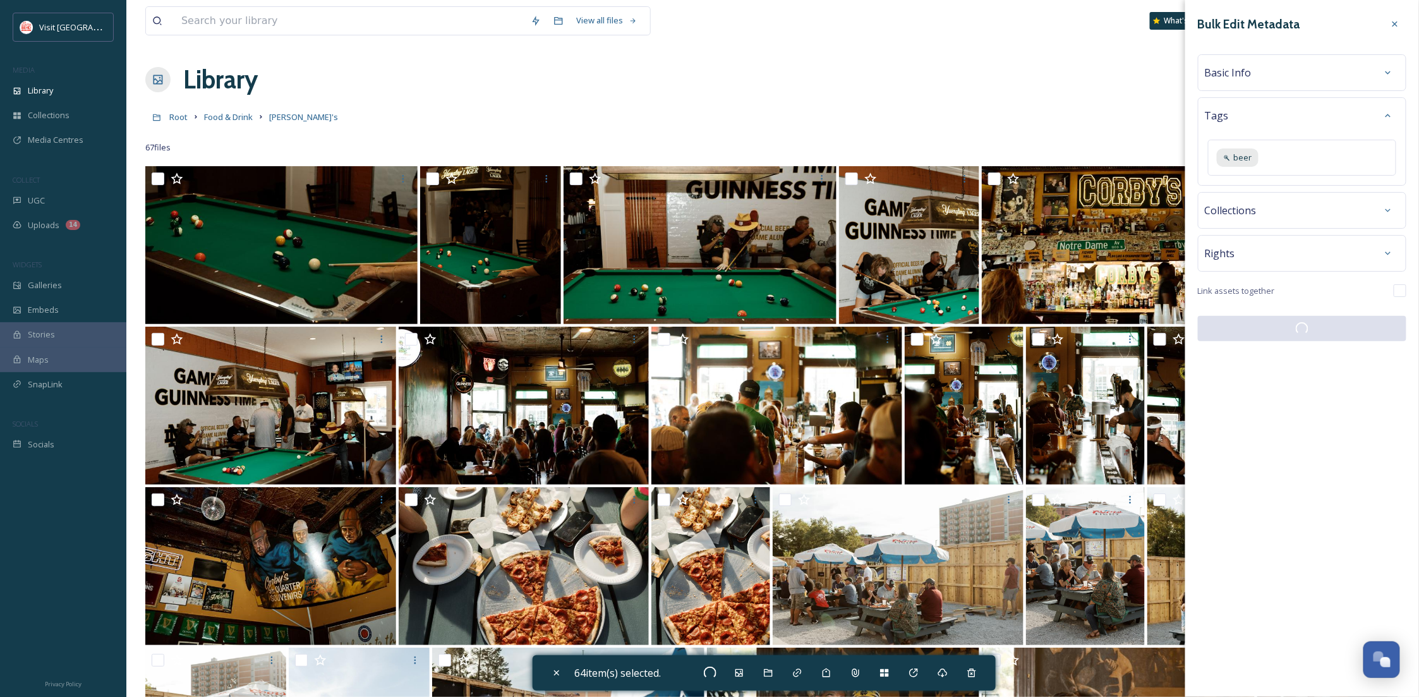
checkbox input "false"
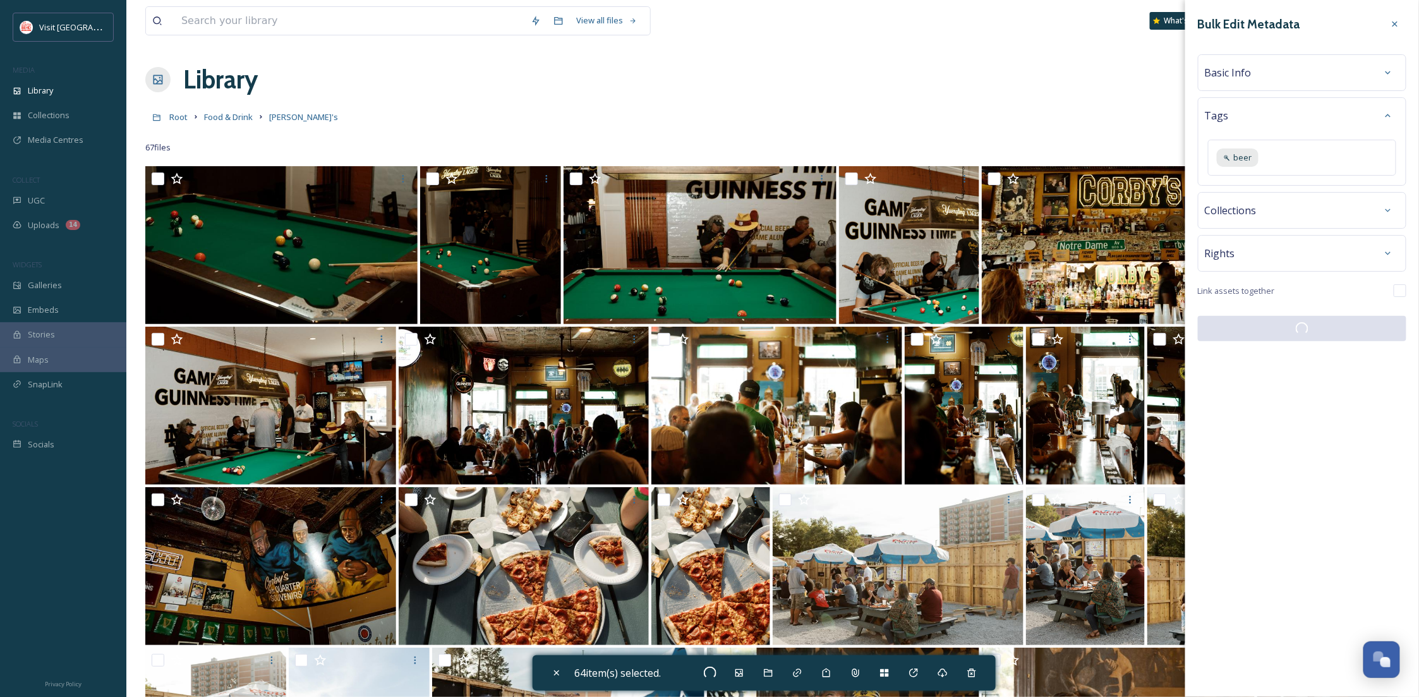
checkbox input "false"
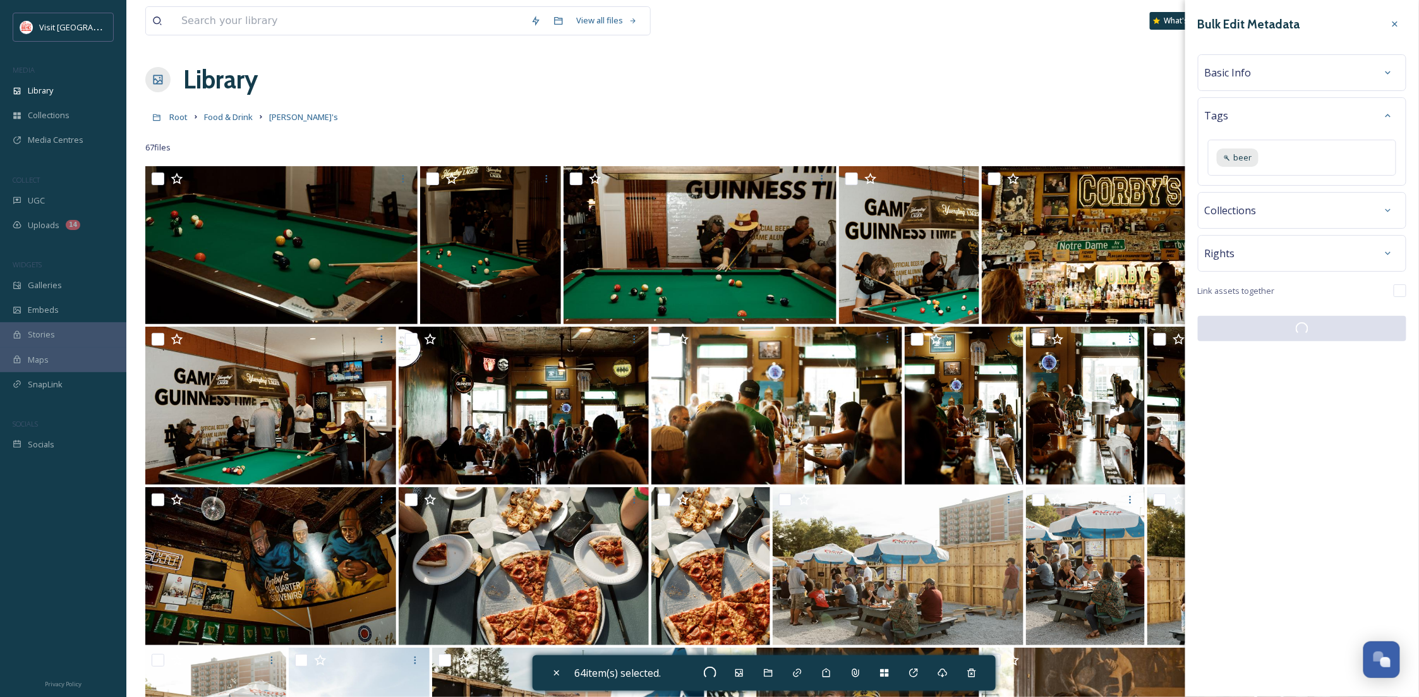
checkbox input "false"
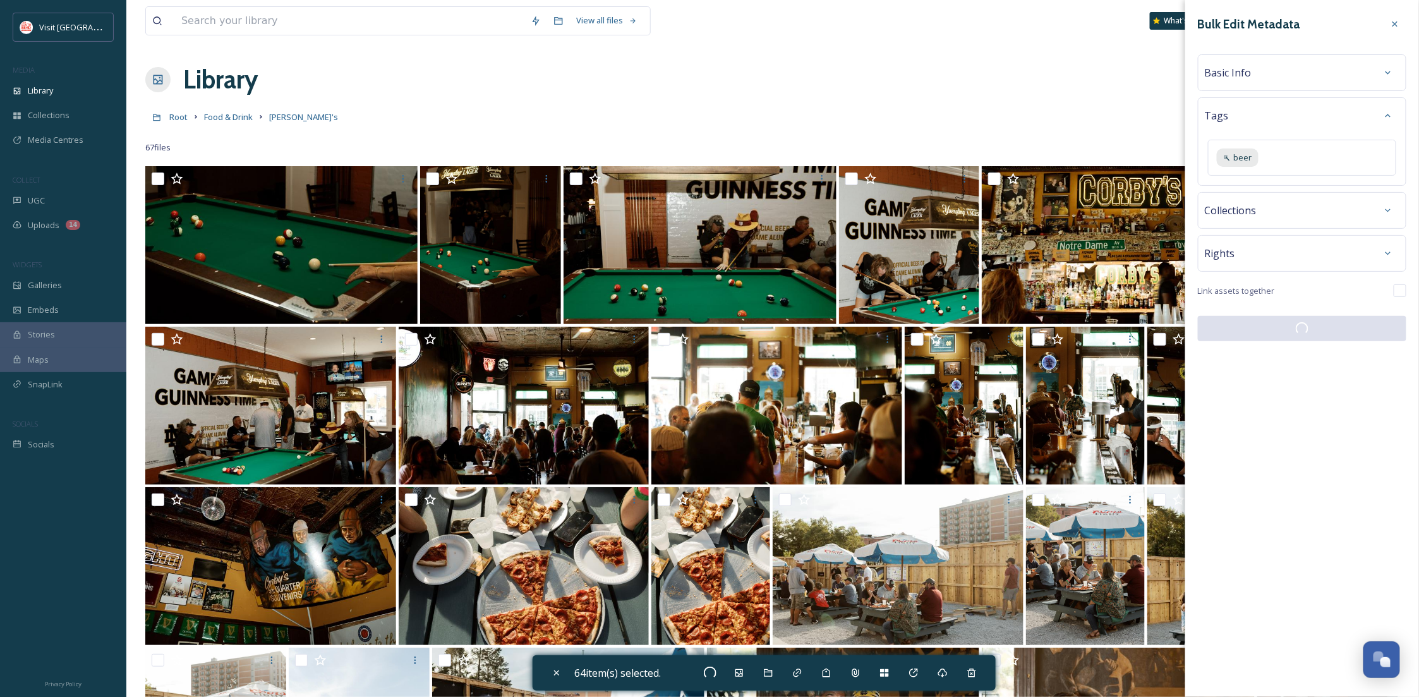
checkbox input "false"
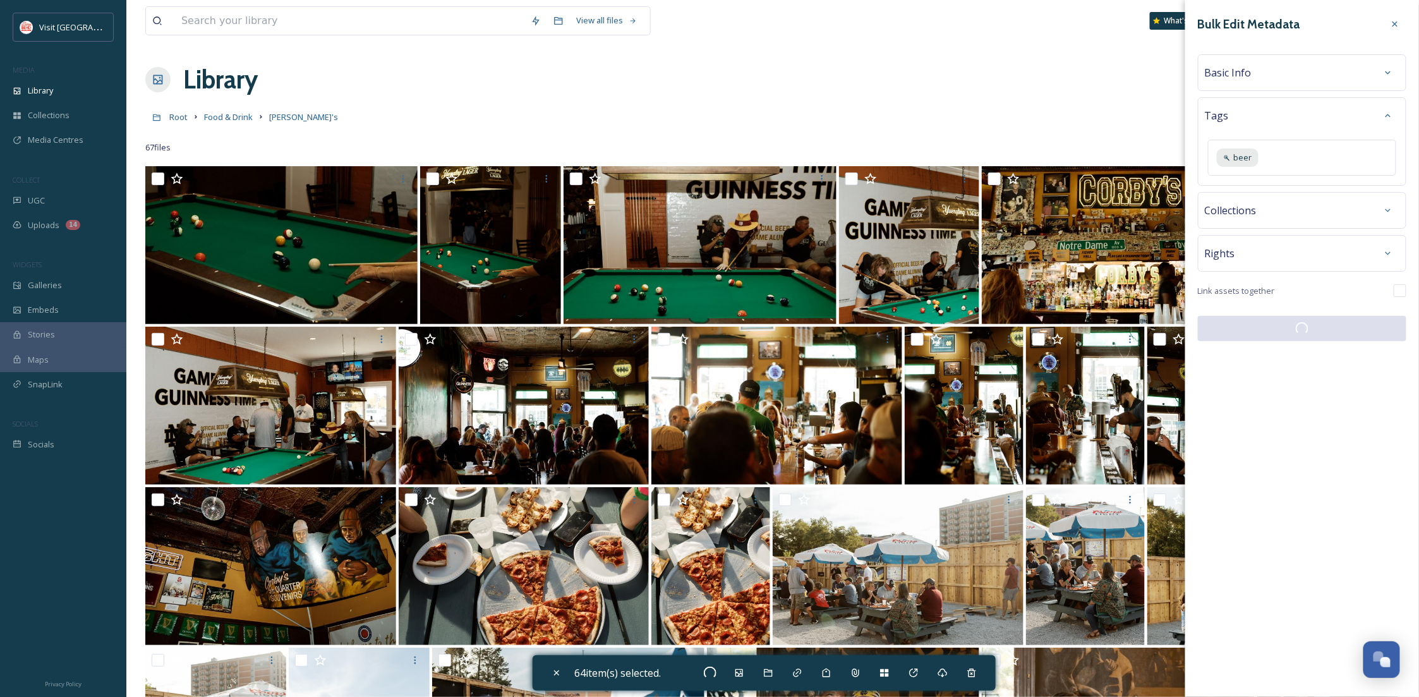
checkbox input "false"
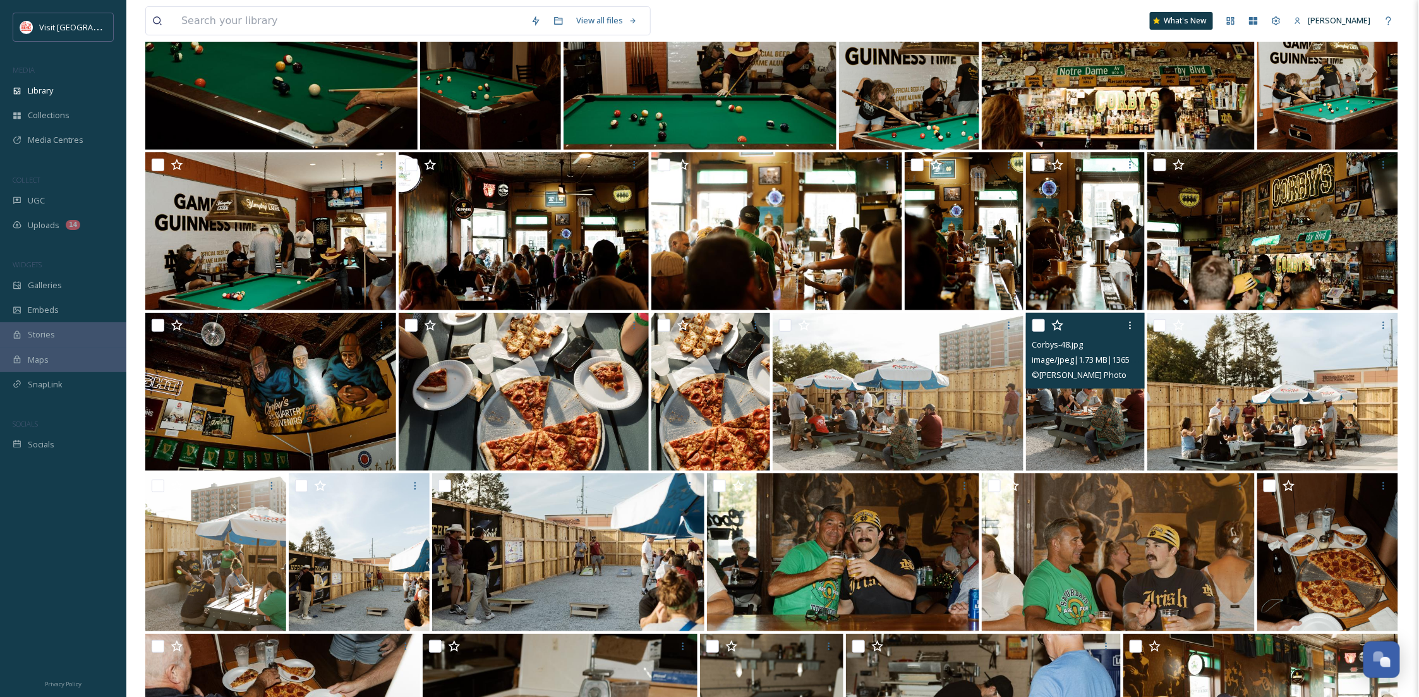
scroll to position [399, 0]
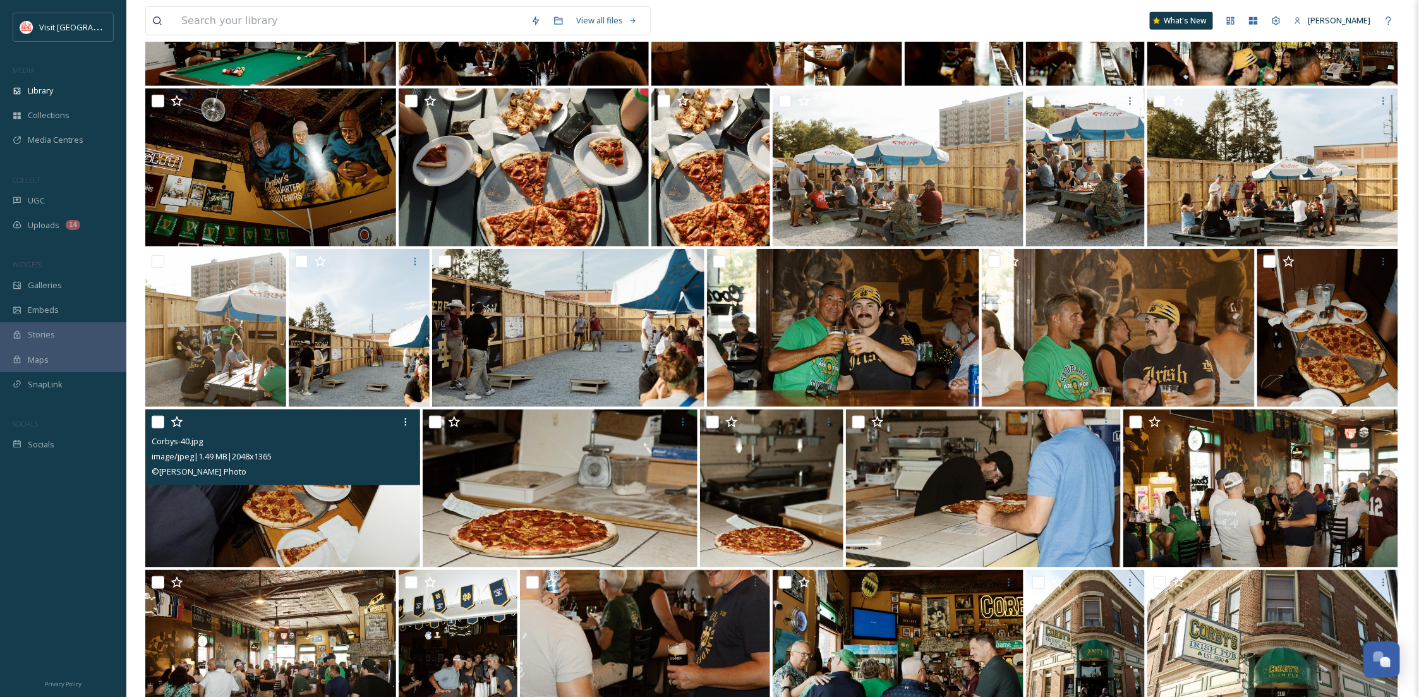
click at [354, 476] on div "© Becca Alex Photo" at bounding box center [284, 471] width 265 height 15
click at [343, 509] on img at bounding box center [282, 488] width 275 height 158
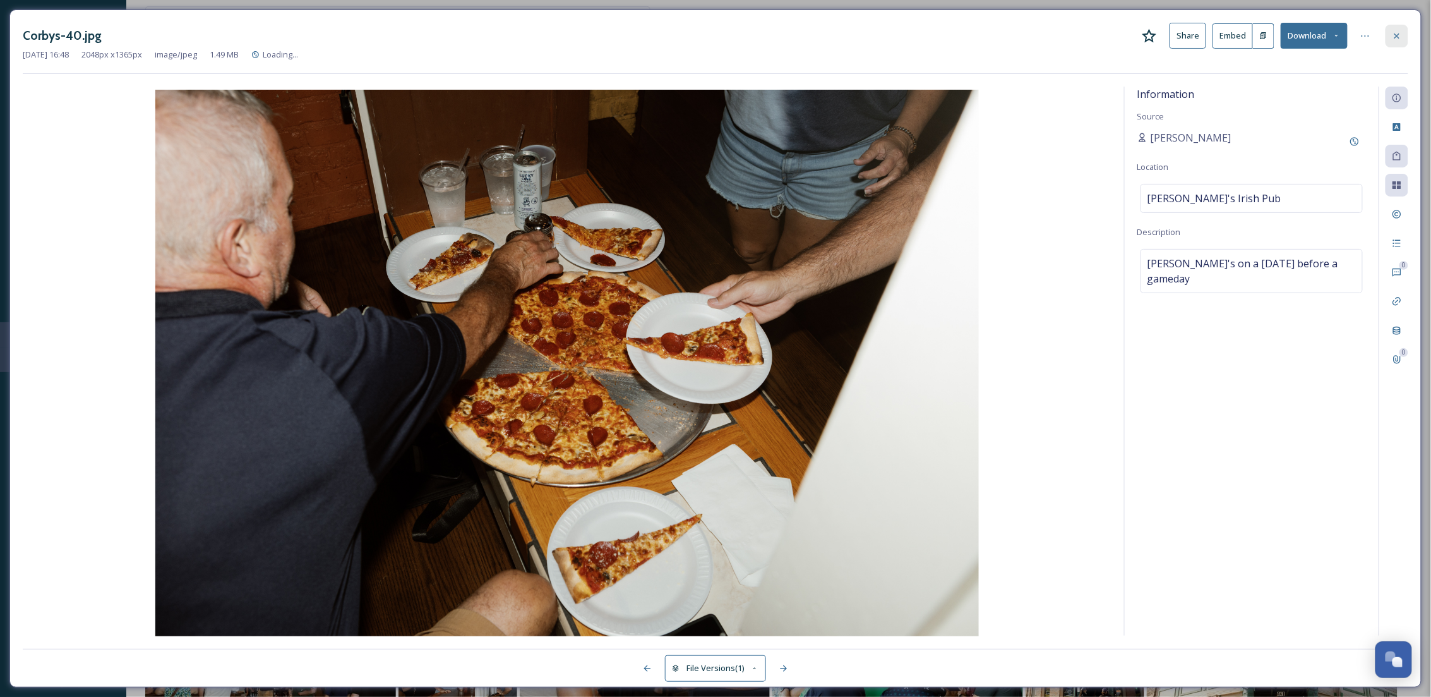
click at [1404, 37] on div at bounding box center [1397, 36] width 23 height 23
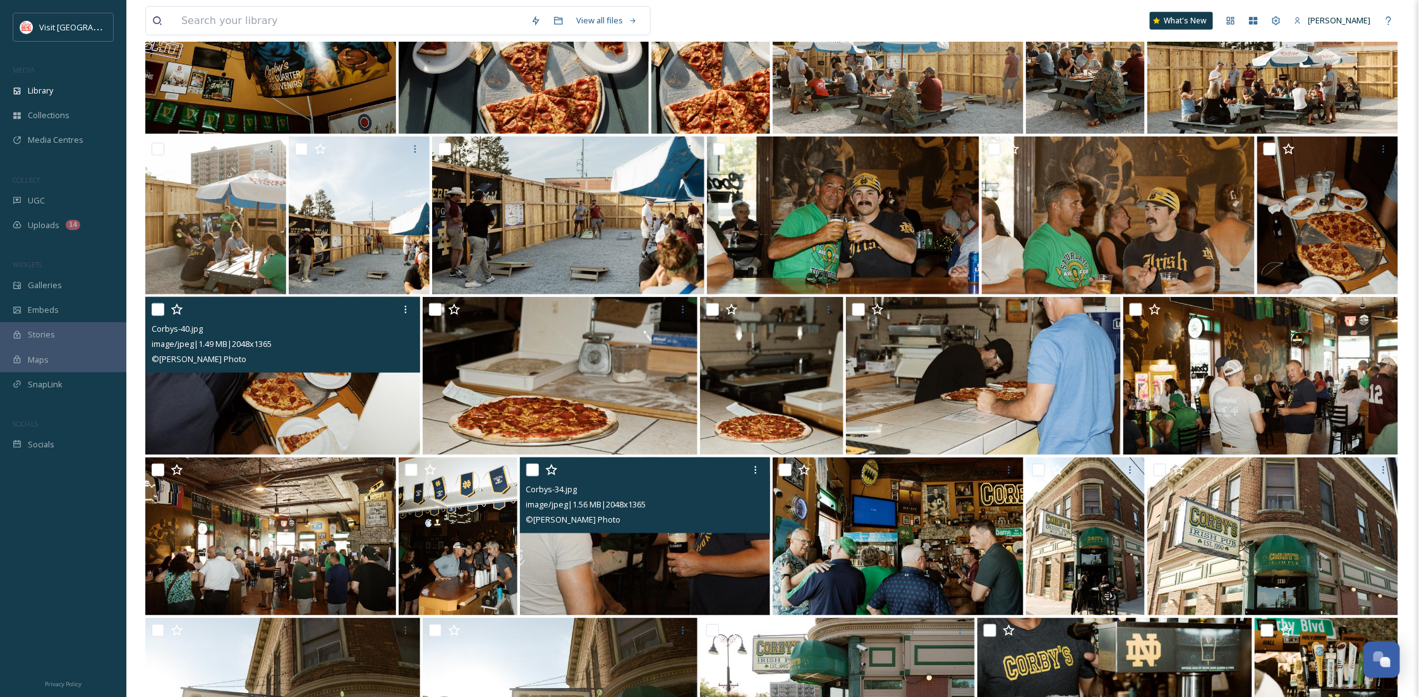
scroll to position [61, 0]
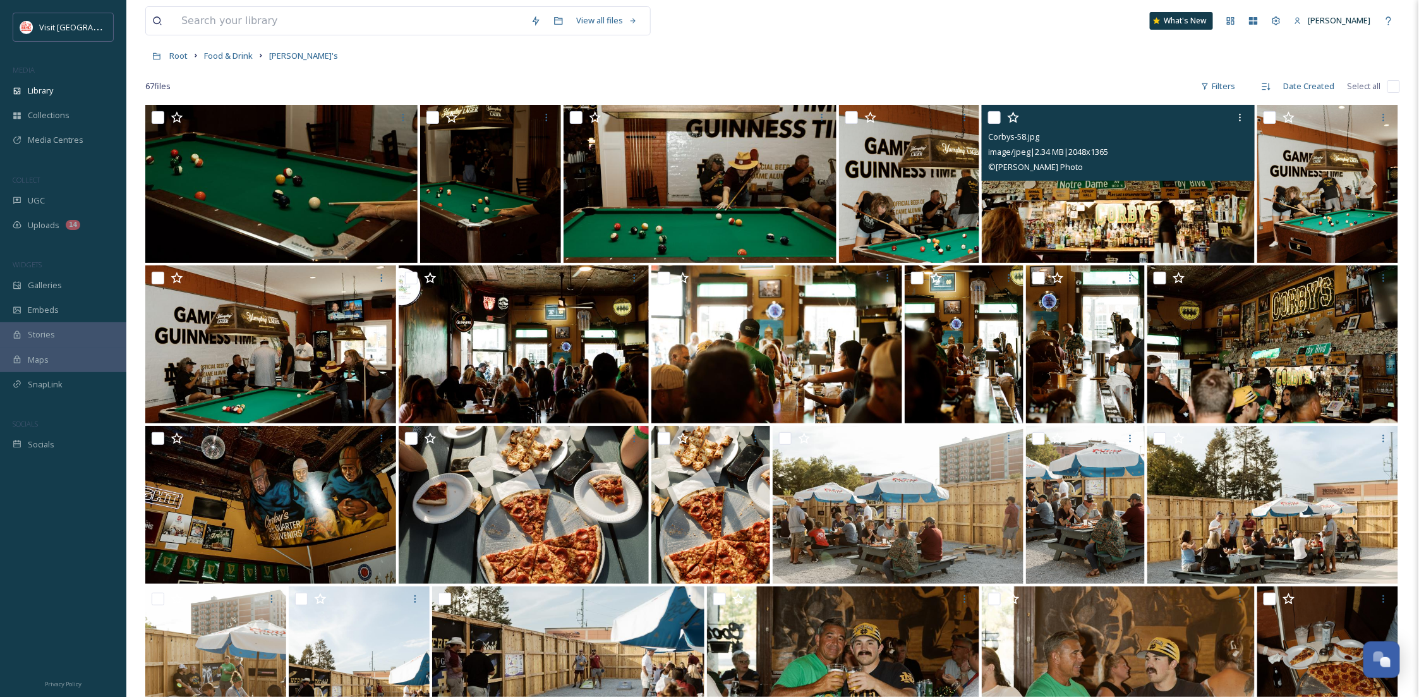
click at [1140, 228] on img at bounding box center [1118, 184] width 272 height 158
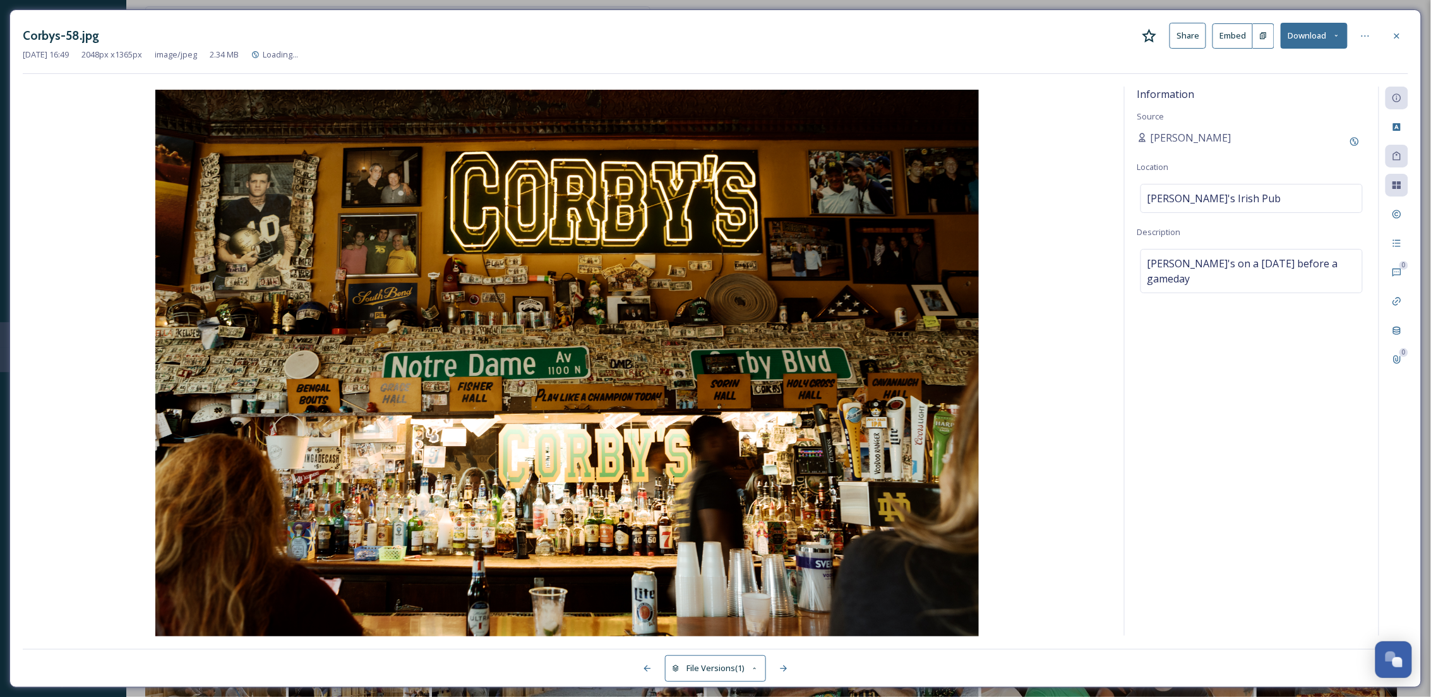
click at [1306, 23] on button "Download" at bounding box center [1314, 36] width 67 height 26
click at [1302, 65] on span "Download Original (2048 x 1365)" at bounding box center [1281, 65] width 119 height 12
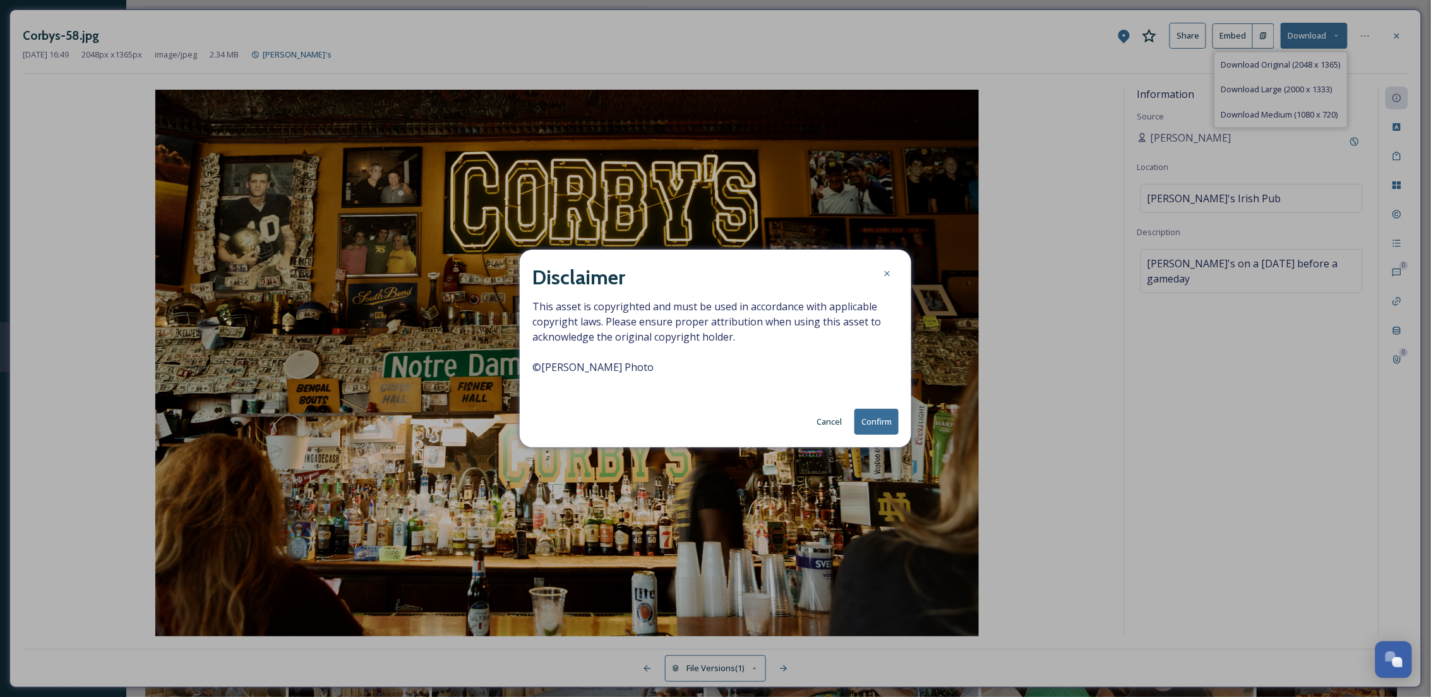
click at [877, 418] on button "Confirm" at bounding box center [877, 422] width 44 height 26
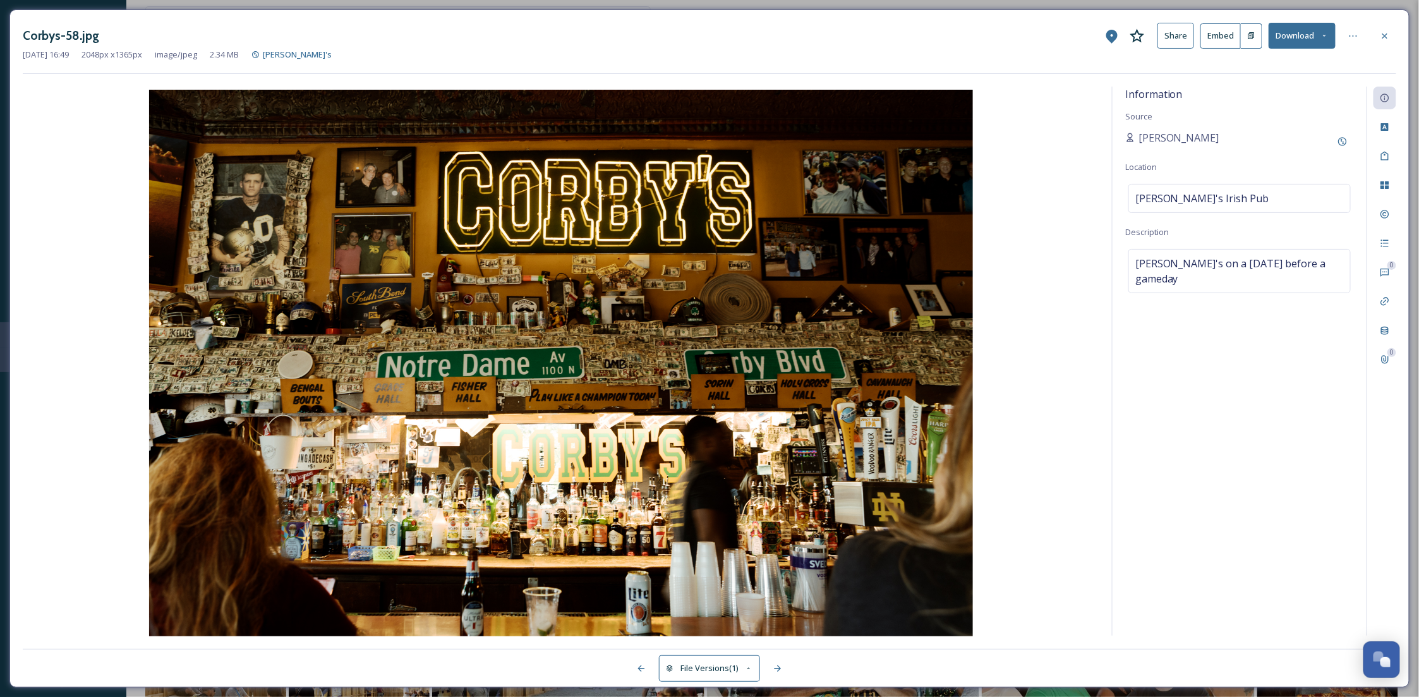
click at [486, 263] on img at bounding box center [561, 364] width 1076 height 549
click at [1383, 32] on icon at bounding box center [1385, 36] width 10 height 10
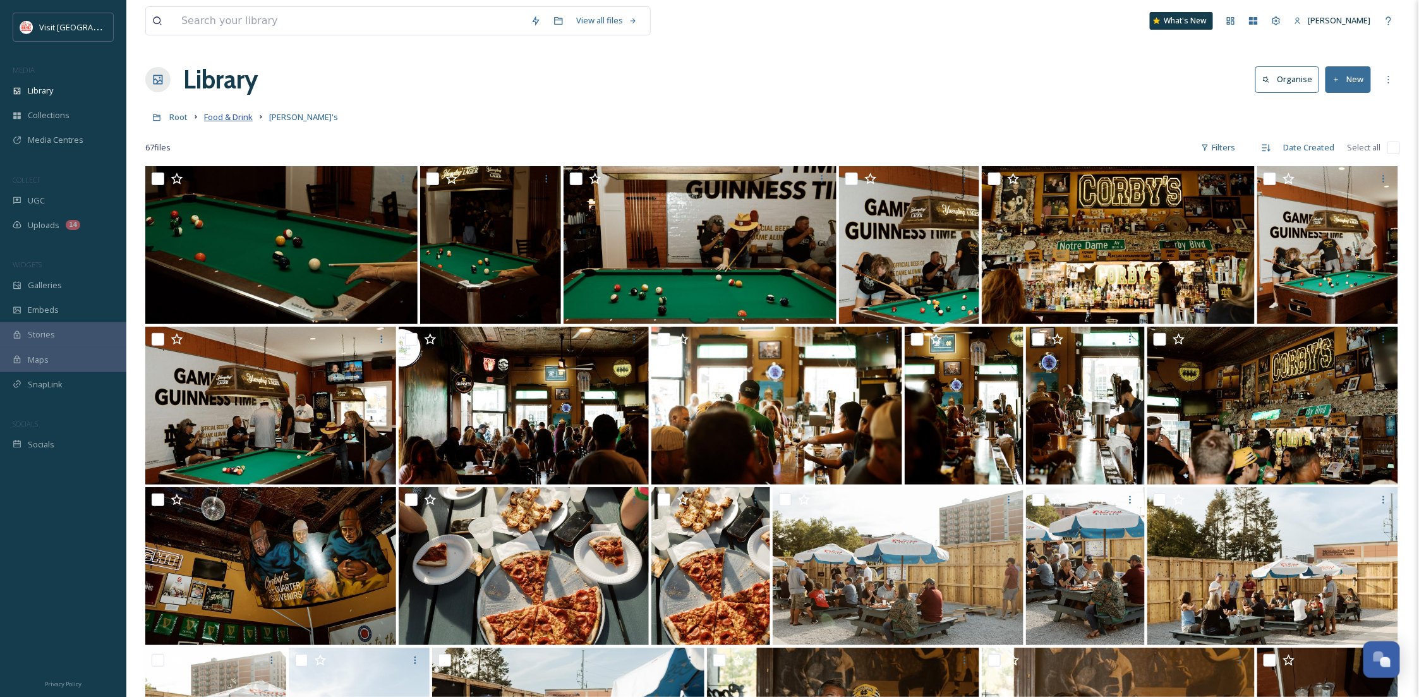
click at [218, 119] on span "Food & Drink" at bounding box center [228, 116] width 49 height 11
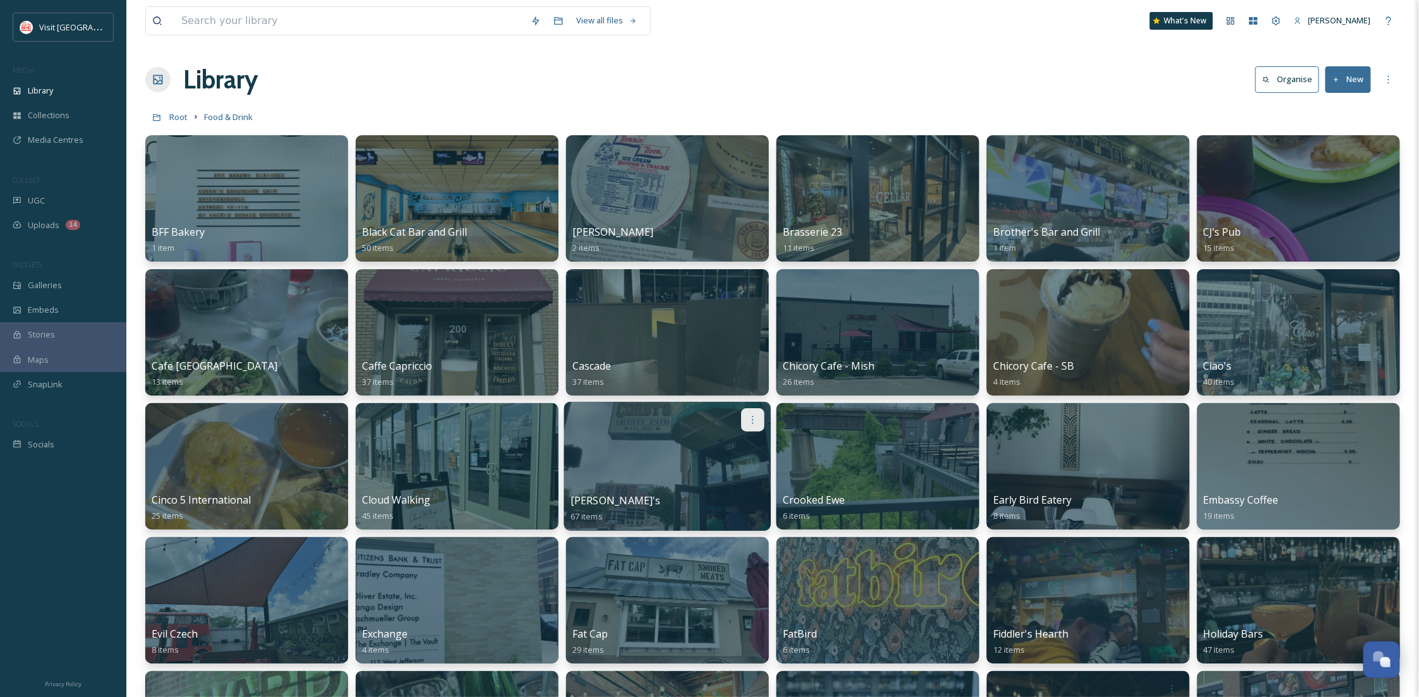
click at [749, 416] on icon at bounding box center [752, 419] width 10 height 10
click at [745, 447] on div "Edit / Share" at bounding box center [729, 447] width 70 height 25
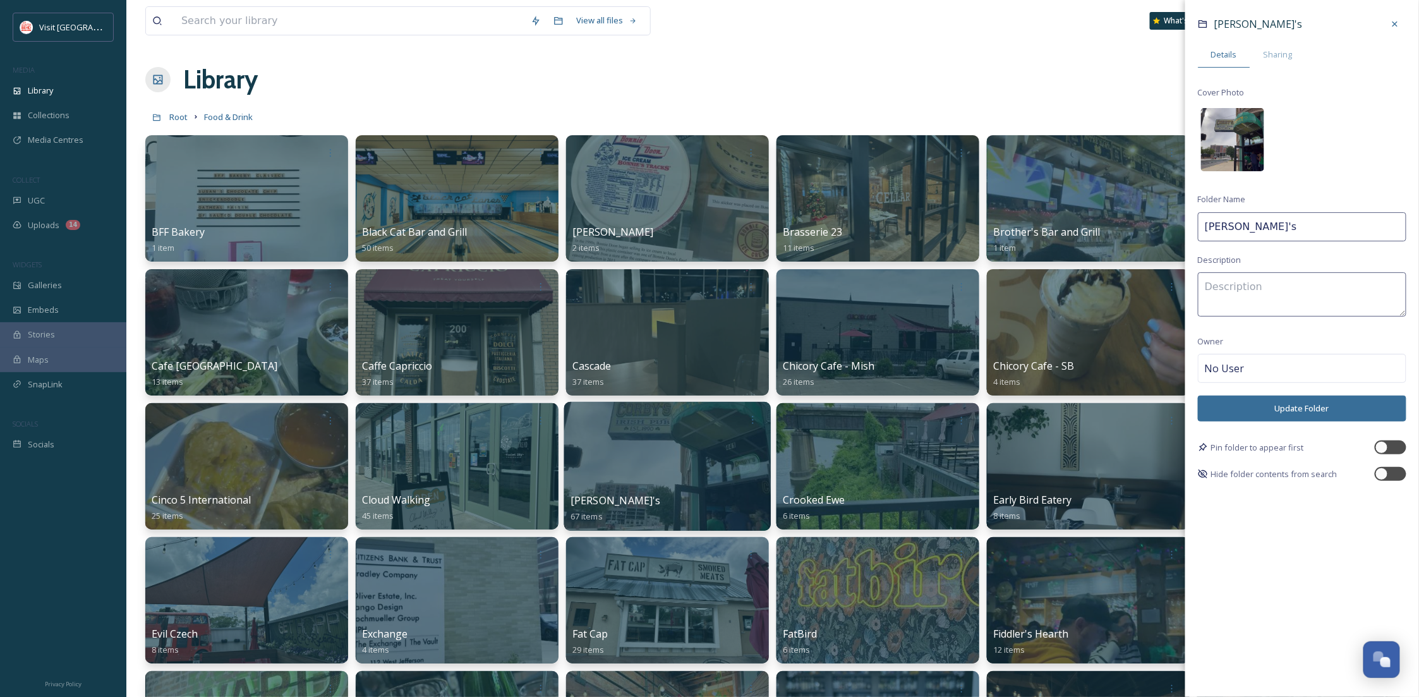
click at [1242, 148] on img at bounding box center [1232, 139] width 63 height 63
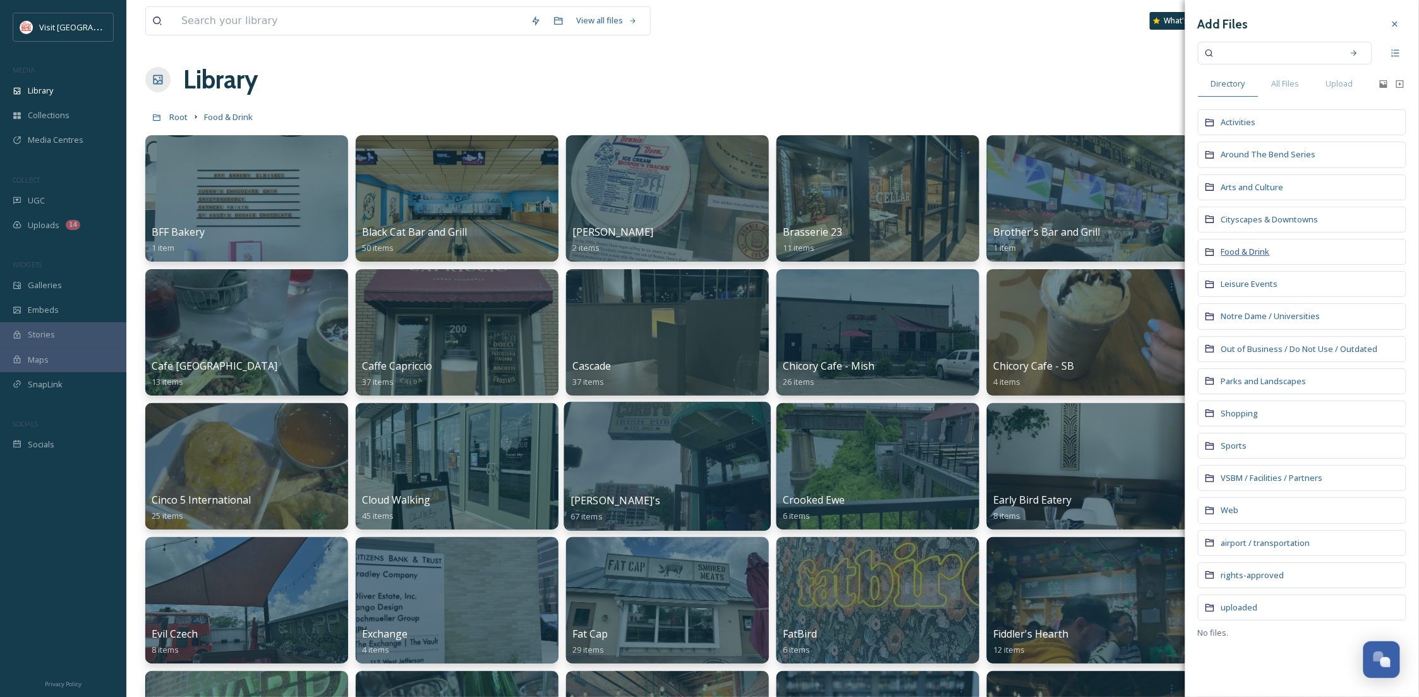
click at [1239, 246] on span "Food & Drink" at bounding box center [1245, 251] width 49 height 11
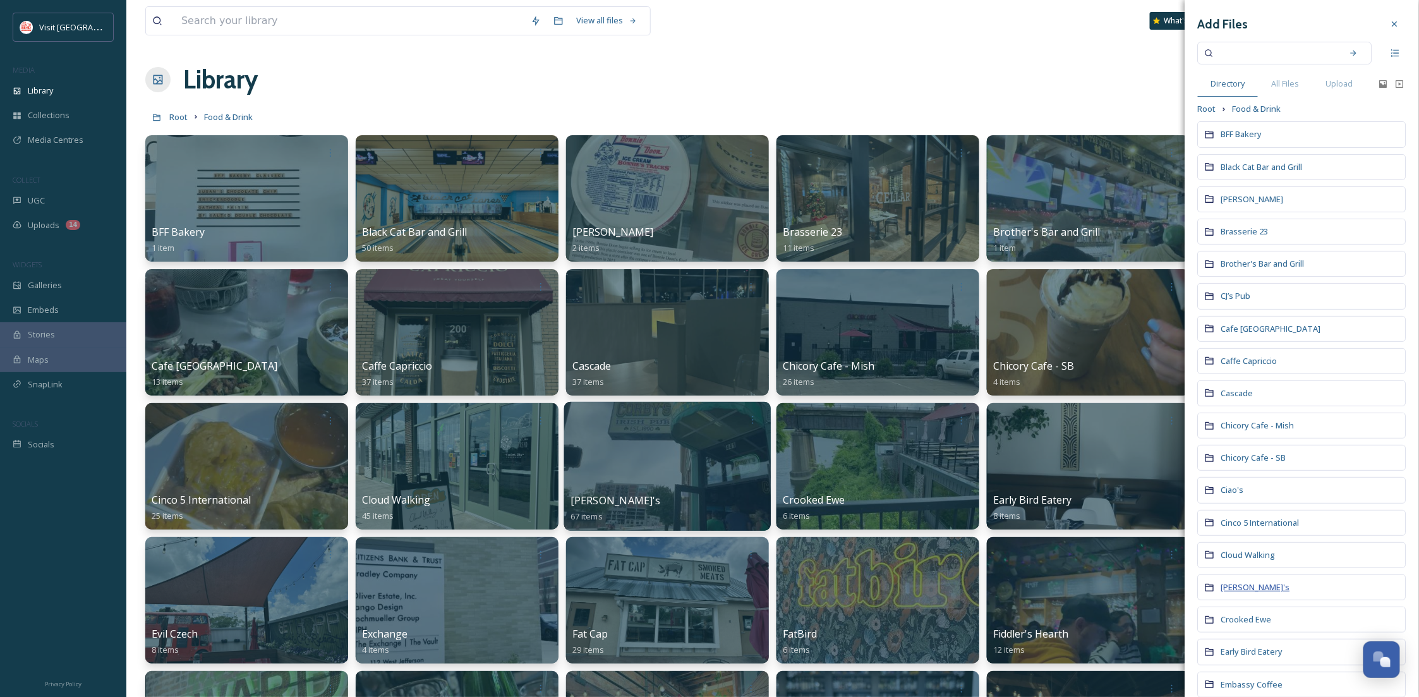
click at [1239, 589] on span "[PERSON_NAME]'s" at bounding box center [1255, 586] width 69 height 11
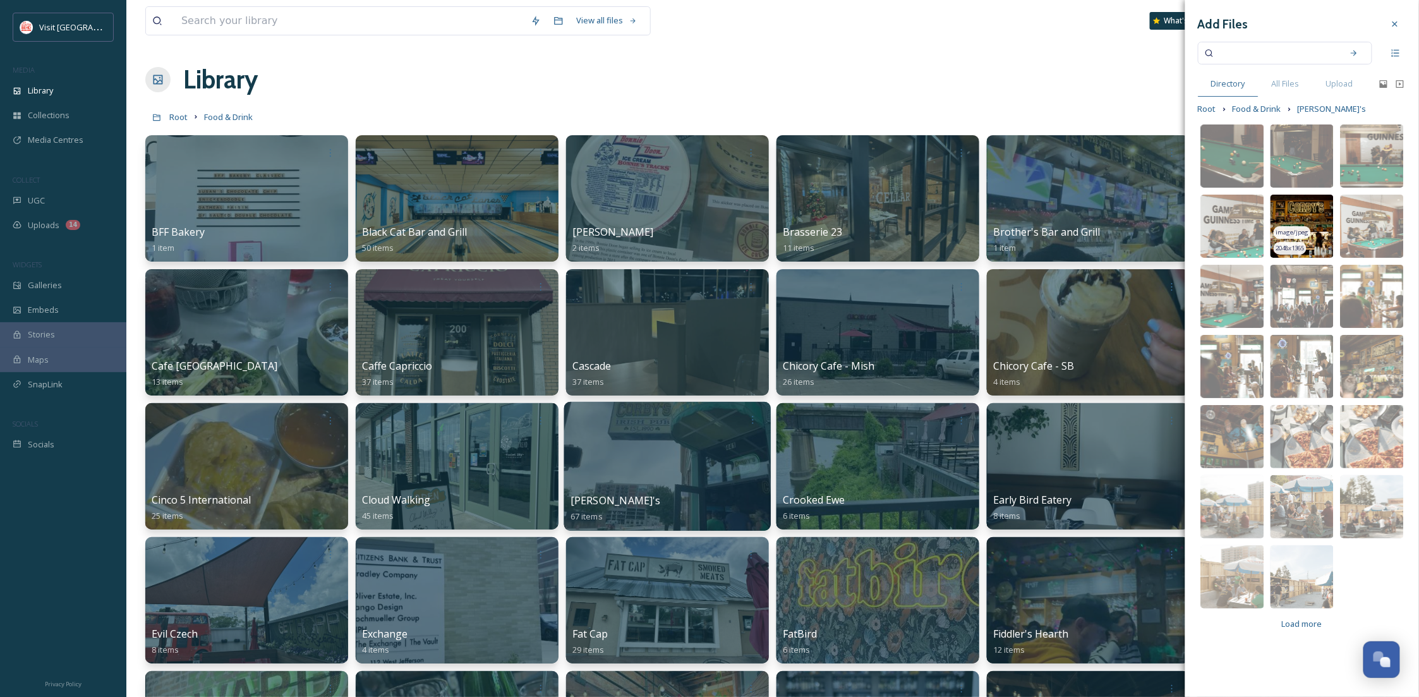
click at [1291, 231] on span "image/jpeg" at bounding box center [1292, 232] width 33 height 9
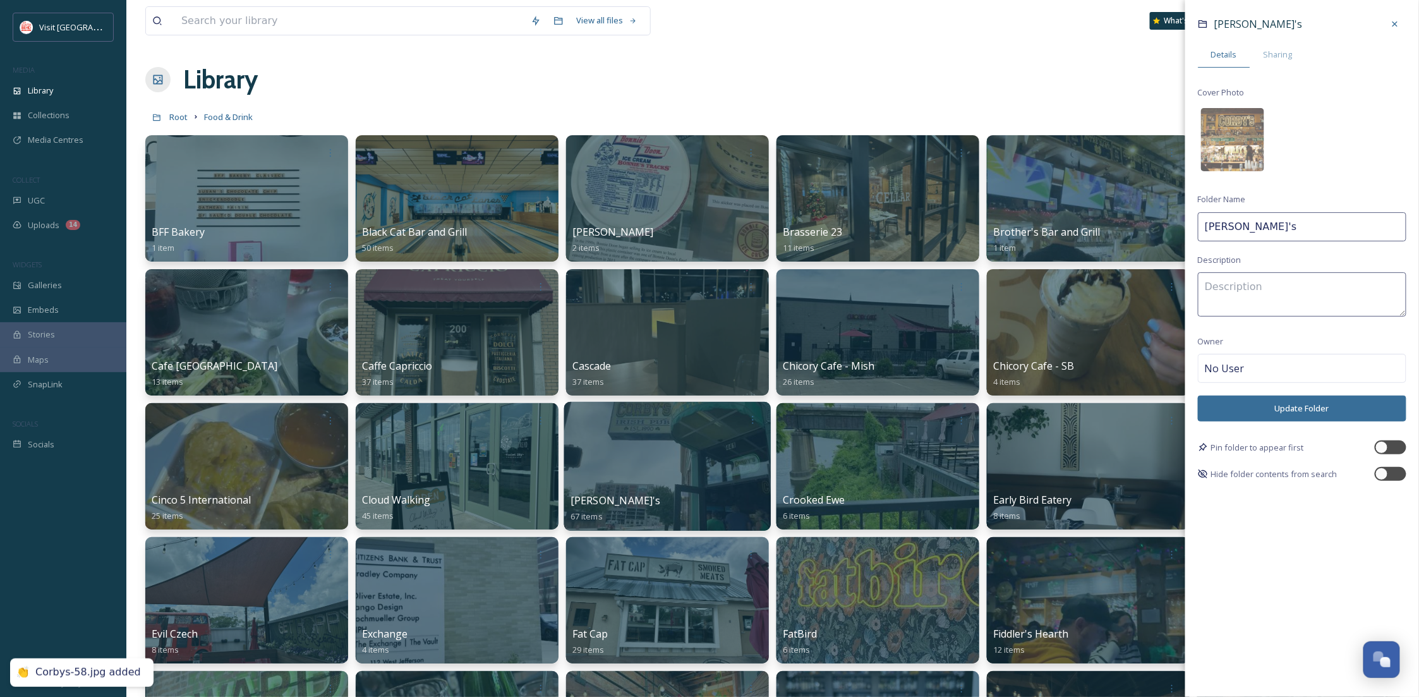
click at [1298, 405] on button "Update Folder" at bounding box center [1302, 408] width 208 height 26
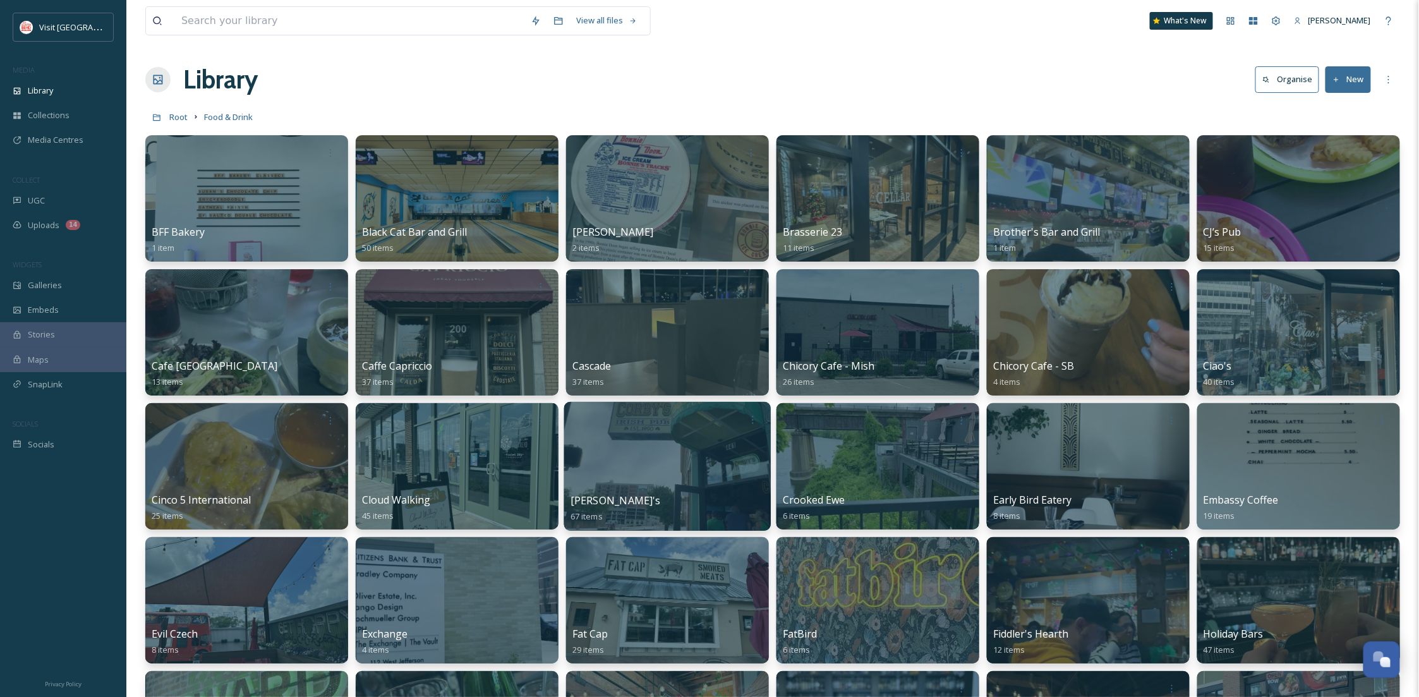
click at [702, 466] on div at bounding box center [667, 466] width 207 height 129
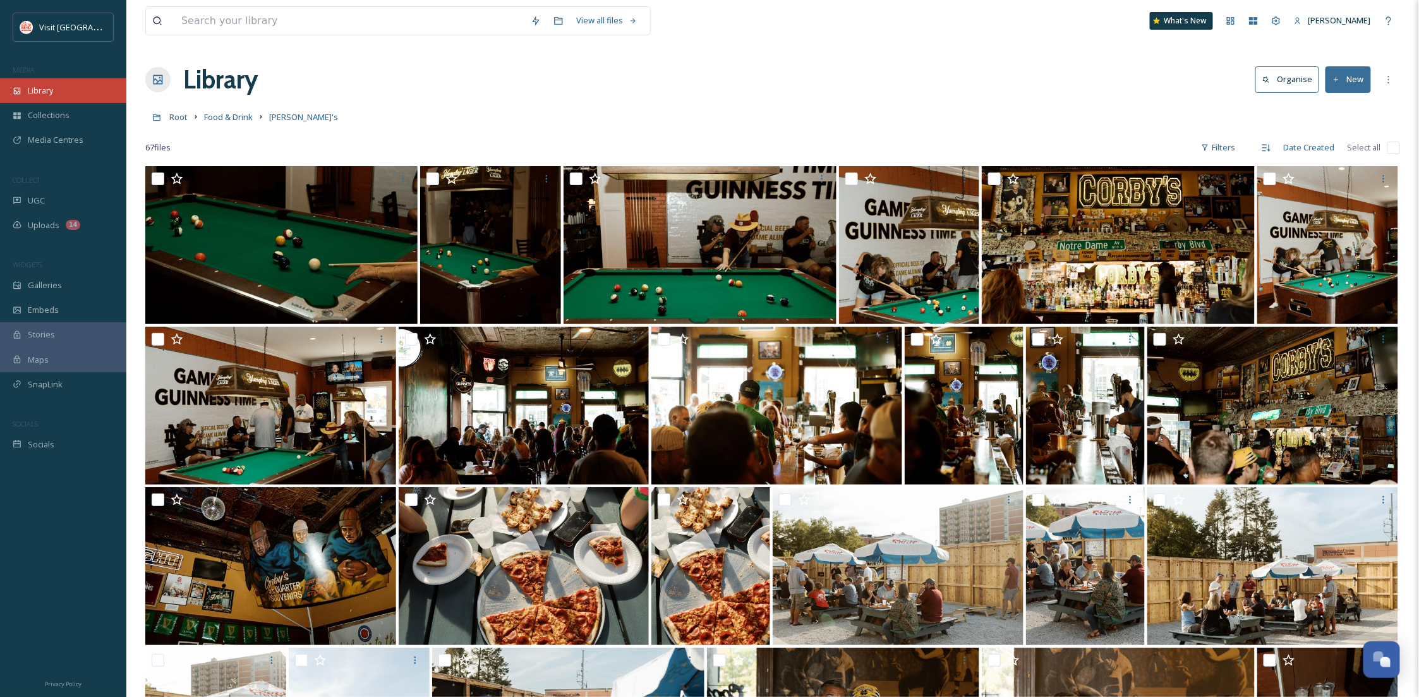
click at [79, 83] on div "Library" at bounding box center [63, 90] width 126 height 25
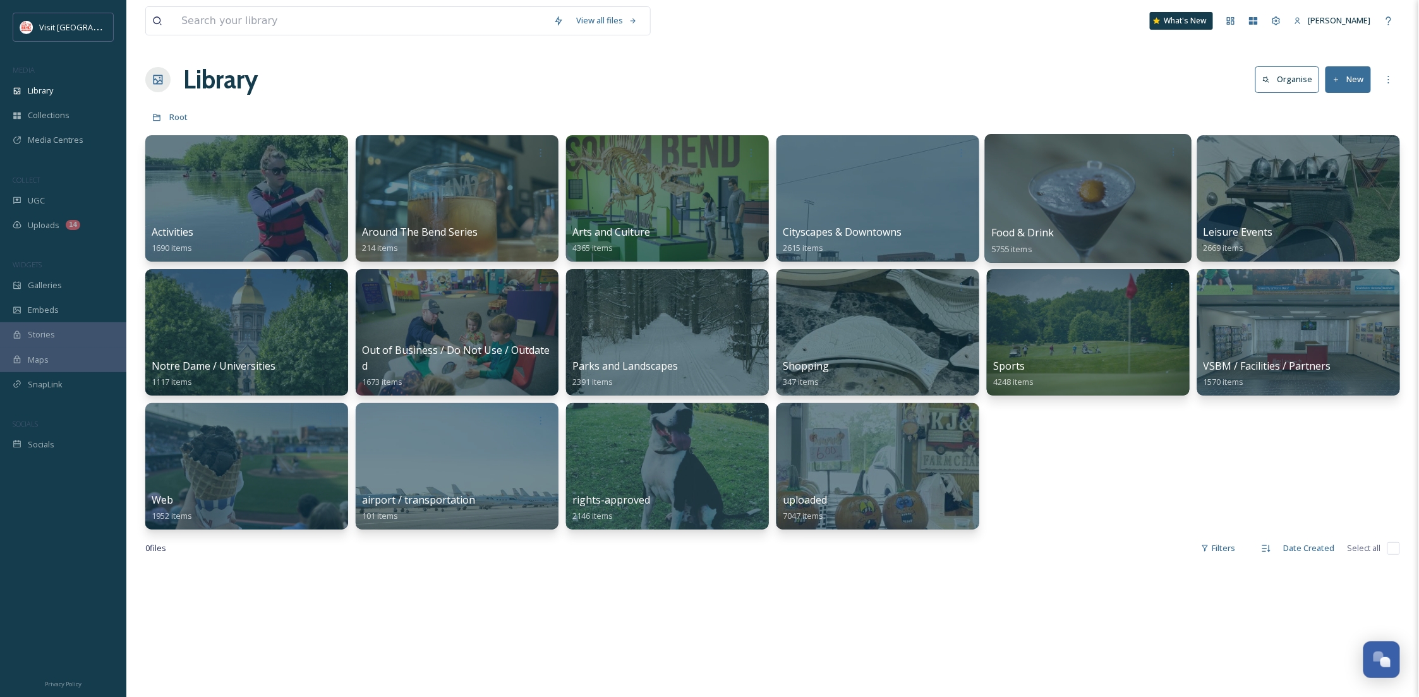
click at [1064, 220] on div at bounding box center [1088, 198] width 207 height 129
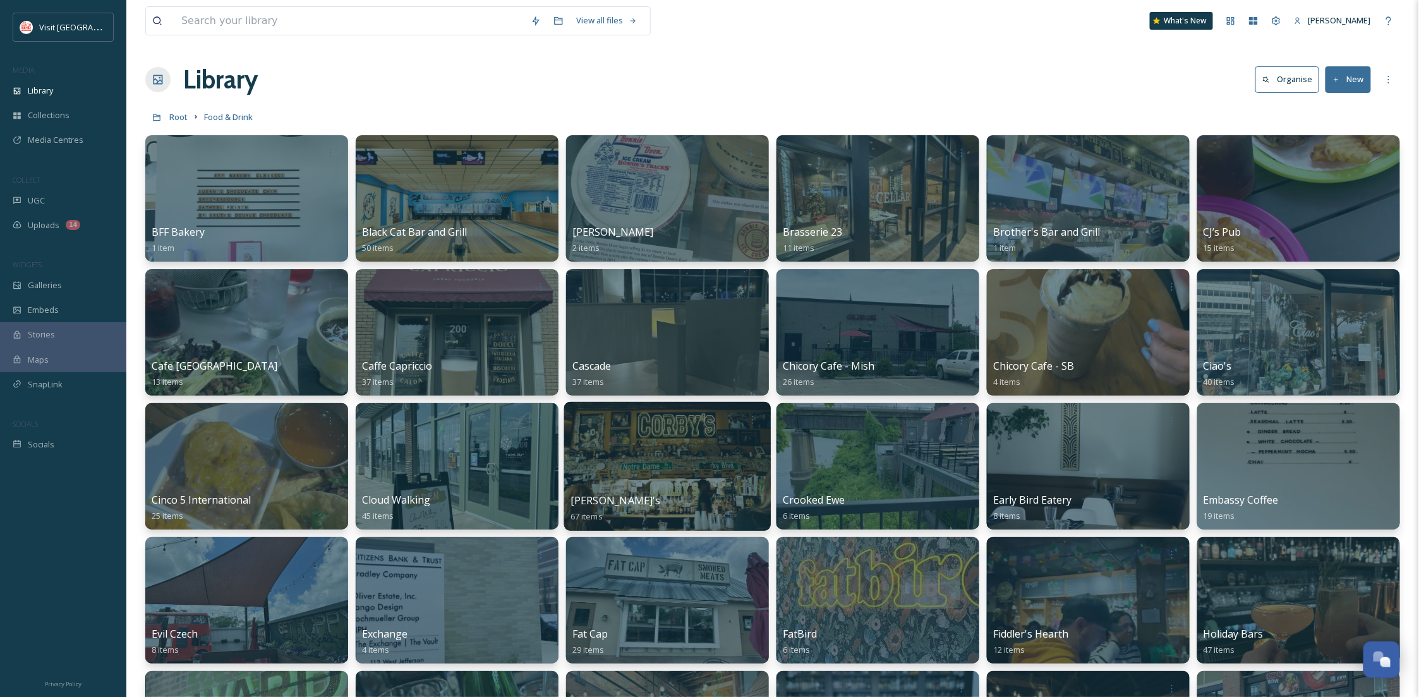
click at [676, 462] on div at bounding box center [667, 466] width 207 height 129
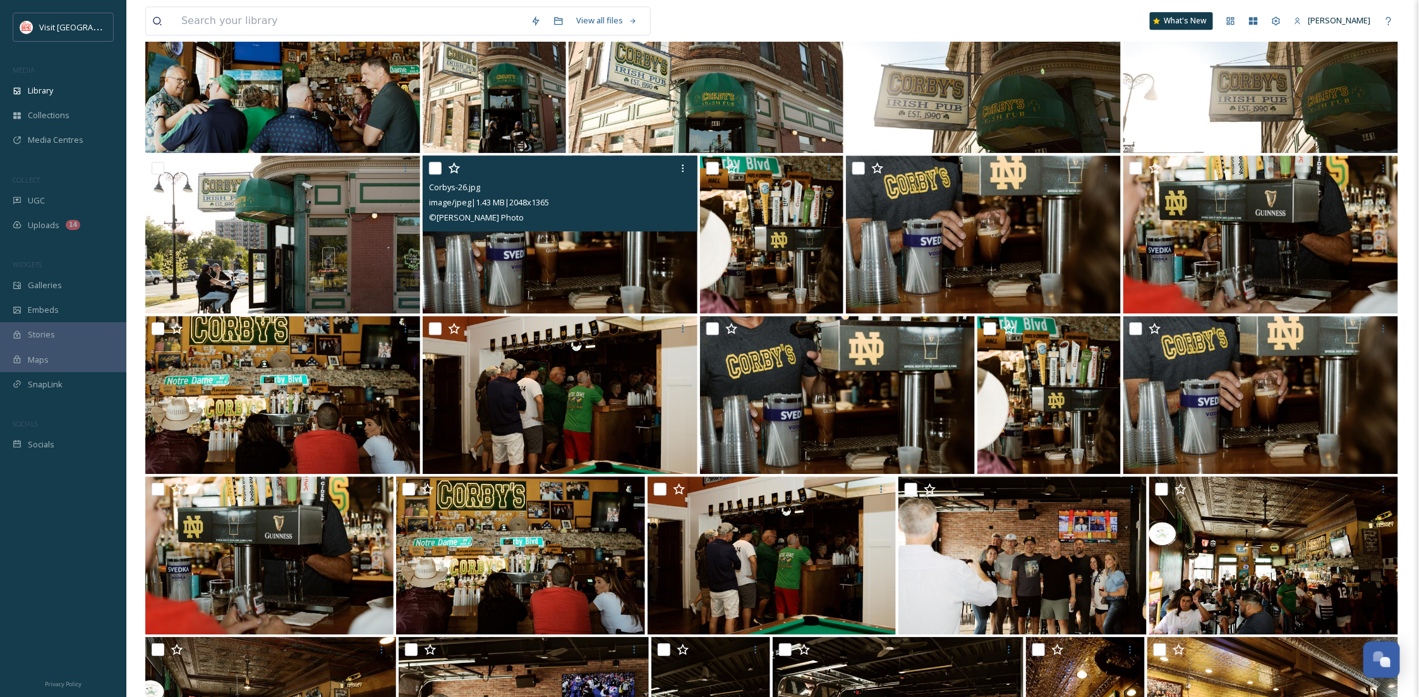
scroll to position [1490, 0]
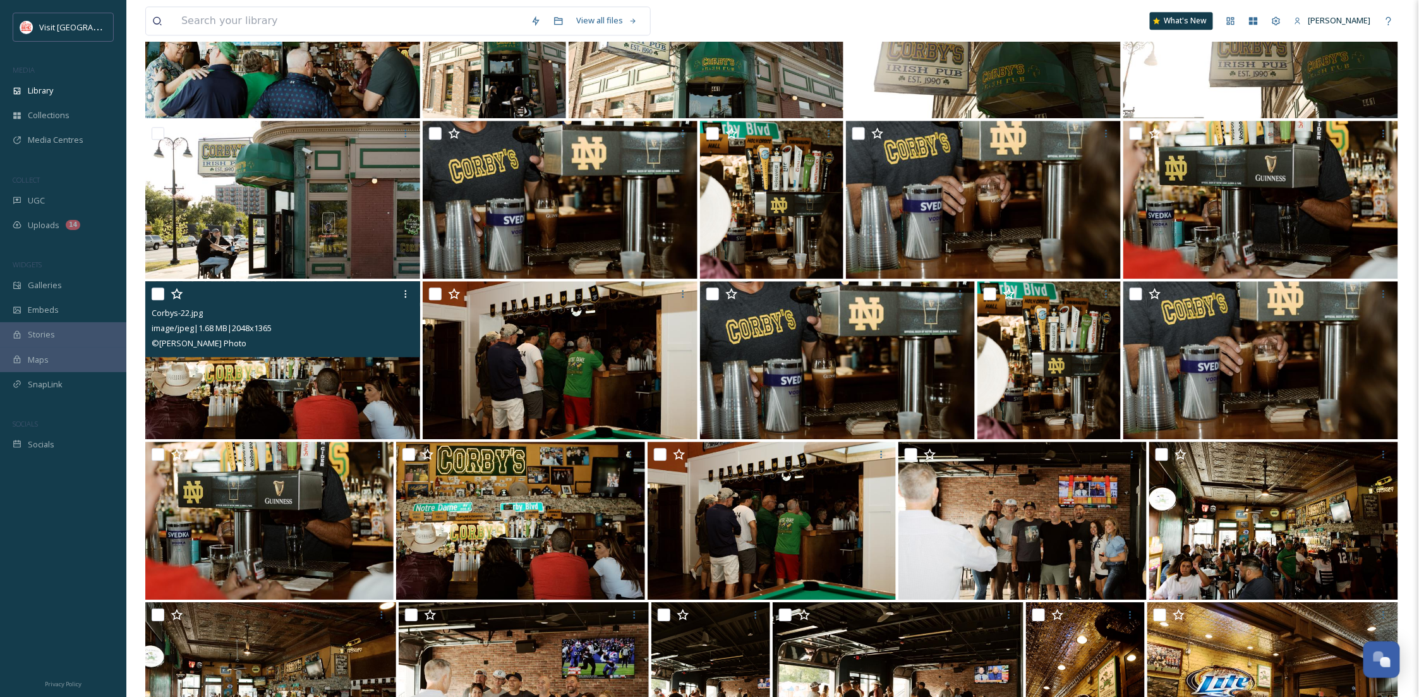
click at [334, 390] on img at bounding box center [282, 360] width 275 height 158
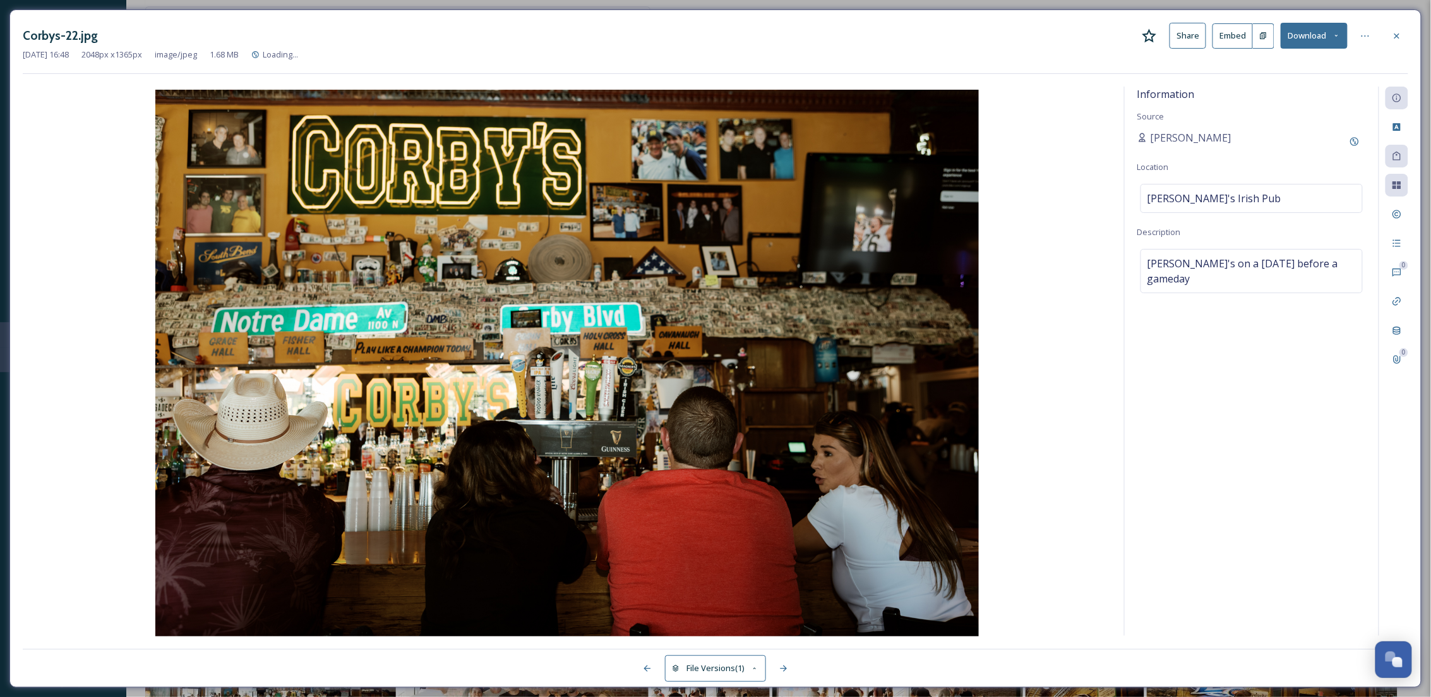
click at [673, 430] on img at bounding box center [567, 364] width 1089 height 549
click at [1393, 33] on icon at bounding box center [1397, 36] width 10 height 10
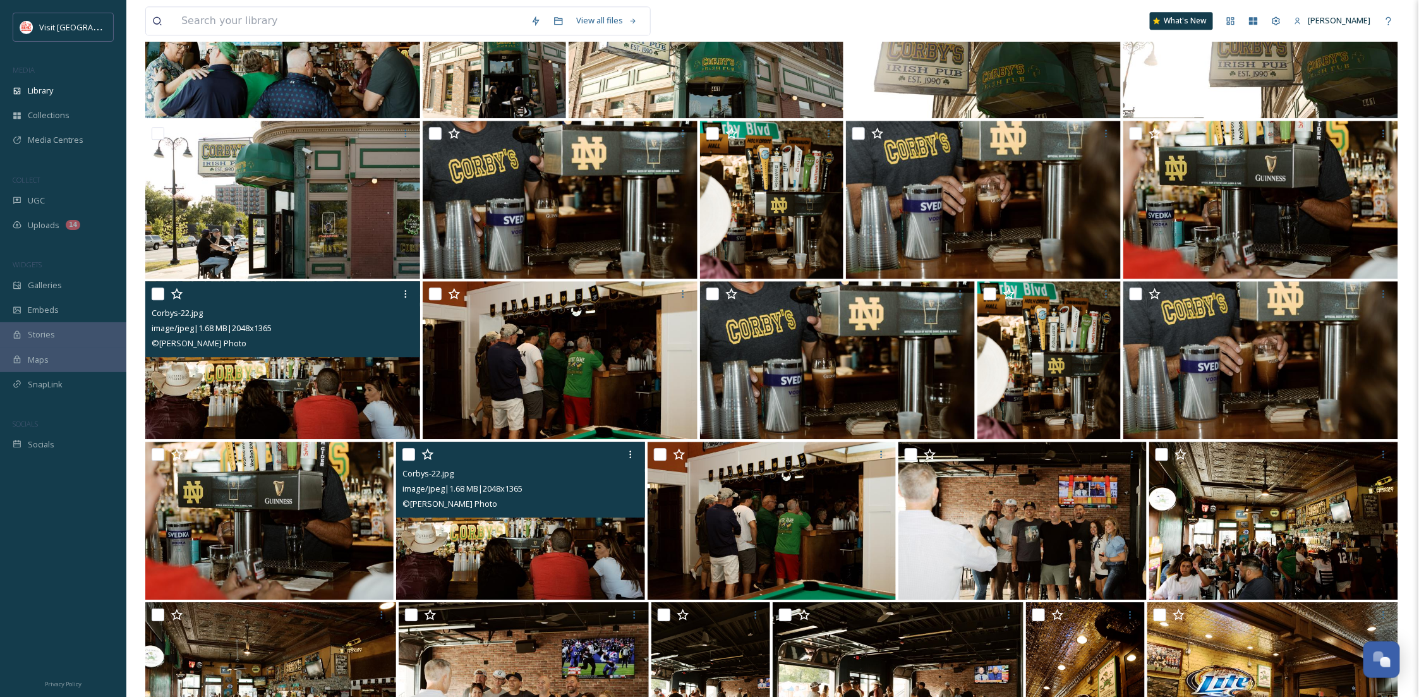
click at [445, 521] on img at bounding box center [520, 521] width 248 height 158
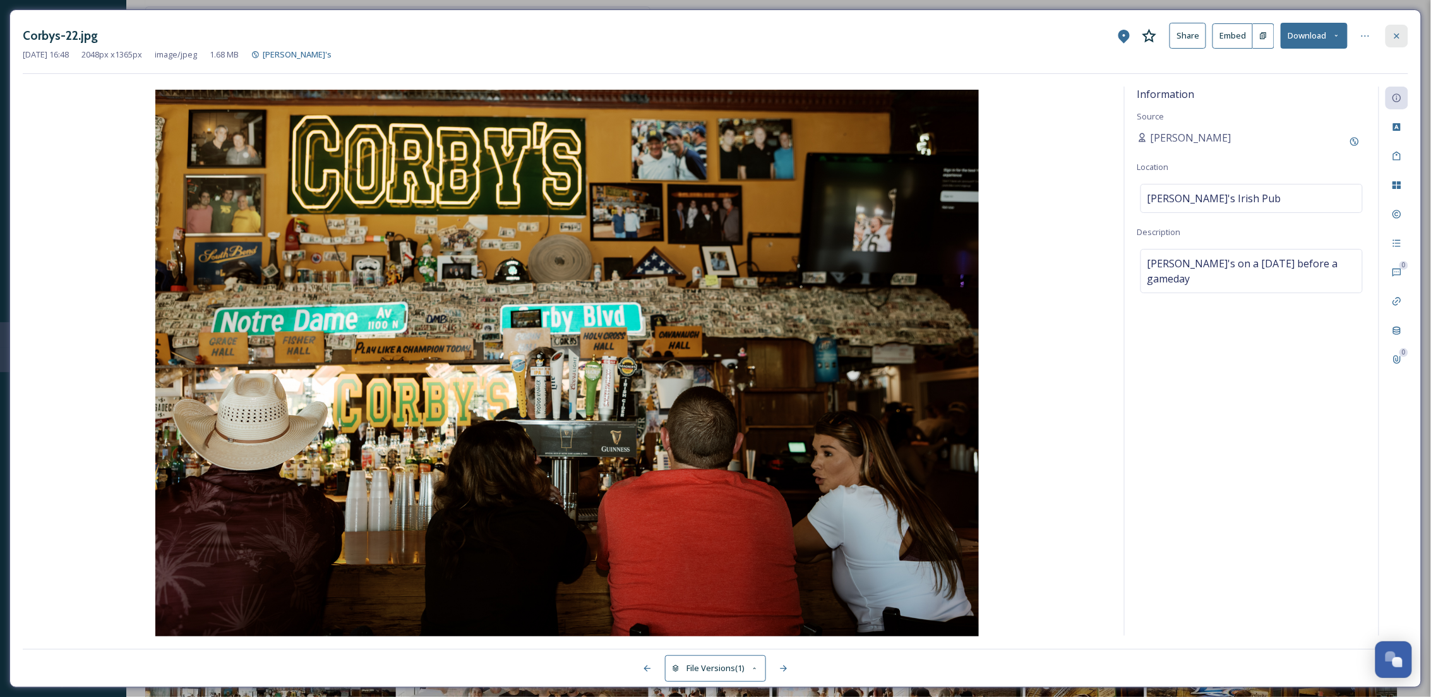
click at [1397, 40] on icon at bounding box center [1397, 36] width 10 height 10
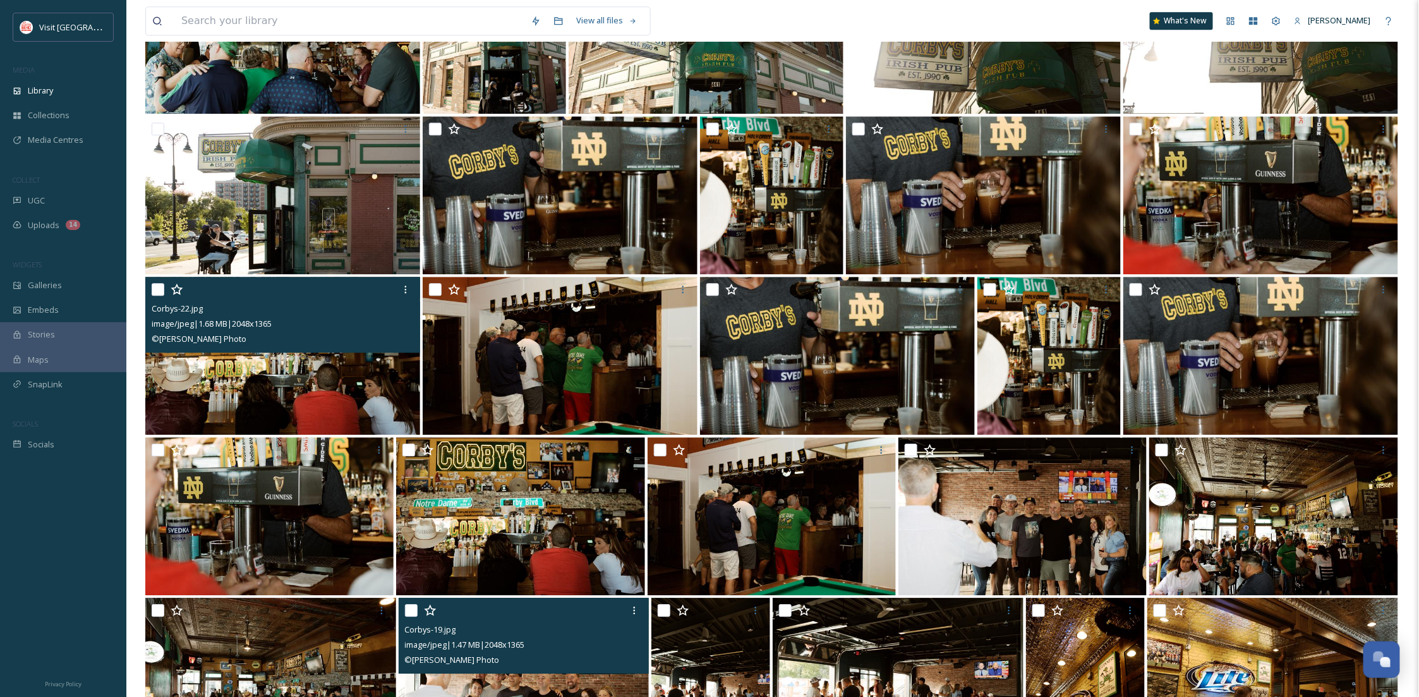
scroll to position [1460, 0]
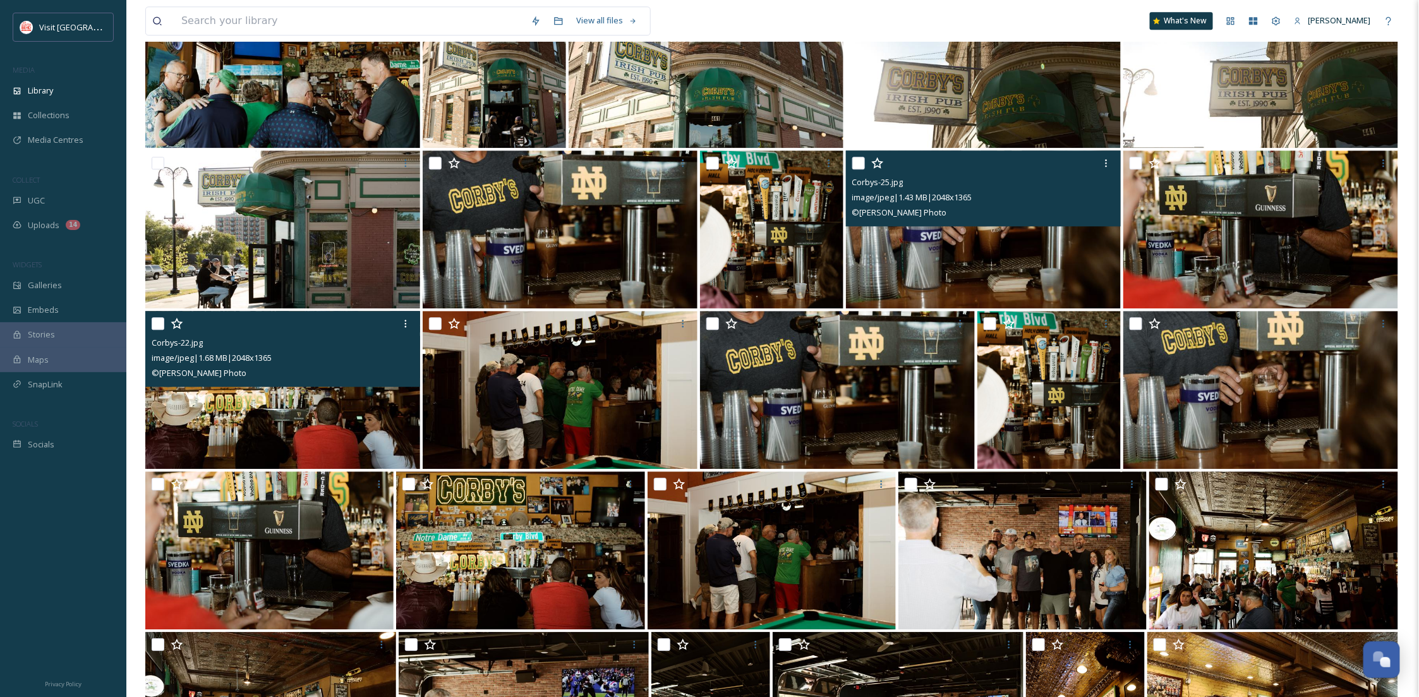
click at [1045, 258] on img at bounding box center [983, 229] width 275 height 158
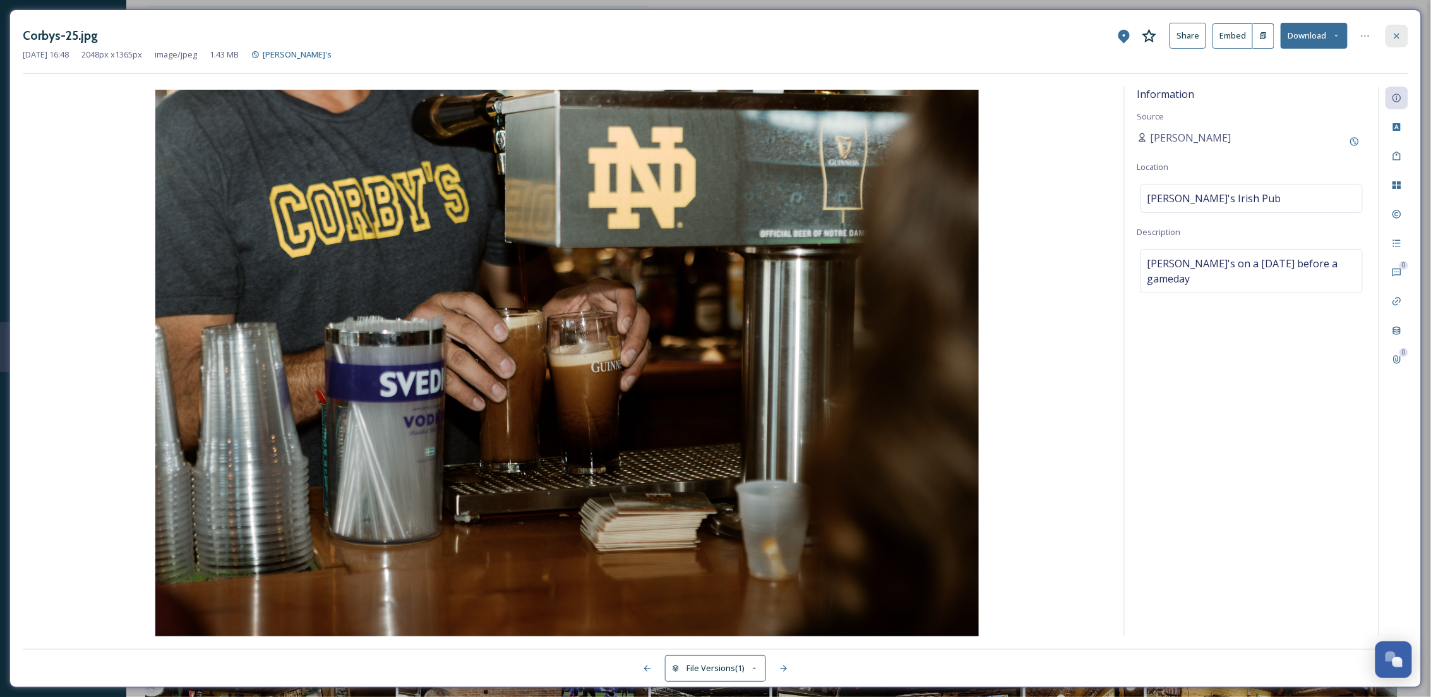
click at [1397, 44] on div at bounding box center [1397, 36] width 23 height 23
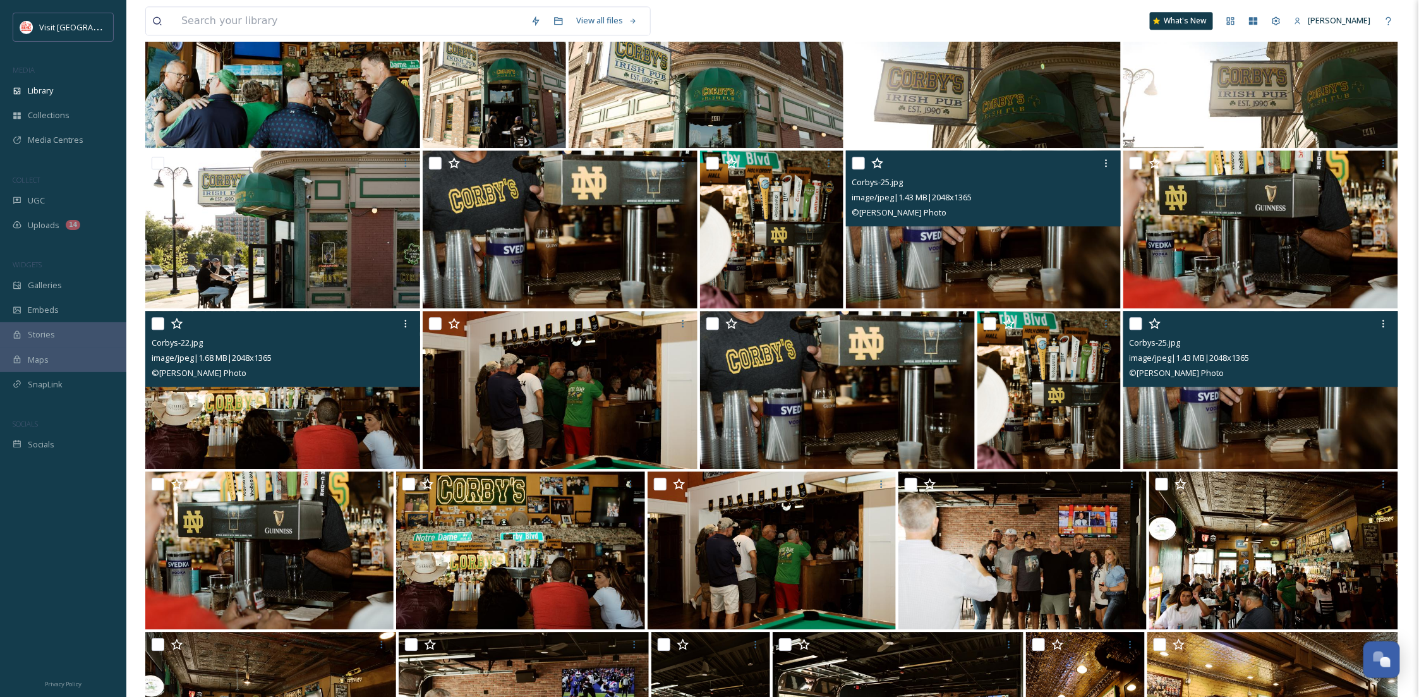
click at [1212, 404] on img at bounding box center [1260, 390] width 275 height 158
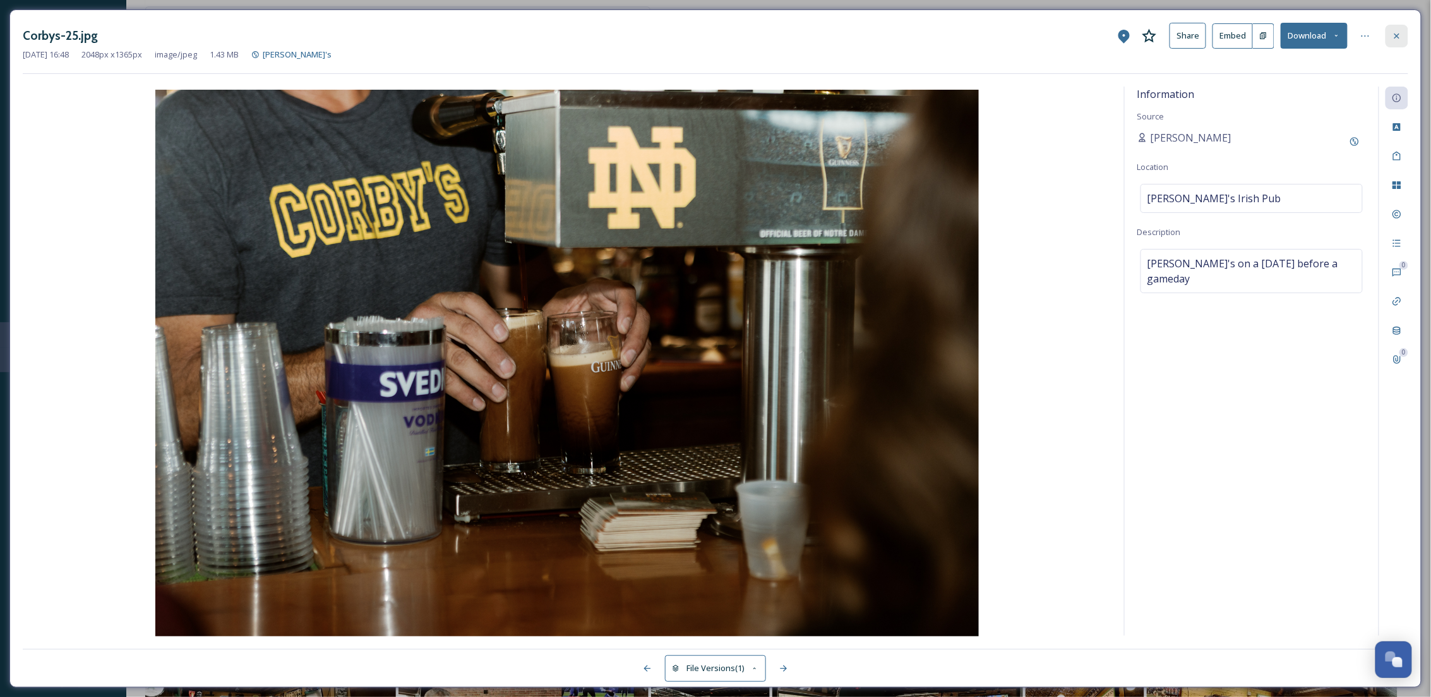
click at [1399, 37] on icon at bounding box center [1397, 35] width 5 height 5
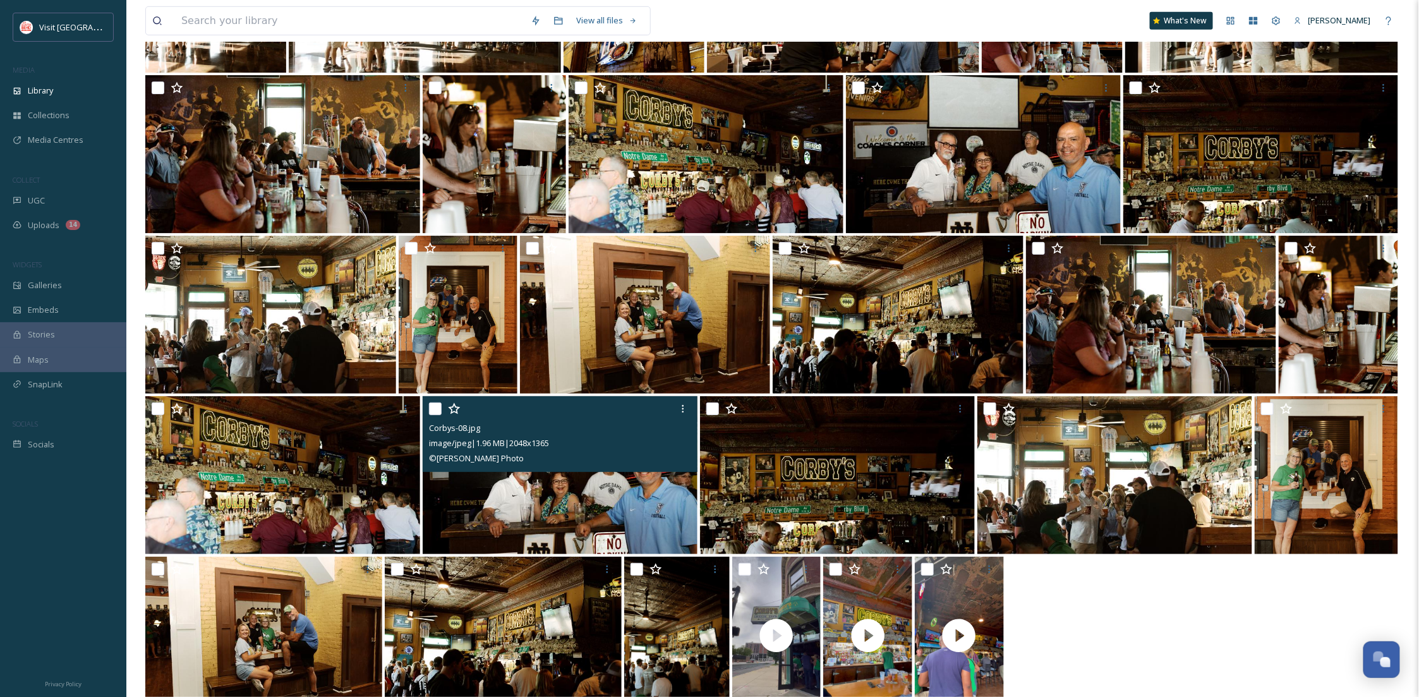
scroll to position [2693, 0]
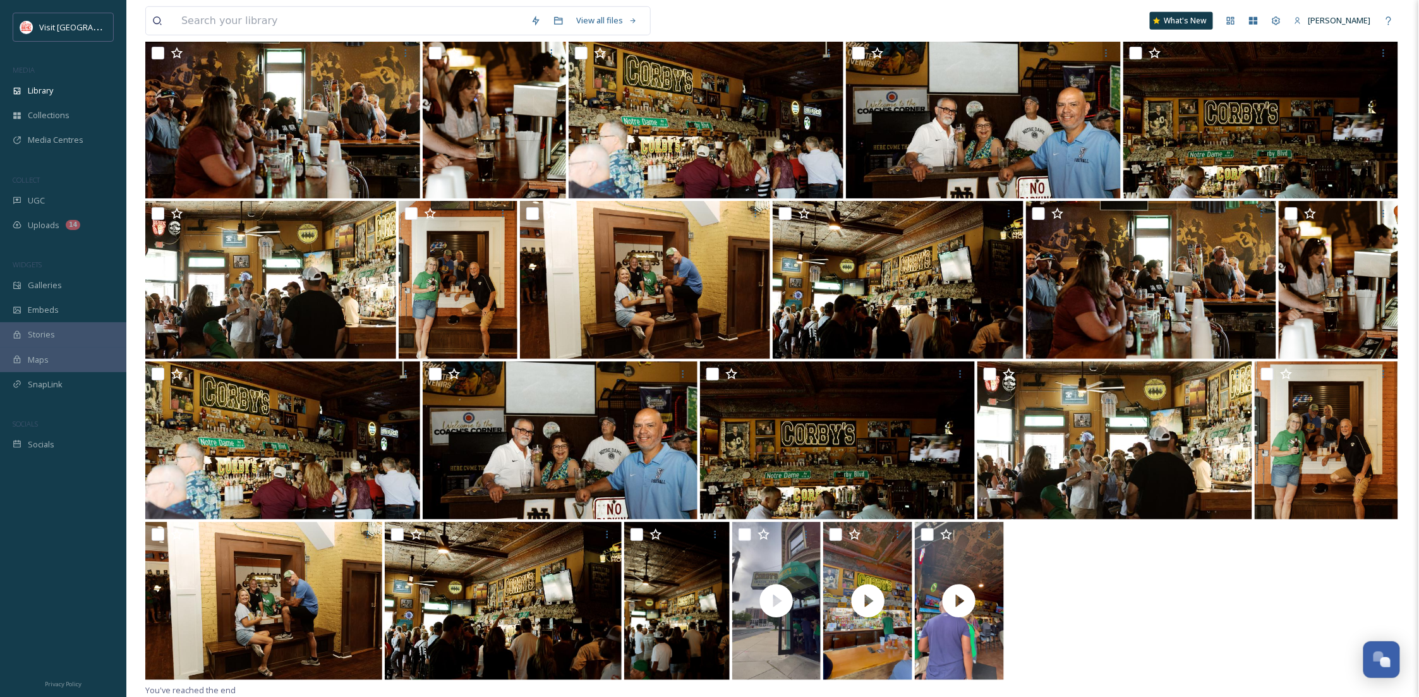
click at [1198, 630] on div at bounding box center [772, 602] width 1255 height 160
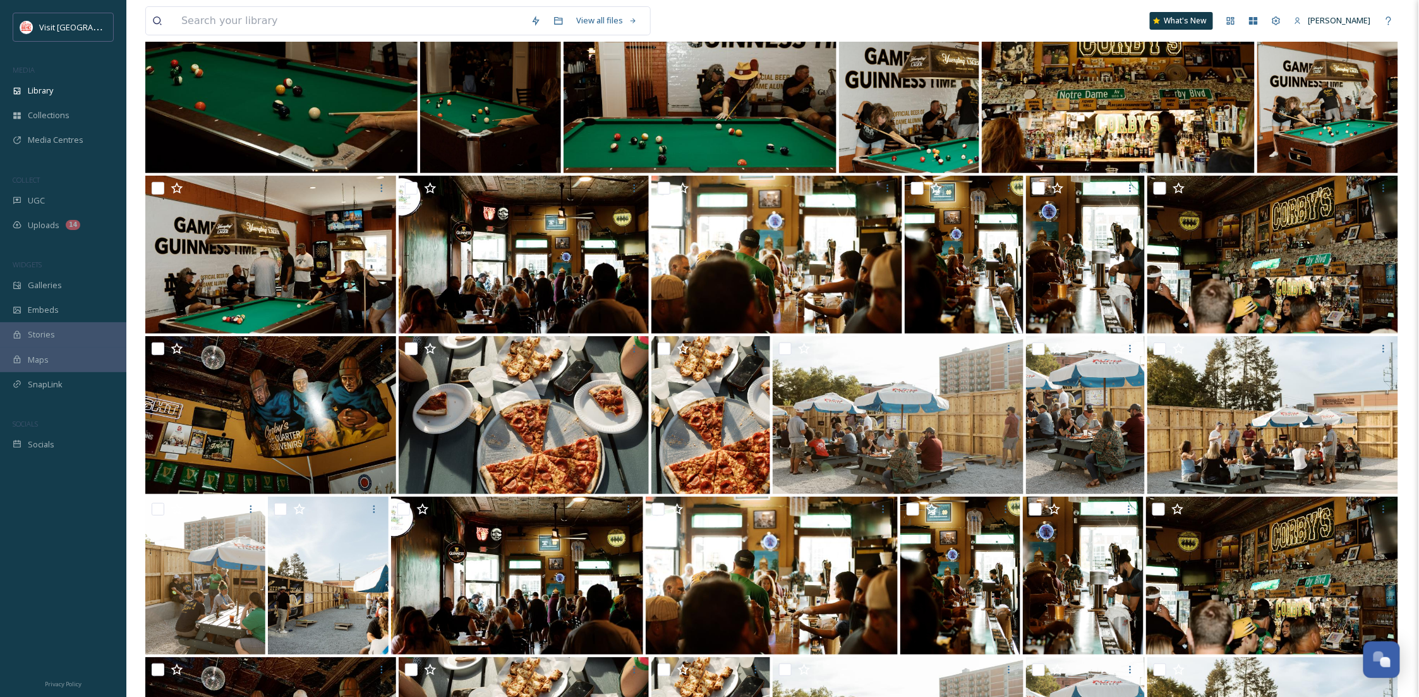
scroll to position [0, 0]
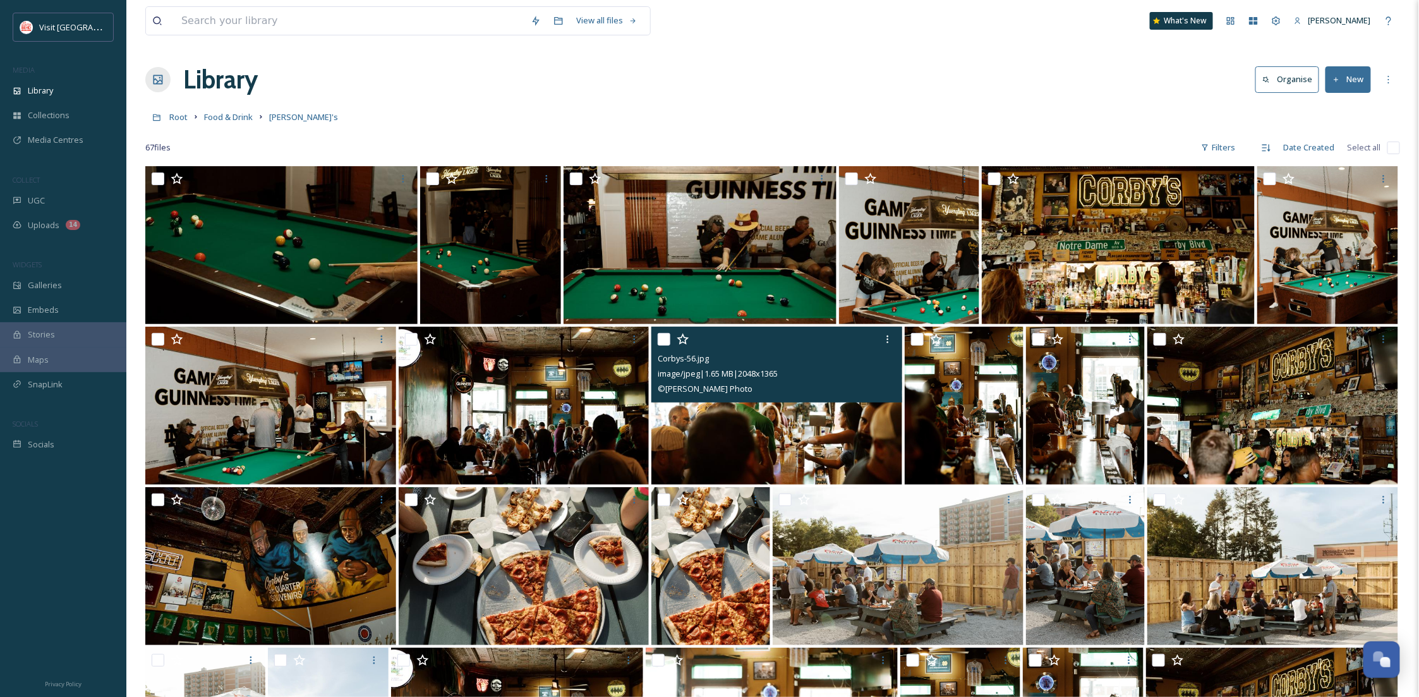
click at [813, 447] on img at bounding box center [776, 406] width 251 height 158
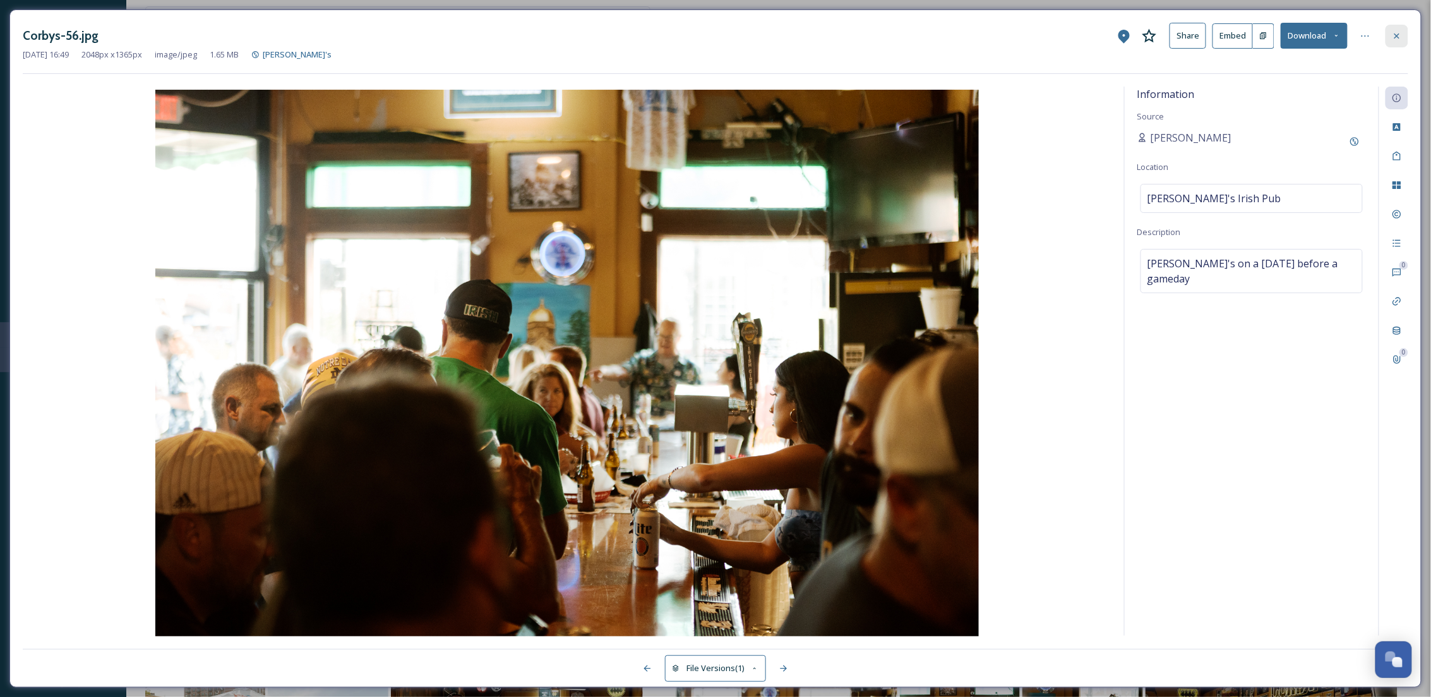
click at [1392, 36] on icon at bounding box center [1397, 36] width 10 height 10
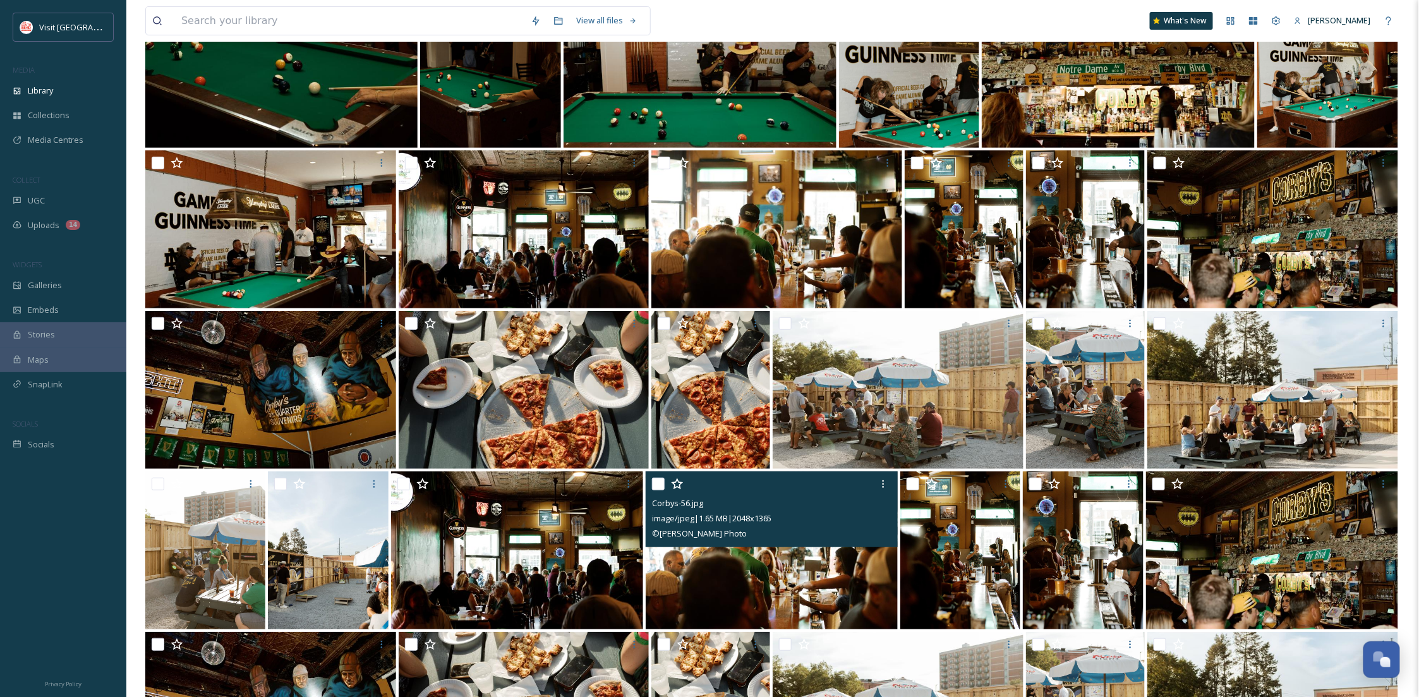
scroll to position [224, 0]
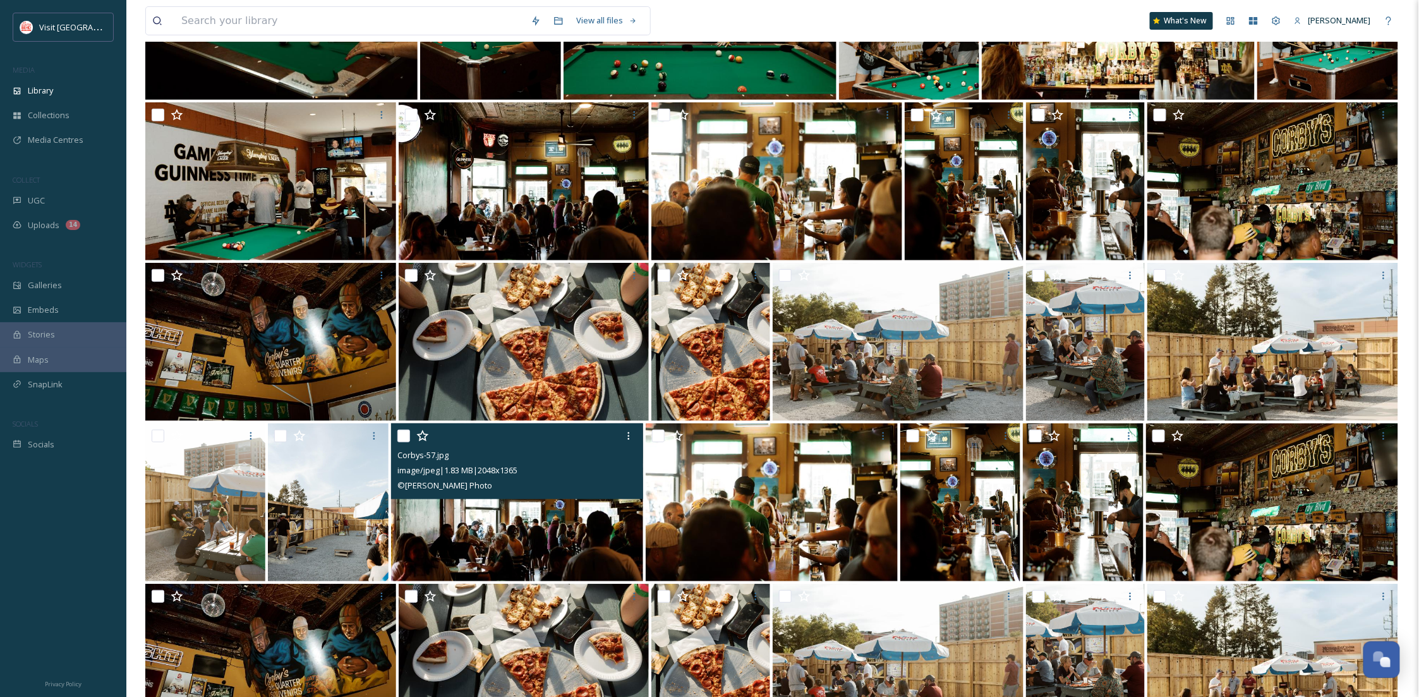
click at [570, 506] on img at bounding box center [517, 502] width 252 height 158
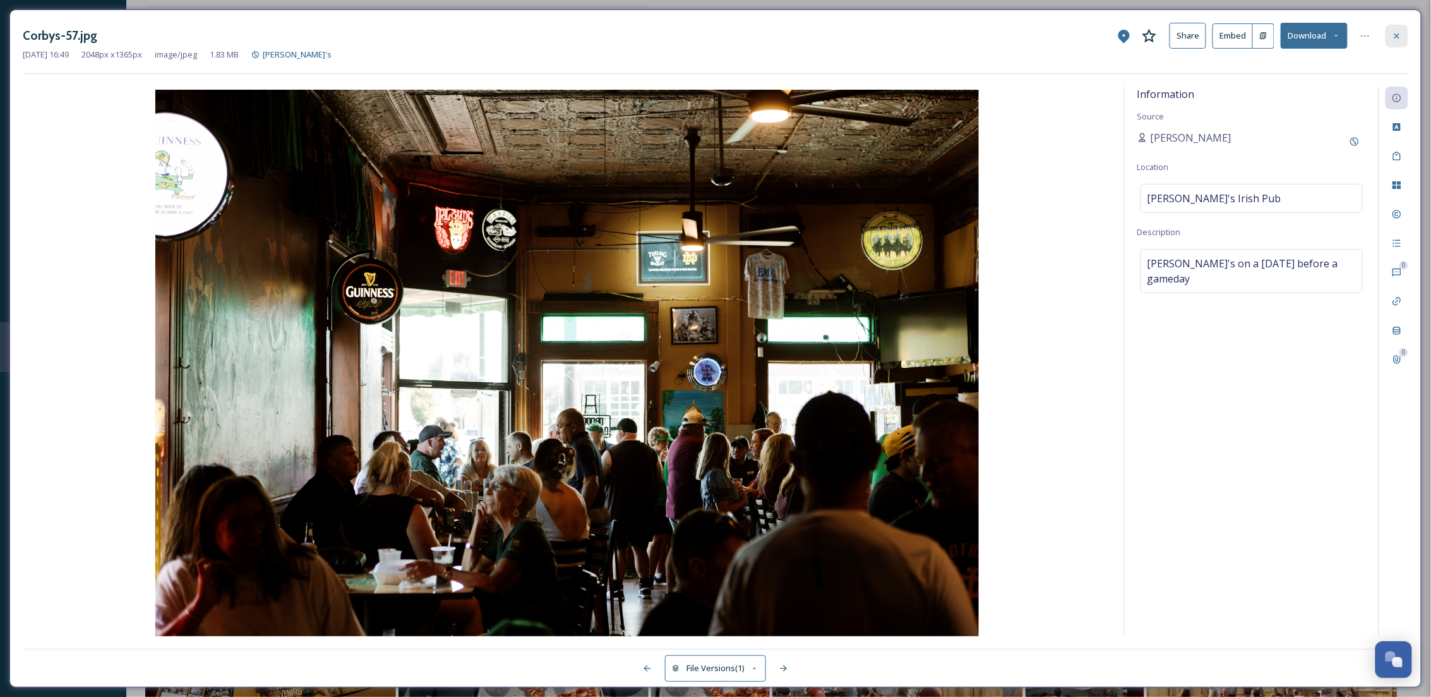
click at [1401, 35] on icon at bounding box center [1397, 36] width 10 height 10
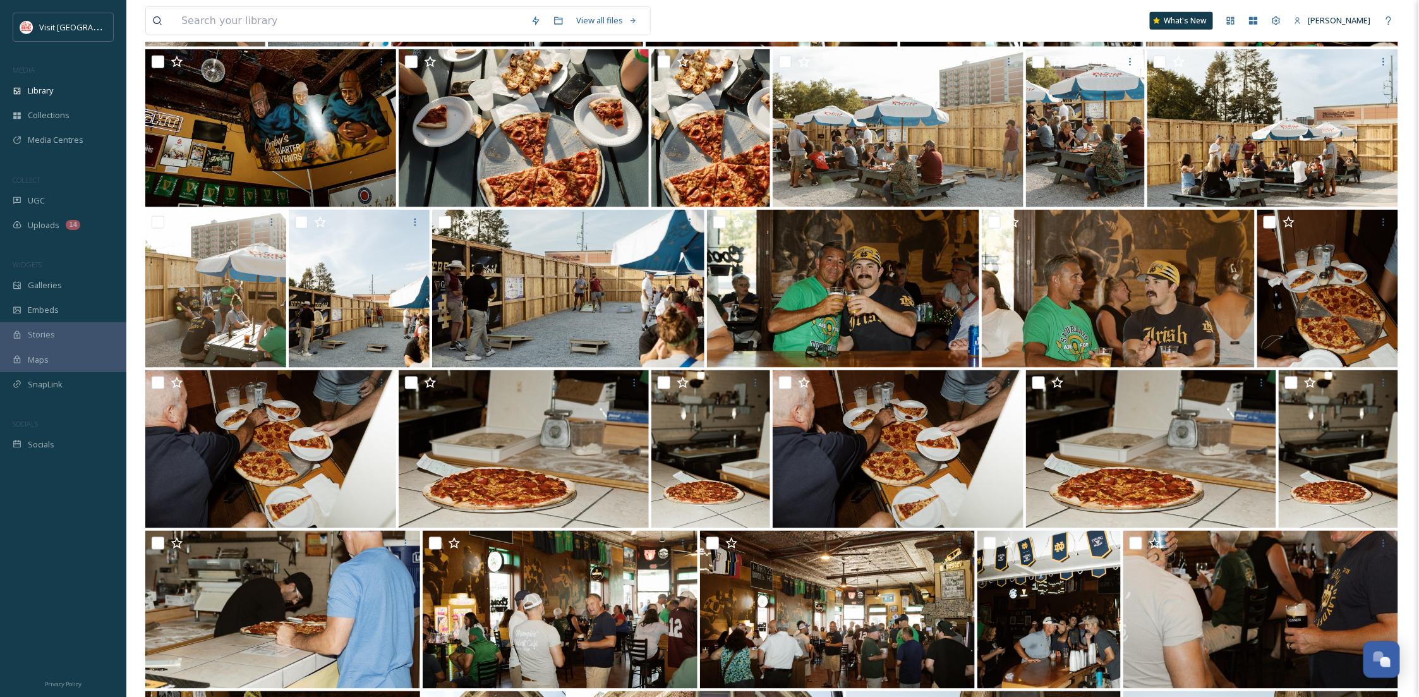
scroll to position [673, 0]
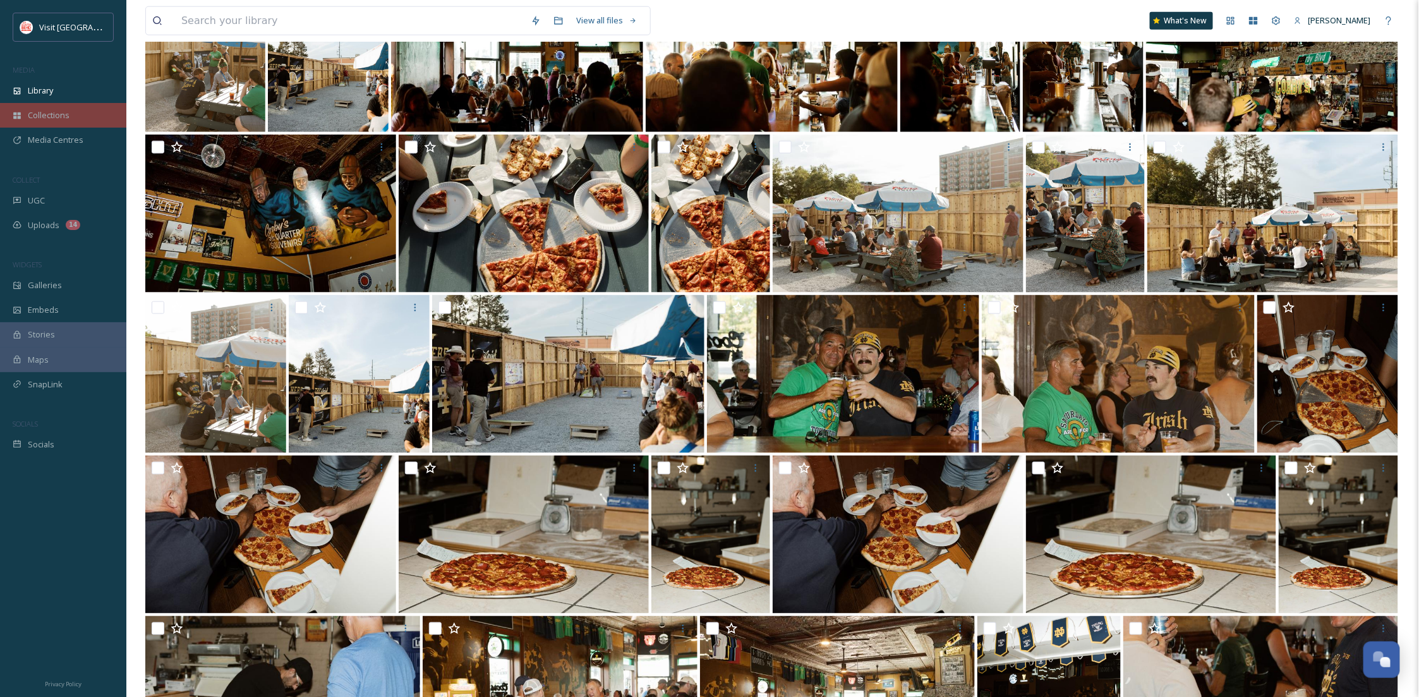
click at [53, 115] on span "Collections" at bounding box center [49, 115] width 42 height 12
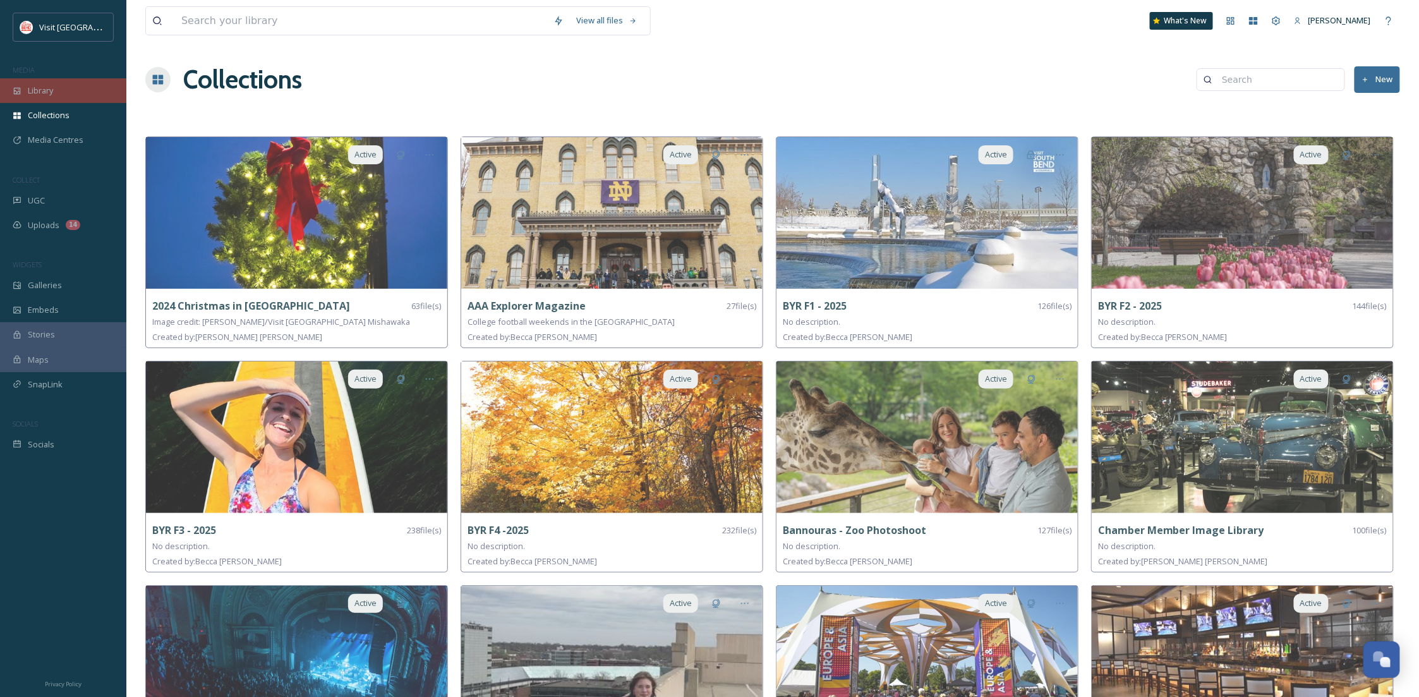
click at [67, 101] on div "Library" at bounding box center [63, 90] width 126 height 25
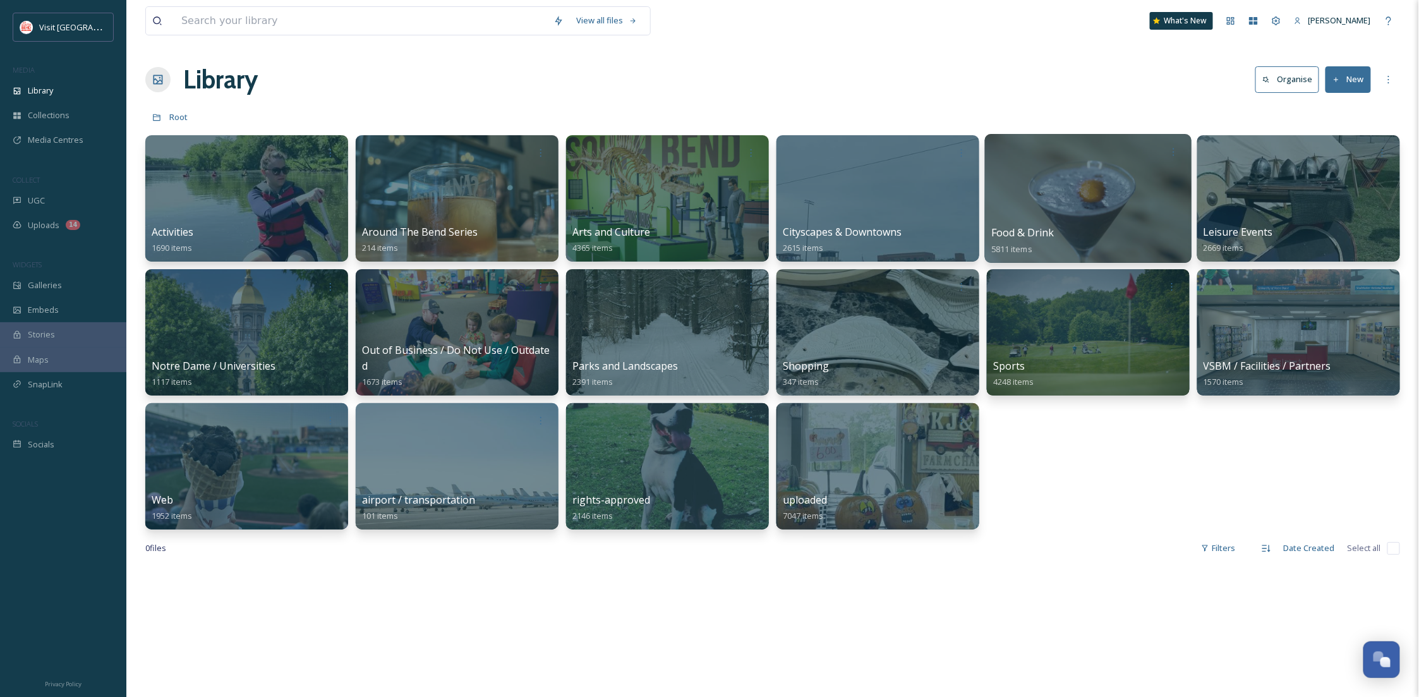
click at [1095, 202] on div at bounding box center [1088, 198] width 207 height 129
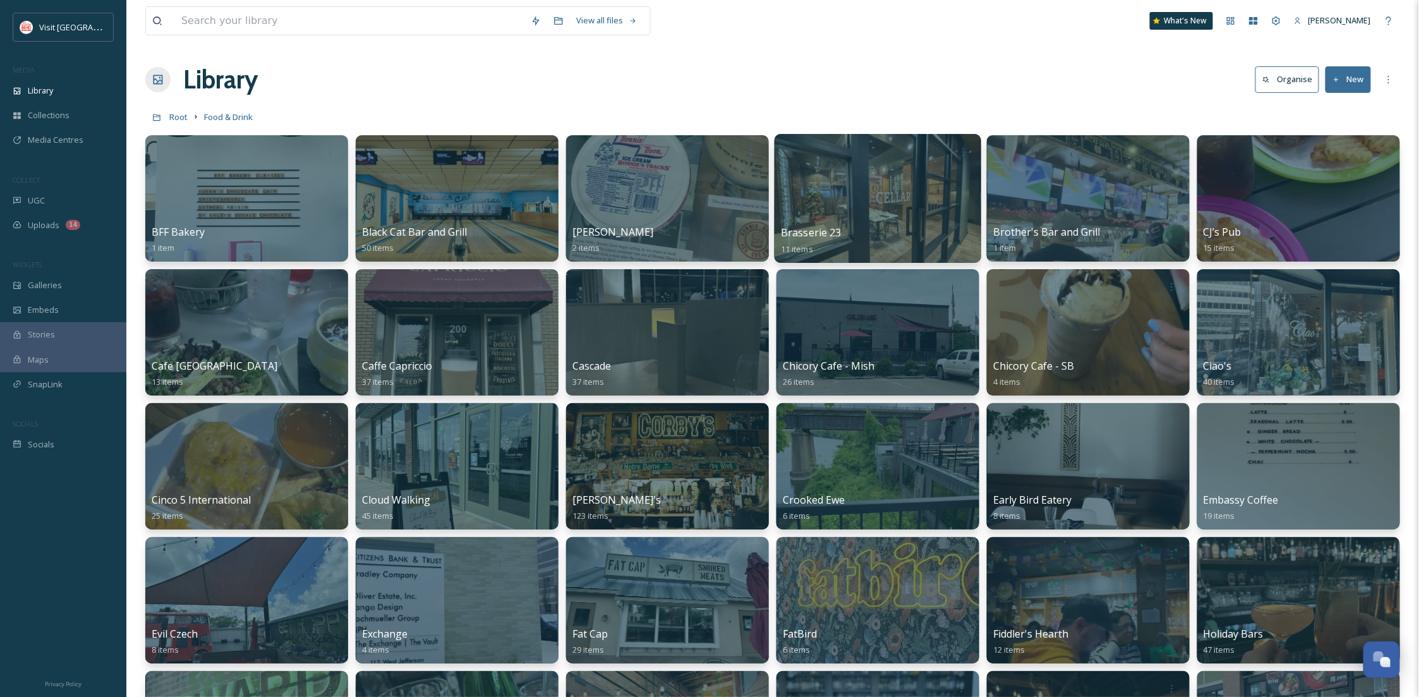
click at [867, 222] on div at bounding box center [877, 198] width 207 height 129
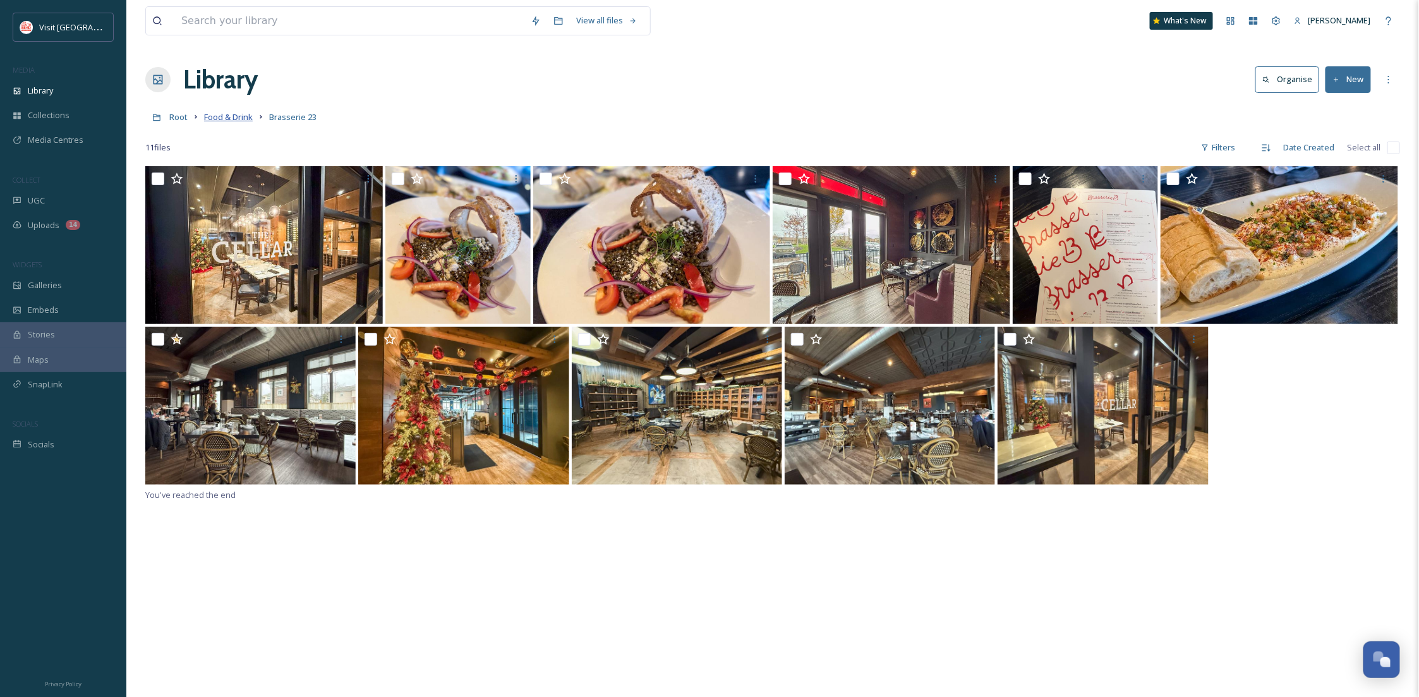
click at [239, 116] on span "Food & Drink" at bounding box center [228, 116] width 49 height 11
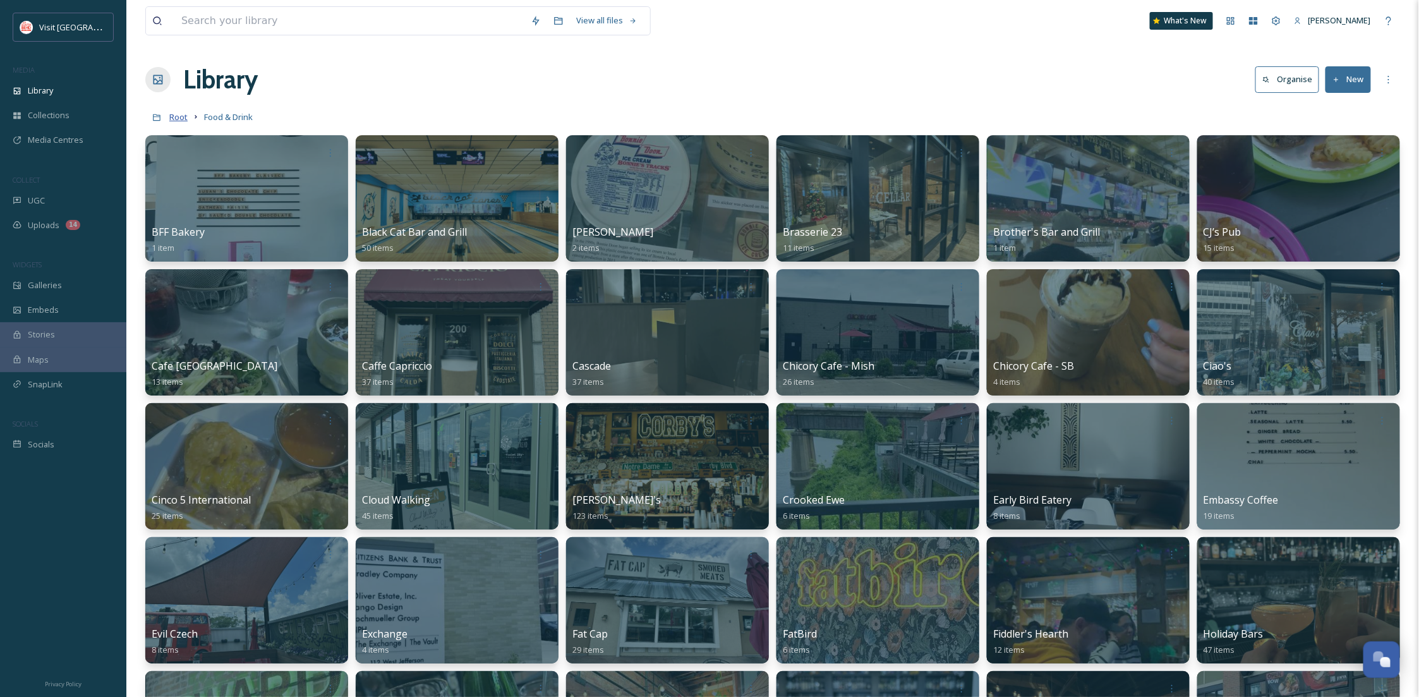
click at [180, 119] on span "Root" at bounding box center [178, 116] width 18 height 11
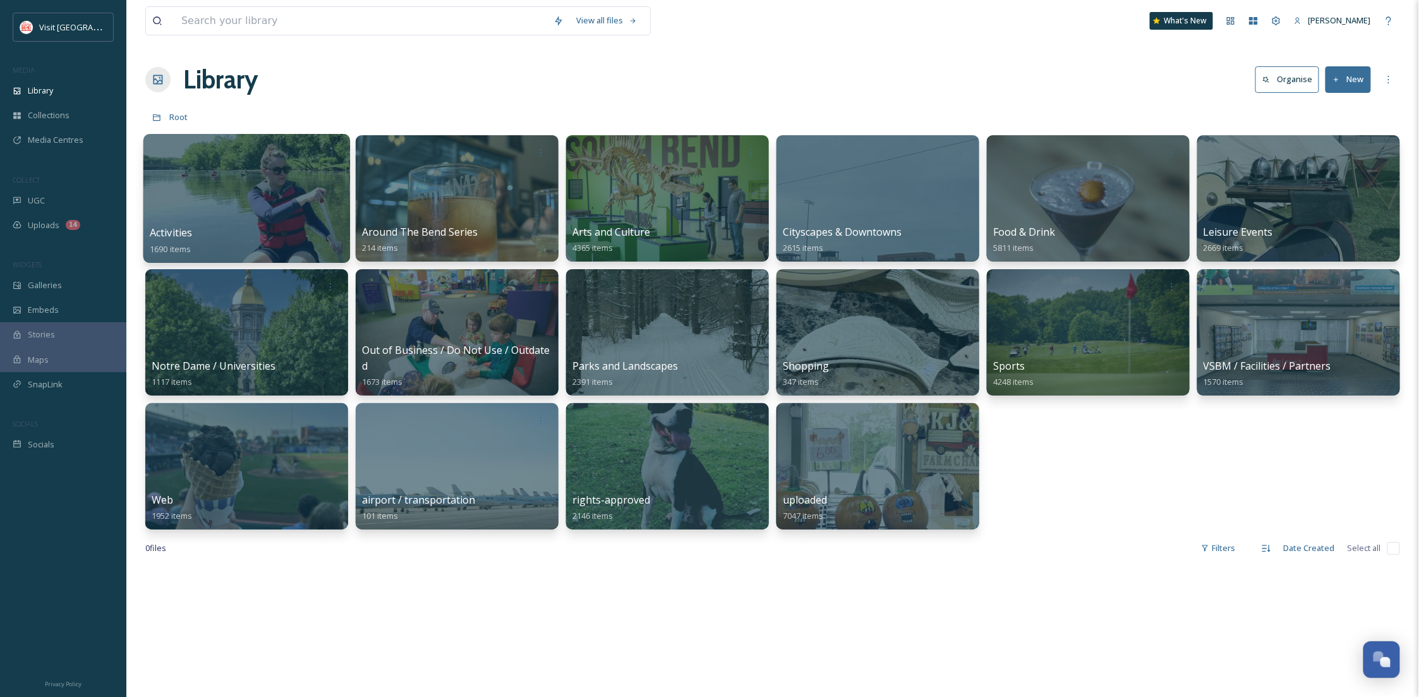
click at [274, 220] on div at bounding box center [246, 198] width 207 height 129
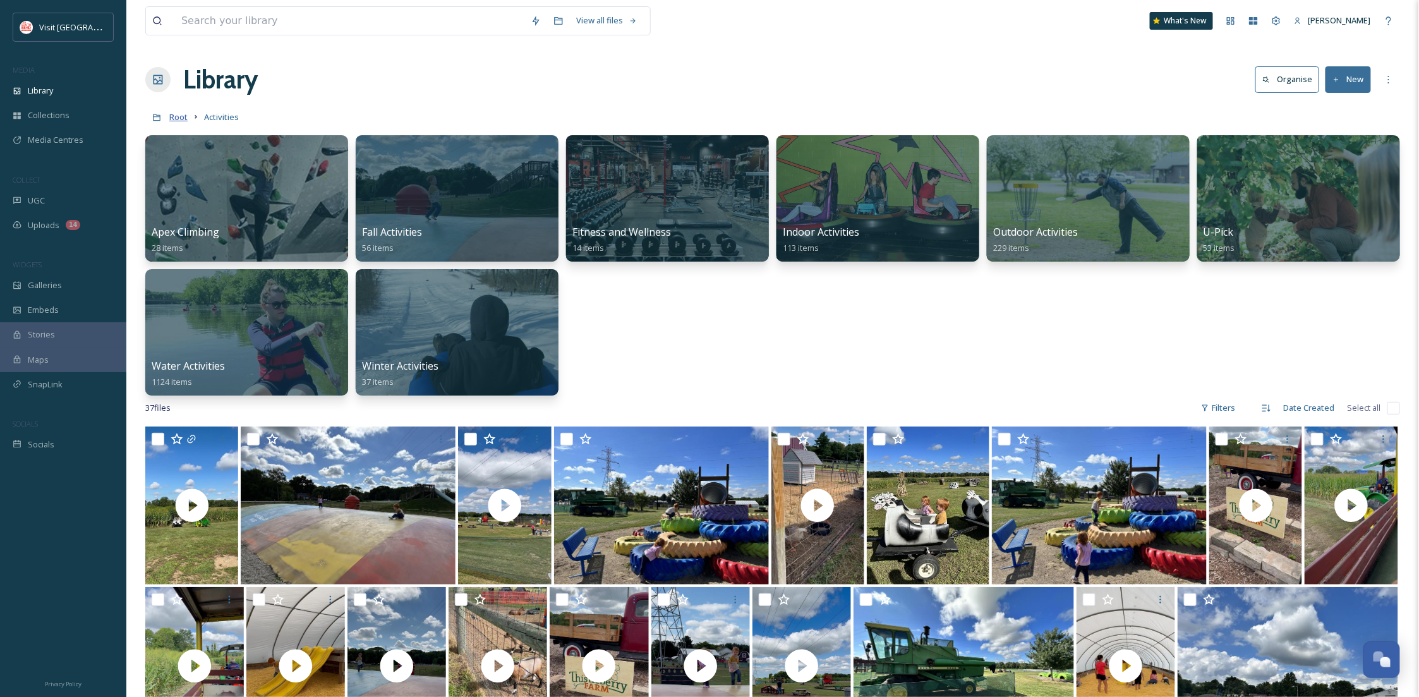
click at [172, 121] on span "Root" at bounding box center [178, 116] width 18 height 11
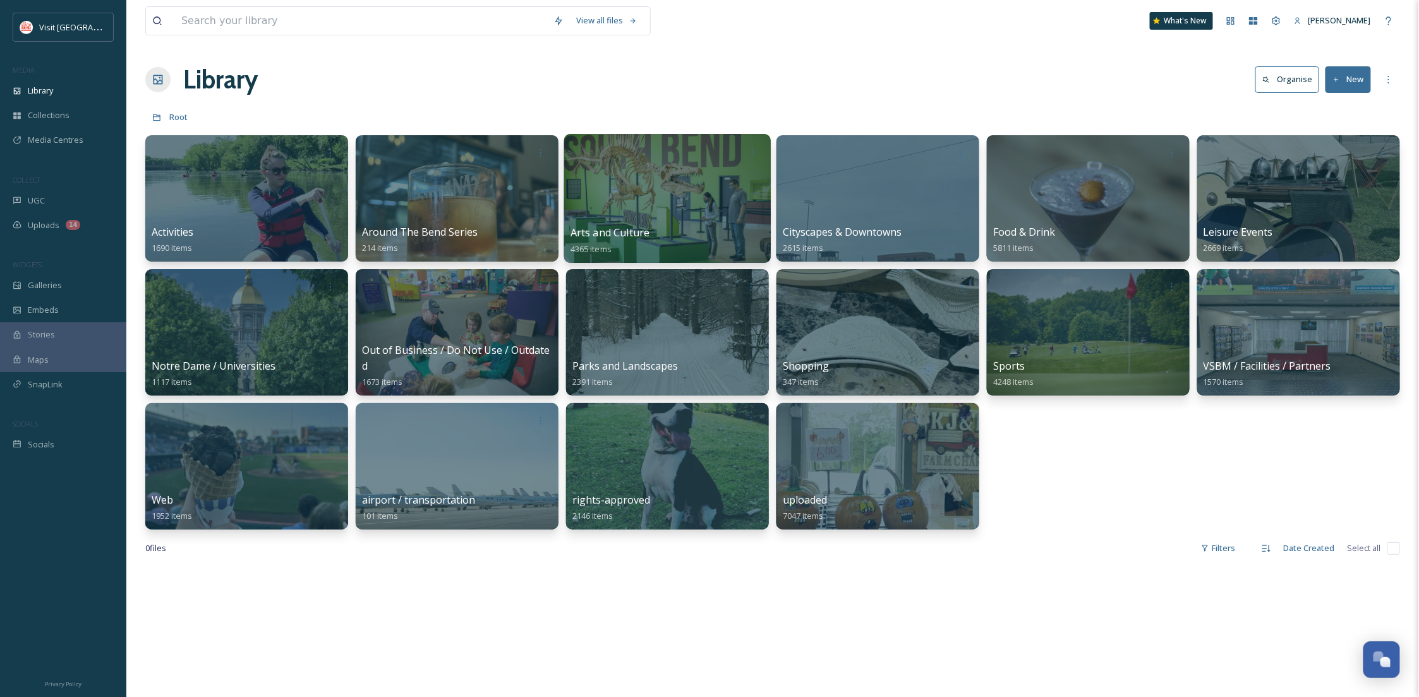
click at [631, 185] on div at bounding box center [667, 198] width 207 height 129
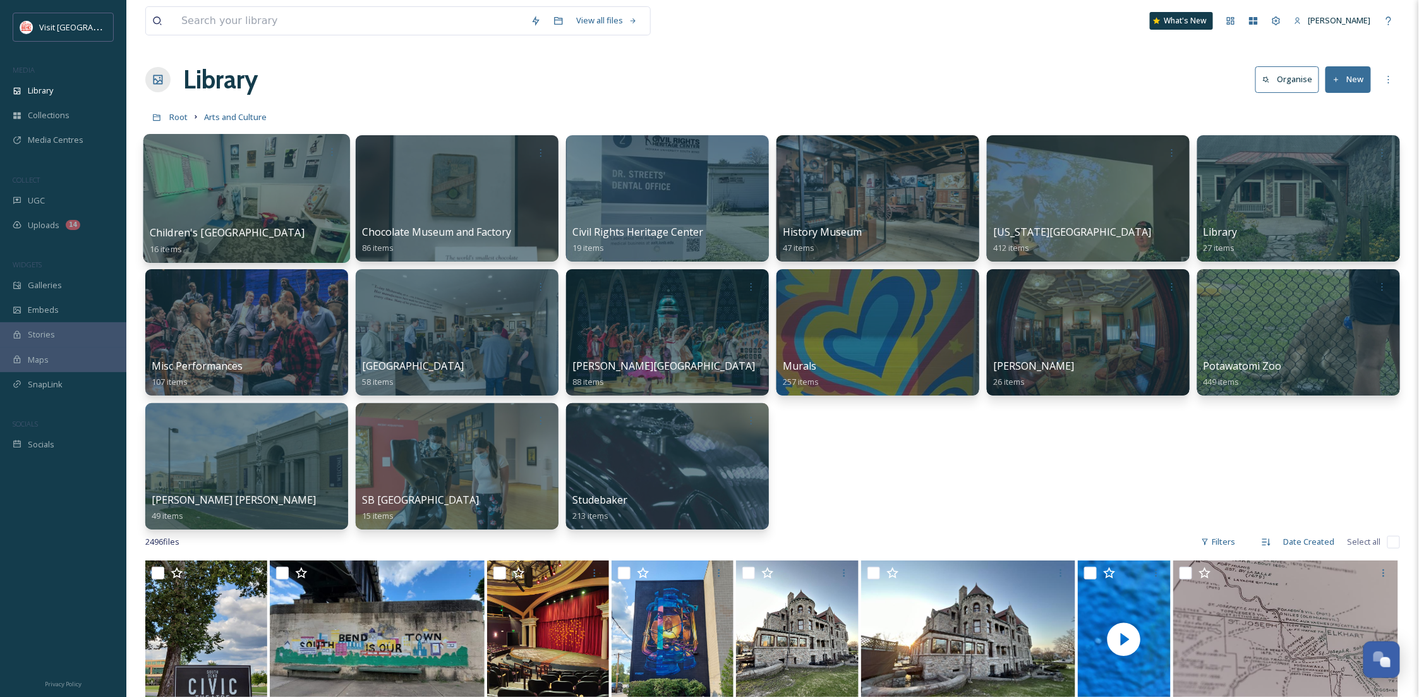
click at [210, 195] on div at bounding box center [246, 198] width 207 height 129
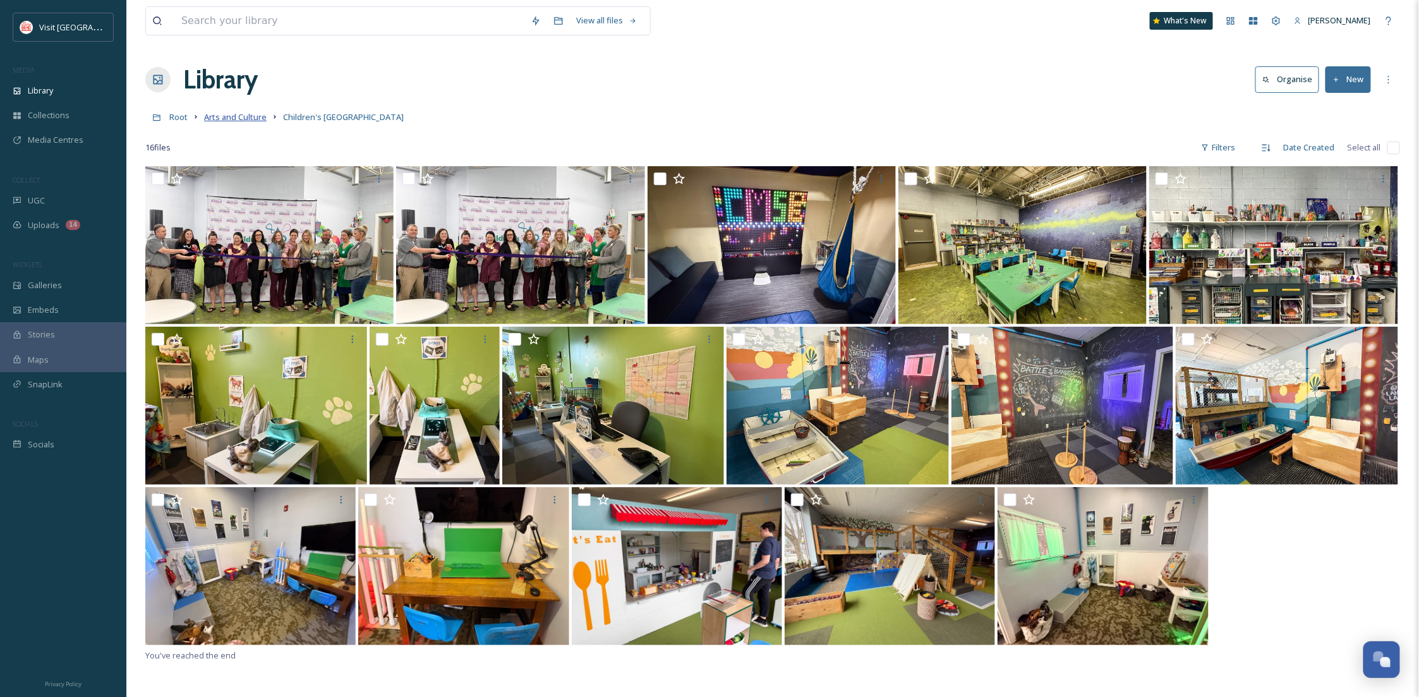
click at [241, 115] on span "Arts and Culture" at bounding box center [235, 116] width 63 height 11
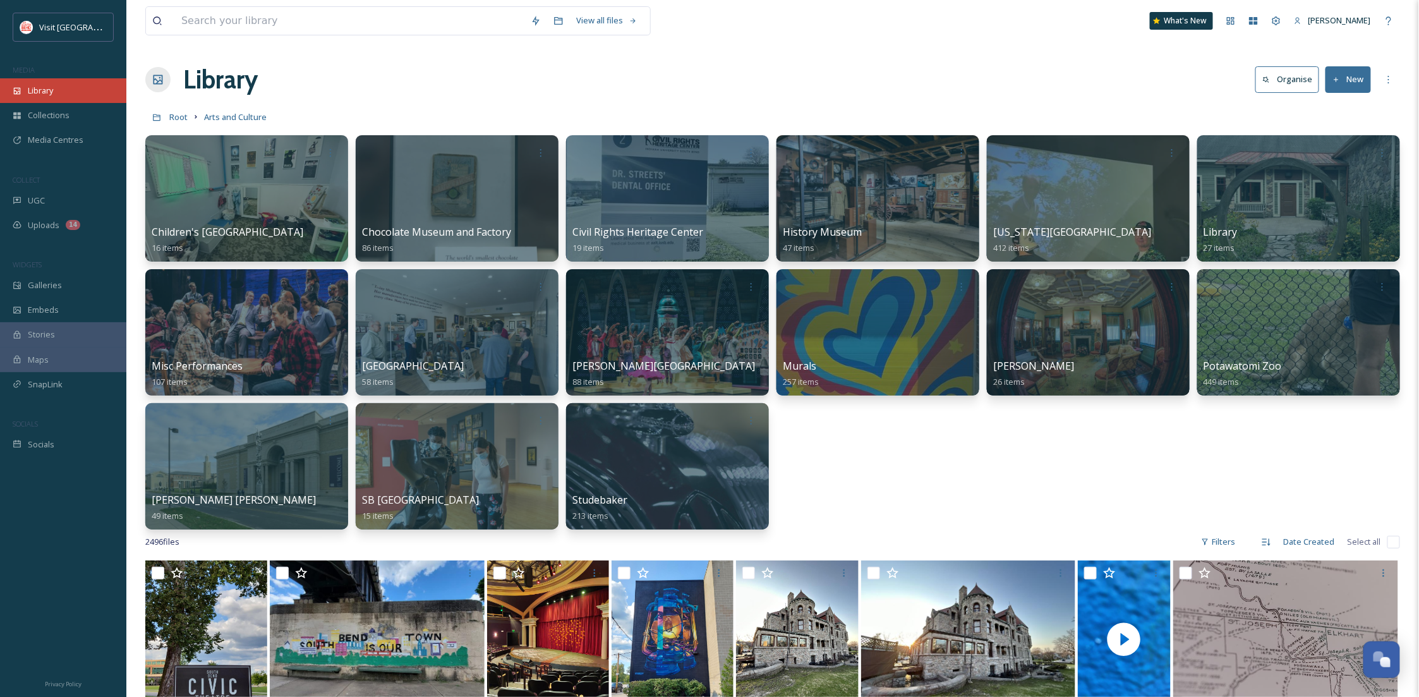
click at [36, 80] on div "Library" at bounding box center [63, 90] width 126 height 25
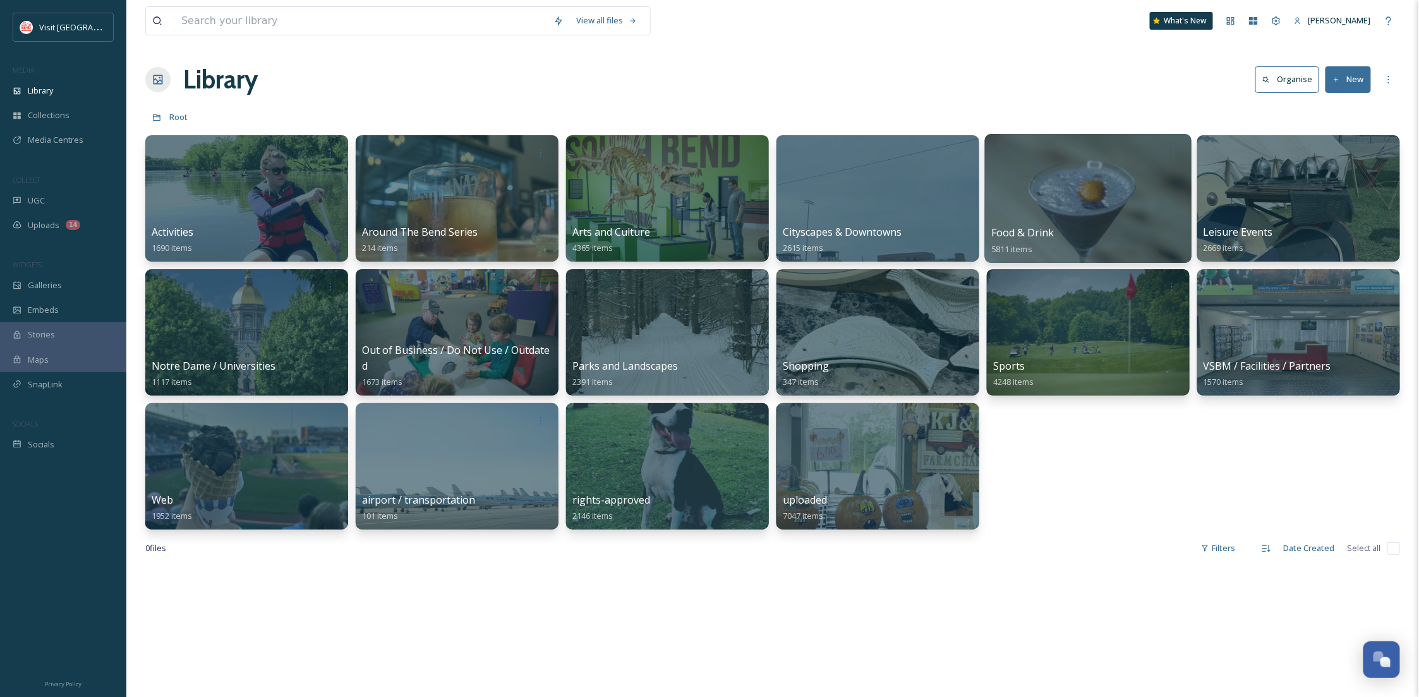
click at [1033, 185] on div at bounding box center [1088, 198] width 207 height 129
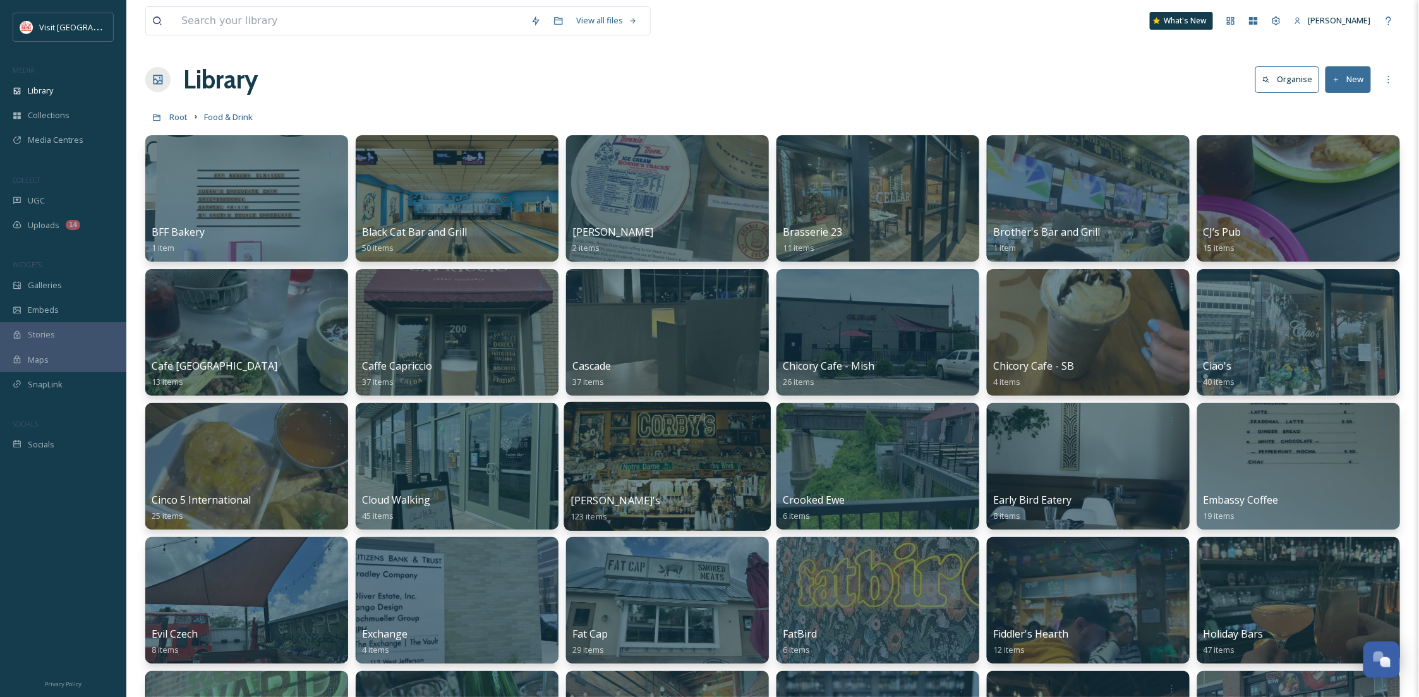
click at [635, 464] on div at bounding box center [667, 466] width 207 height 129
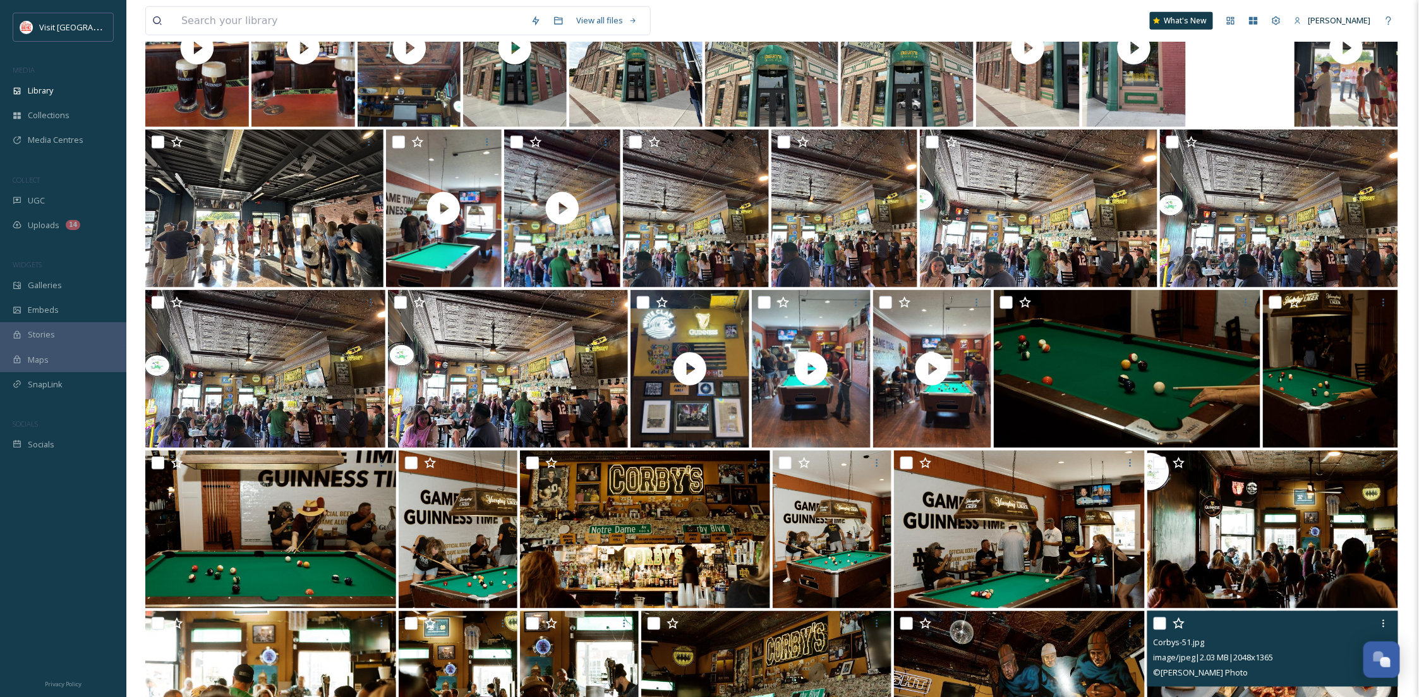
scroll to position [503, 0]
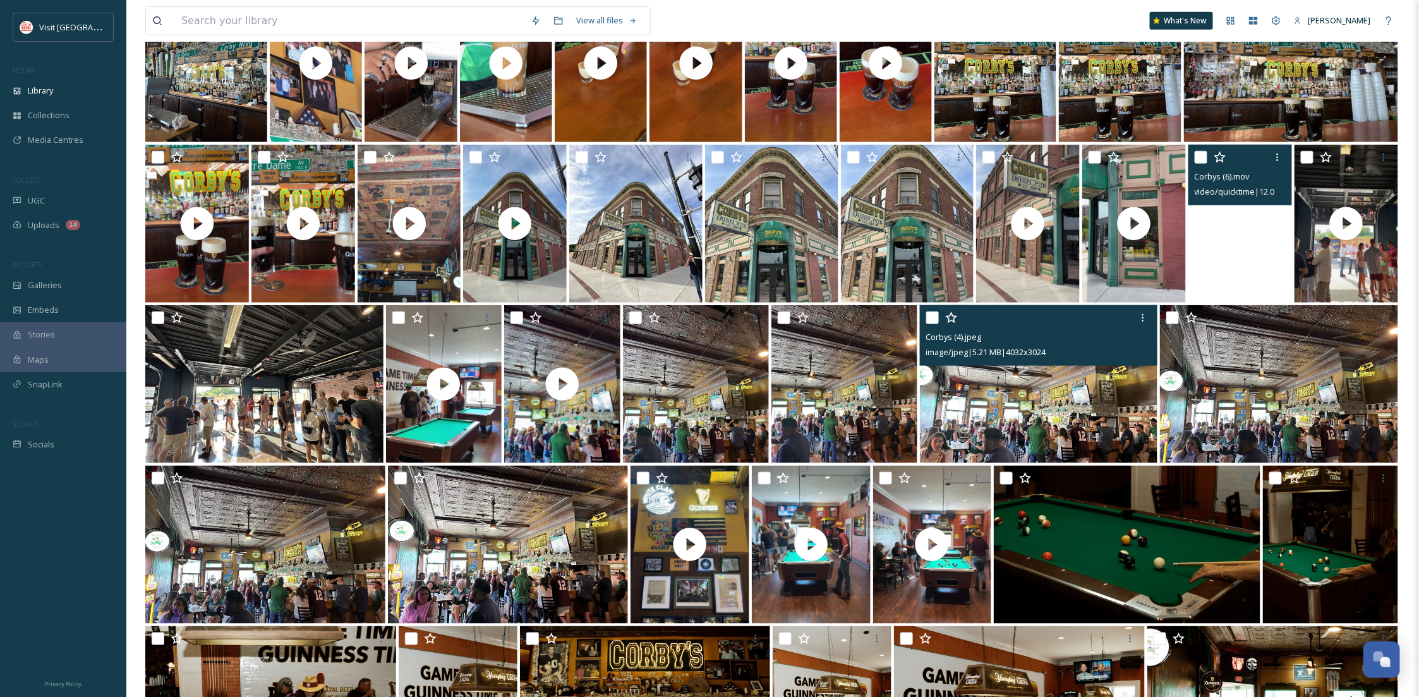
click at [1107, 398] on img at bounding box center [1039, 384] width 238 height 158
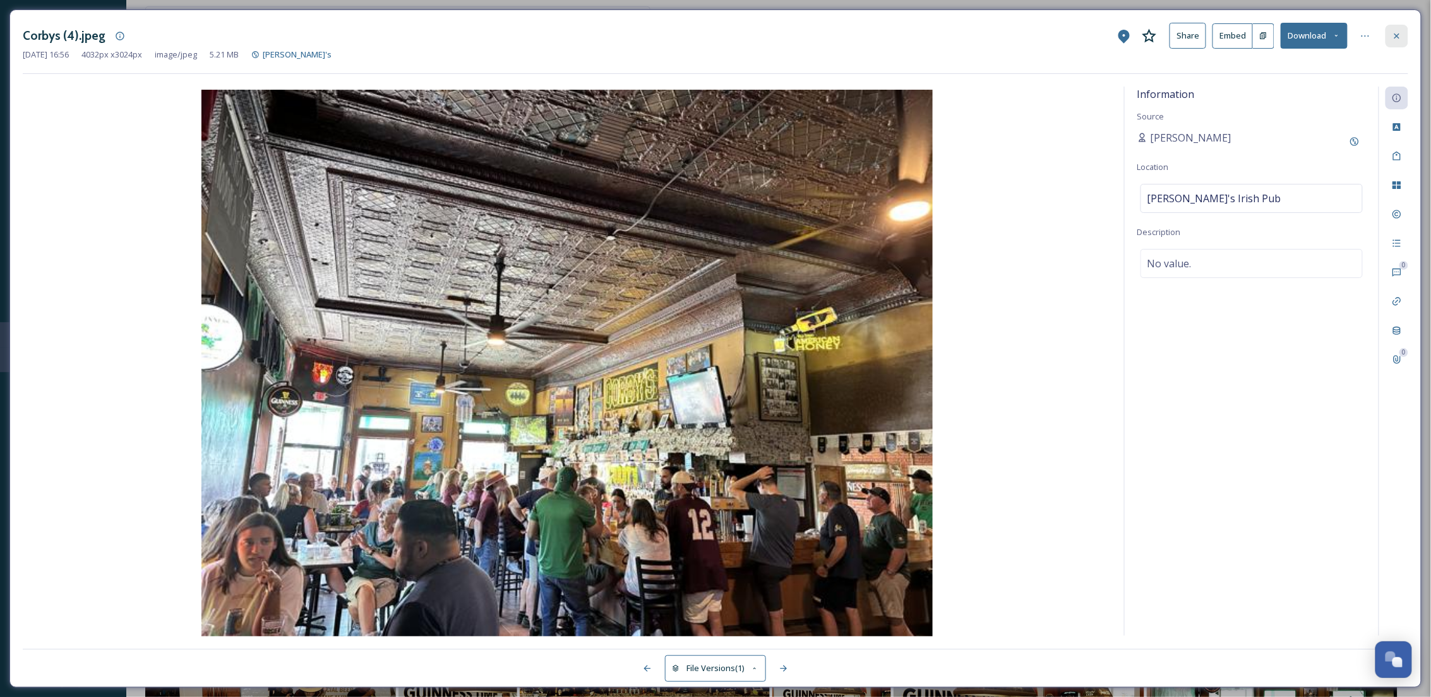
click at [1395, 33] on icon at bounding box center [1397, 35] width 5 height 5
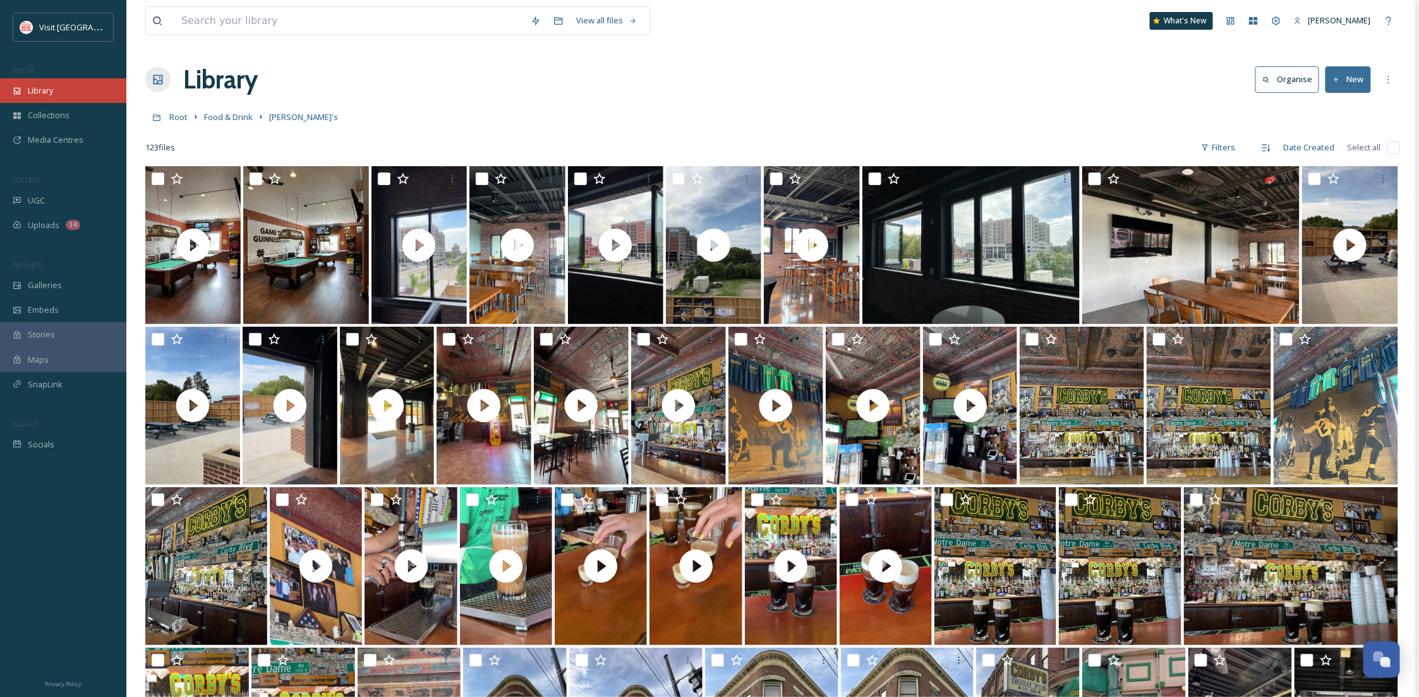
click at [37, 98] on div "Library" at bounding box center [63, 90] width 126 height 25
